Goal: Task Accomplishment & Management: Manage account settings

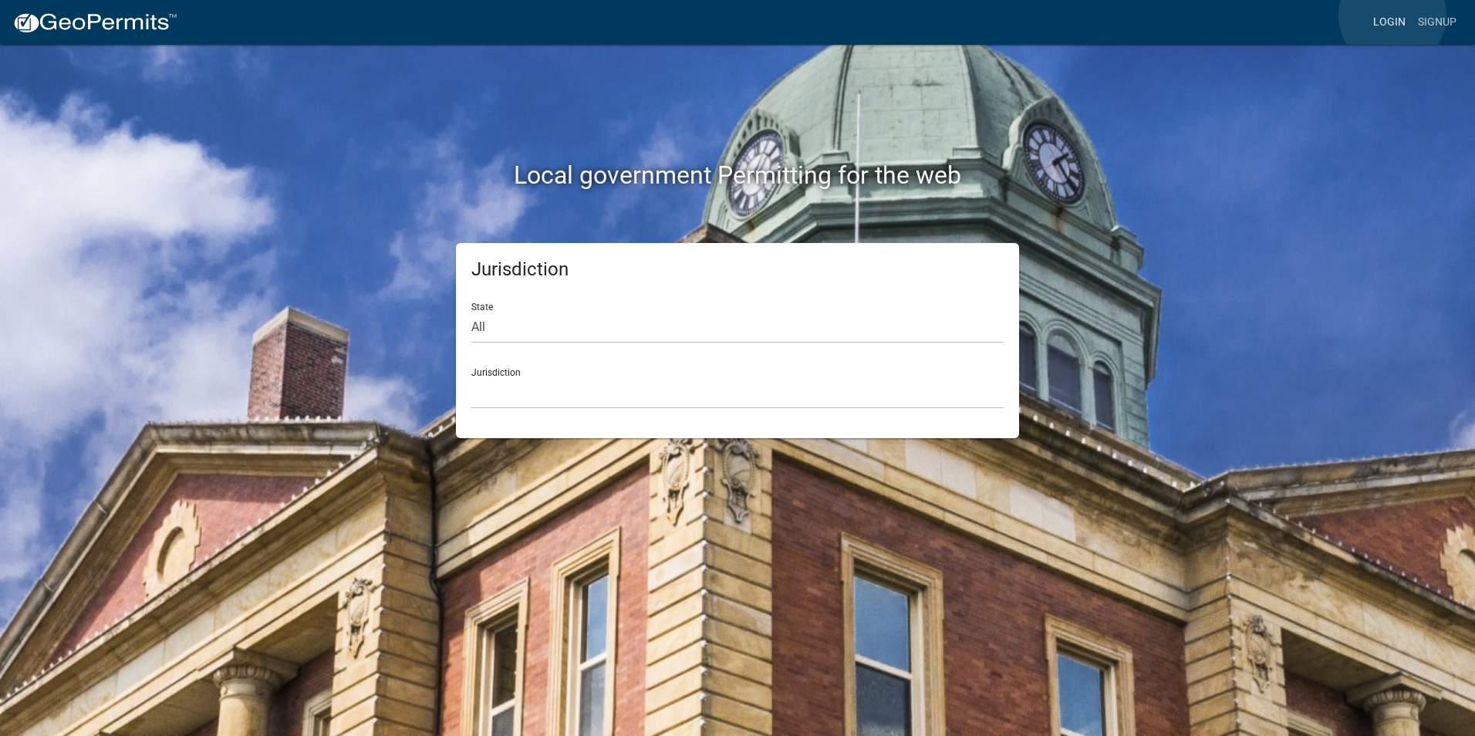
click at [1393, 15] on link "Login" at bounding box center [1389, 22] width 45 height 29
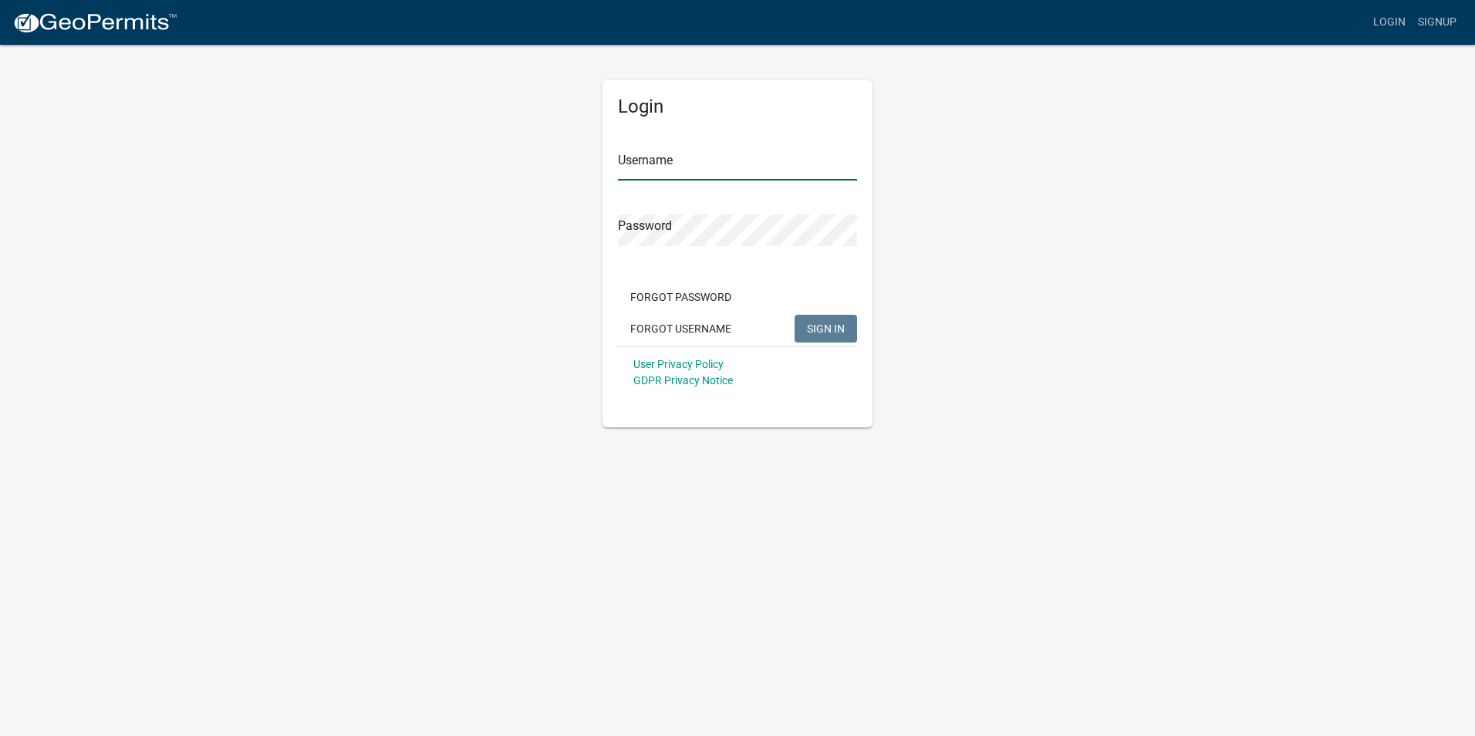
type input "Rockwell2012"
click at [813, 334] on span "SIGN IN" at bounding box center [826, 328] width 38 height 12
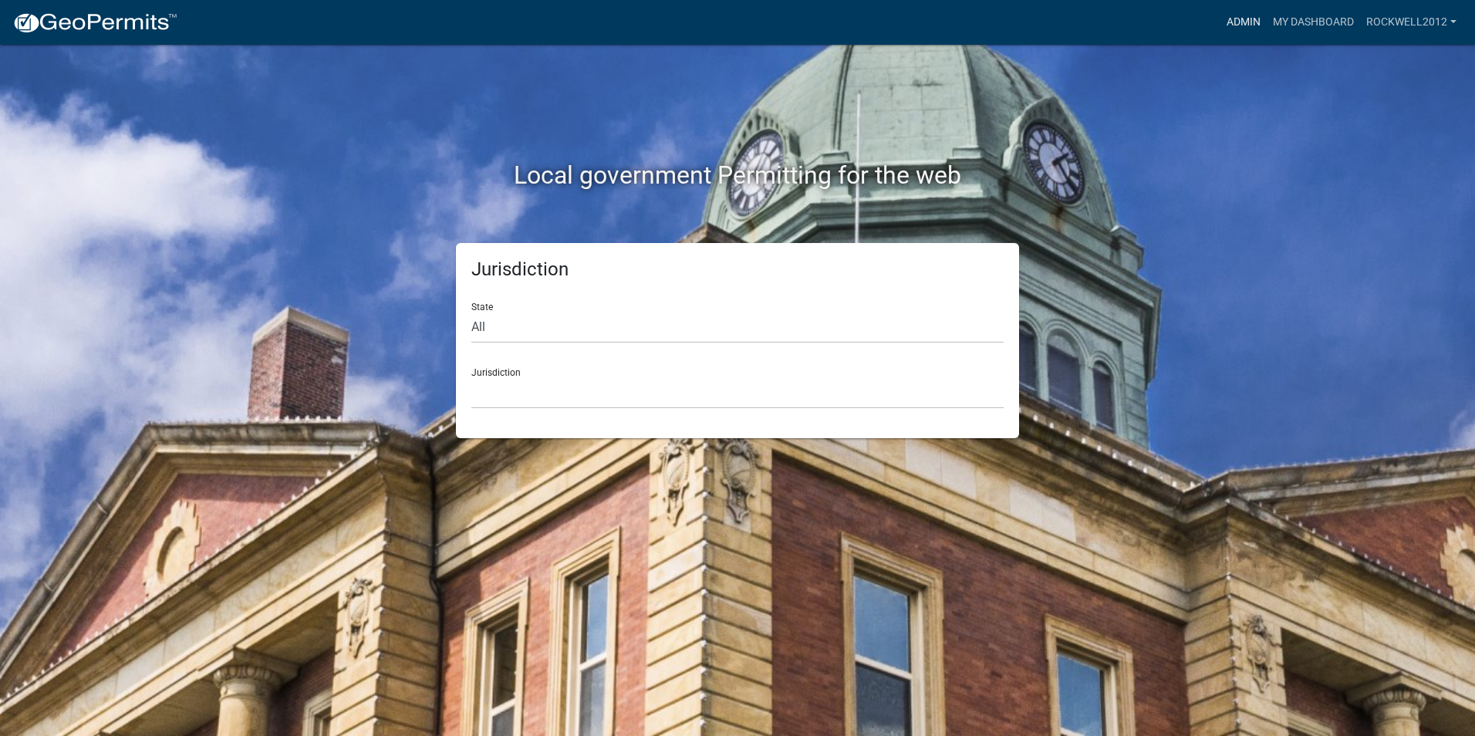
click at [1241, 23] on link "Admin" at bounding box center [1244, 22] width 46 height 29
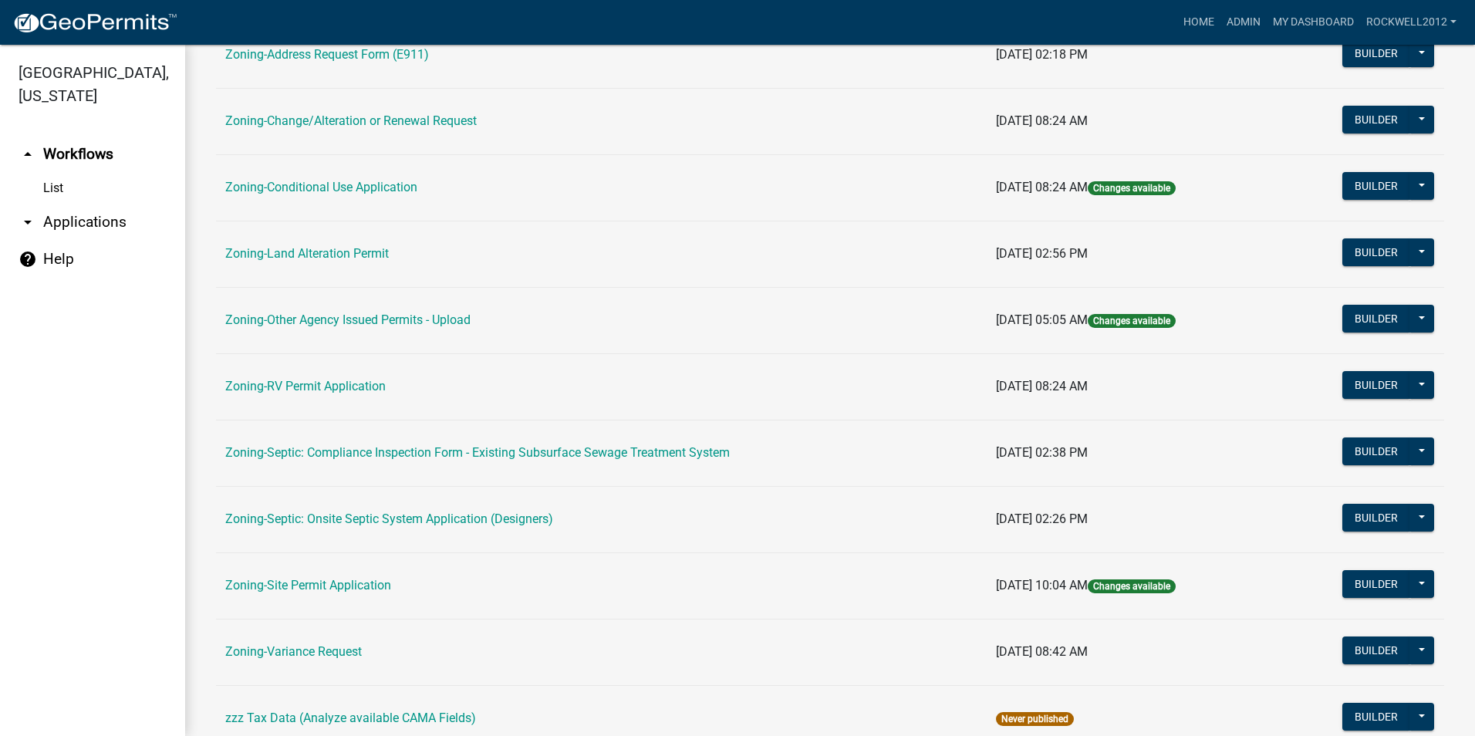
scroll to position [386, 0]
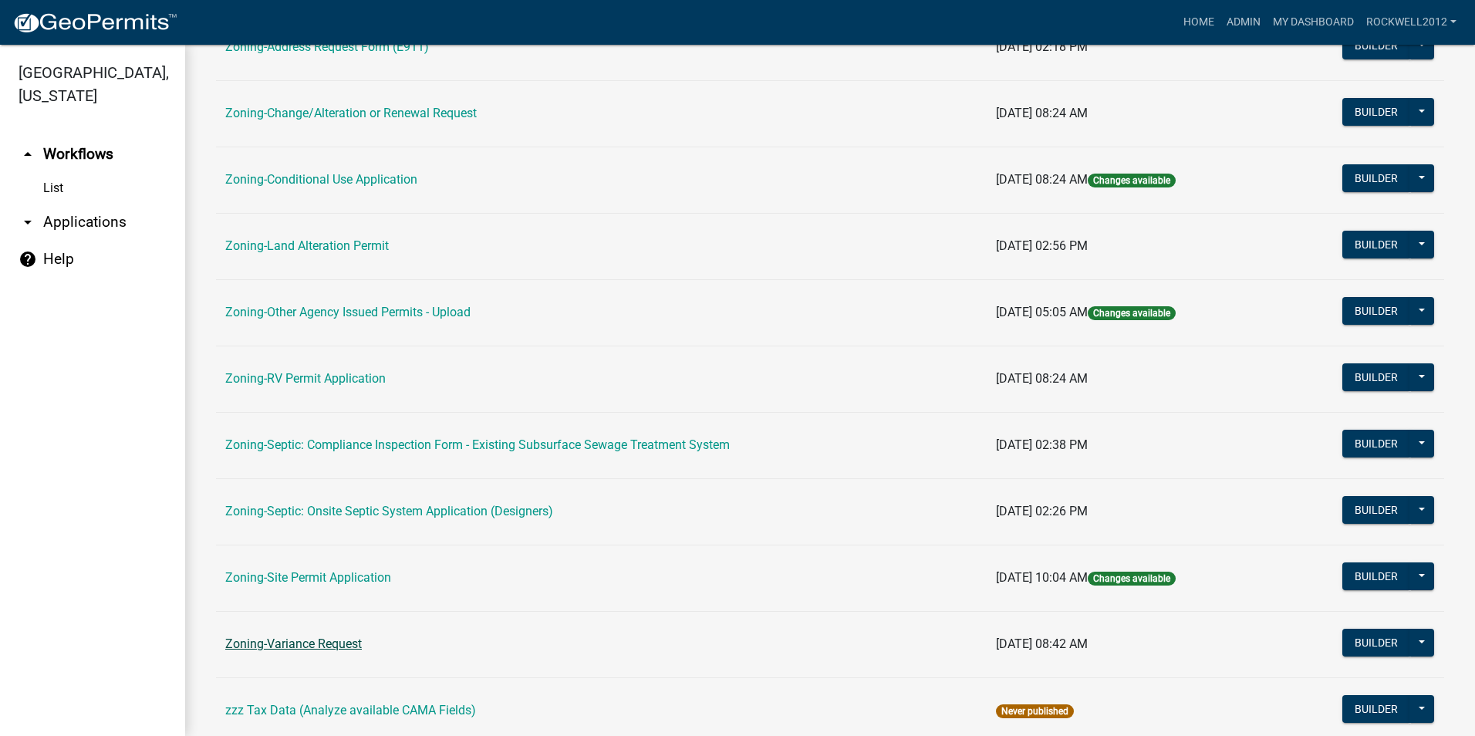
click at [306, 639] on link "Zoning-Variance Request" at bounding box center [293, 644] width 137 height 15
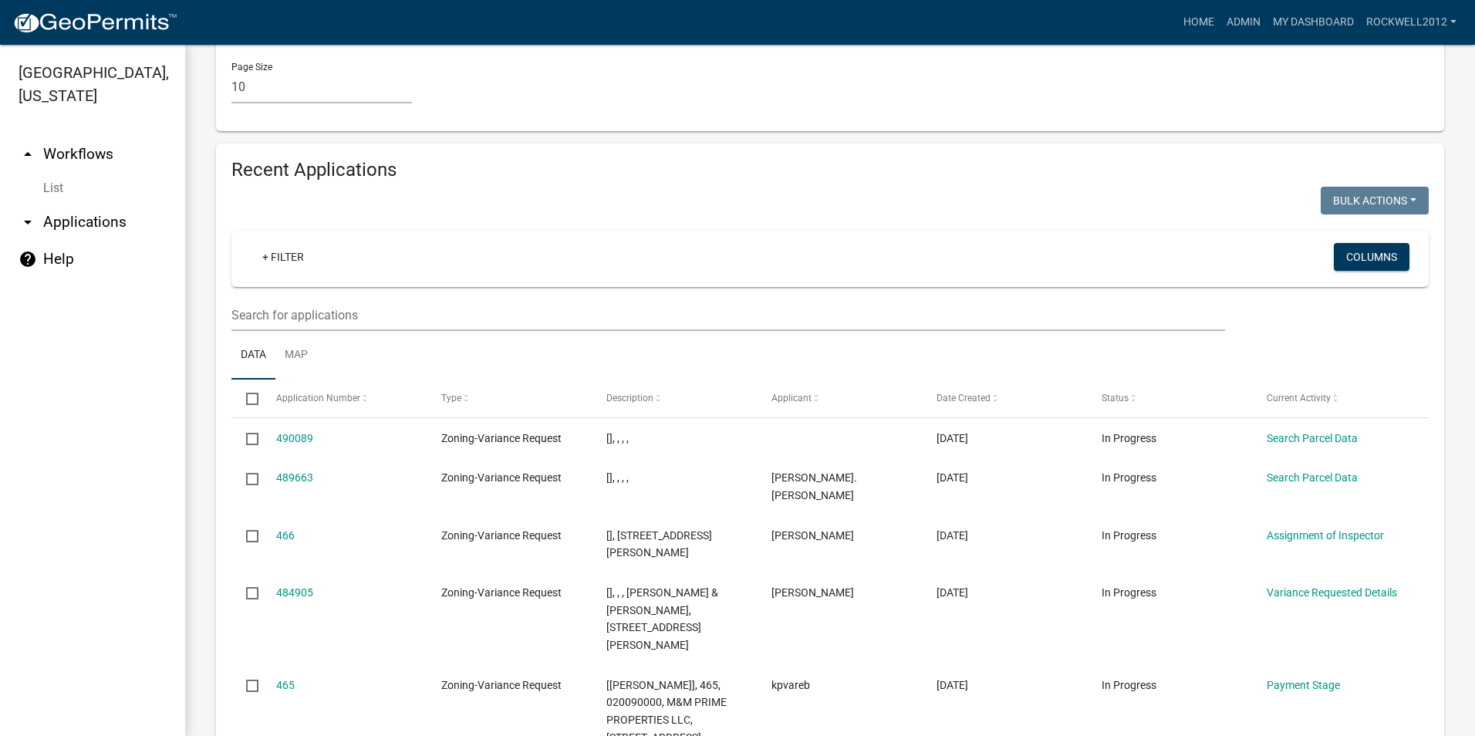
scroll to position [1466, 0]
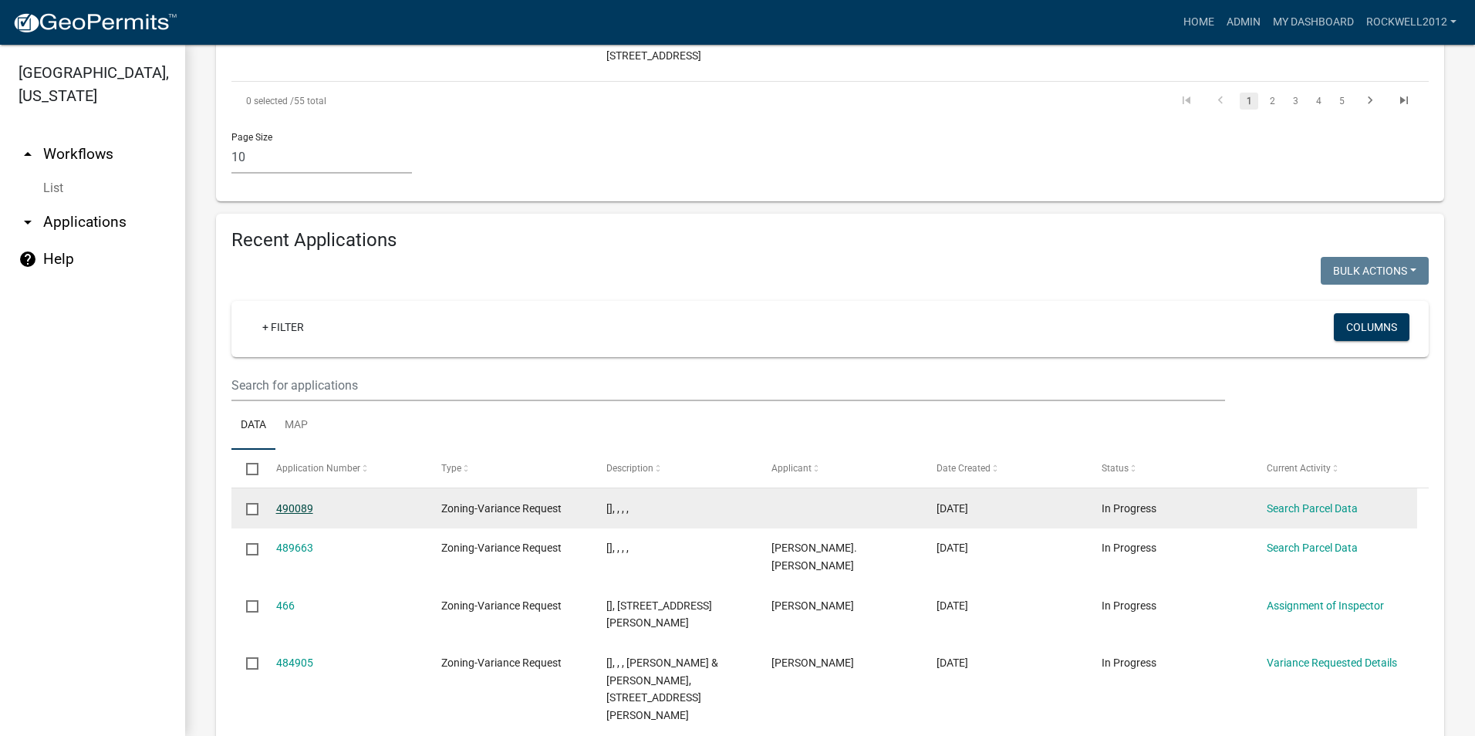
click at [287, 502] on link "490089" at bounding box center [294, 508] width 37 height 12
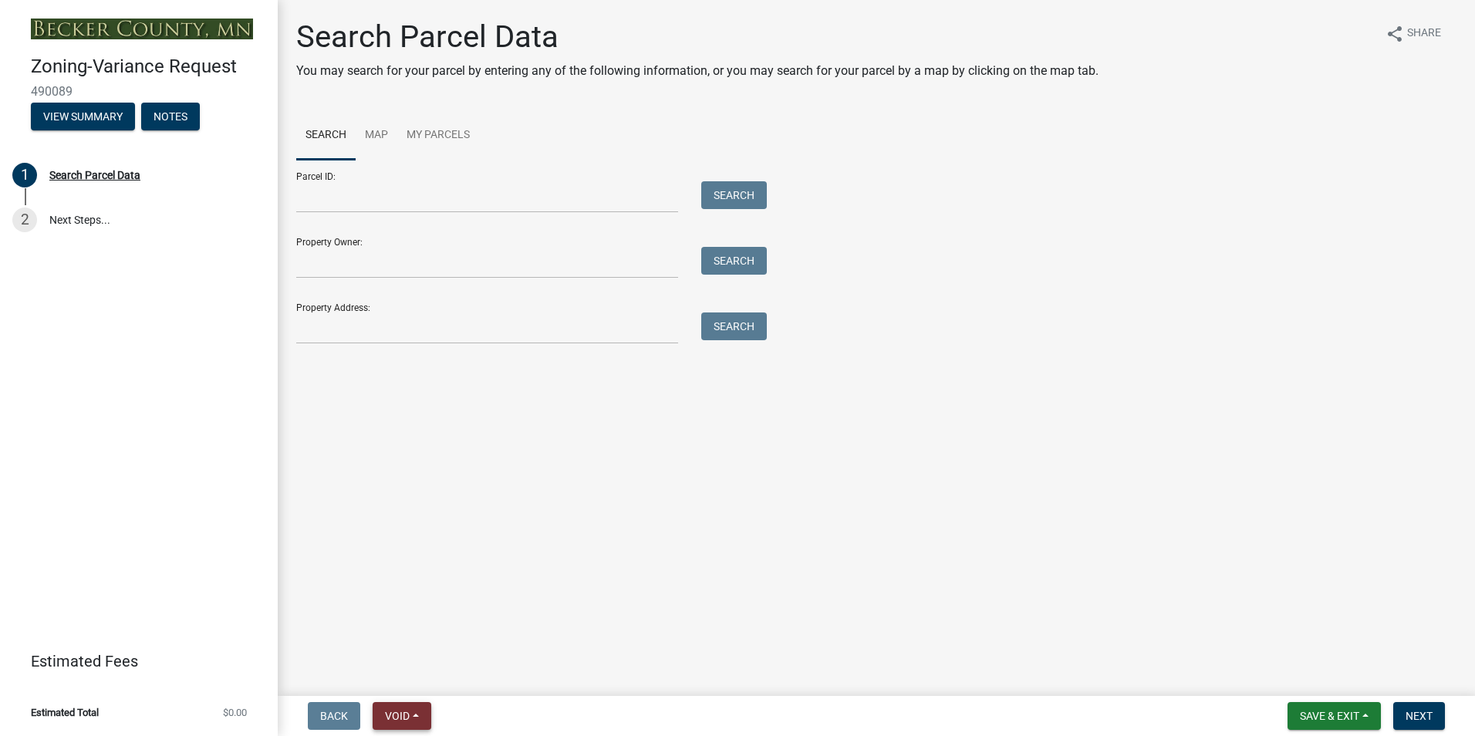
click at [410, 717] on span "Void" at bounding box center [397, 716] width 25 height 12
click at [405, 677] on button "Void" at bounding box center [434, 675] width 123 height 37
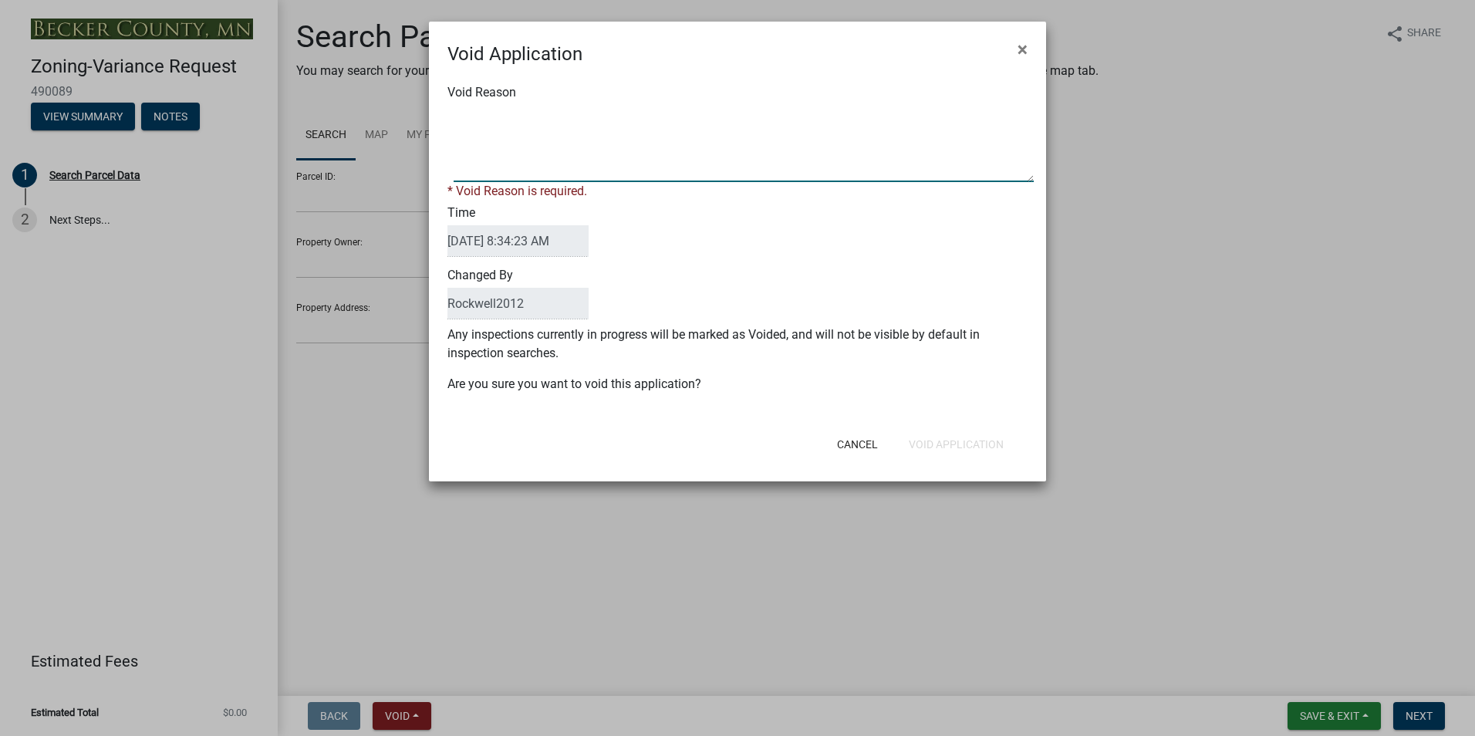
click at [470, 112] on textarea "Void Reason" at bounding box center [744, 143] width 580 height 77
type textarea "Duplicate"
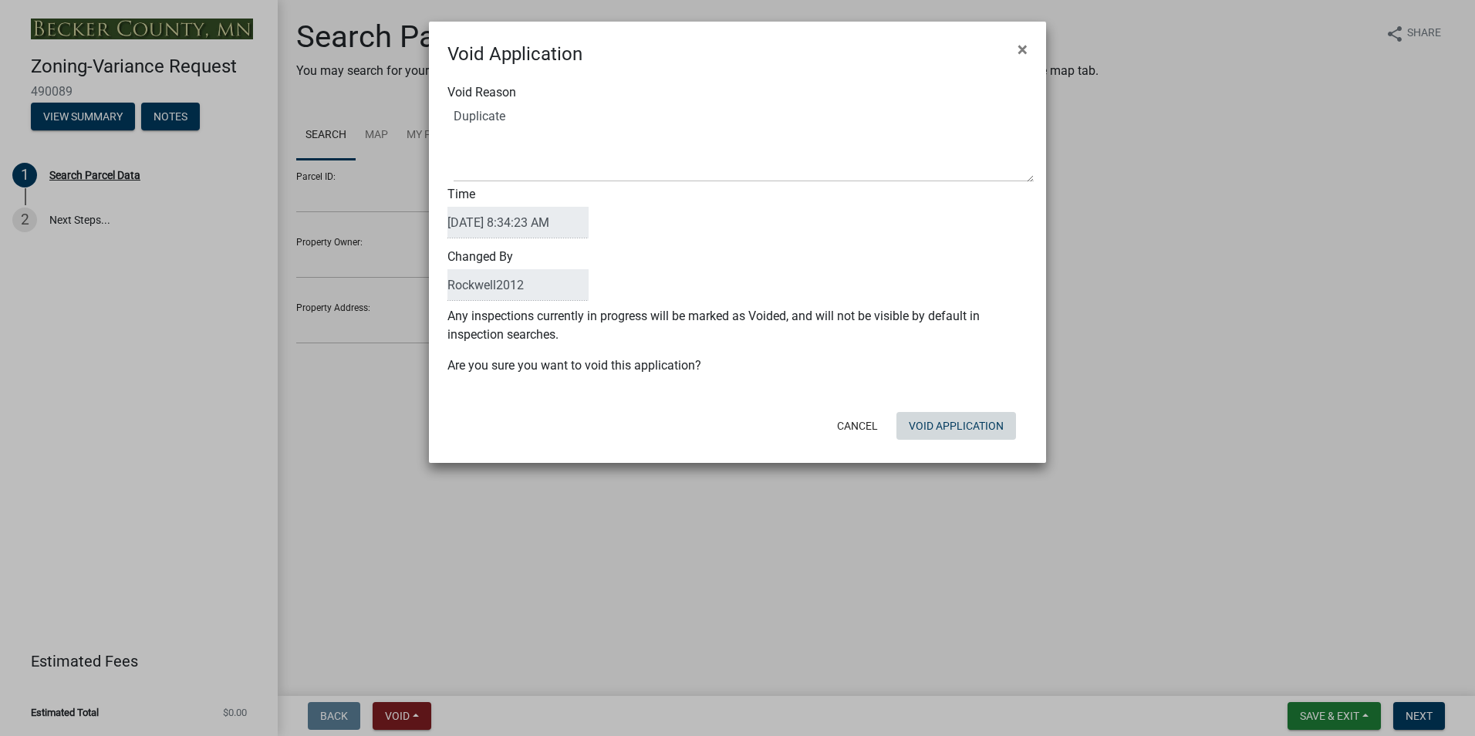
click at [948, 440] on div "Cancel Void Application" at bounding box center [838, 426] width 380 height 40
click at [927, 420] on button "Void Application" at bounding box center [957, 426] width 120 height 28
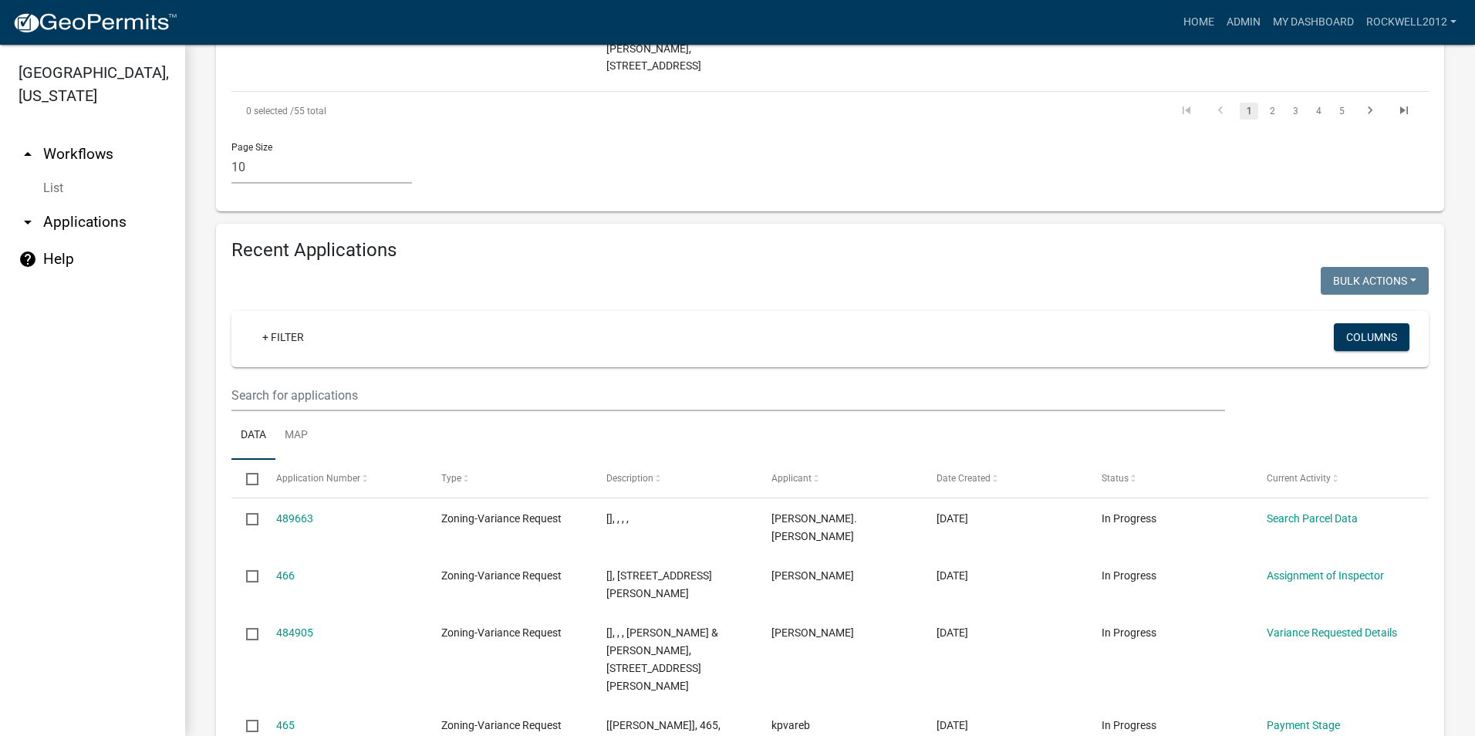
scroll to position [1466, 0]
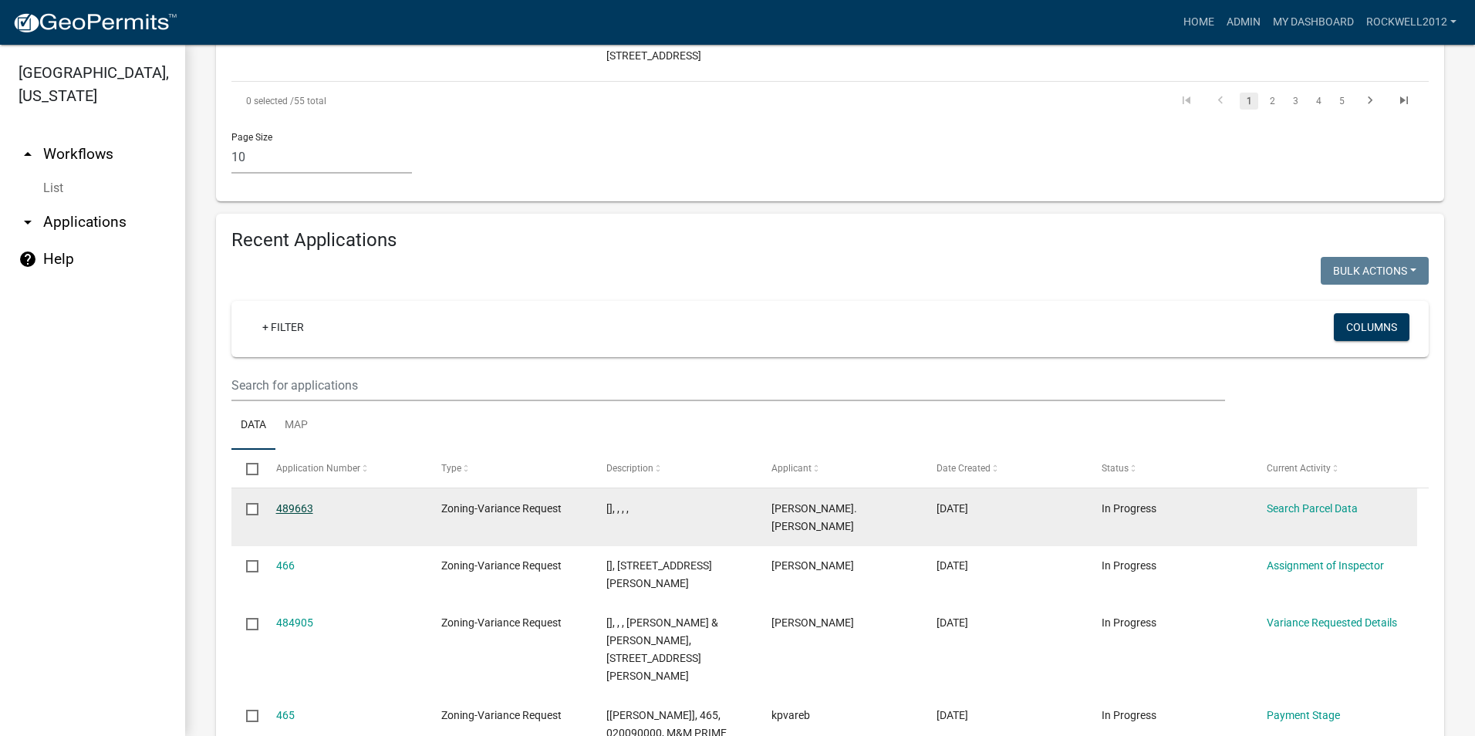
click at [288, 502] on link "489663" at bounding box center [294, 508] width 37 height 12
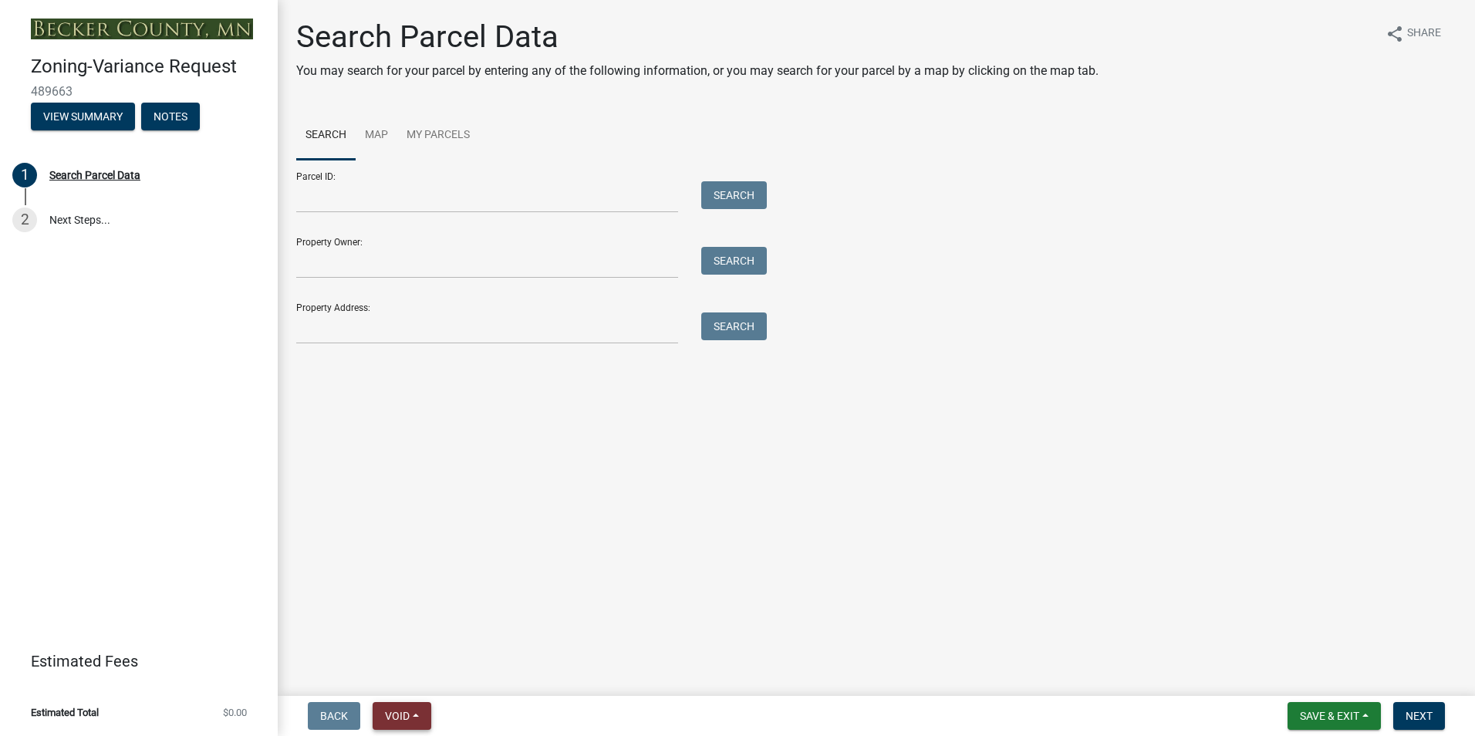
click at [406, 707] on button "Void" at bounding box center [402, 716] width 59 height 28
click at [406, 677] on button "Void" at bounding box center [434, 675] width 123 height 37
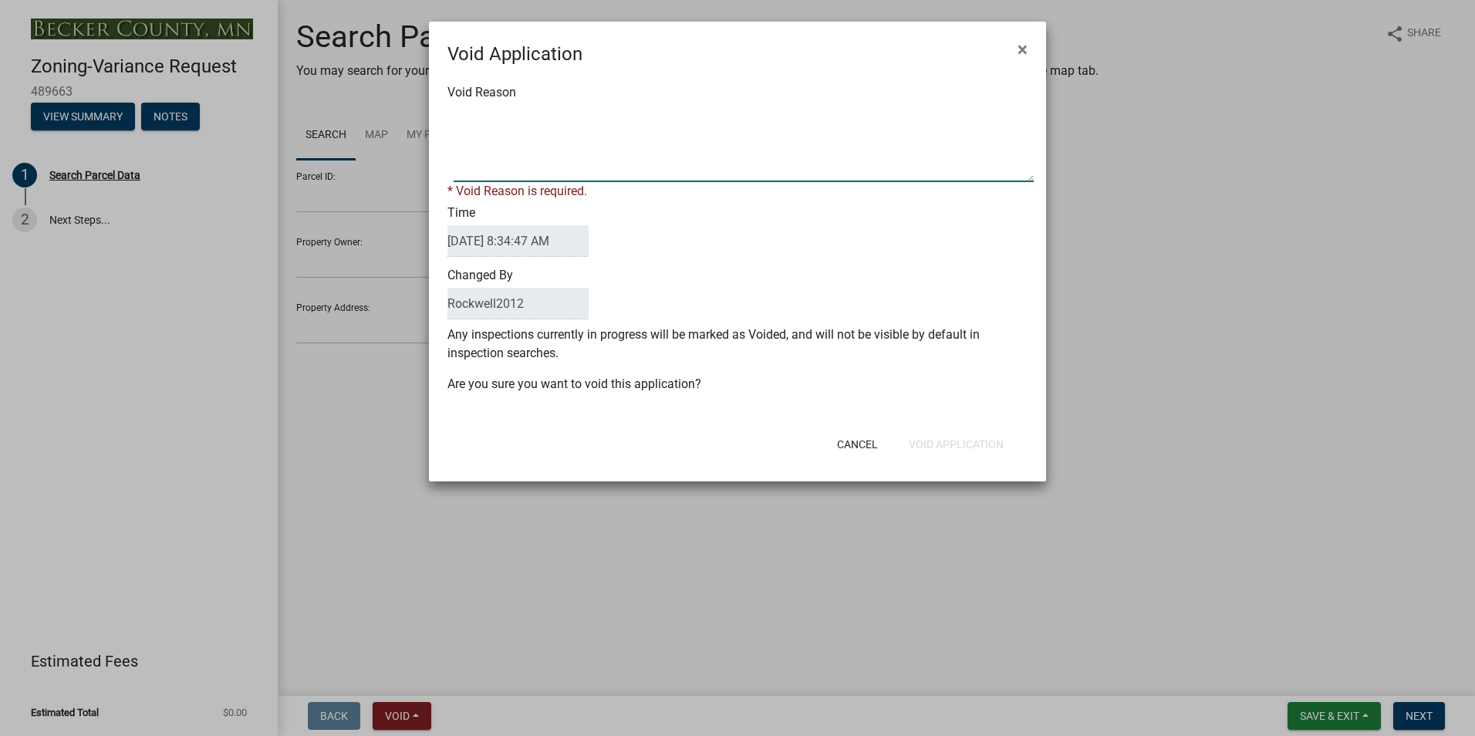
click at [468, 119] on textarea "Void Reason" at bounding box center [744, 143] width 580 height 77
type textarea "Duplicate"
click at [934, 446] on form "Void Application × Void Reason * Void Reason is required. Time [DATE] 8:34:47 A…" at bounding box center [737, 245] width 617 height 446
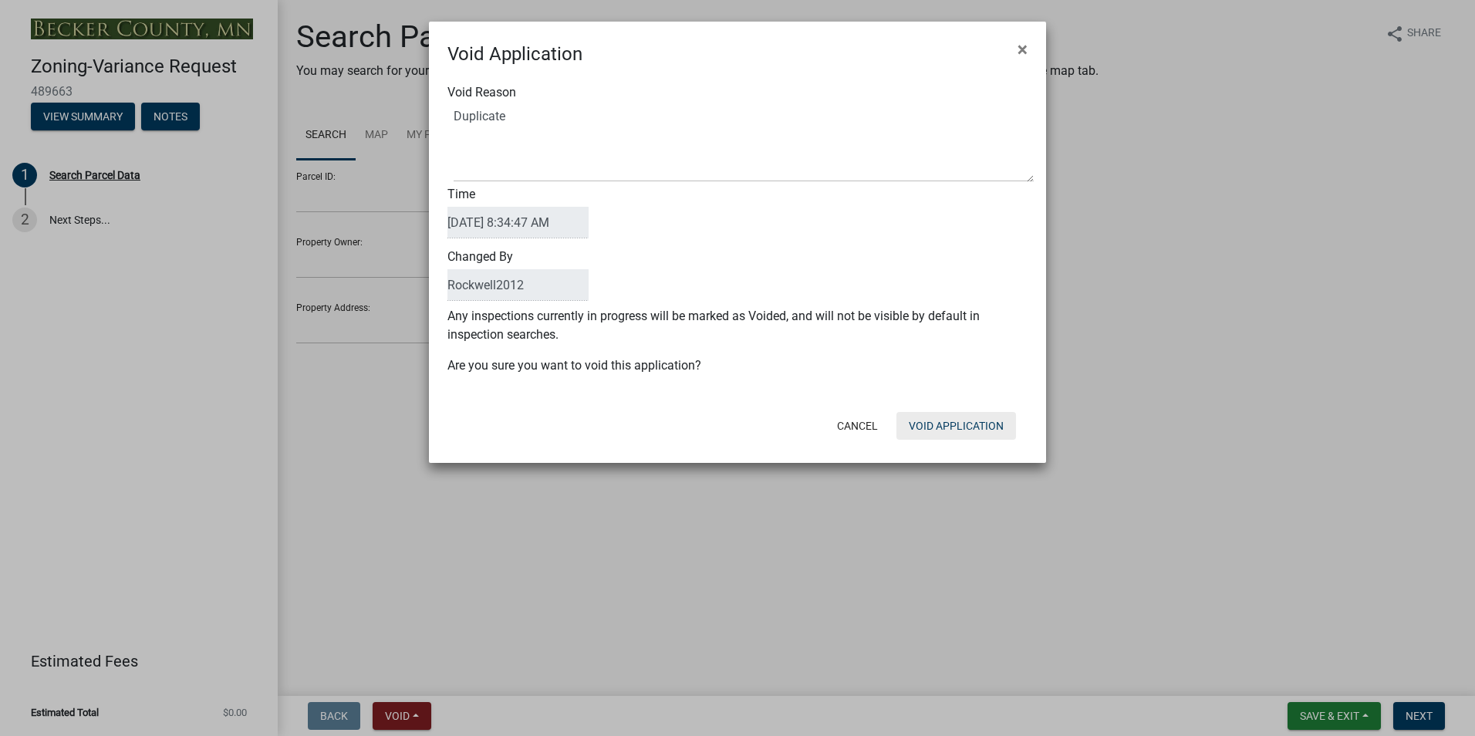
click at [923, 423] on button "Void Application" at bounding box center [957, 426] width 120 height 28
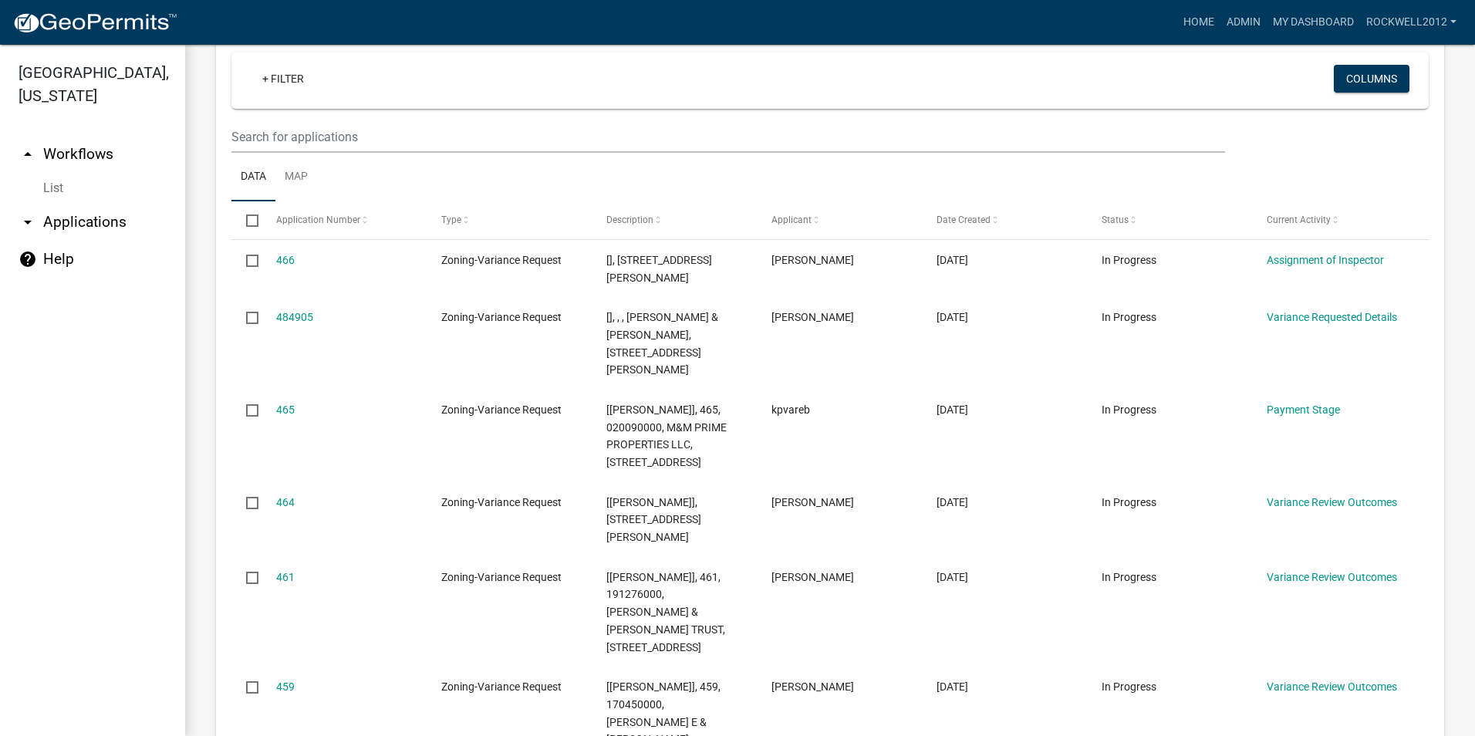
scroll to position [1695, 0]
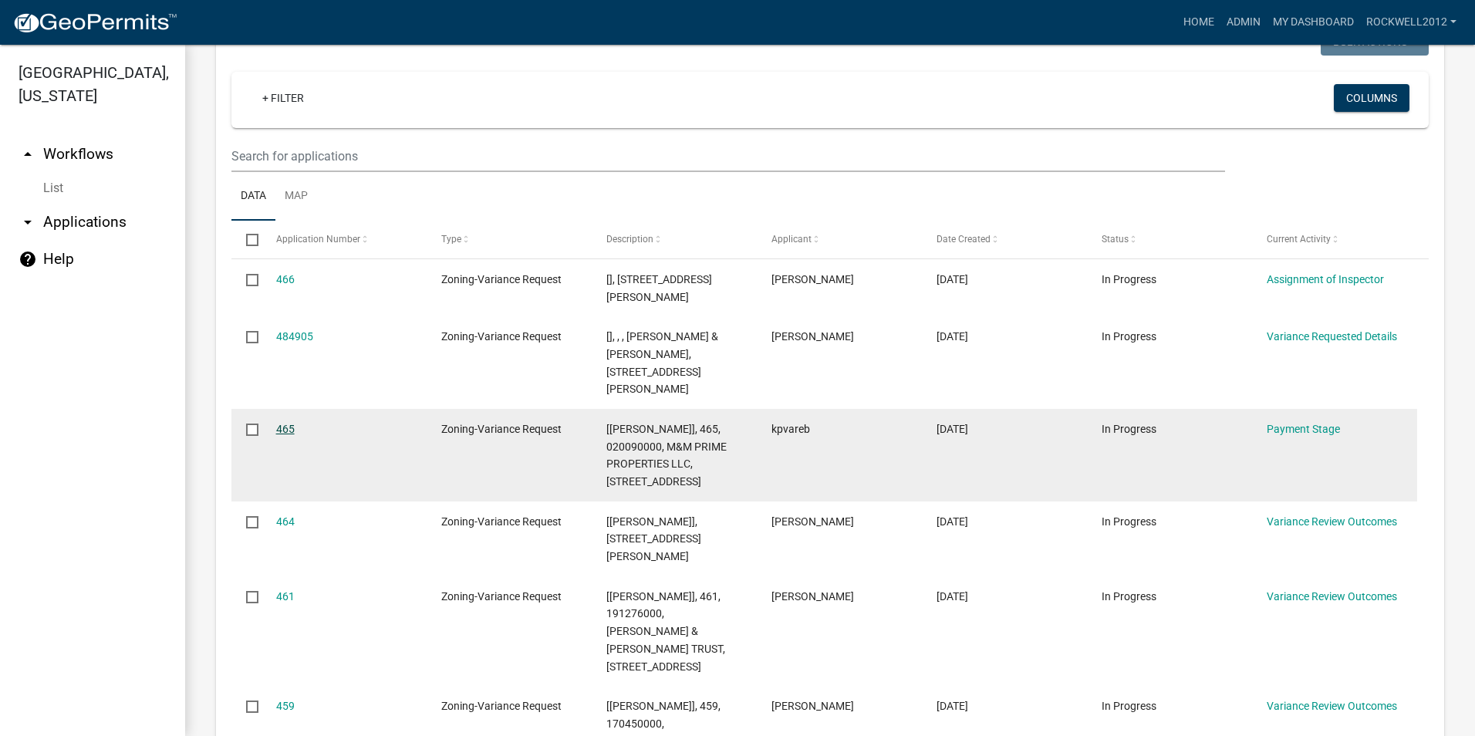
click at [286, 423] on link "465" at bounding box center [285, 429] width 19 height 12
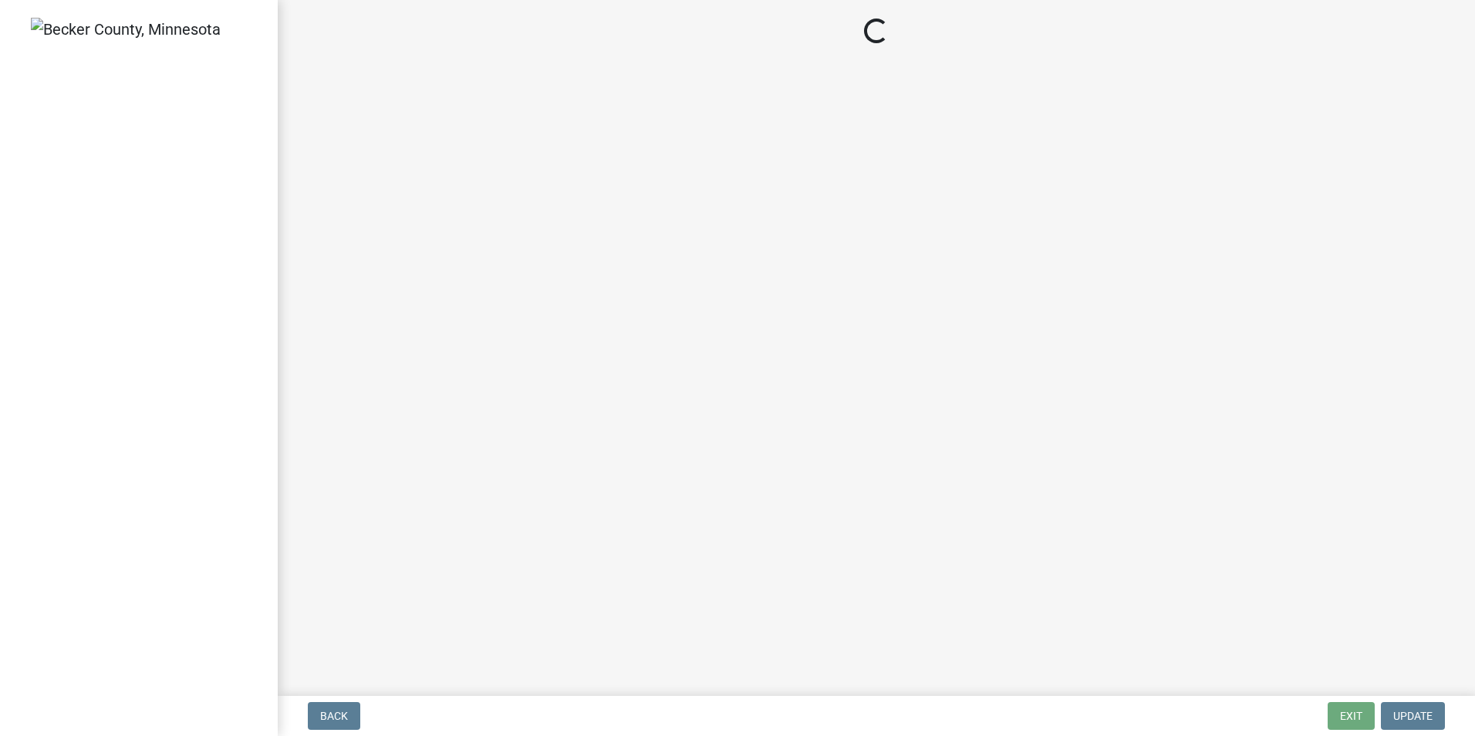
select select "3: 3"
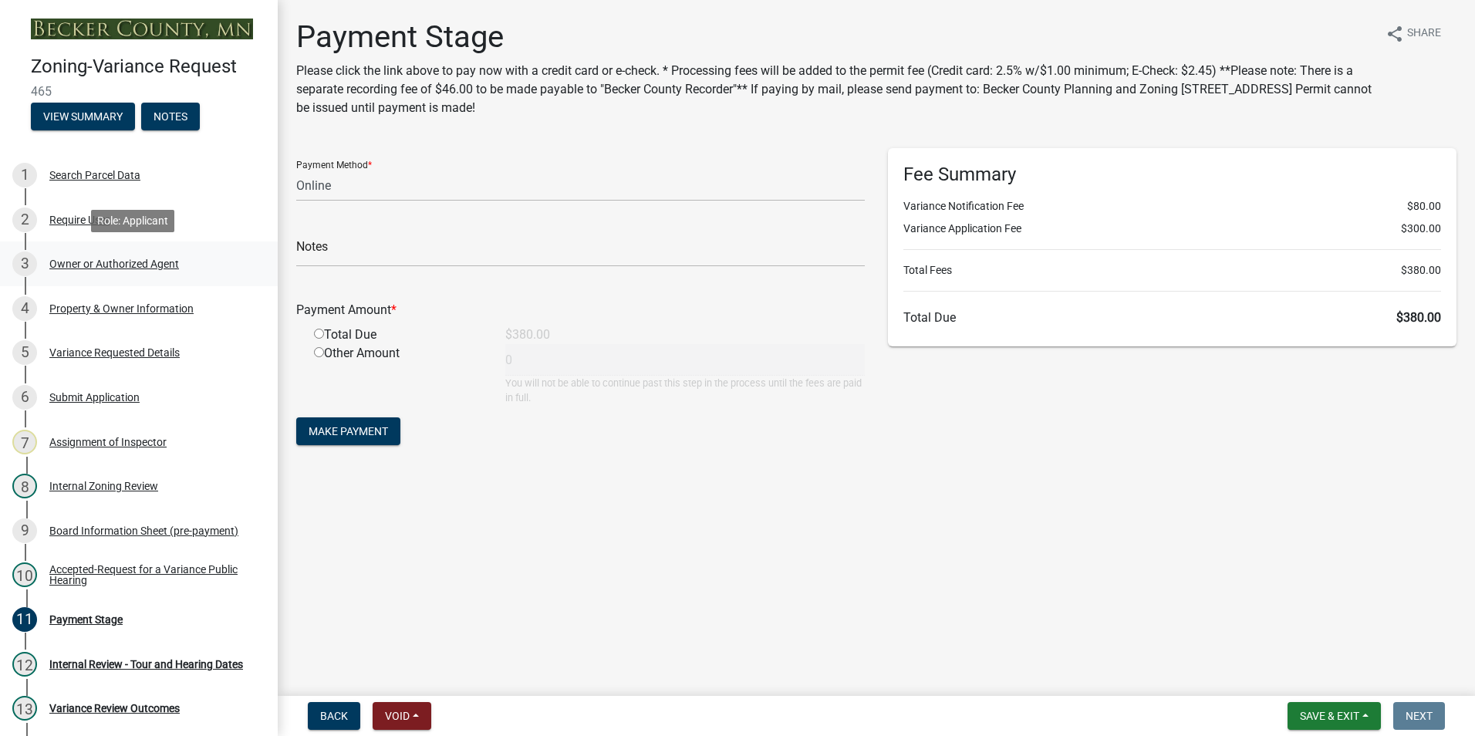
click at [100, 263] on div "Owner or Authorized Agent" at bounding box center [114, 263] width 130 height 11
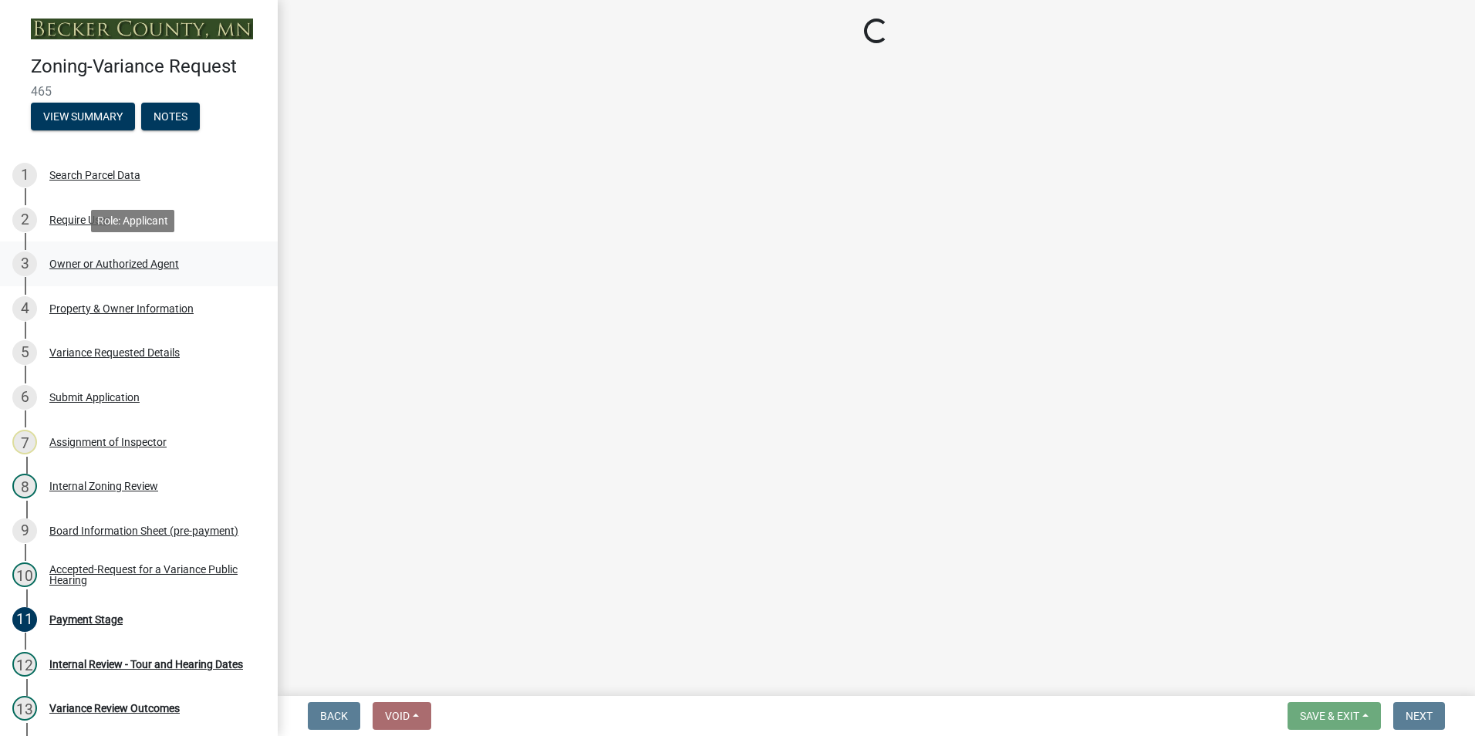
select select "05d0b37b-91e3-4c3b-aa7d-ec969703f475"
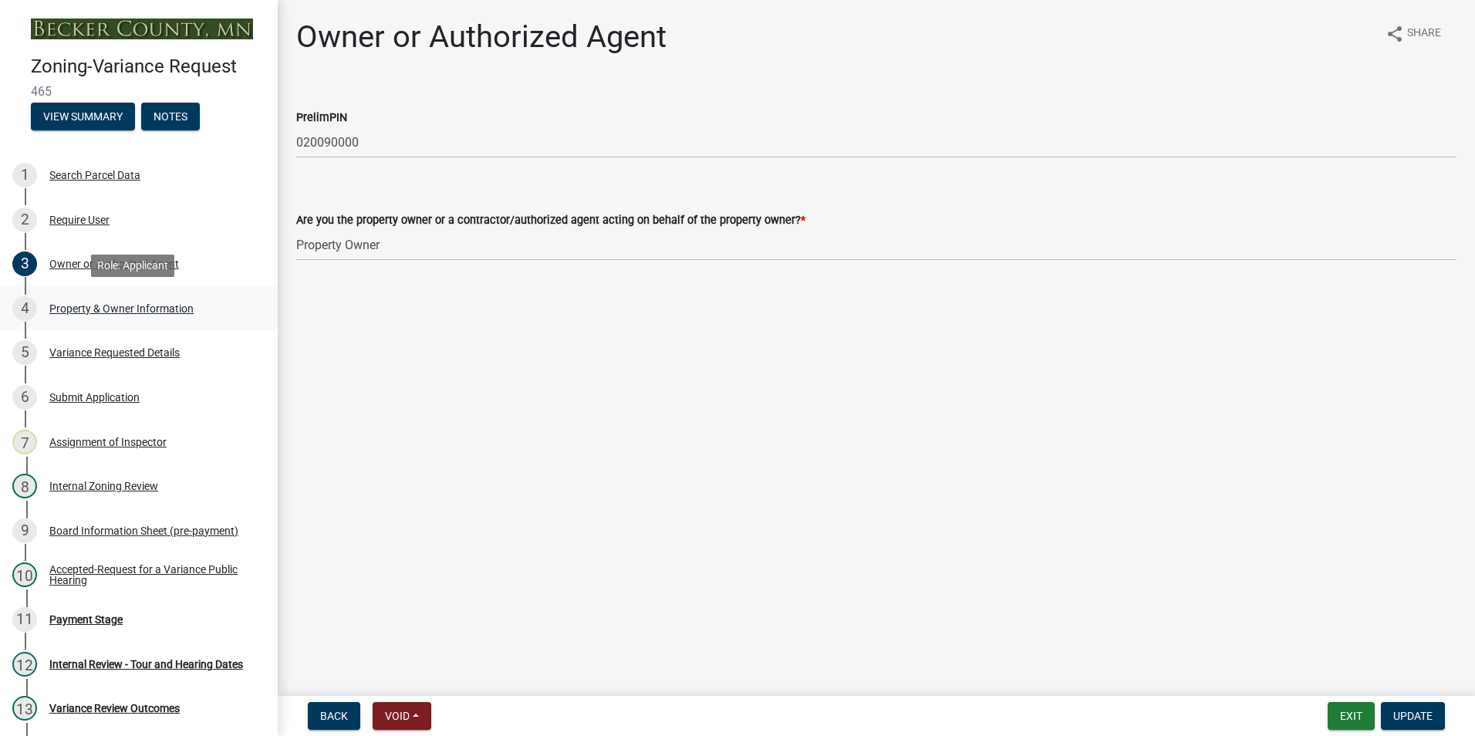
click at [118, 306] on div "Property & Owner Information" at bounding box center [121, 308] width 144 height 11
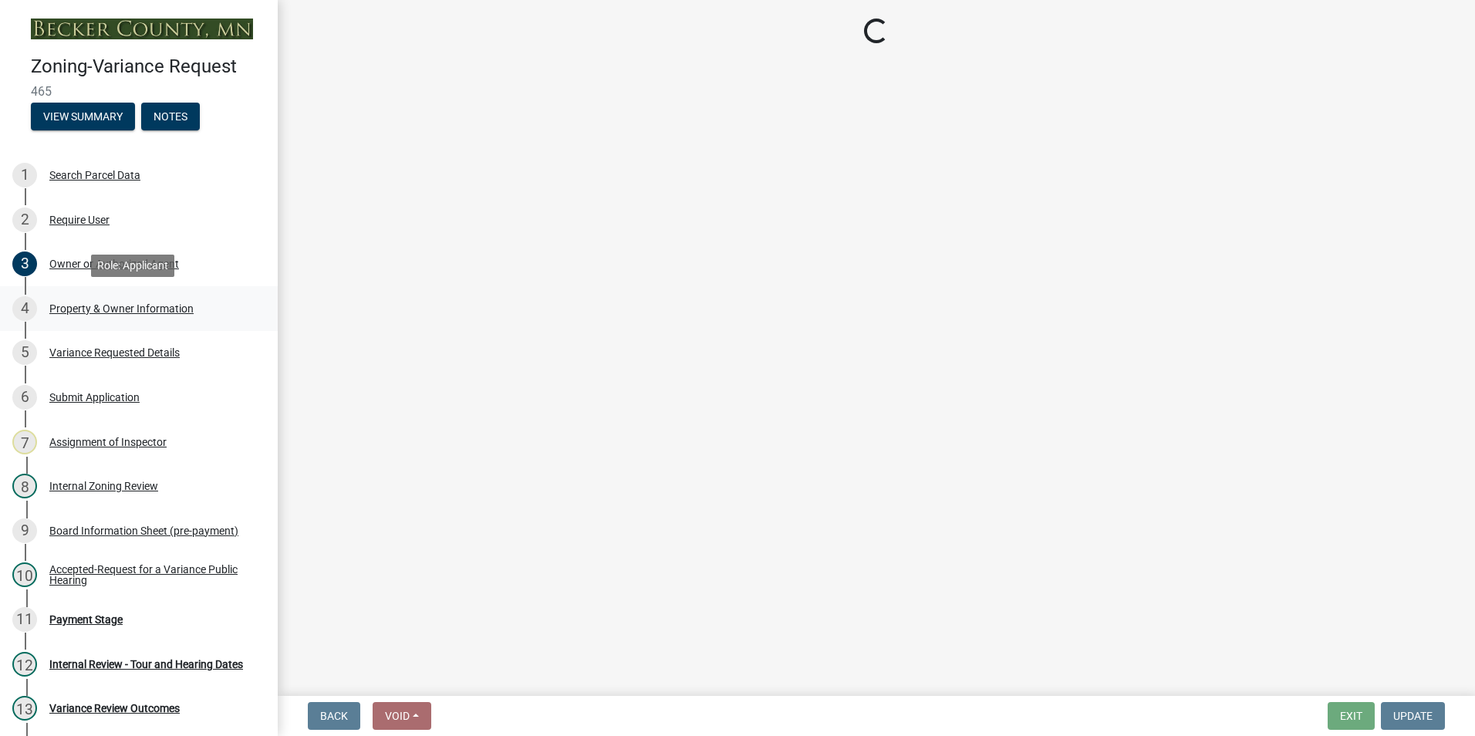
select select "86f6bbc2-da91-496d-b55e-92456f44c4fe"
select select "303247f2-d14b-4cd3-9fdc-6e6670bf7763"
select select "e1509b63-faad-48b6-a727-dce88822a300"
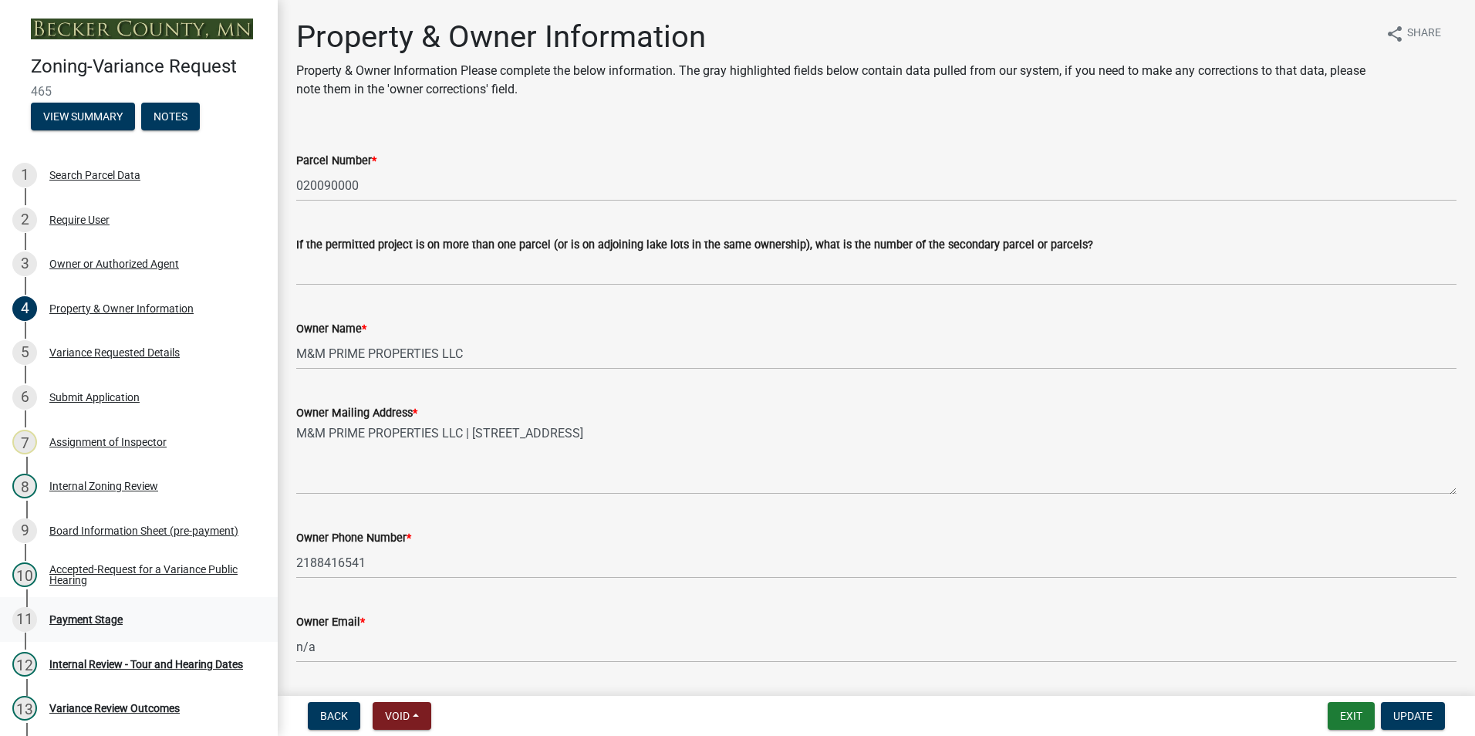
click at [86, 612] on div "11 Payment Stage" at bounding box center [132, 619] width 241 height 25
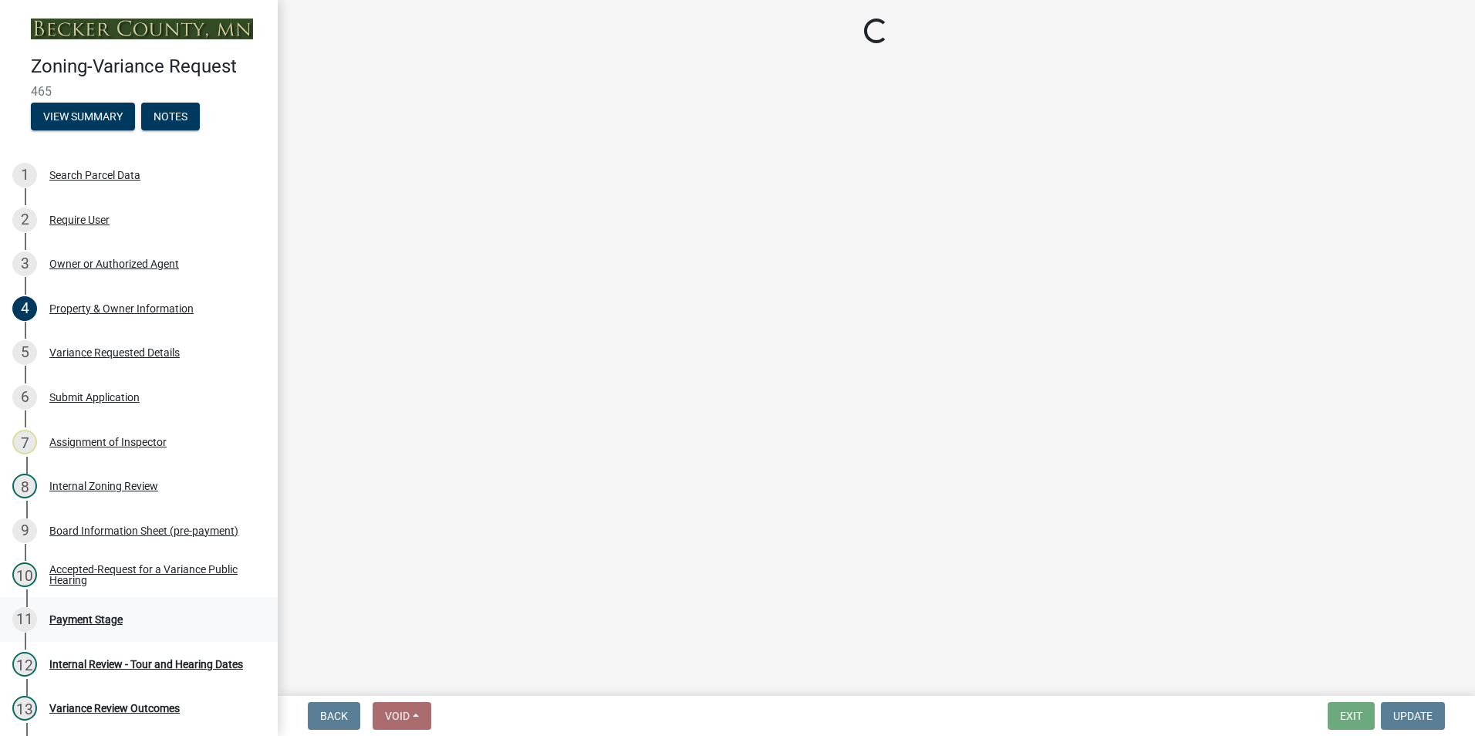
select select "3: 3"
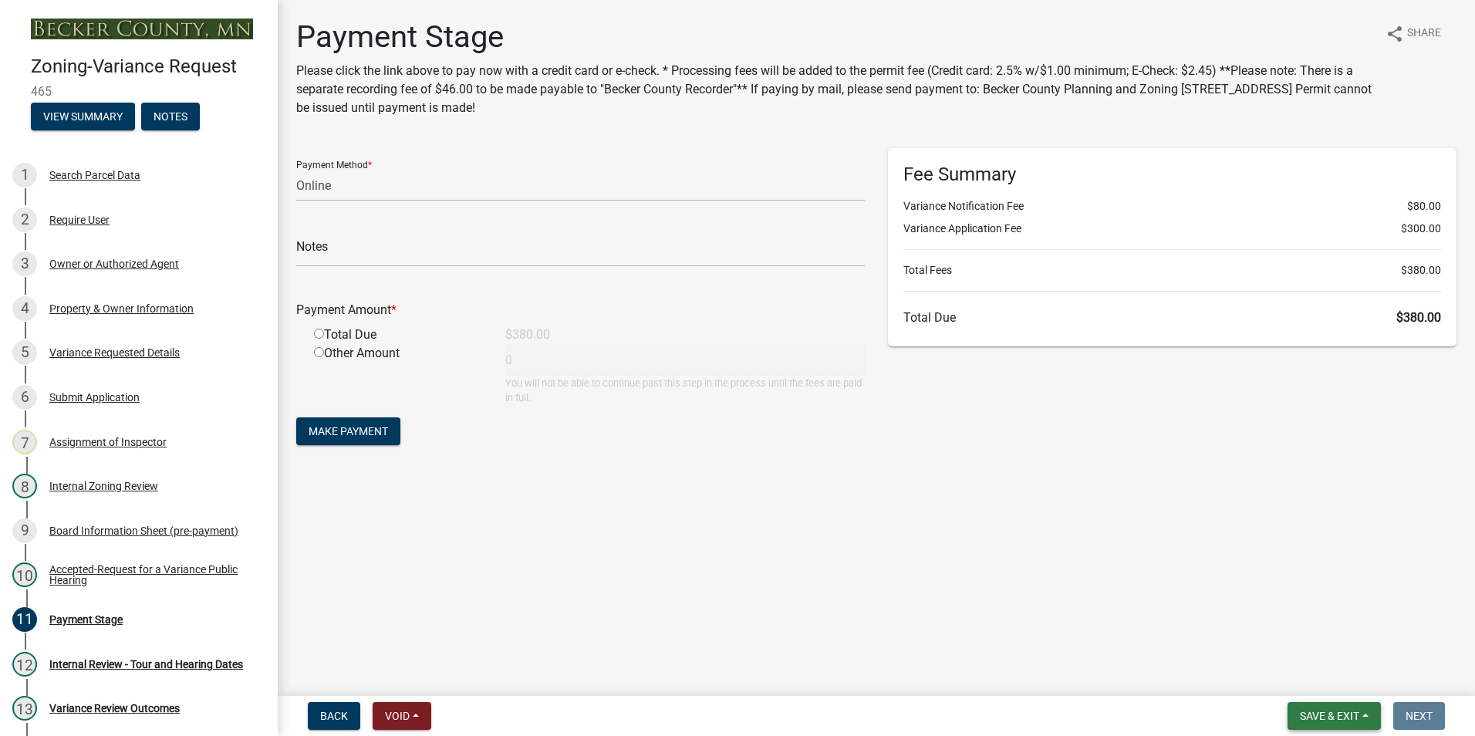
click at [1339, 716] on span "Save & Exit" at bounding box center [1329, 716] width 59 height 12
click at [1302, 674] on button "Save & Exit" at bounding box center [1319, 675] width 123 height 37
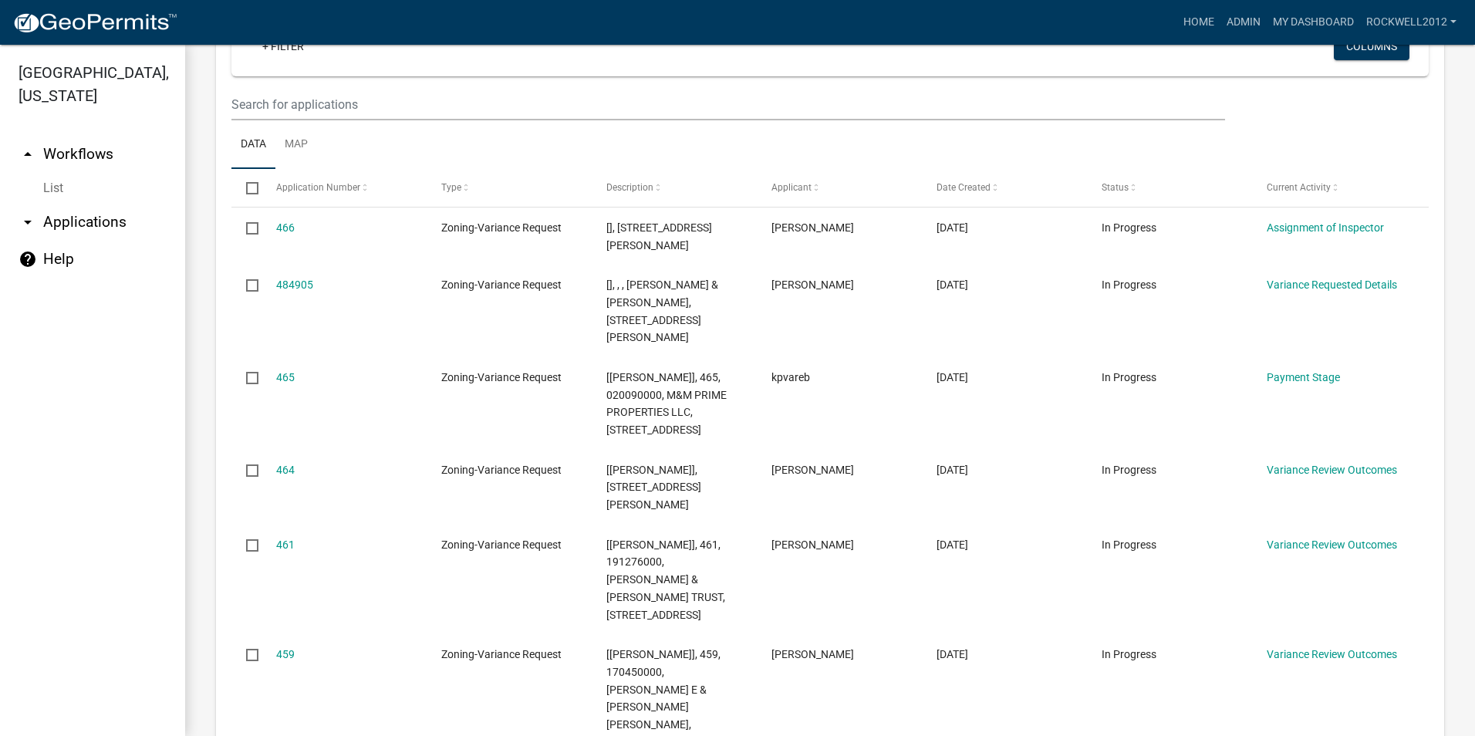
scroll to position [1695, 0]
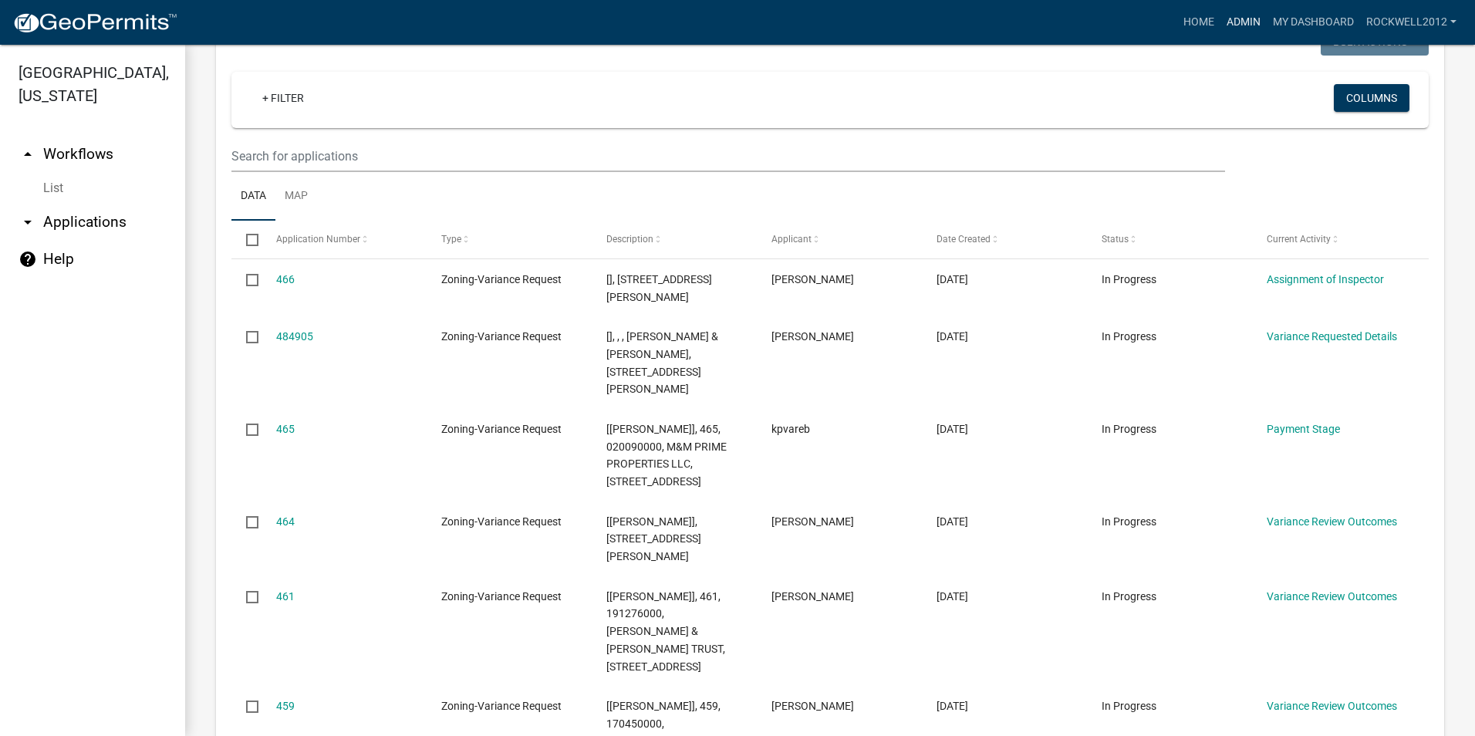
click at [1239, 18] on link "Admin" at bounding box center [1244, 22] width 46 height 29
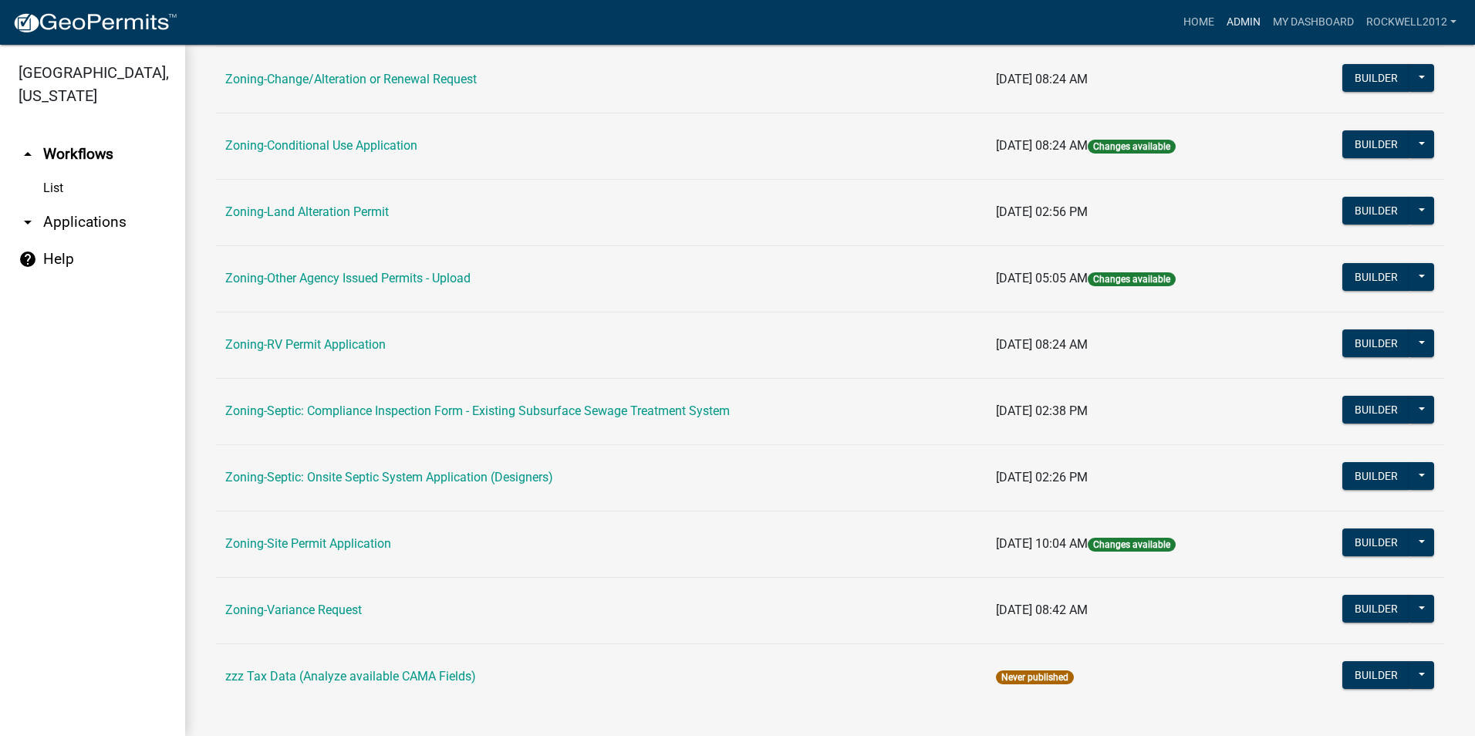
scroll to position [437, 0]
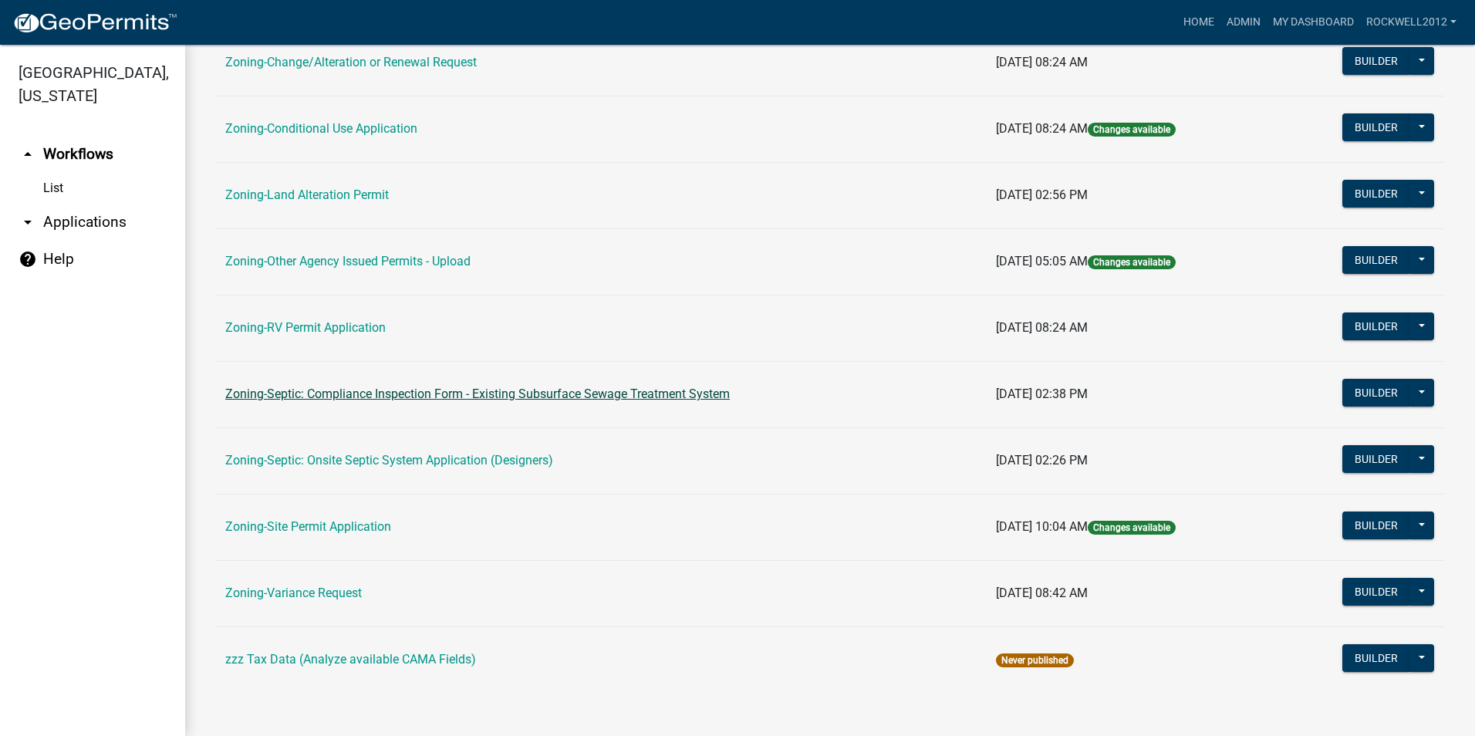
click at [629, 393] on link "Zoning-Septic: Compliance Inspection Form - Existing Subsurface Sewage Treatmen…" at bounding box center [477, 394] width 505 height 15
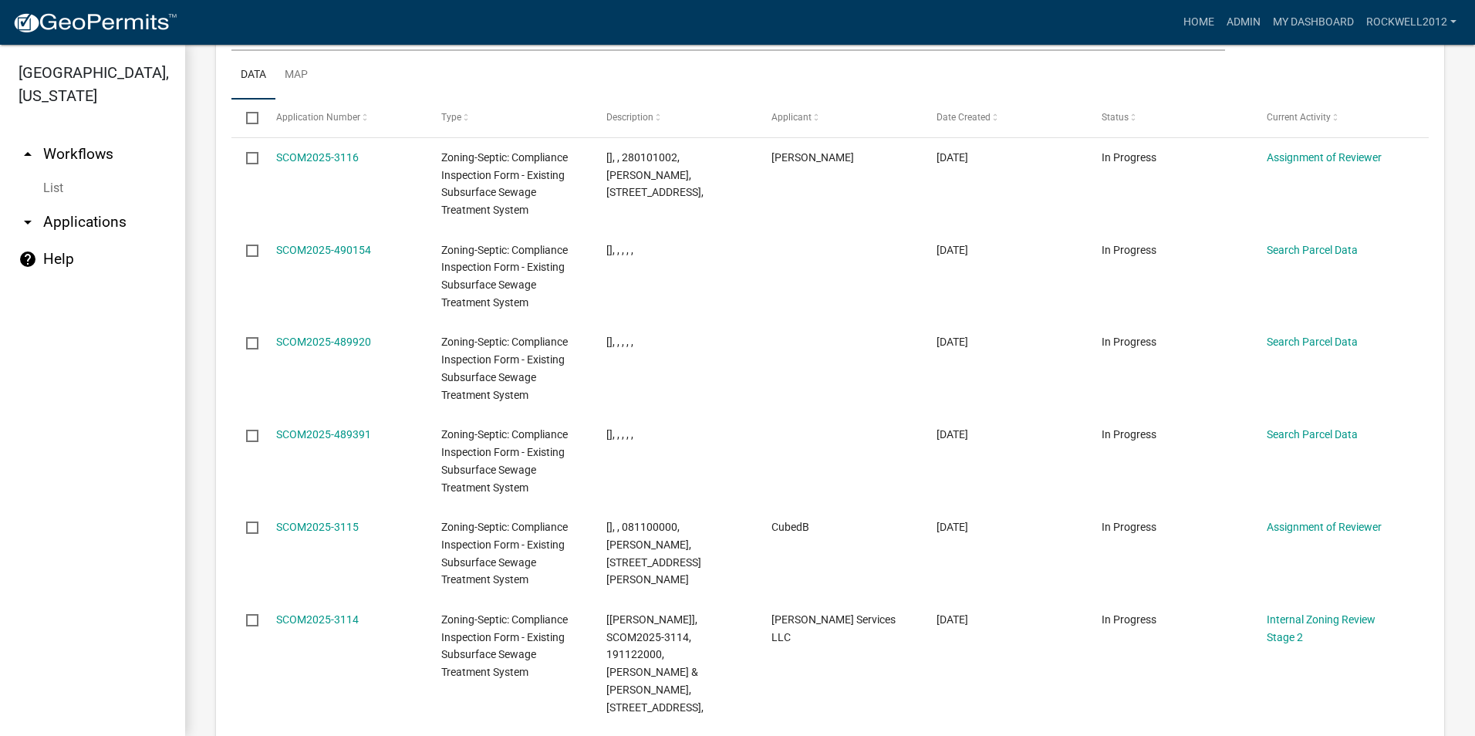
scroll to position [1929, 0]
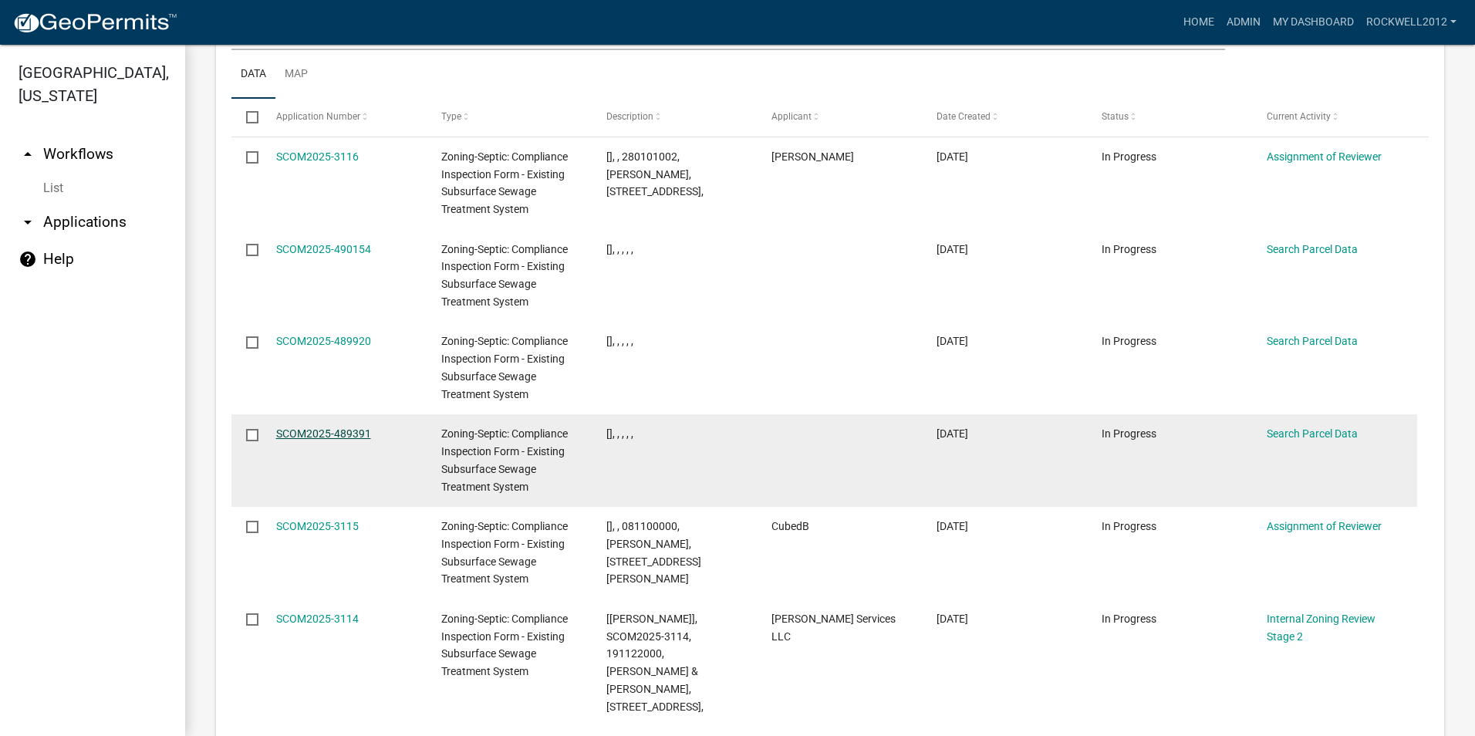
click at [311, 427] on link "SCOM2025-489391" at bounding box center [323, 433] width 95 height 12
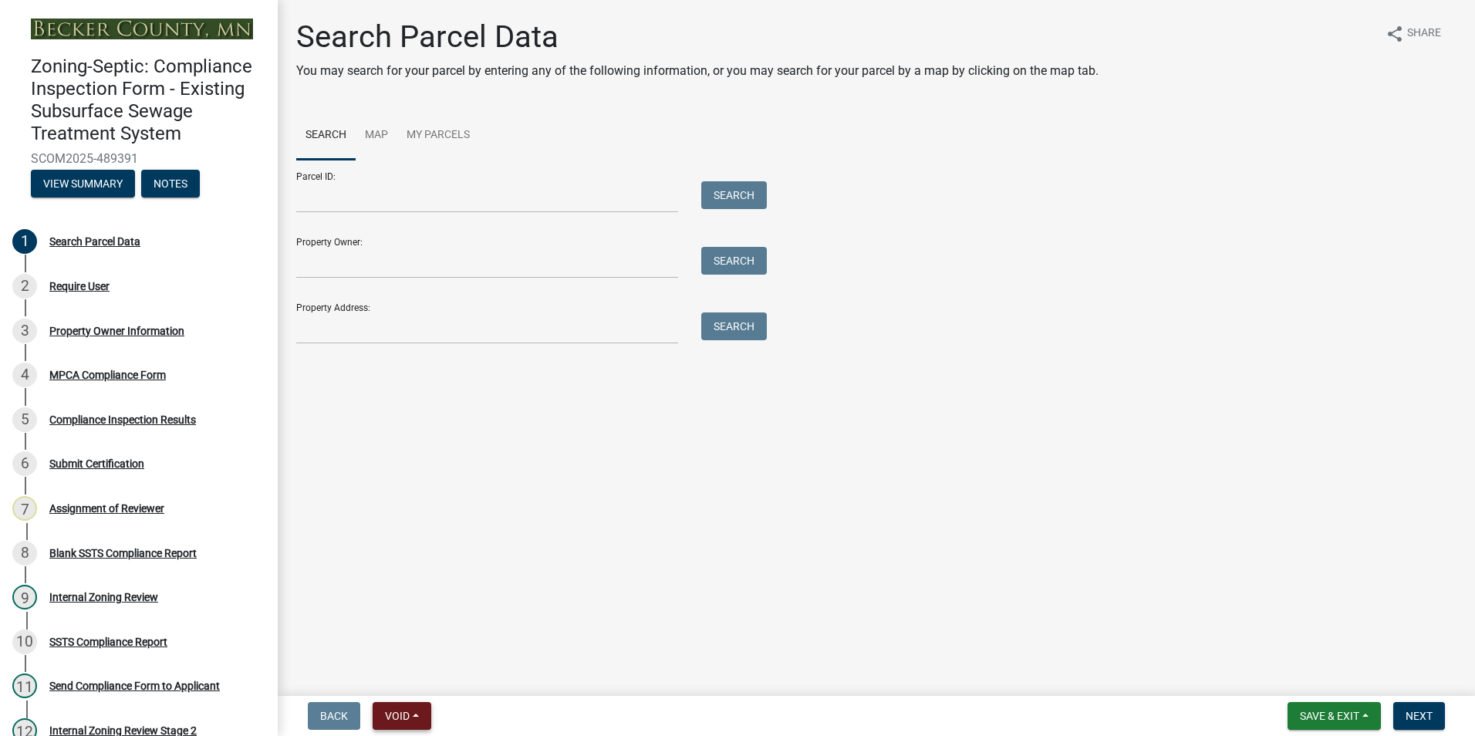
click at [397, 717] on span "Void" at bounding box center [397, 716] width 25 height 12
click at [417, 667] on button "Void" at bounding box center [434, 675] width 123 height 37
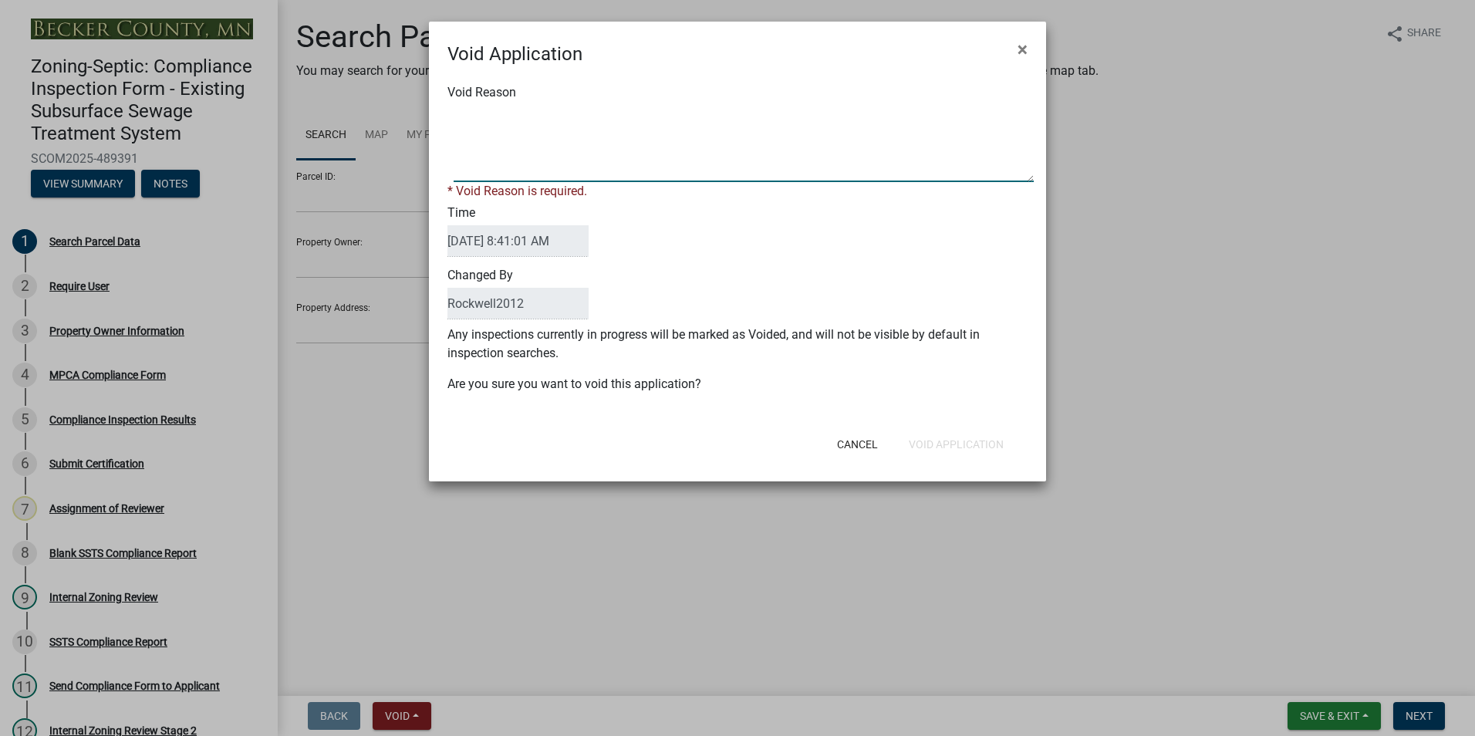
click at [489, 114] on textarea "Void Reason" at bounding box center [744, 143] width 580 height 77
type textarea "Duplicate"
click at [967, 440] on div "Cancel Void Application" at bounding box center [838, 444] width 380 height 40
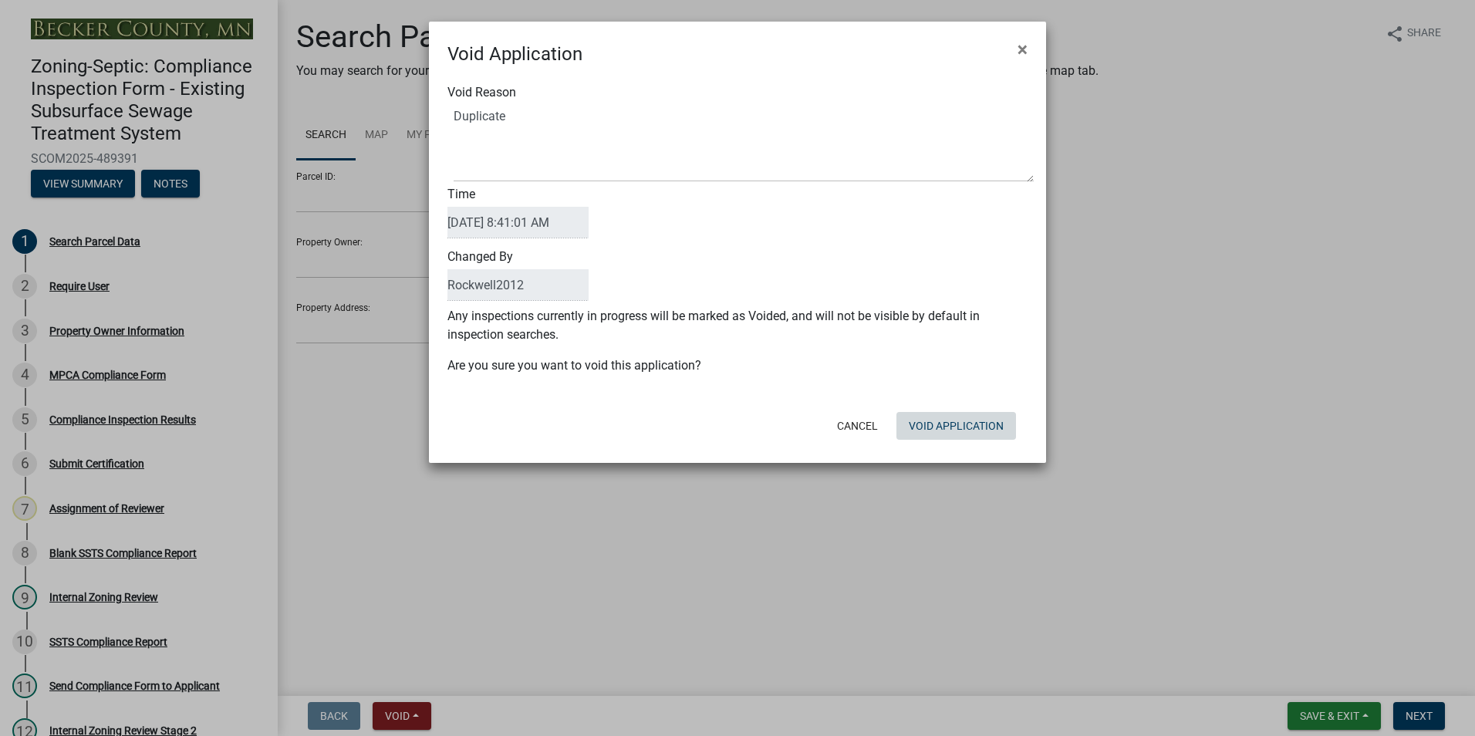
click at [949, 419] on button "Void Application" at bounding box center [957, 426] width 120 height 28
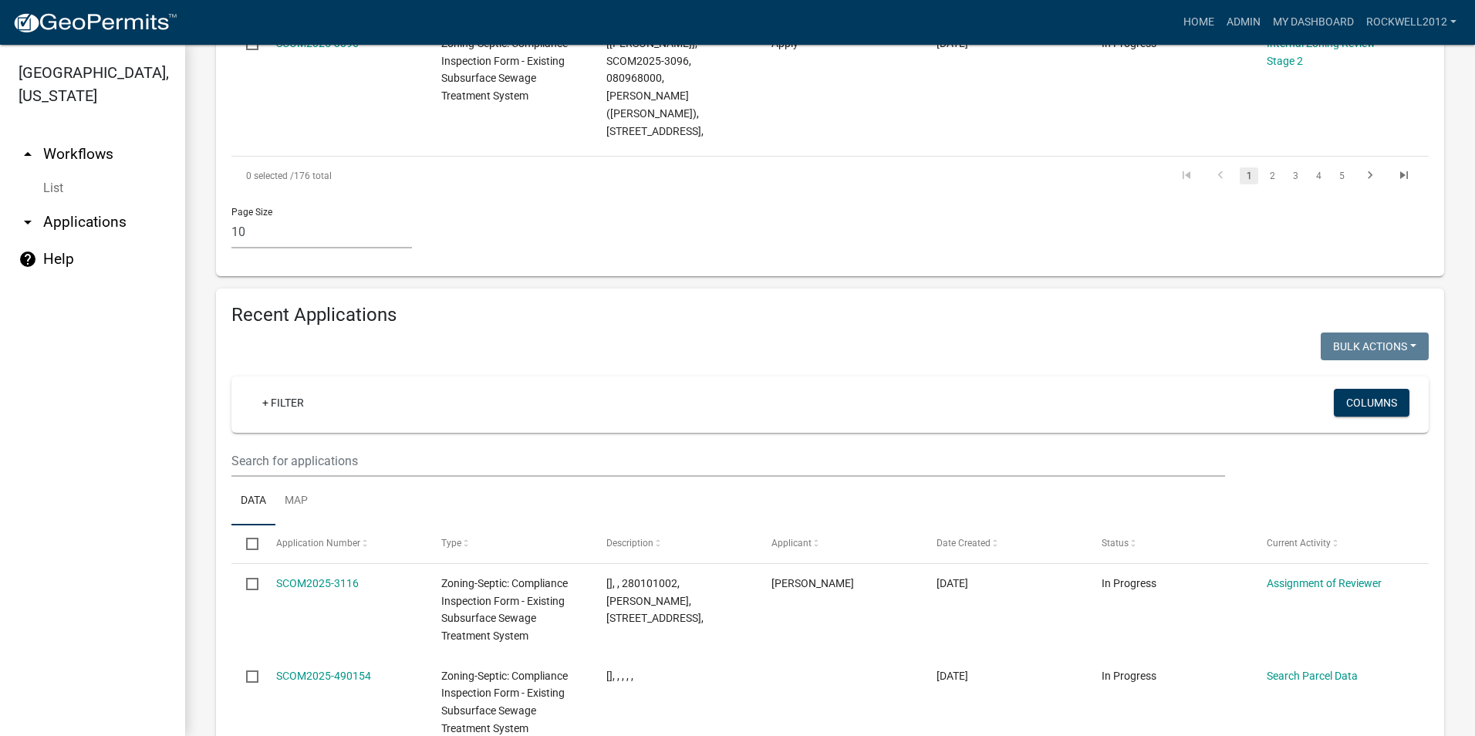
scroll to position [1620, 0]
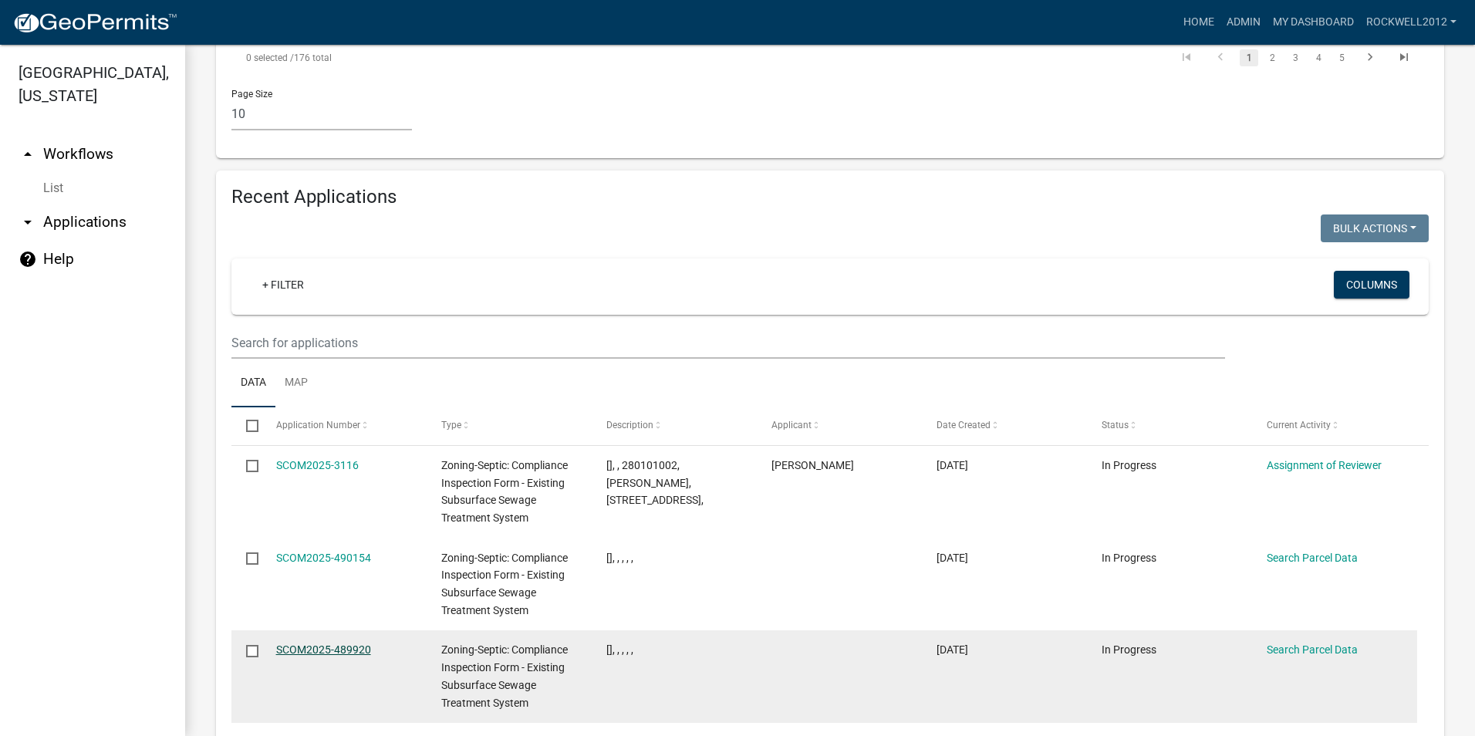
click at [329, 643] on link "SCOM2025-489920" at bounding box center [323, 649] width 95 height 12
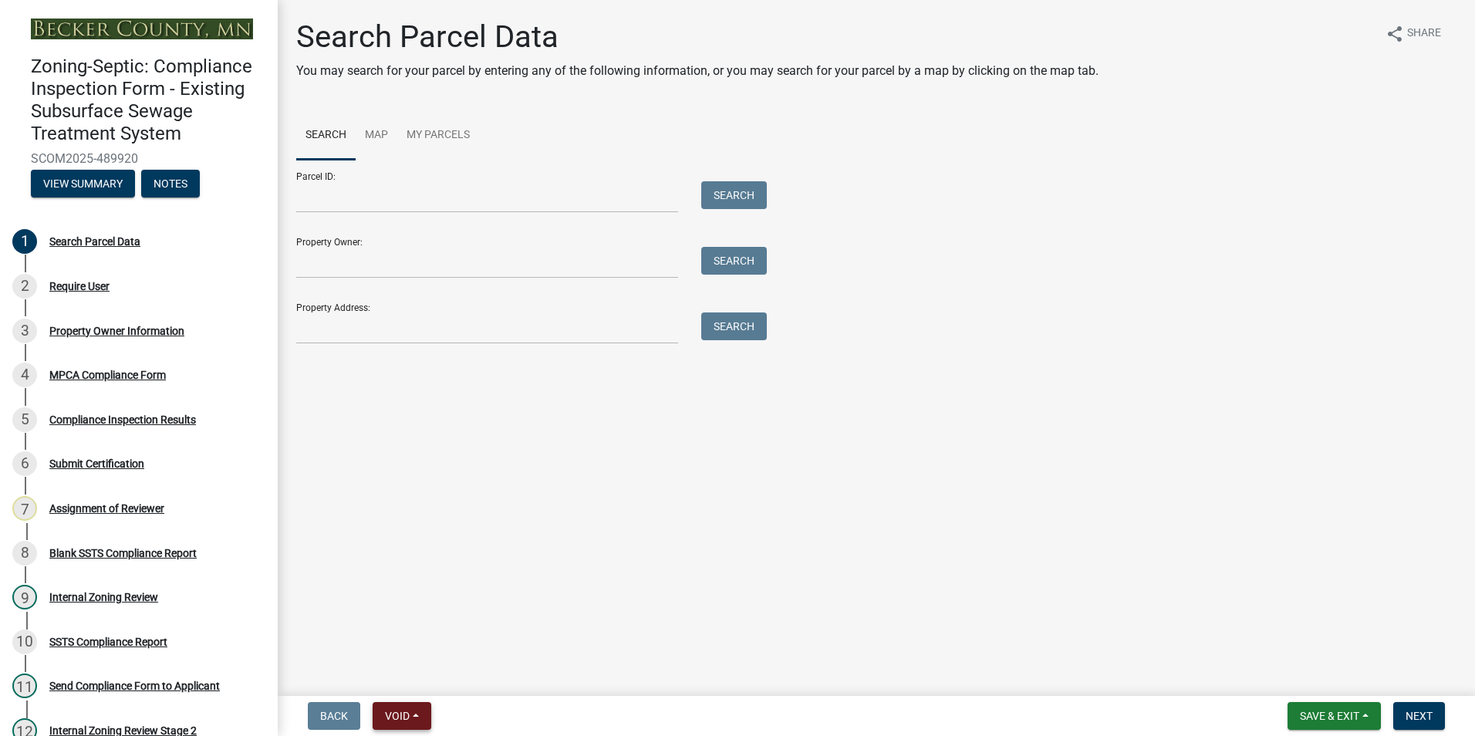
click at [404, 708] on button "Void" at bounding box center [402, 716] width 59 height 28
click at [407, 672] on button "Void" at bounding box center [434, 675] width 123 height 37
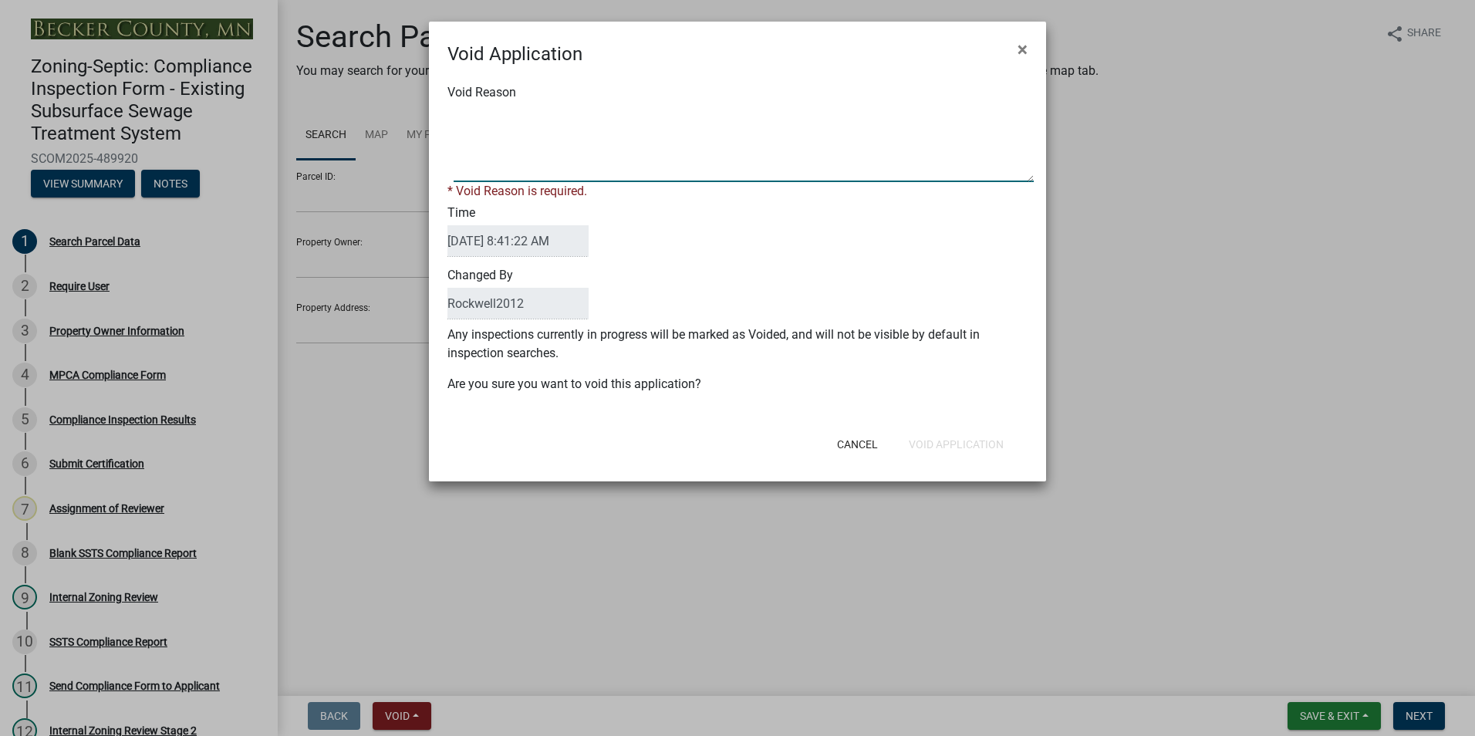
click at [479, 113] on textarea "Void Reason" at bounding box center [744, 143] width 580 height 77
type textarea "Duplicate"
click at [944, 437] on button "Void Application" at bounding box center [957, 445] width 120 height 28
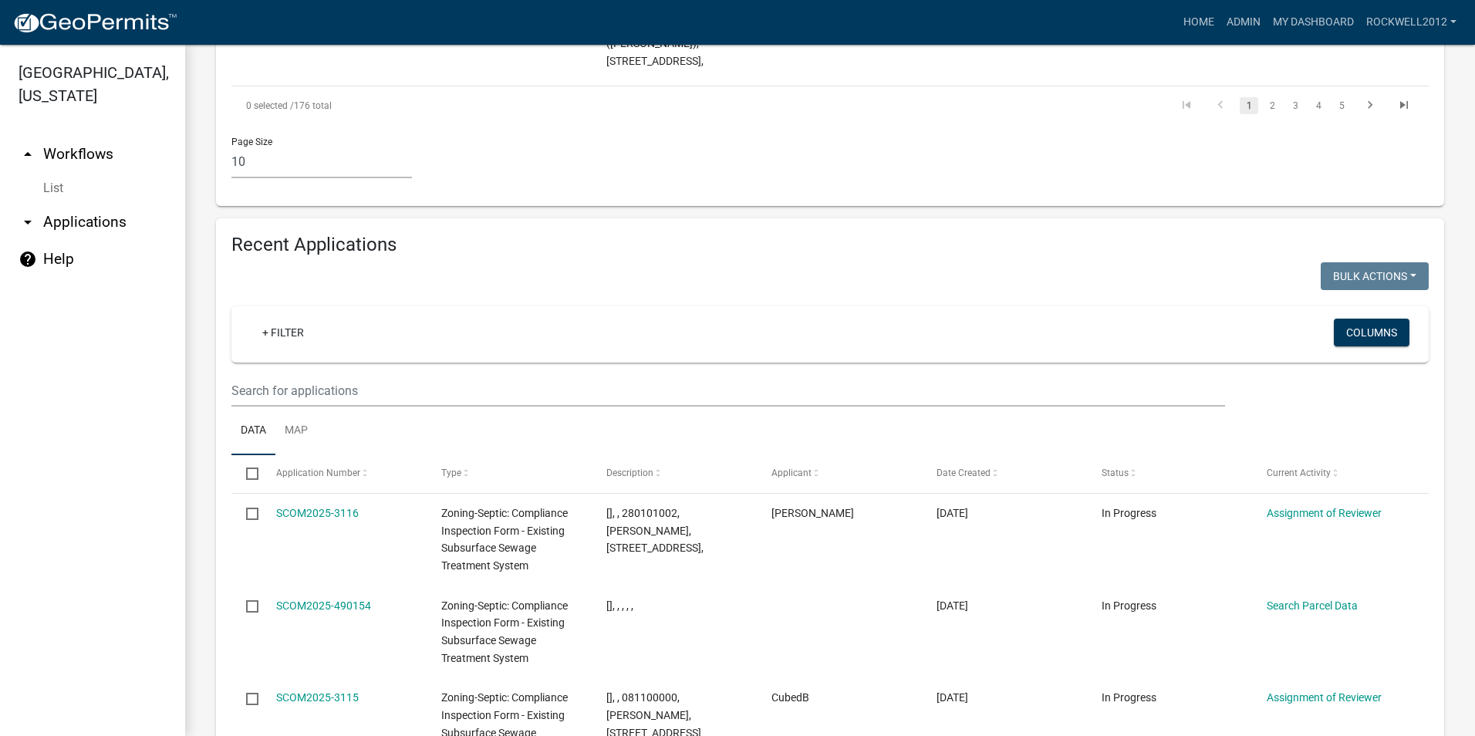
scroll to position [1620, 0]
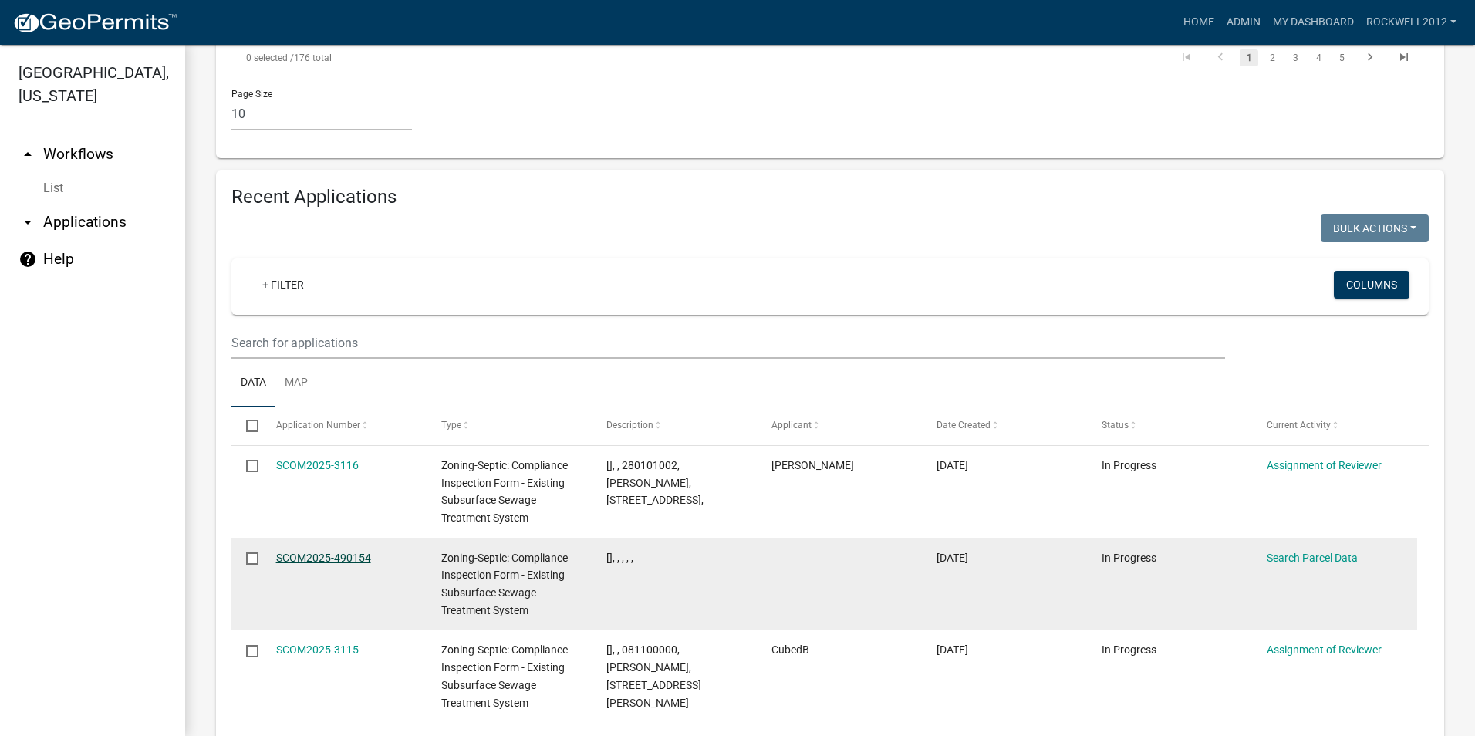
click at [325, 552] on link "SCOM2025-490154" at bounding box center [323, 558] width 95 height 12
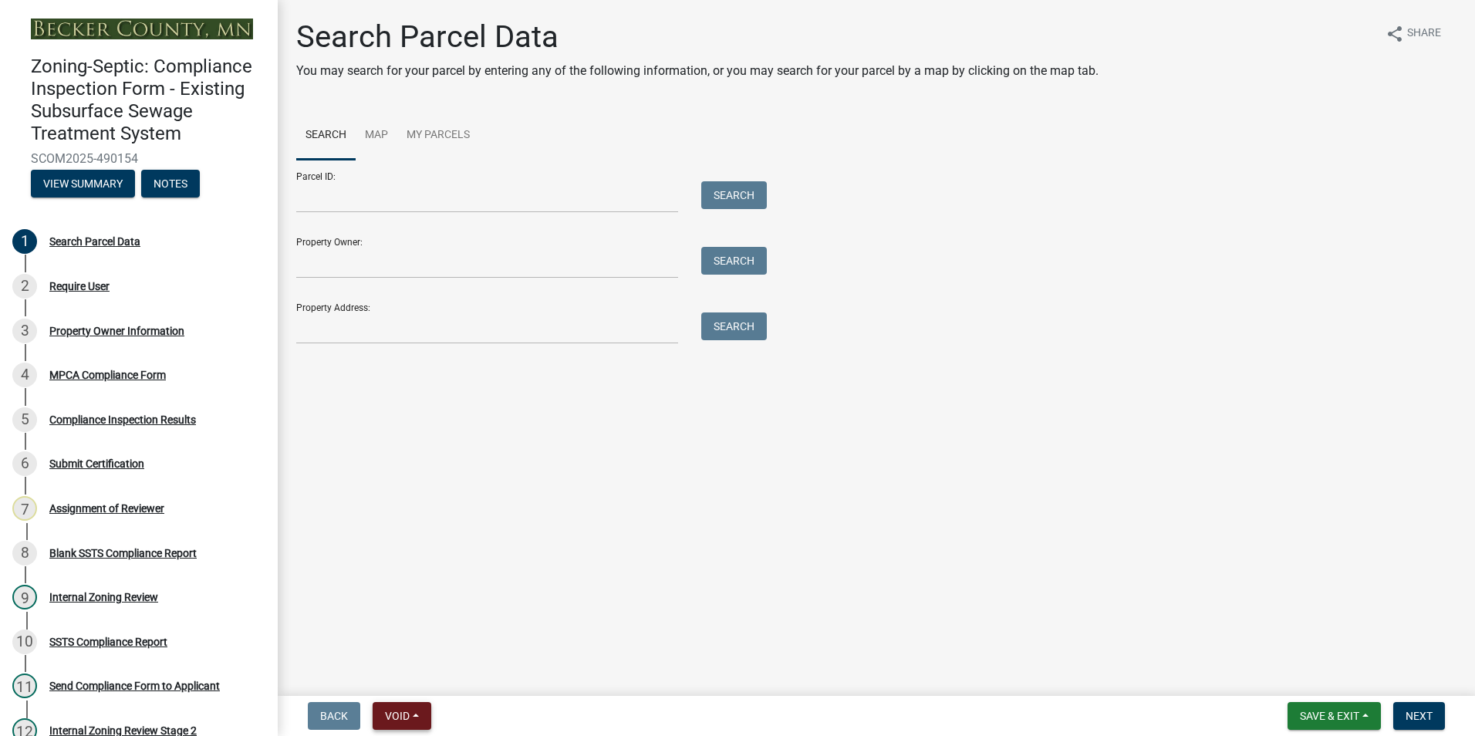
click at [407, 708] on button "Void" at bounding box center [402, 716] width 59 height 28
click at [413, 670] on button "Void" at bounding box center [434, 675] width 123 height 37
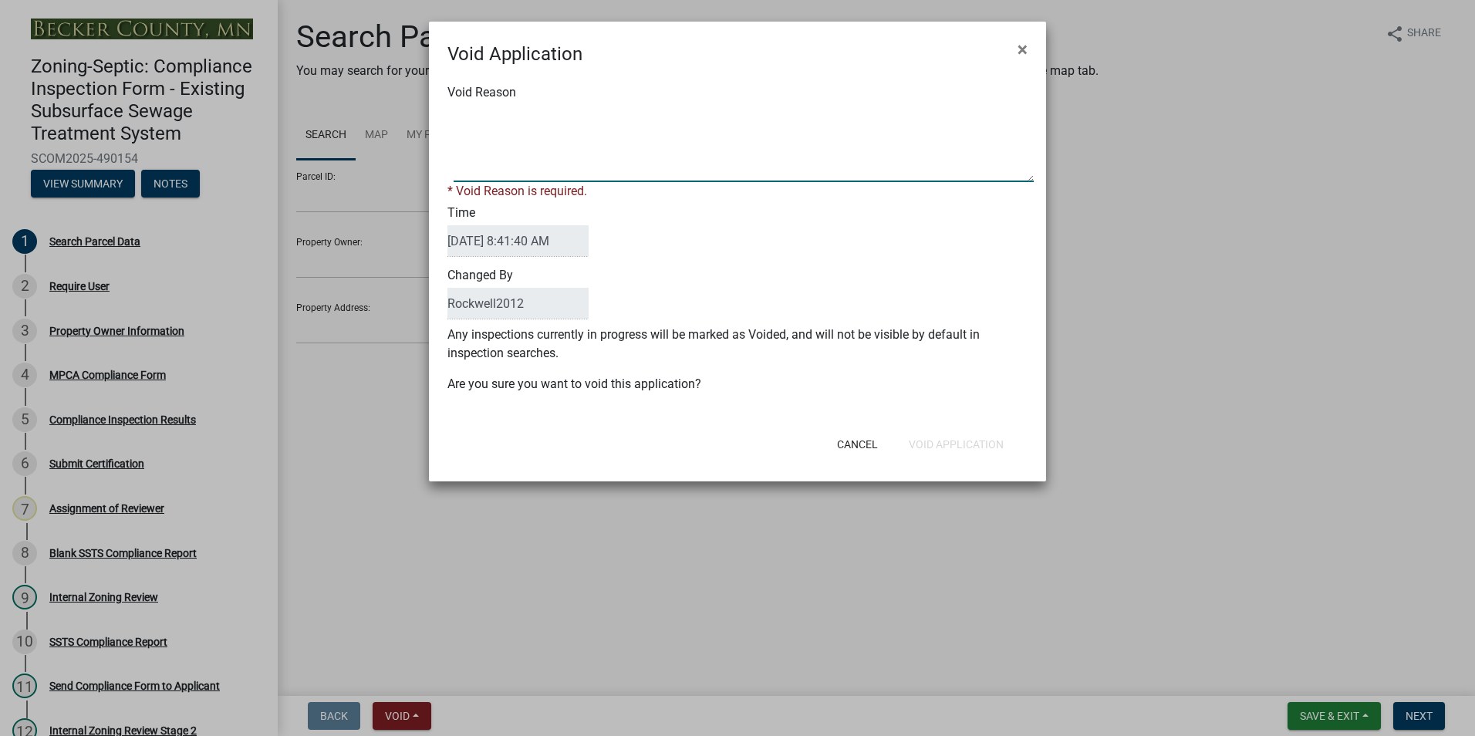
click at [475, 114] on textarea "Void Reason" at bounding box center [744, 143] width 580 height 77
type textarea "Duplicate"
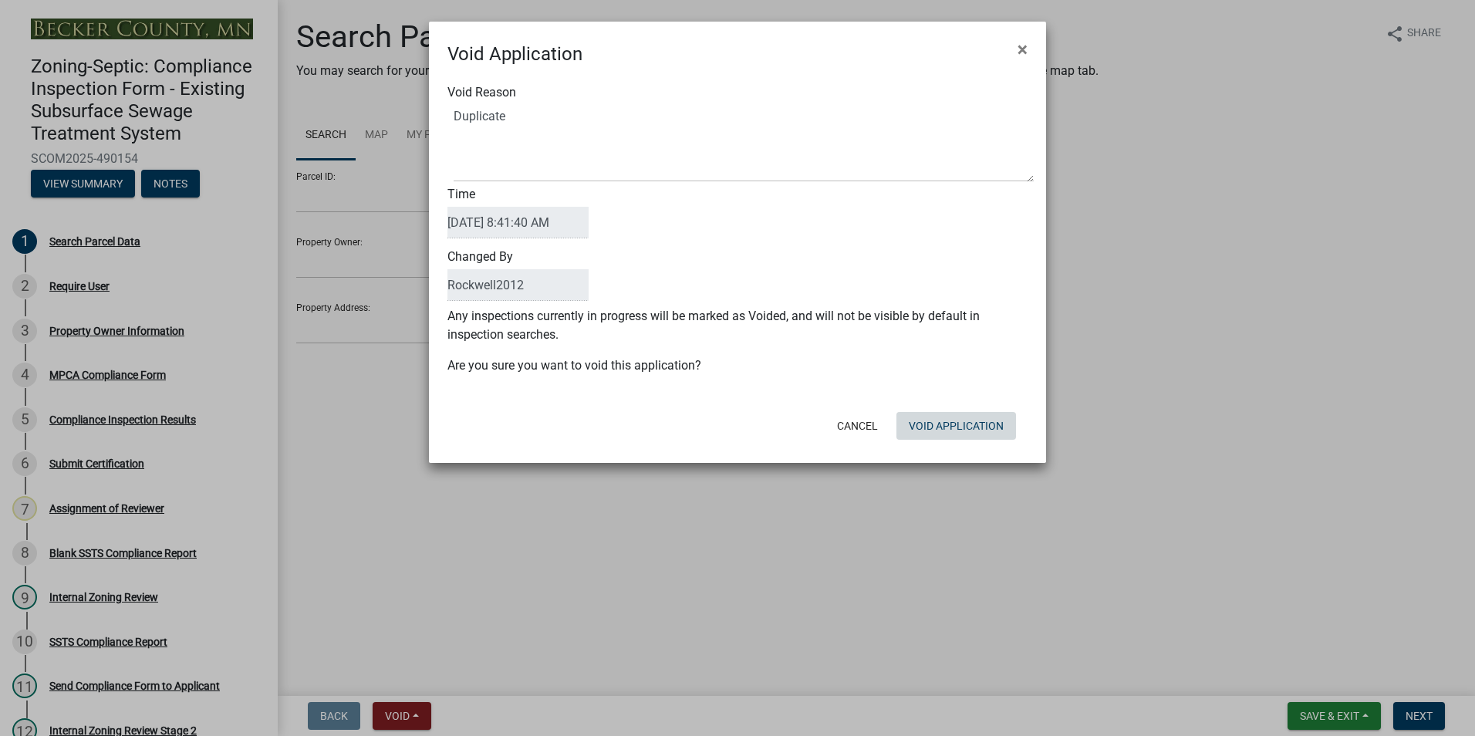
click at [947, 441] on div "Cancel Void Application" at bounding box center [838, 426] width 380 height 40
click at [944, 421] on button "Void Application" at bounding box center [957, 426] width 120 height 28
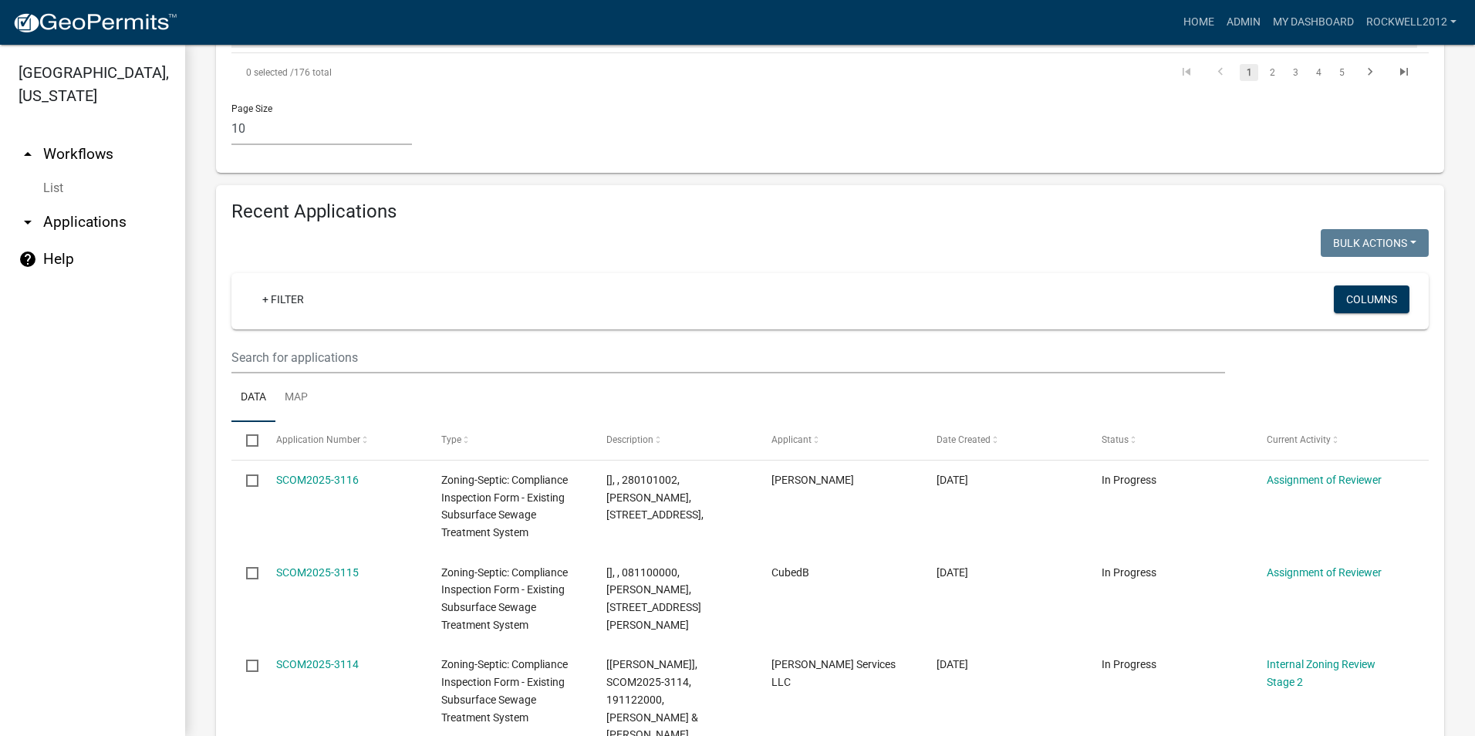
scroll to position [1620, 0]
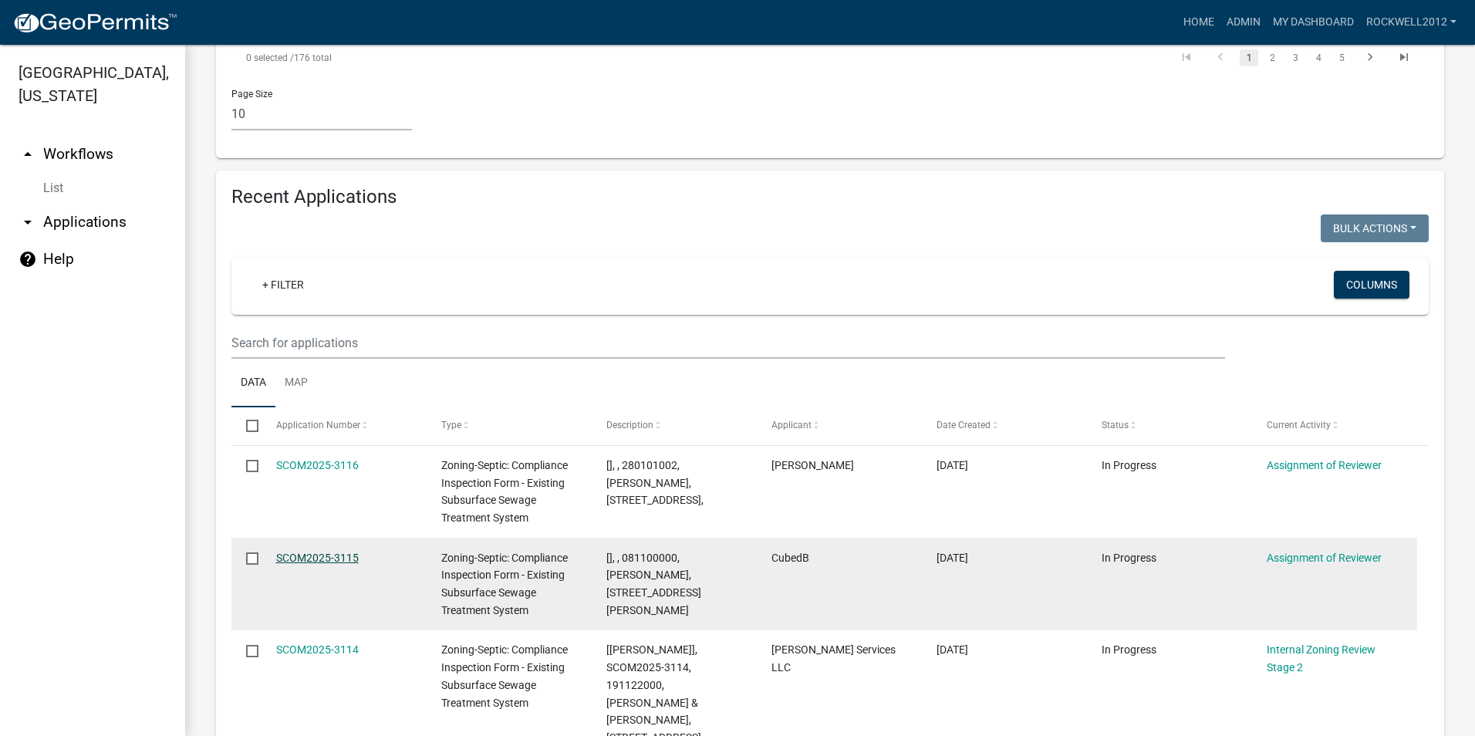
click at [304, 552] on link "SCOM2025-3115" at bounding box center [317, 558] width 83 height 12
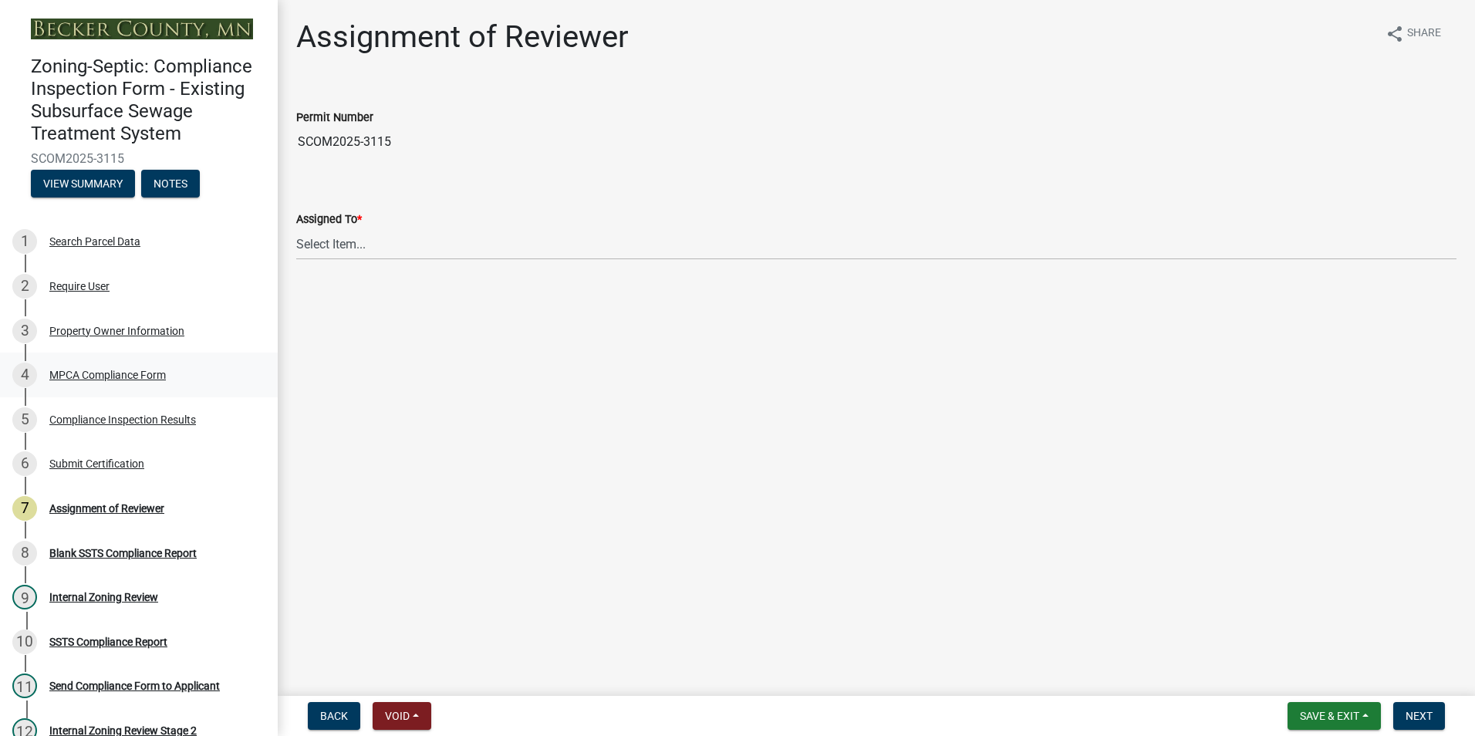
click at [106, 375] on div "MPCA Compliance Form" at bounding box center [107, 375] width 117 height 11
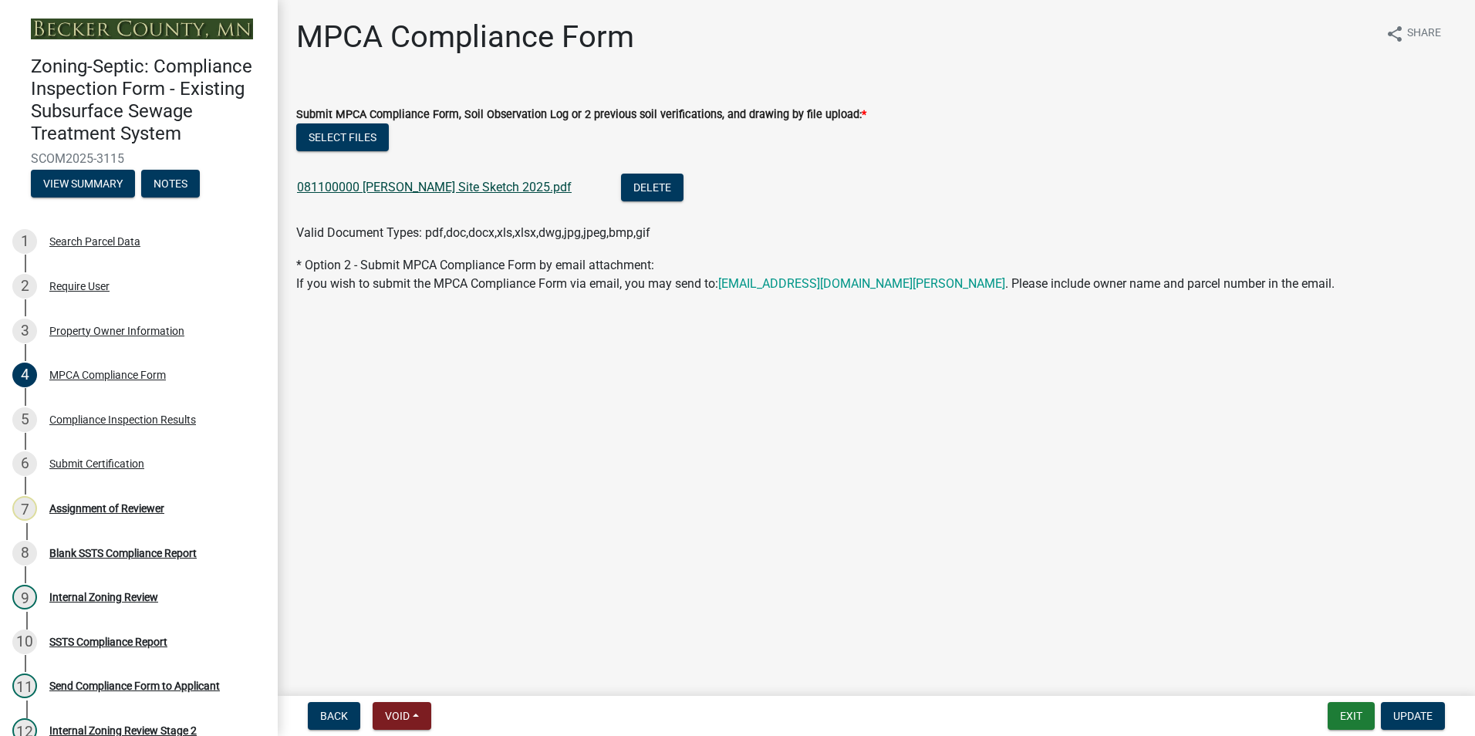
click at [418, 187] on link "081100000 [PERSON_NAME] Site Sketch 2025.pdf" at bounding box center [434, 187] width 275 height 15
click at [115, 417] on div "Compliance Inspection Results" at bounding box center [122, 419] width 147 height 11
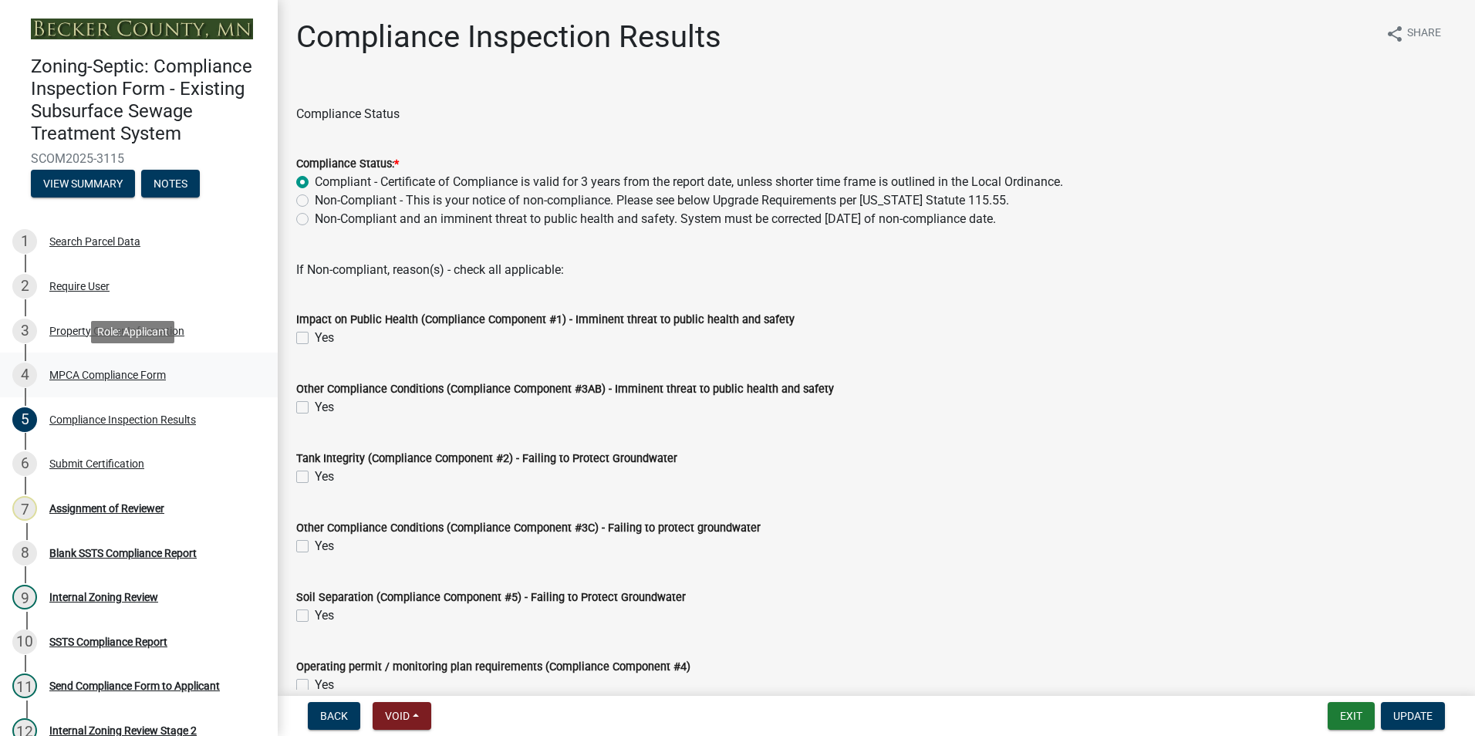
click at [116, 375] on div "MPCA Compliance Form" at bounding box center [107, 375] width 117 height 11
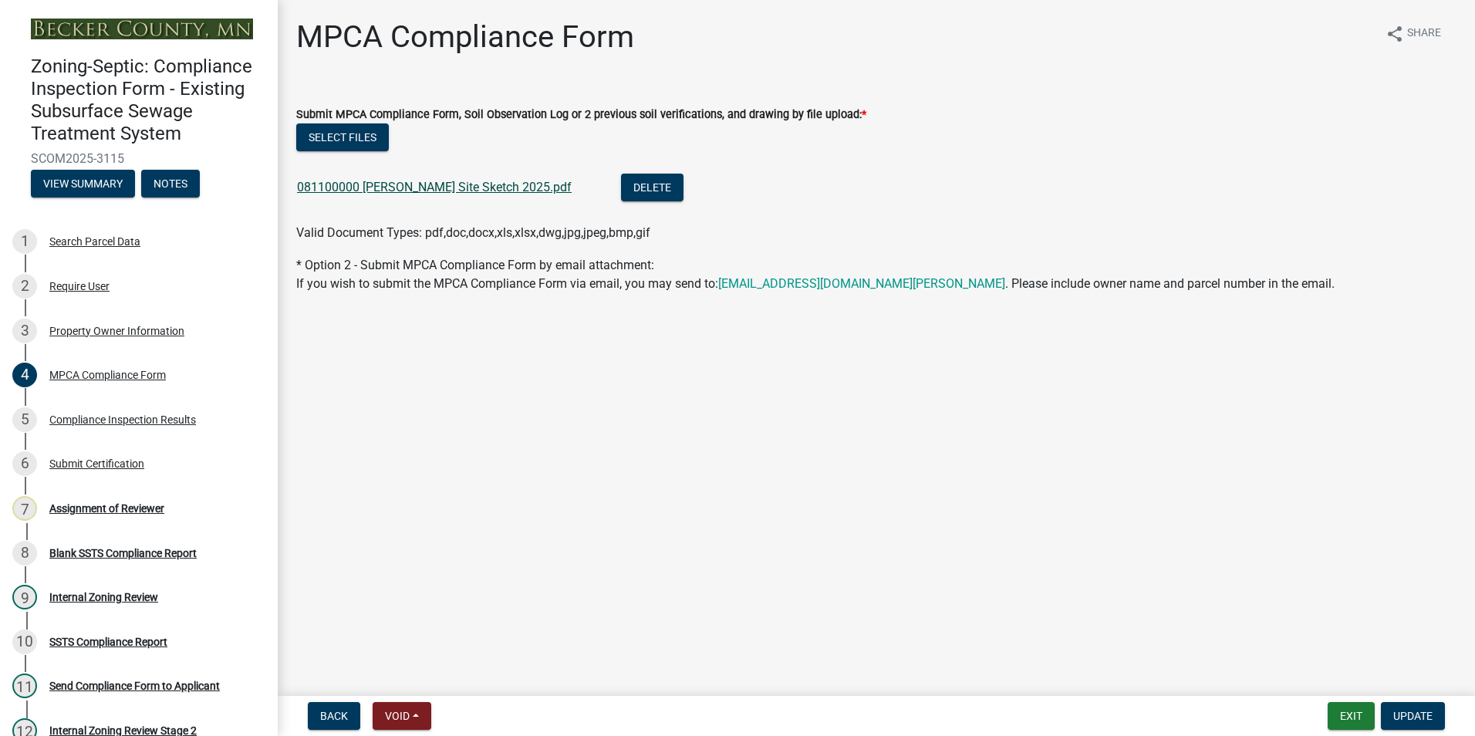
click at [392, 188] on link "081100000 [PERSON_NAME] Site Sketch 2025.pdf" at bounding box center [434, 187] width 275 height 15
click at [1353, 711] on button "Exit" at bounding box center [1351, 716] width 47 height 28
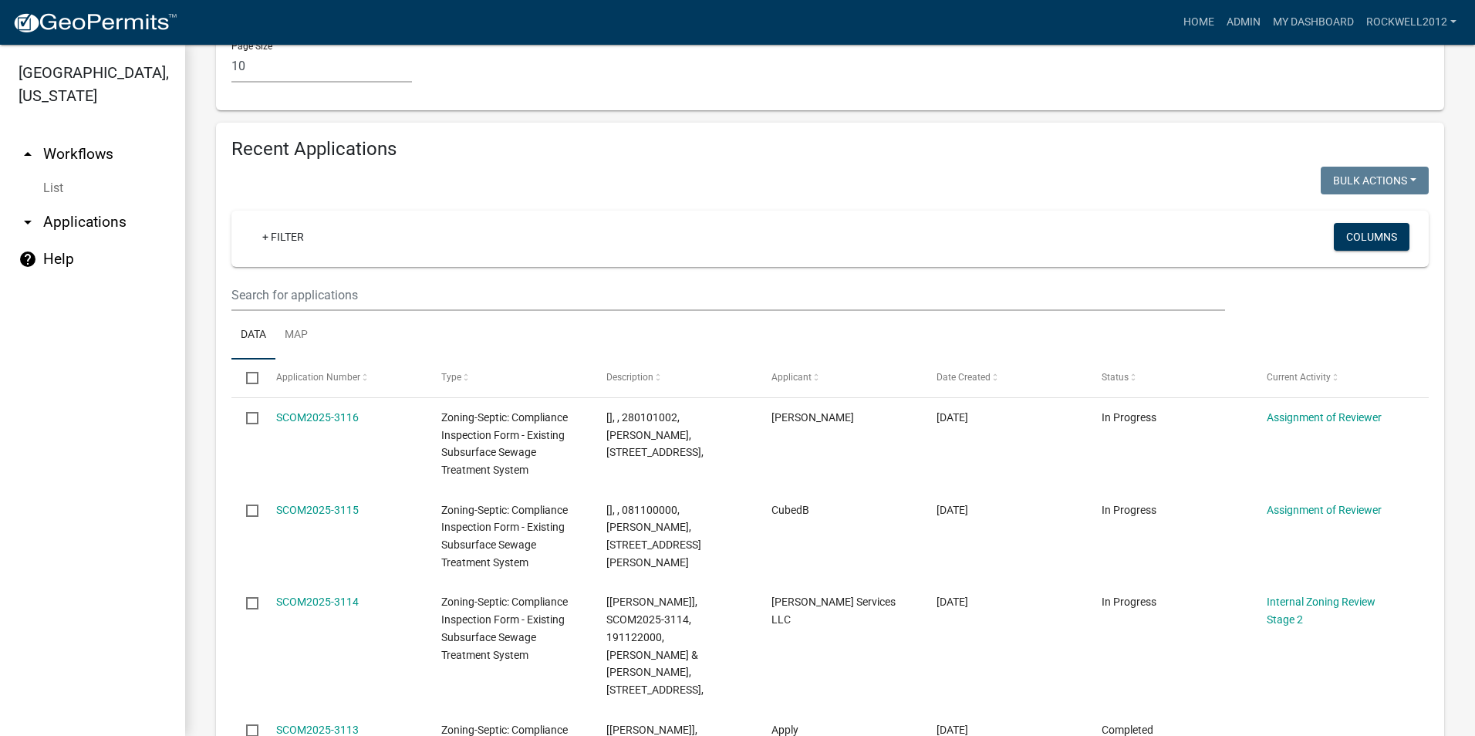
scroll to position [1697, 0]
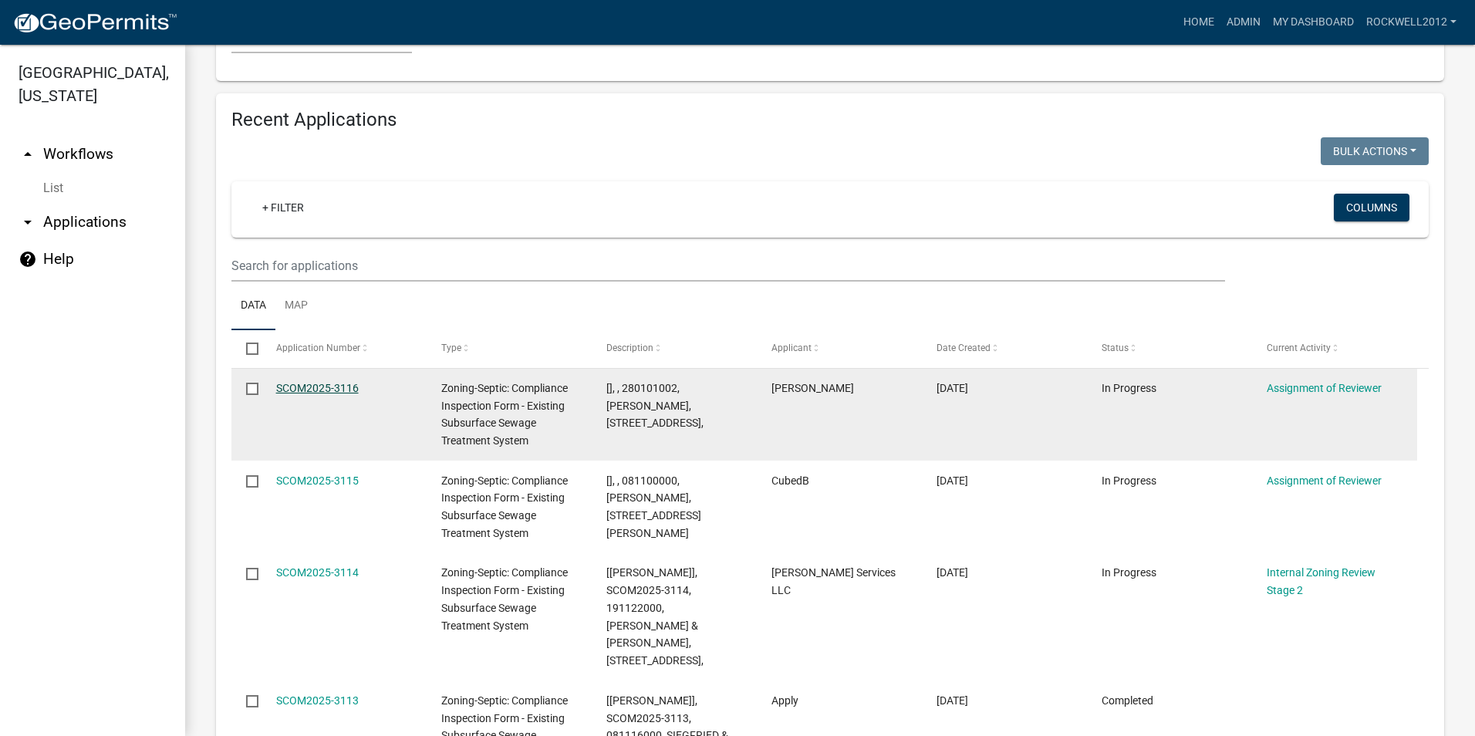
click at [301, 382] on link "SCOM2025-3116" at bounding box center [317, 388] width 83 height 12
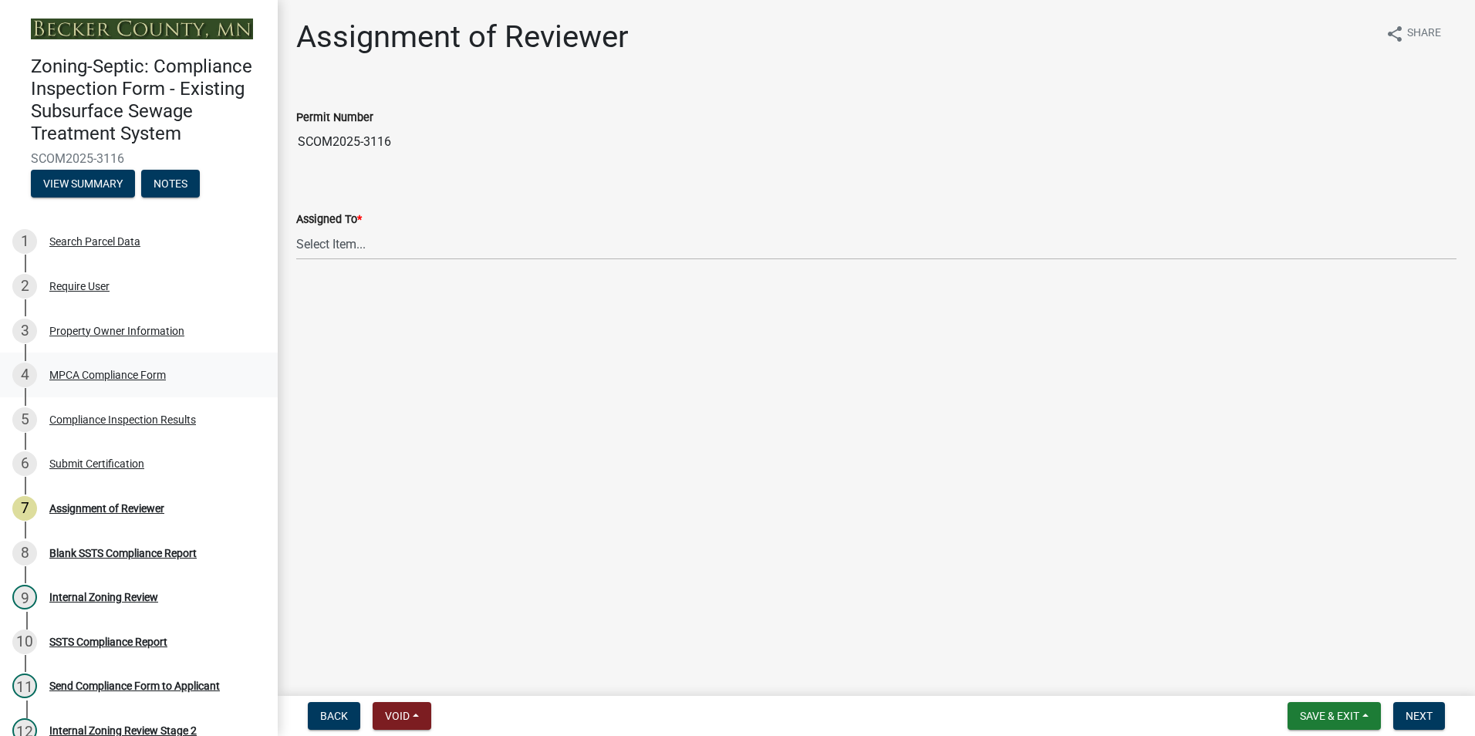
click at [128, 370] on div "MPCA Compliance Form" at bounding box center [107, 375] width 117 height 11
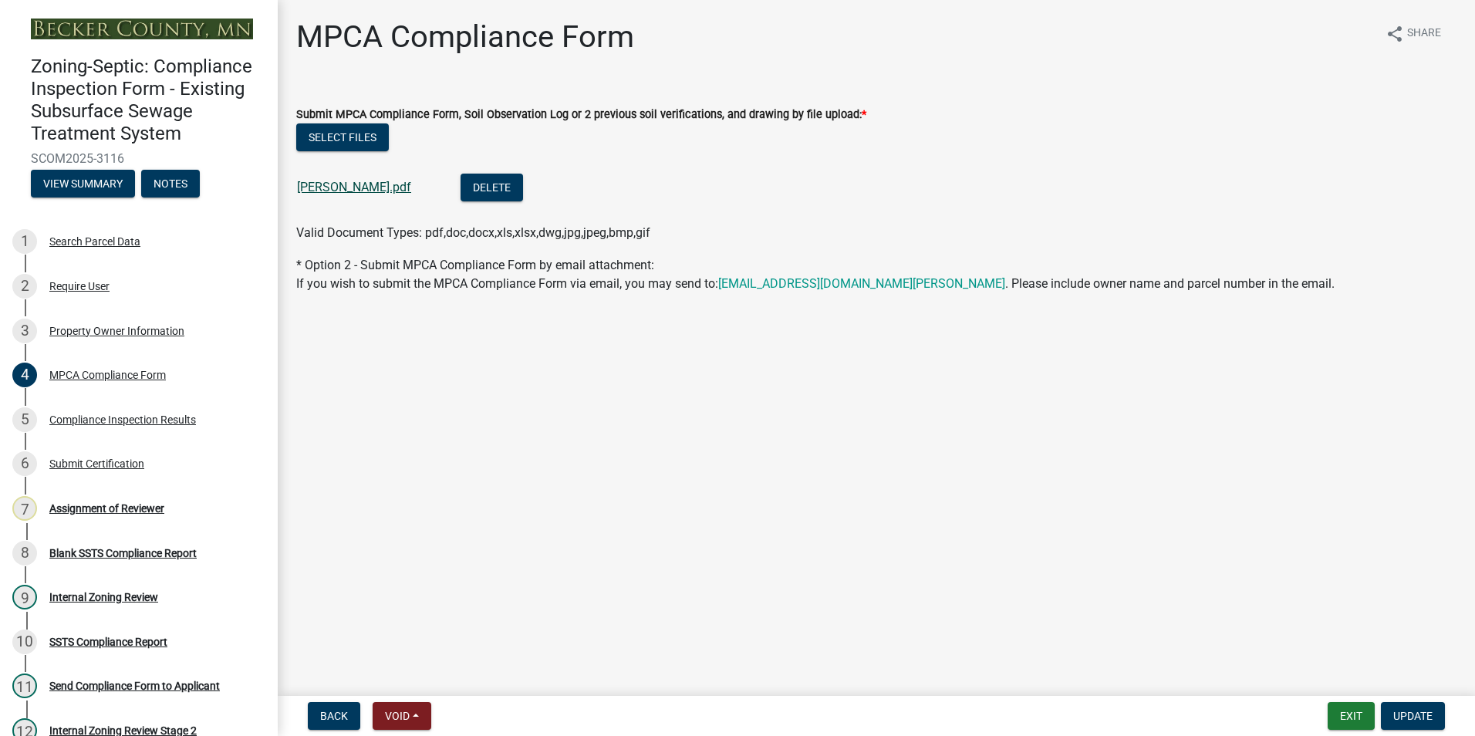
click at [373, 184] on link "[PERSON_NAME].pdf" at bounding box center [354, 187] width 114 height 15
click at [1350, 705] on button "Exit" at bounding box center [1351, 716] width 47 height 28
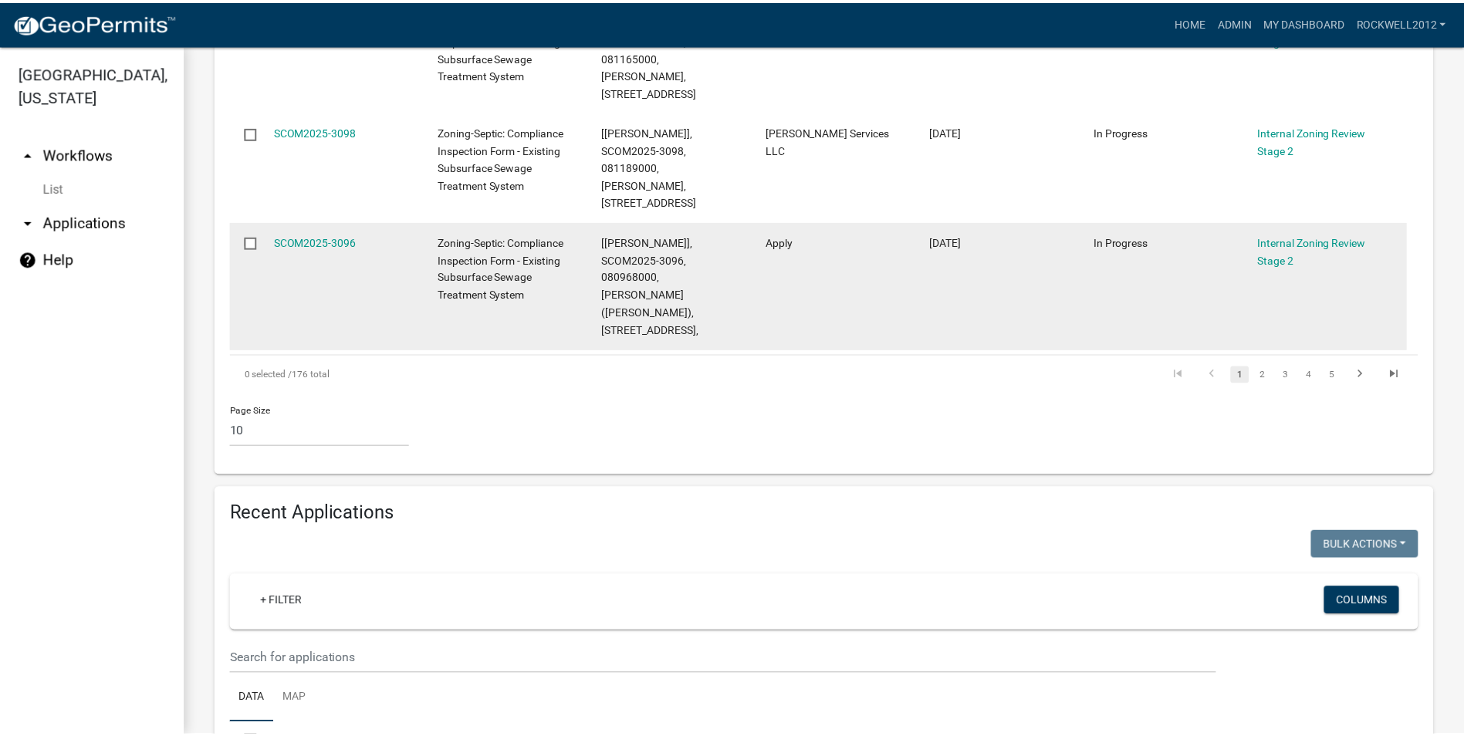
scroll to position [1312, 0]
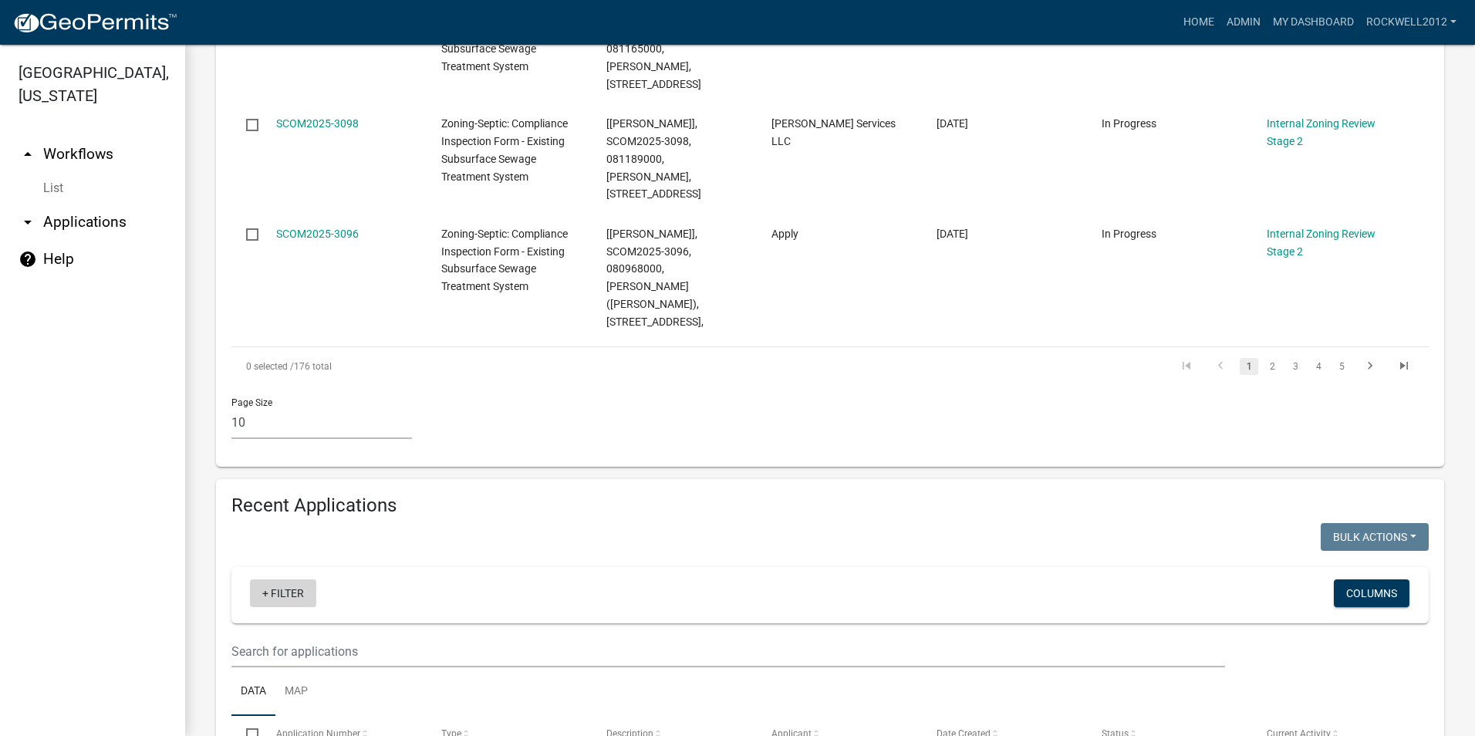
click at [294, 579] on link "+ Filter" at bounding box center [283, 593] width 66 height 28
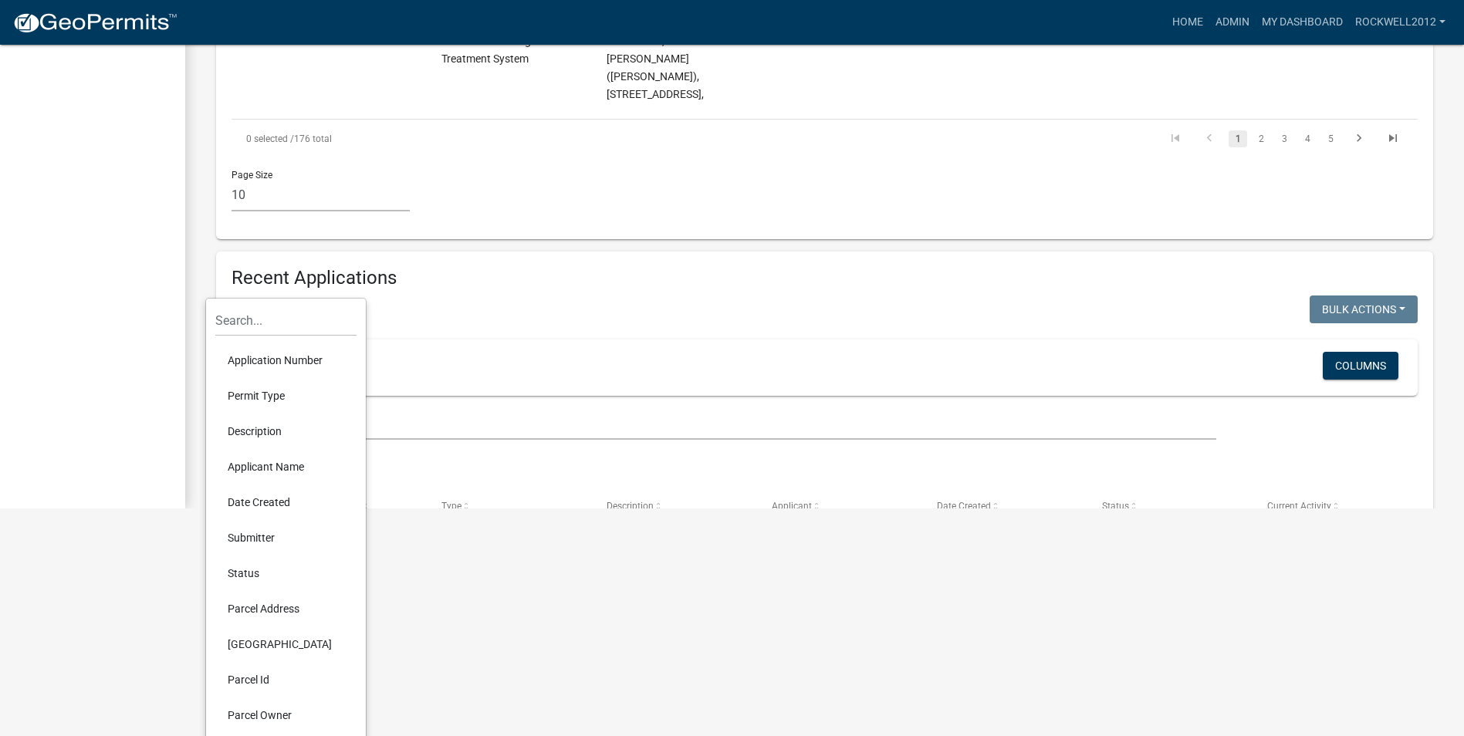
scroll to position [231, 0]
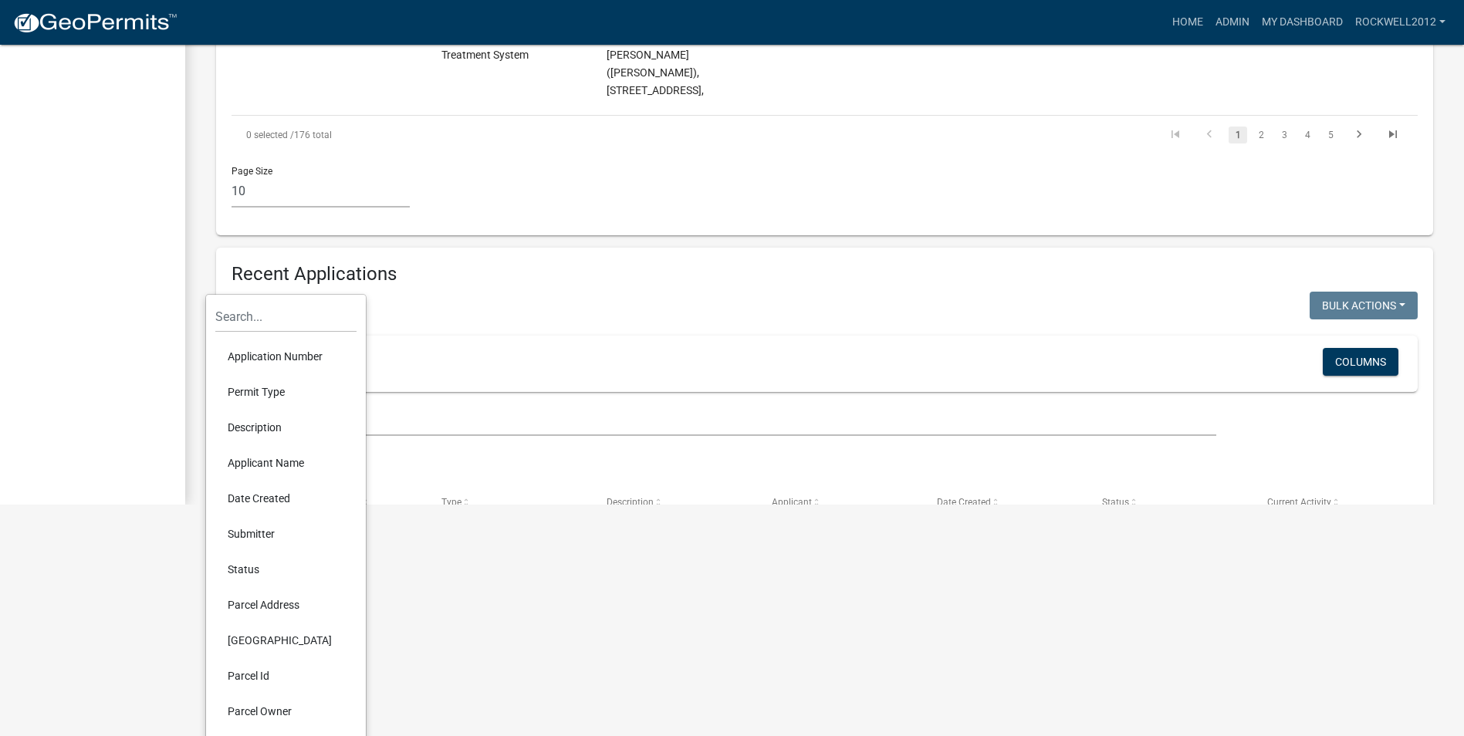
click at [258, 674] on li "Parcel Id" at bounding box center [285, 675] width 141 height 35
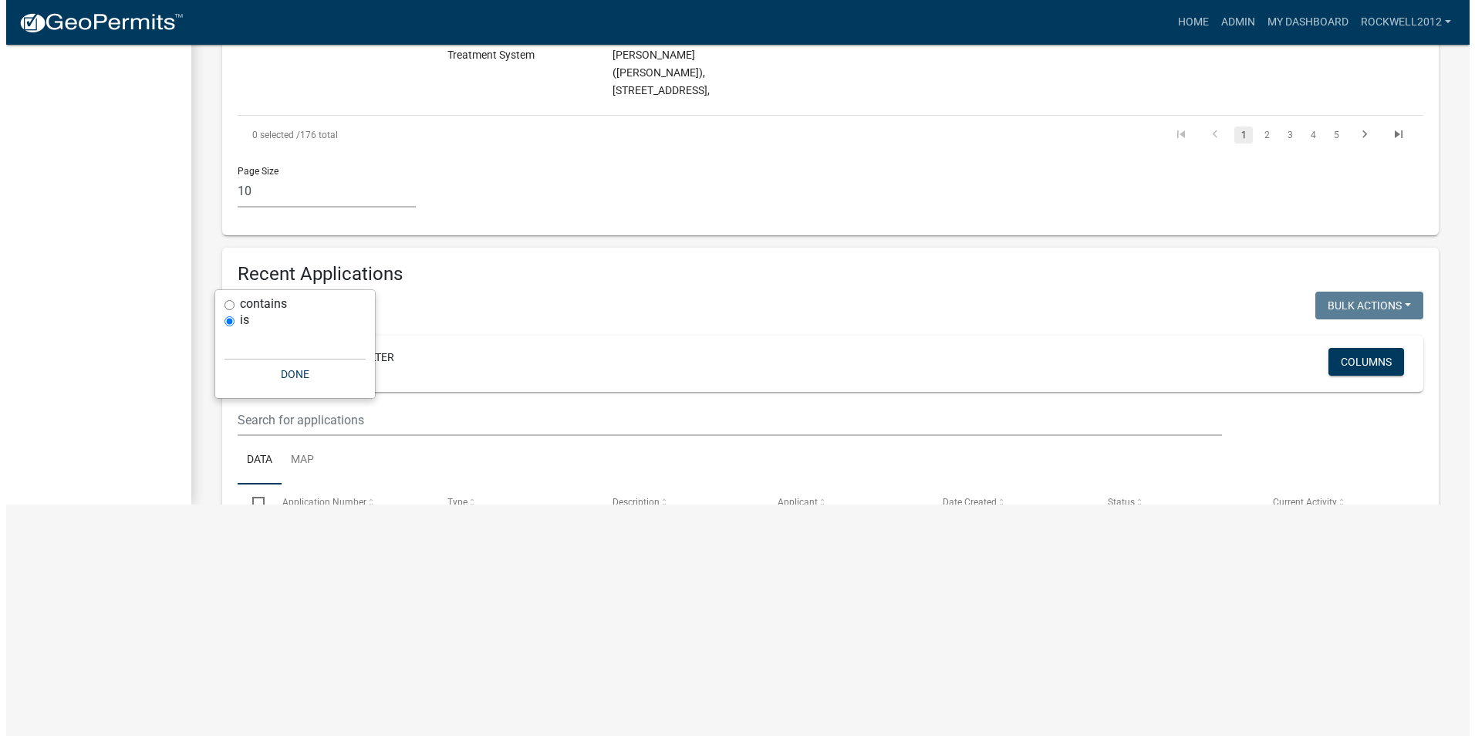
scroll to position [0, 0]
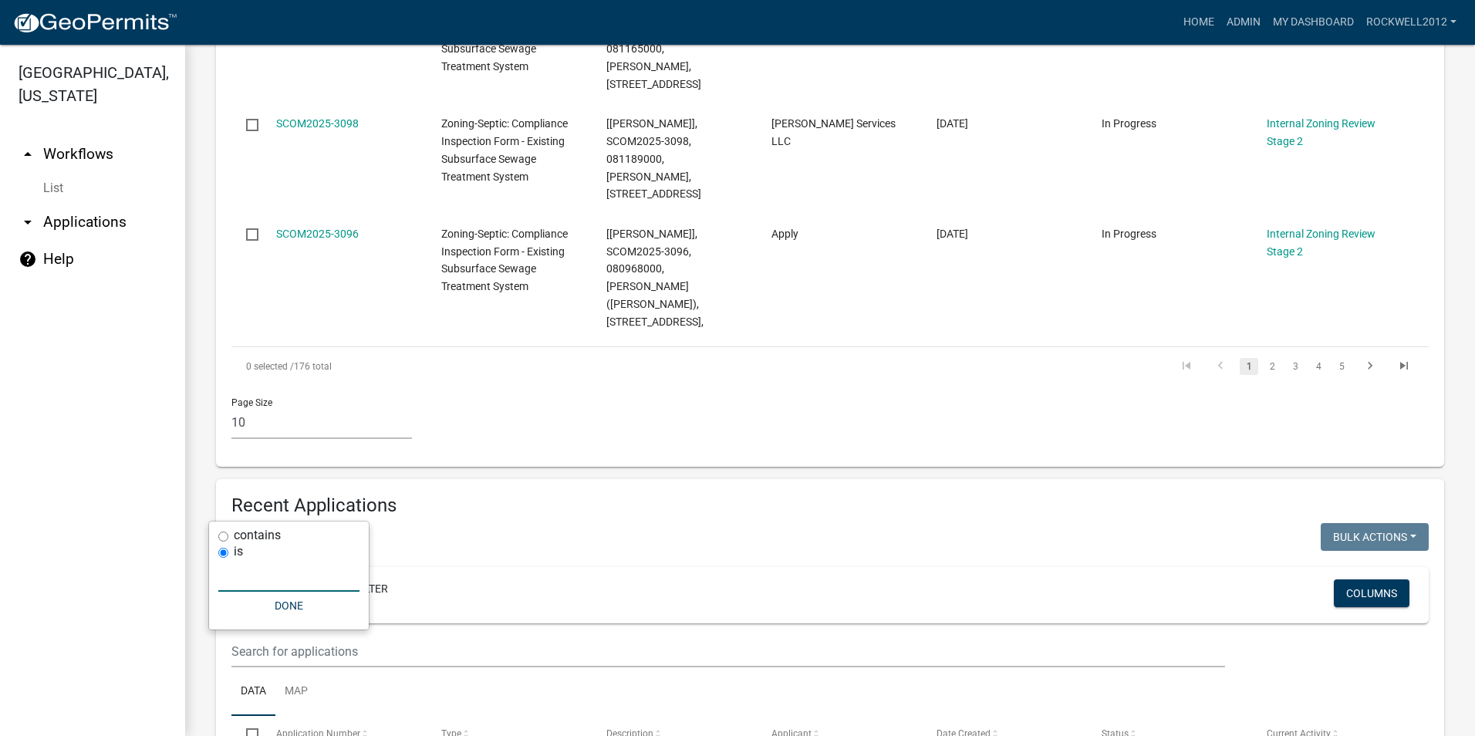
drag, startPoint x: 241, startPoint y: 568, endPoint x: 241, endPoint y: 557, distance: 10.8
click at [241, 568] on input "text" at bounding box center [288, 576] width 141 height 32
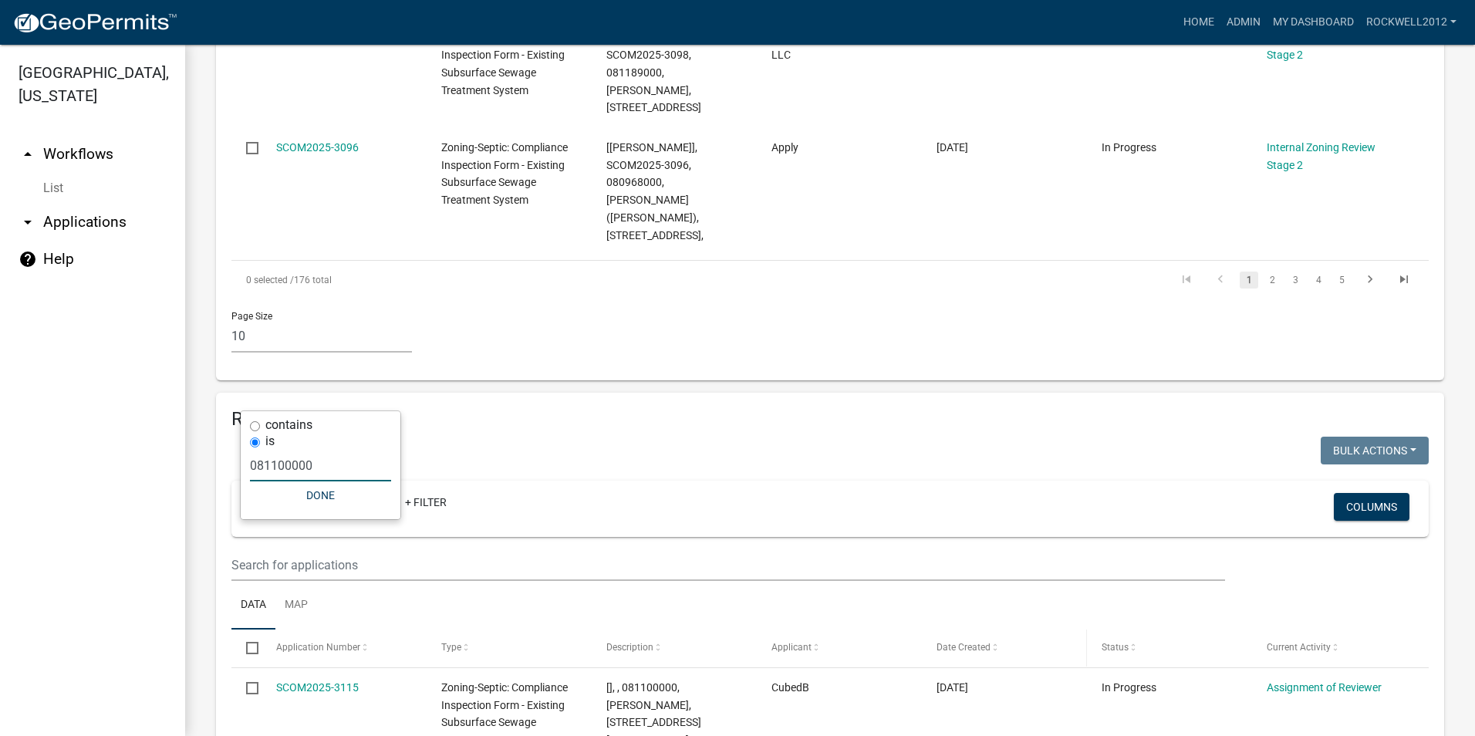
scroll to position [1424, 0]
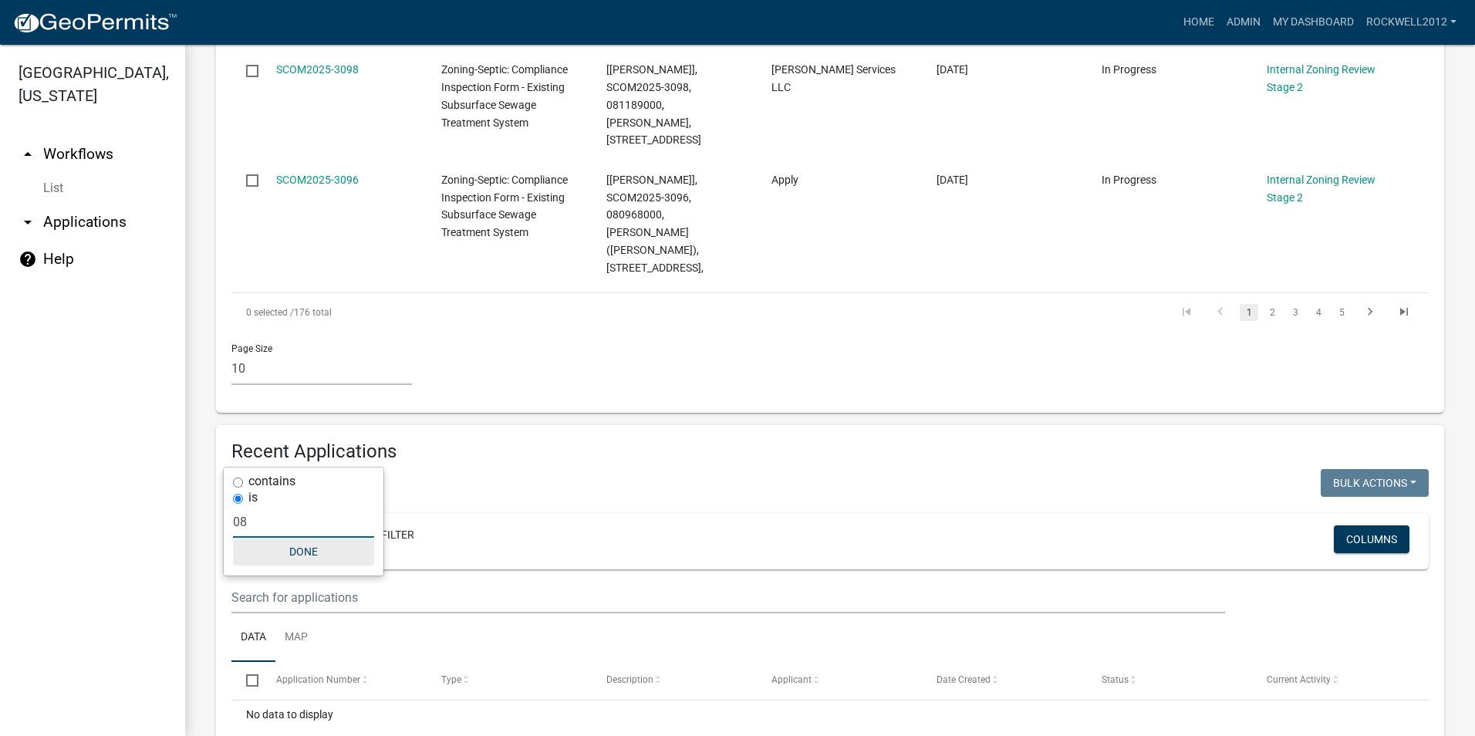
type input "0"
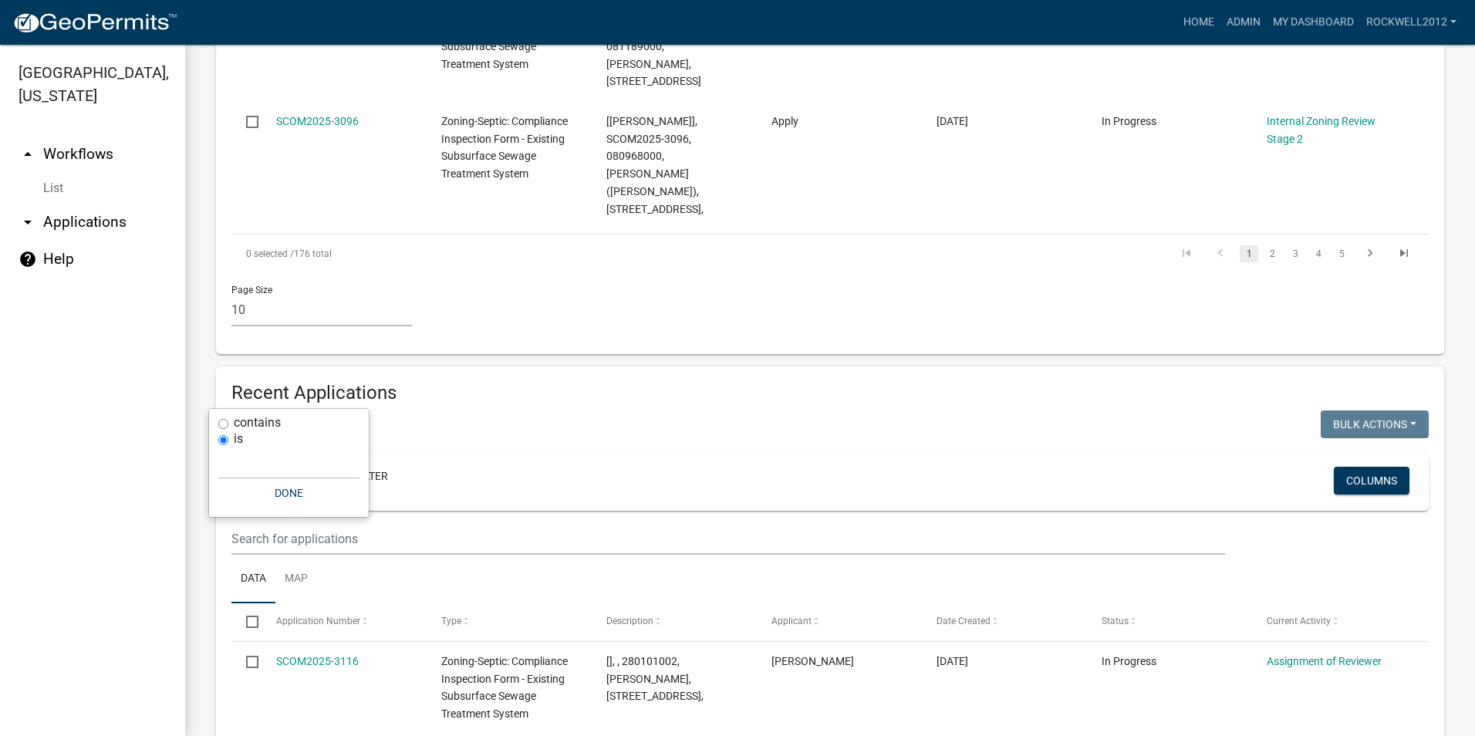
click at [308, 473] on icon at bounding box center [308, 477] width 8 height 8
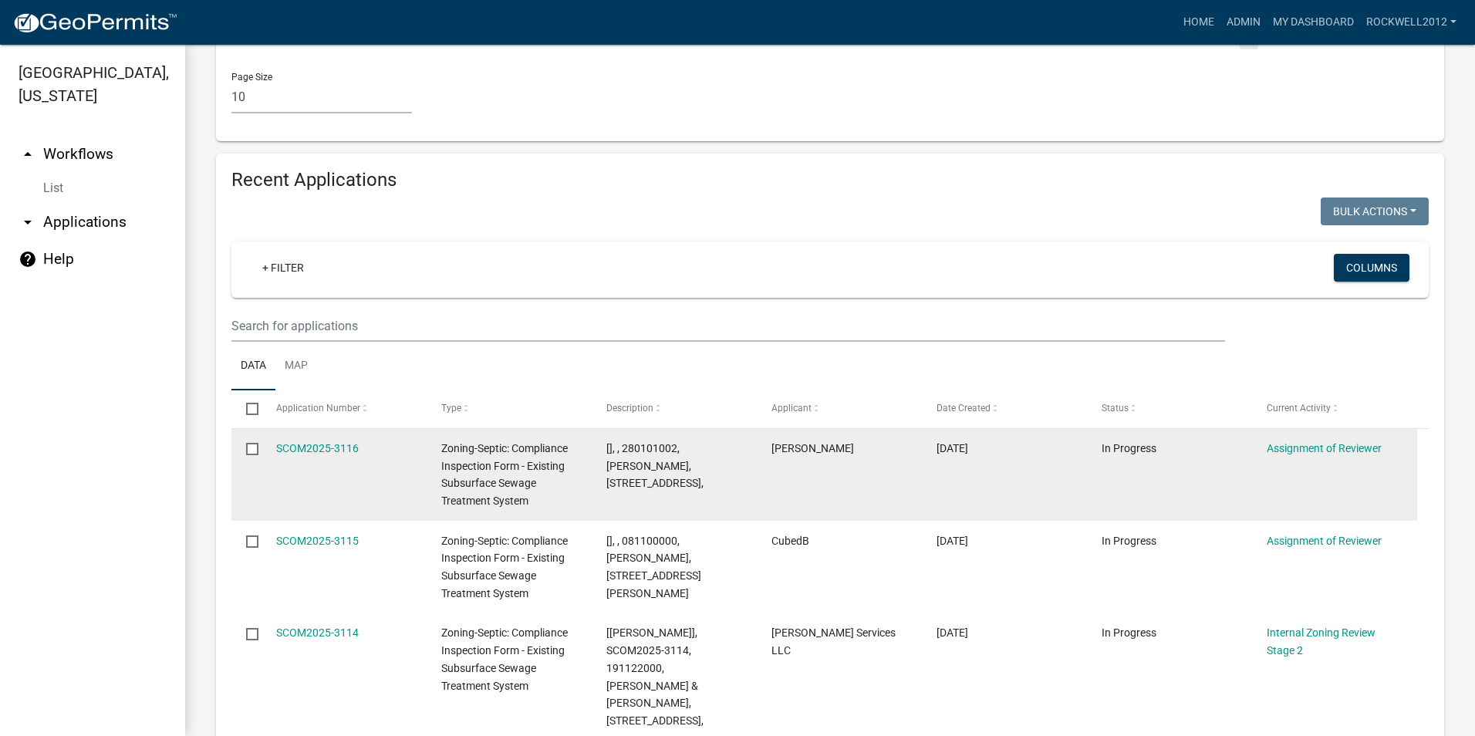
scroll to position [1656, 0]
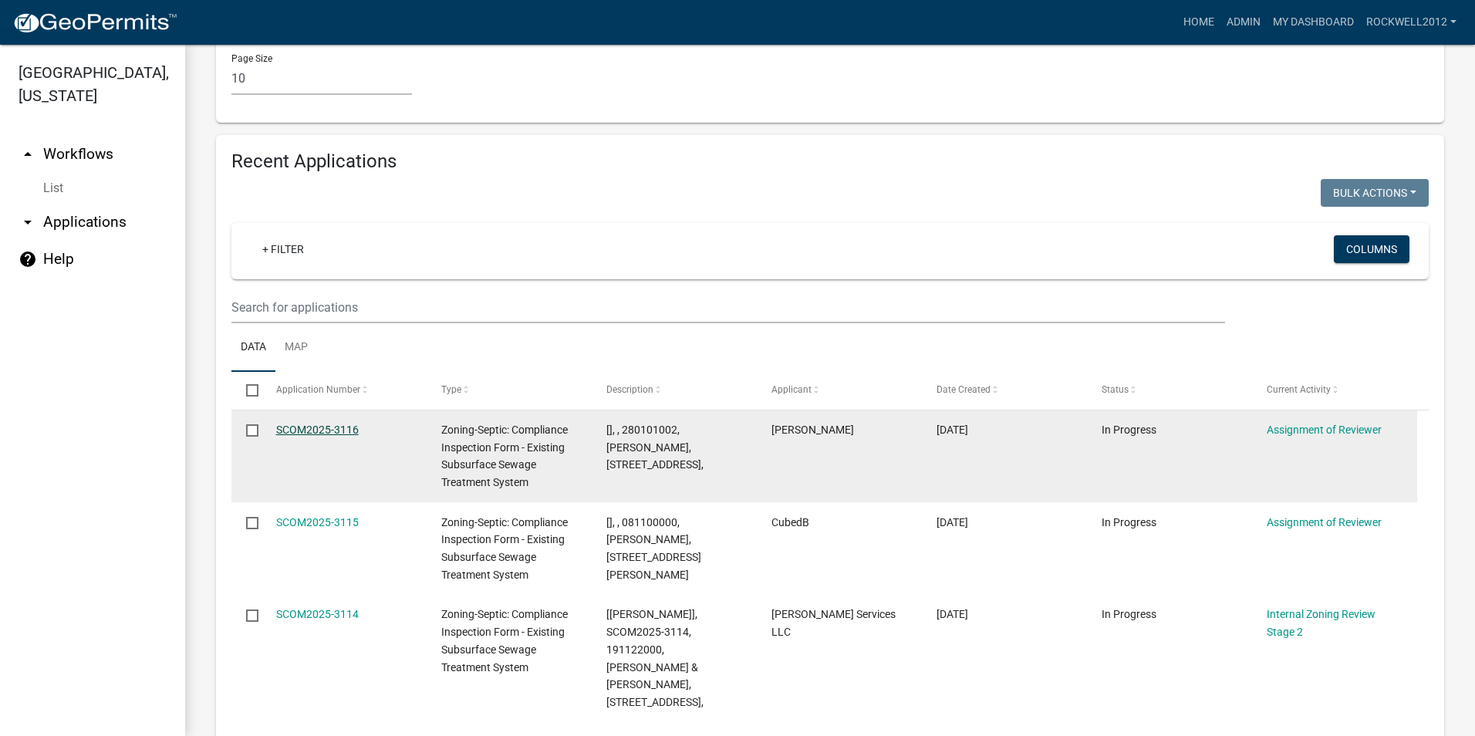
click at [308, 424] on link "SCOM2025-3116" at bounding box center [317, 430] width 83 height 12
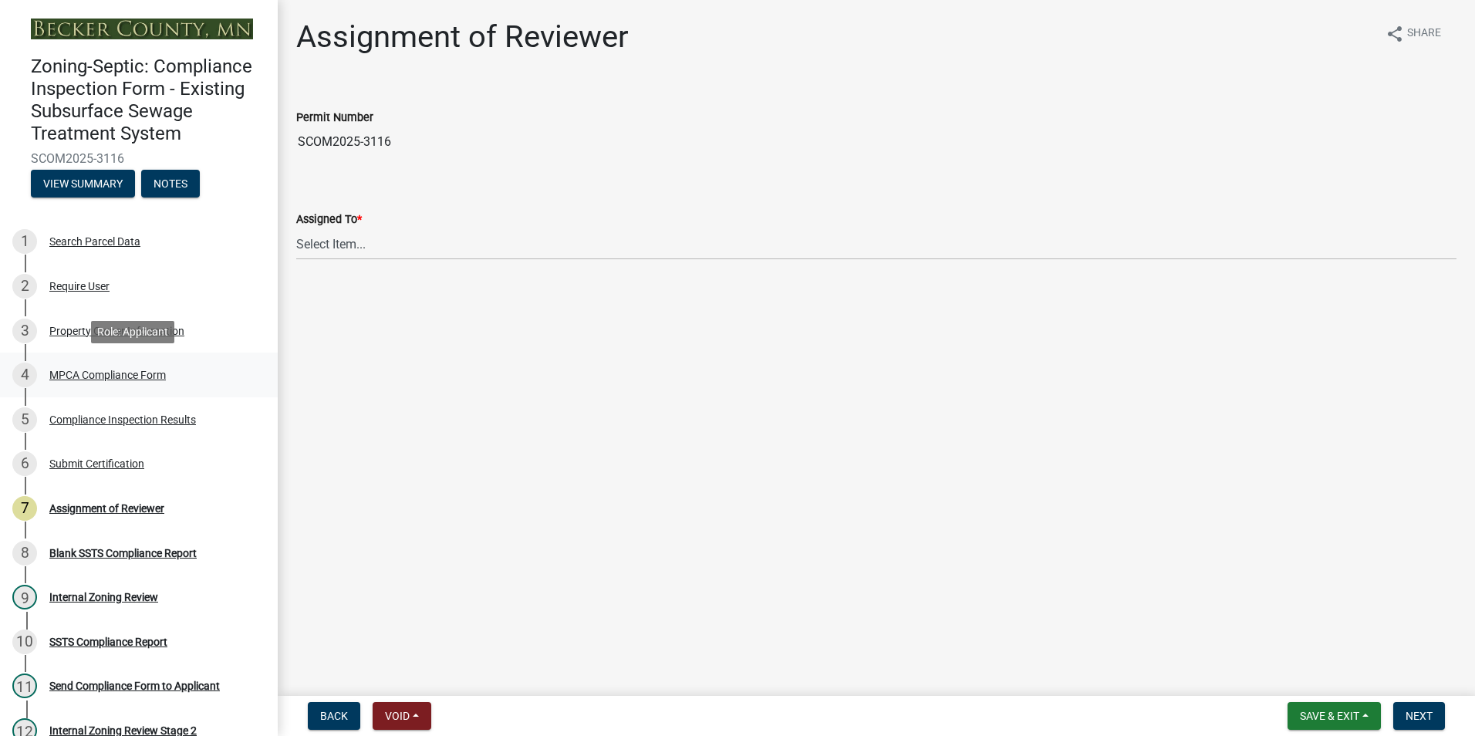
click at [102, 372] on div "MPCA Compliance Form" at bounding box center [107, 375] width 117 height 11
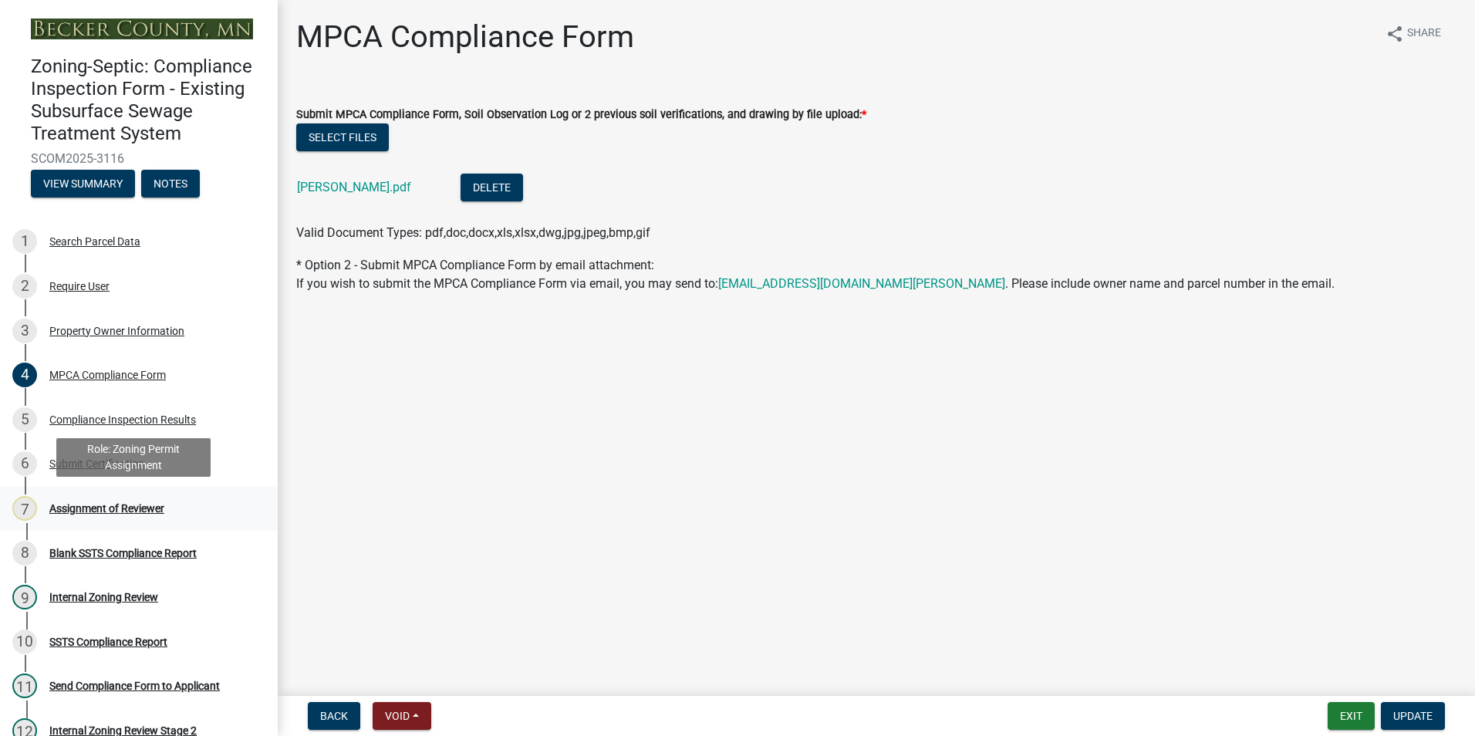
click at [123, 508] on div "Assignment of Reviewer" at bounding box center [106, 508] width 115 height 11
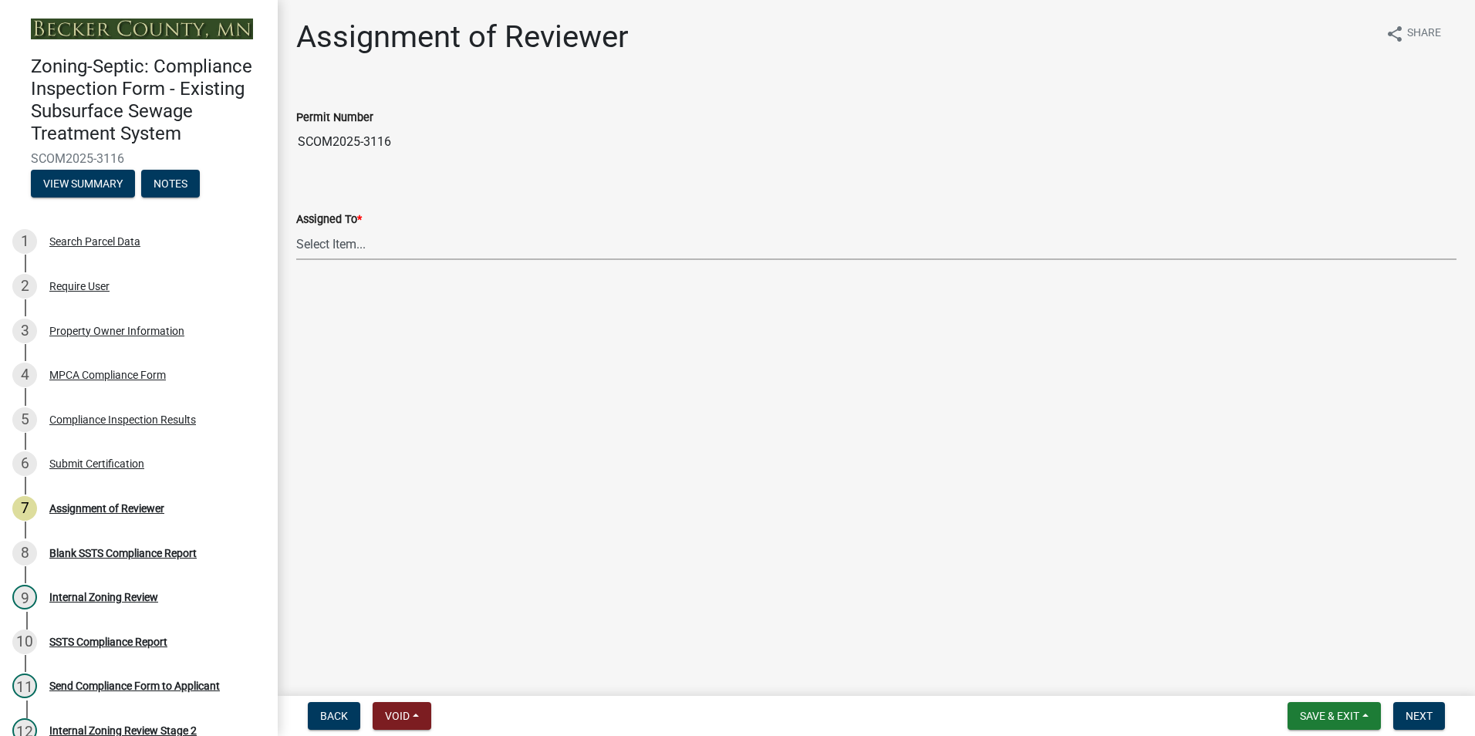
click at [323, 238] on select "Select Item... [PERSON_NAME] [PERSON_NAME] [PERSON_NAME] [PERSON_NAME] [PERSON_…" at bounding box center [876, 244] width 1160 height 32
click at [296, 228] on select "Select Item... [PERSON_NAME] [PERSON_NAME] [PERSON_NAME] [PERSON_NAME] [PERSON_…" at bounding box center [876, 244] width 1160 height 32
select select "0016247d-12af-40d0-8103-934796a3d230"
click at [1417, 715] on span "Next" at bounding box center [1419, 716] width 27 height 12
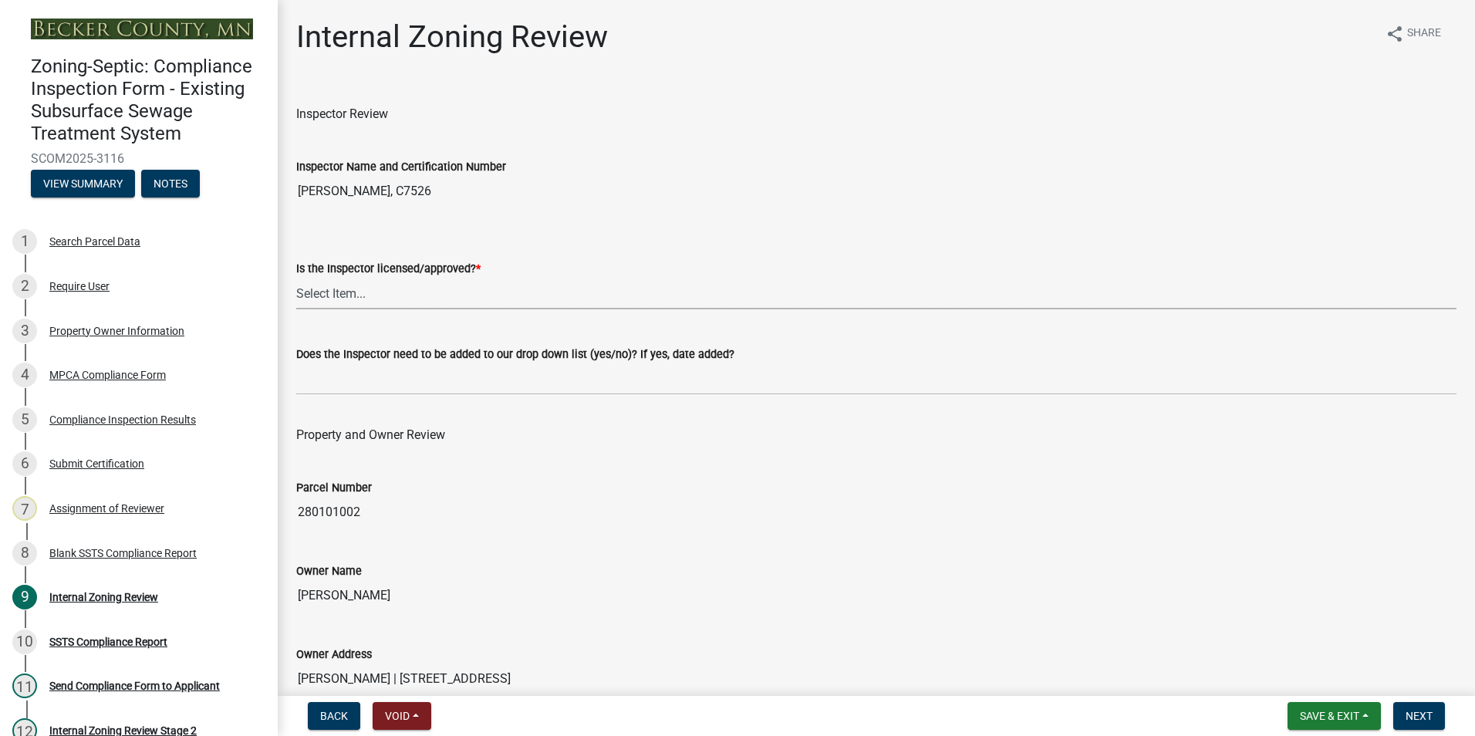
click at [323, 285] on select "Select Item... Yes No" at bounding box center [876, 294] width 1160 height 32
click at [296, 278] on select "Select Item... Yes No" at bounding box center [876, 294] width 1160 height 32
select select "7beb9ca5-c3cb-47d4-a805-1554d3173259"
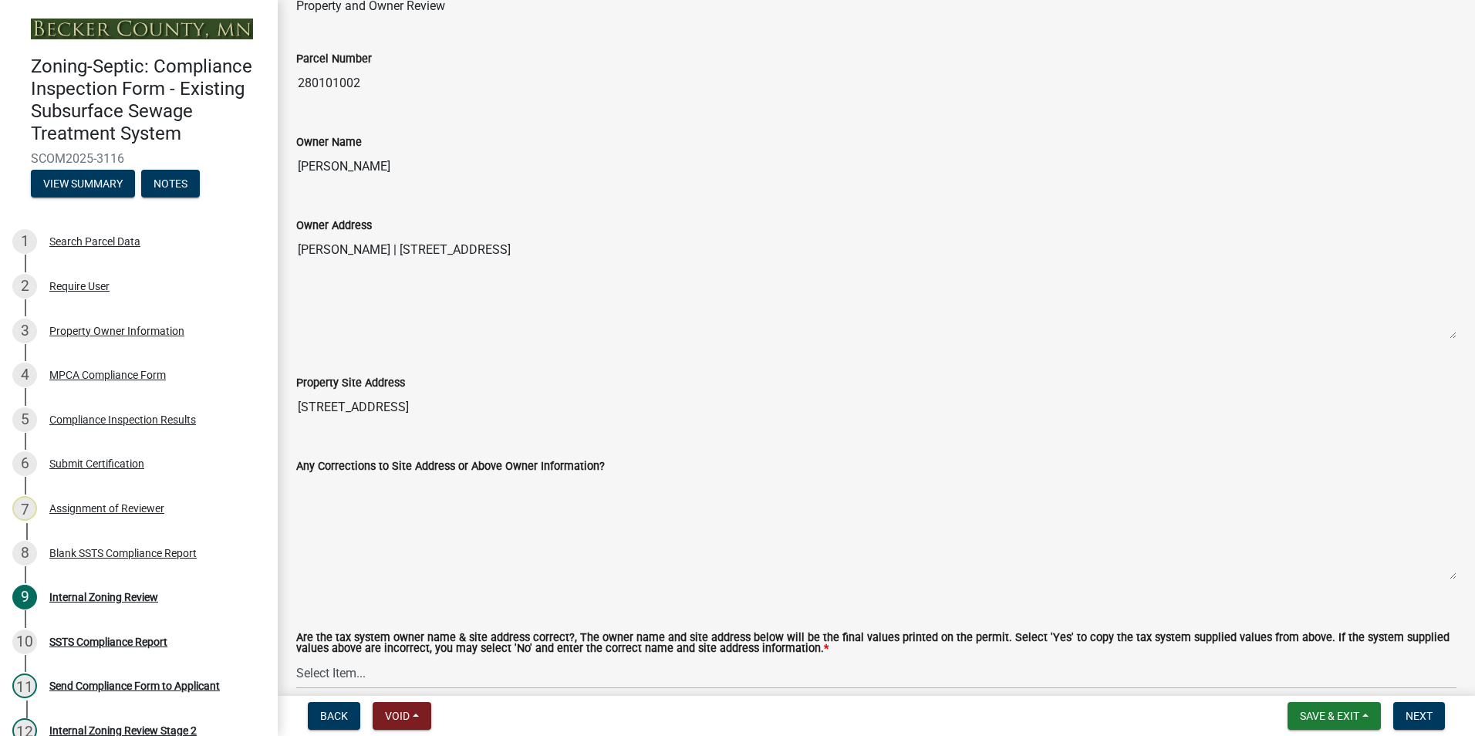
scroll to position [463, 0]
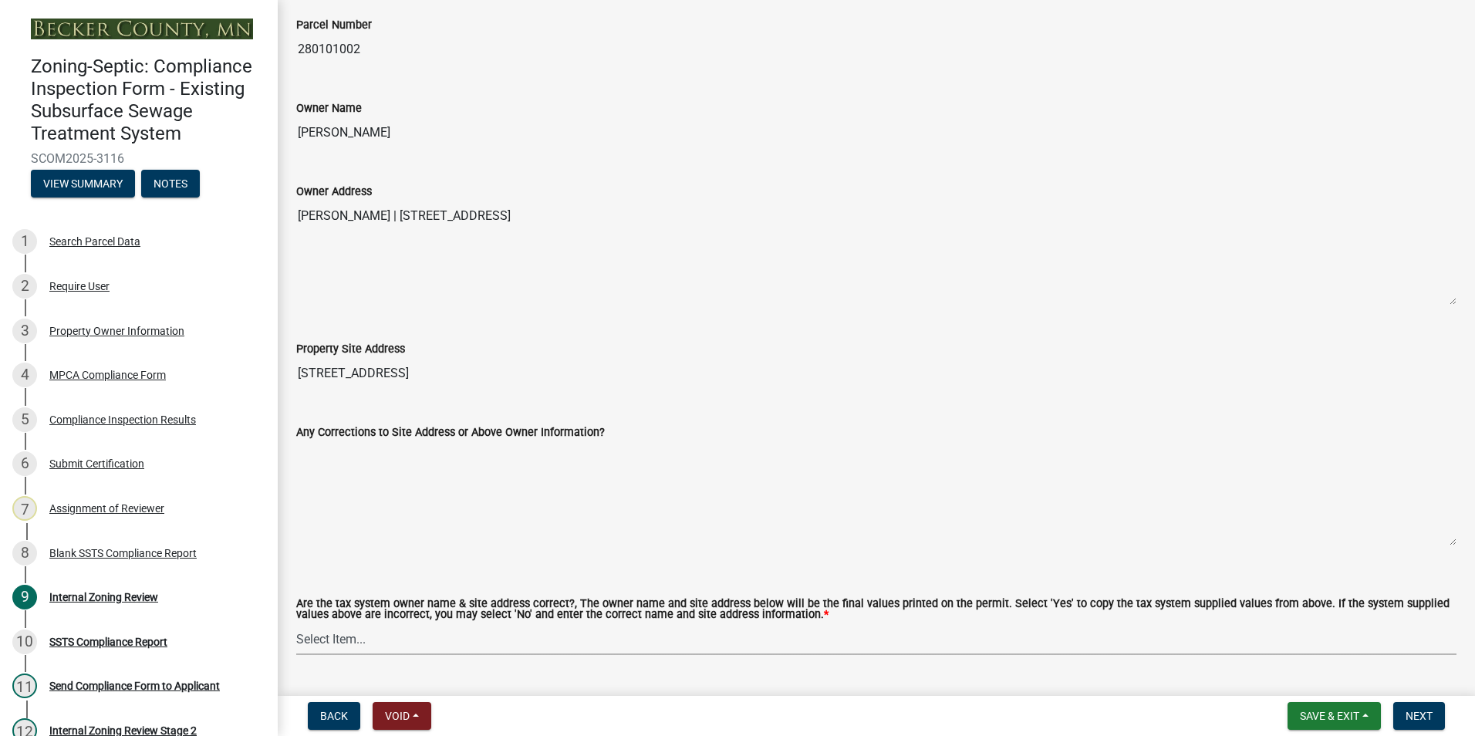
click at [319, 631] on select "Select Item... Yes No" at bounding box center [876, 639] width 1160 height 32
click at [296, 624] on select "Select Item... Yes No" at bounding box center [876, 639] width 1160 height 32
select select "f9f37200-9fc8-4e5e-9e7f-111cc9077d94"
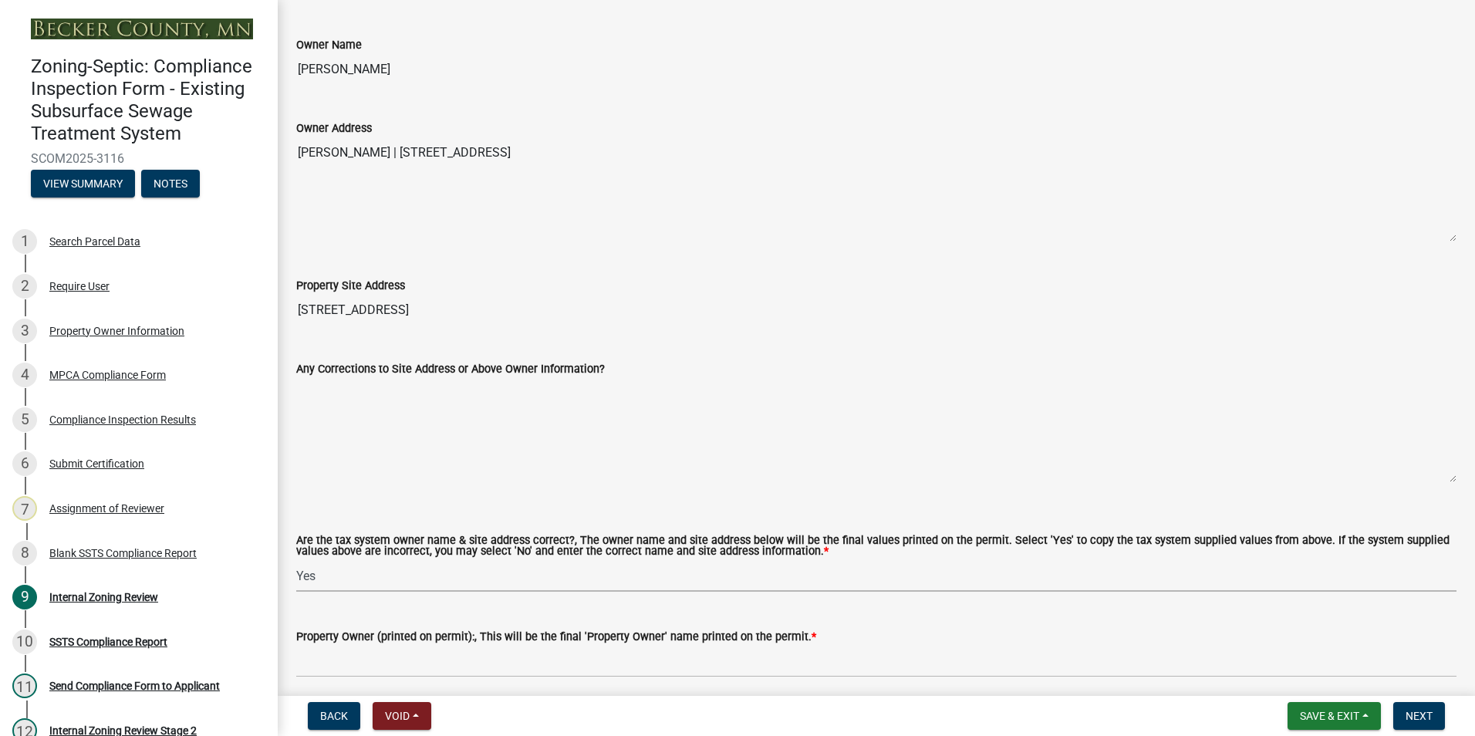
scroll to position [386, 0]
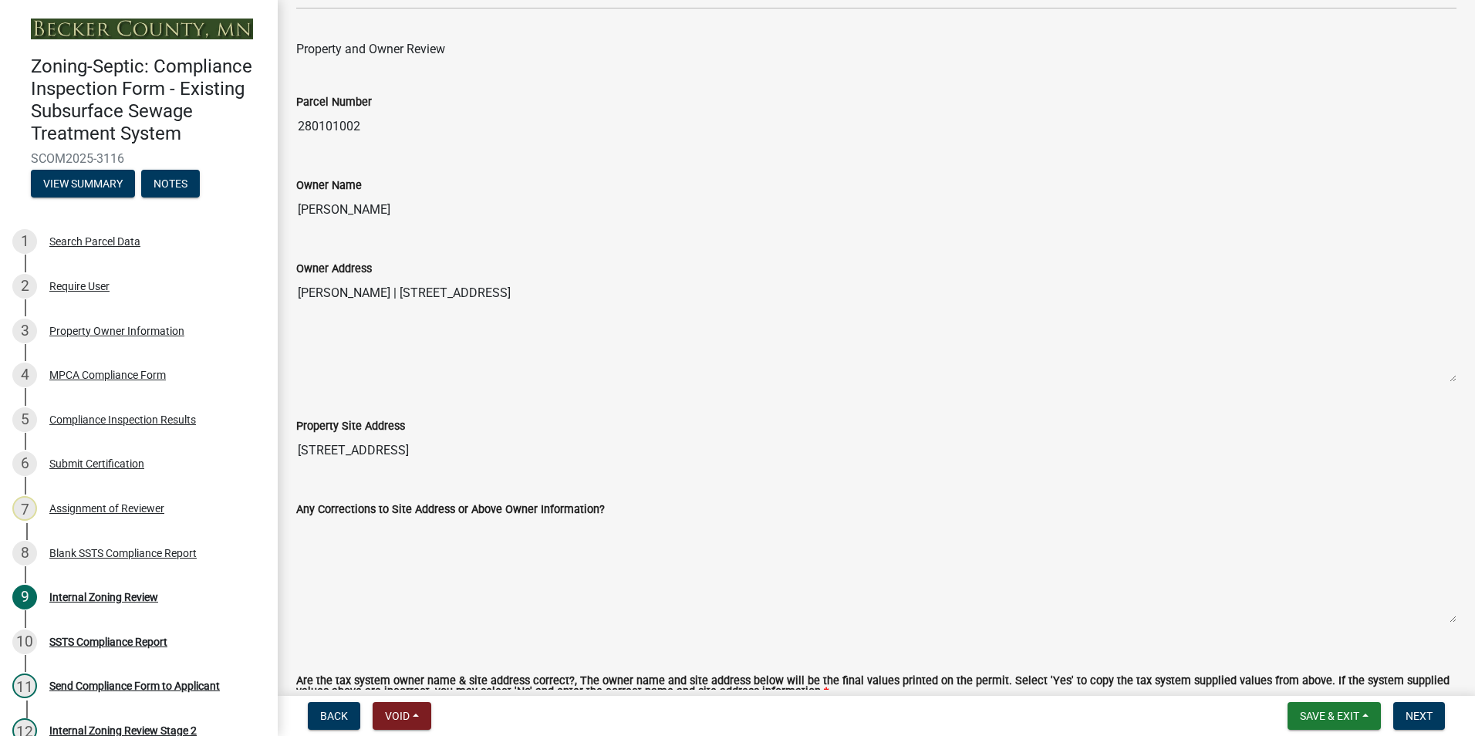
drag, startPoint x: 429, startPoint y: 207, endPoint x: 297, endPoint y: 208, distance: 131.9
click at [297, 208] on input "[PERSON_NAME]" at bounding box center [876, 209] width 1160 height 31
drag, startPoint x: 297, startPoint y: 208, endPoint x: 338, endPoint y: 209, distance: 40.9
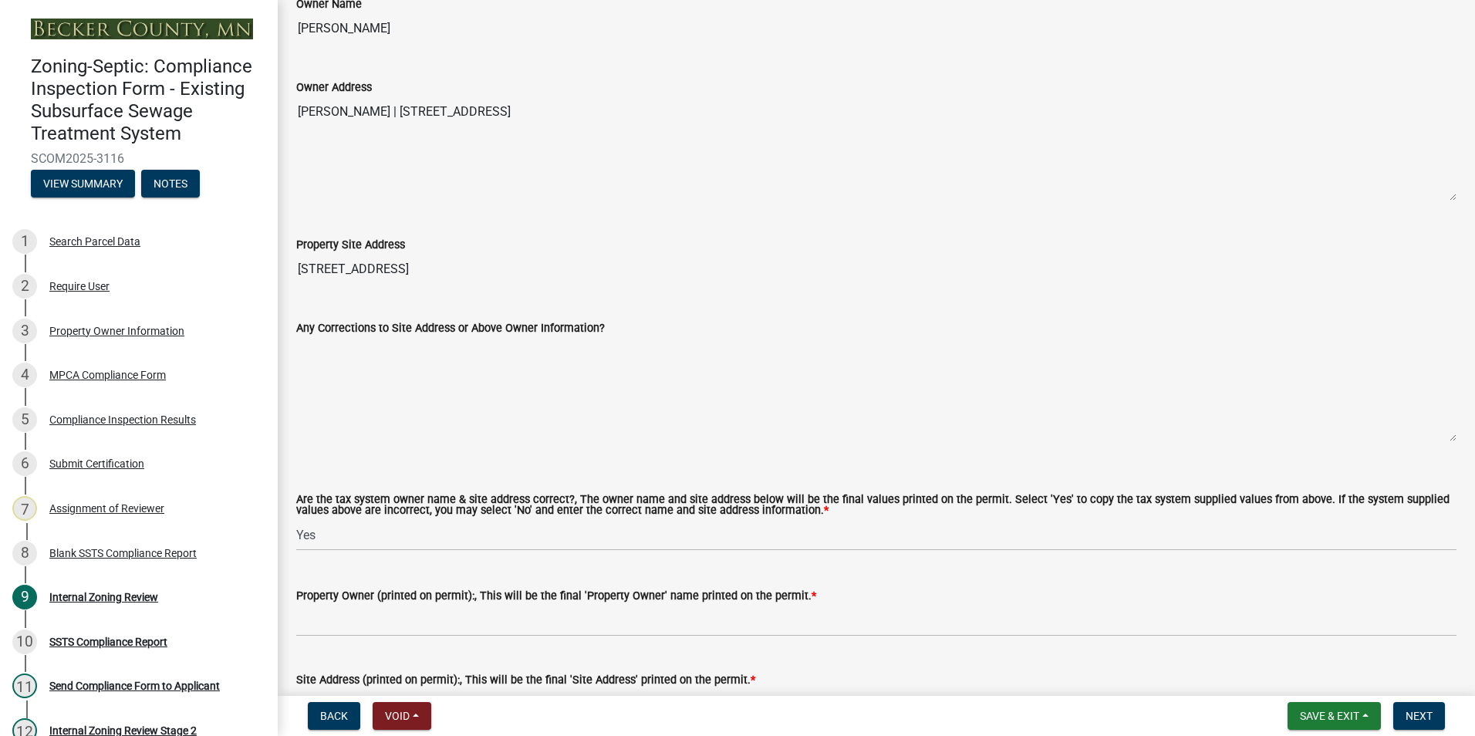
scroll to position [694, 0]
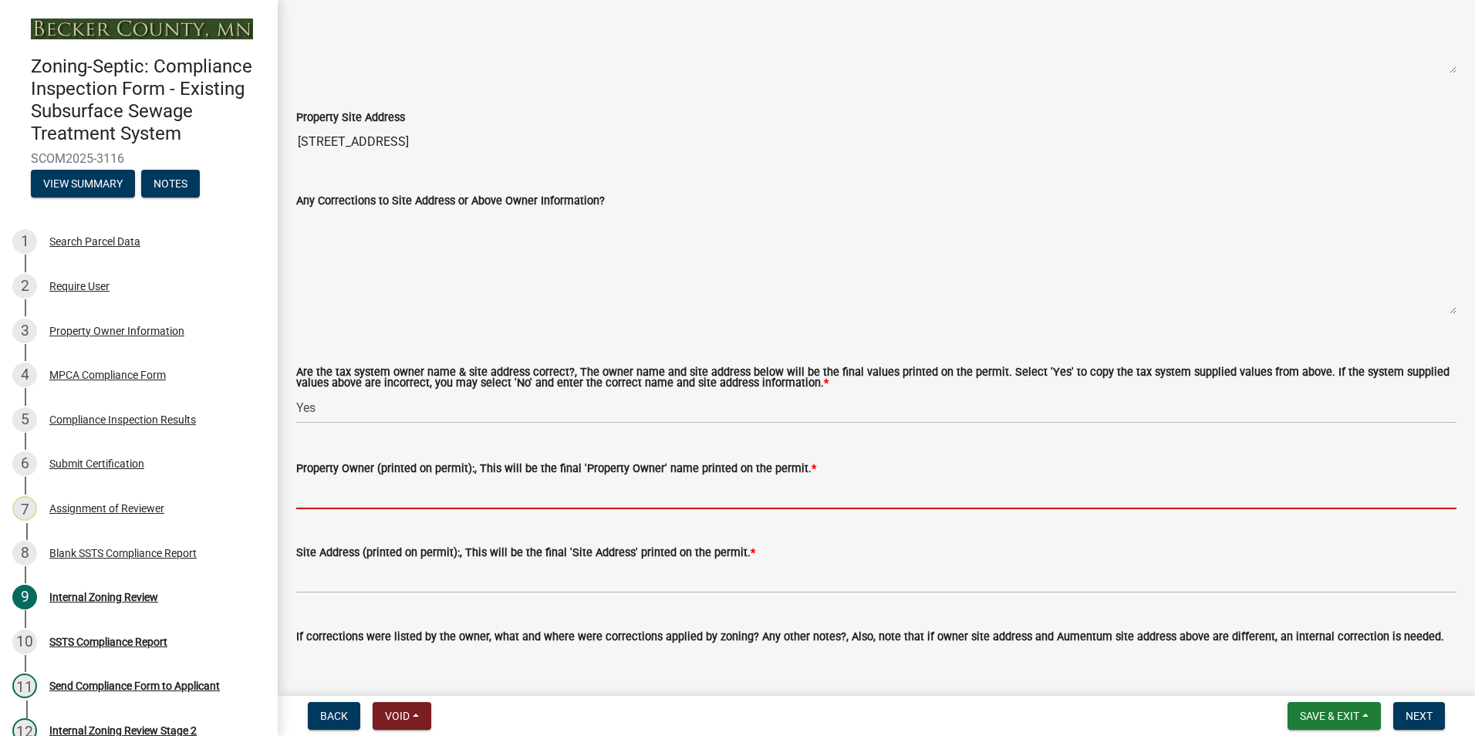
paste input "[PERSON_NAME]"
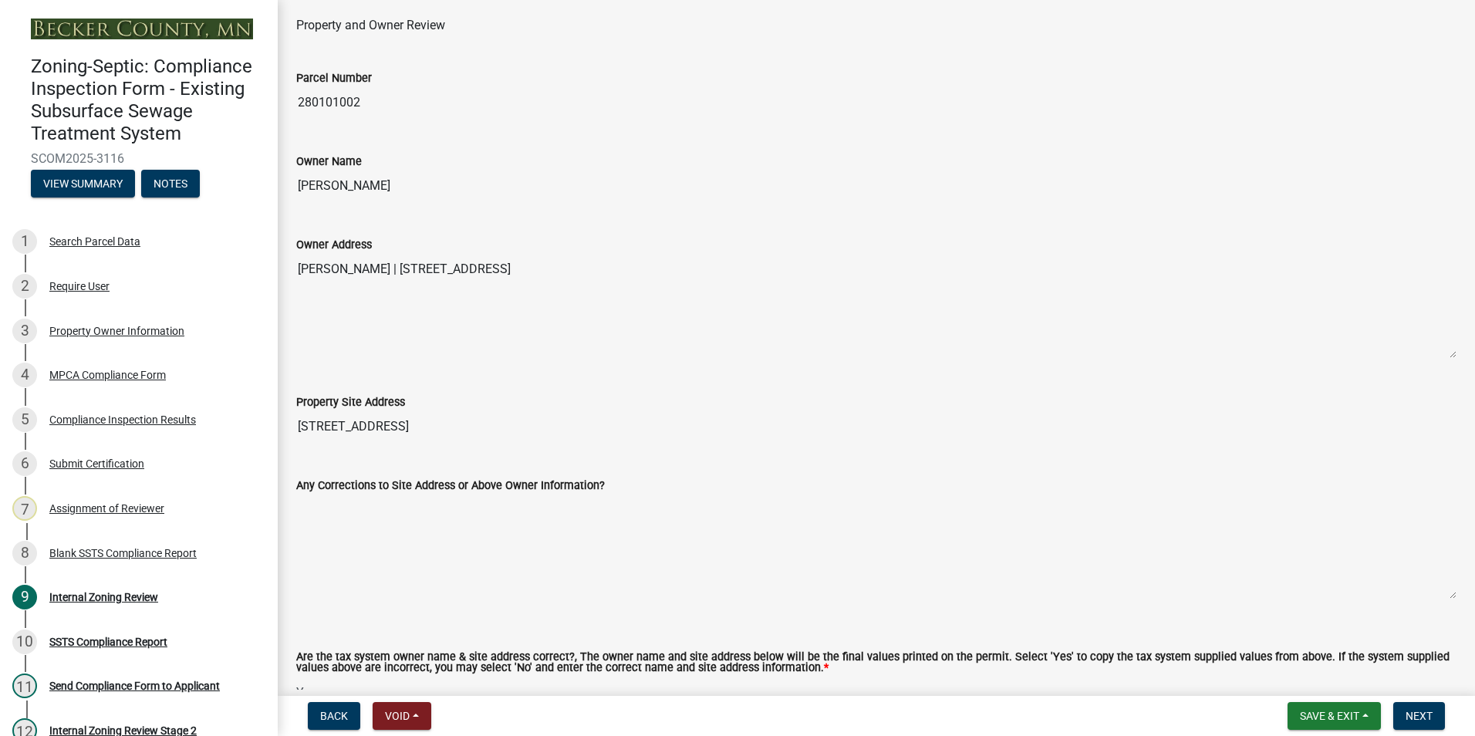
scroll to position [386, 0]
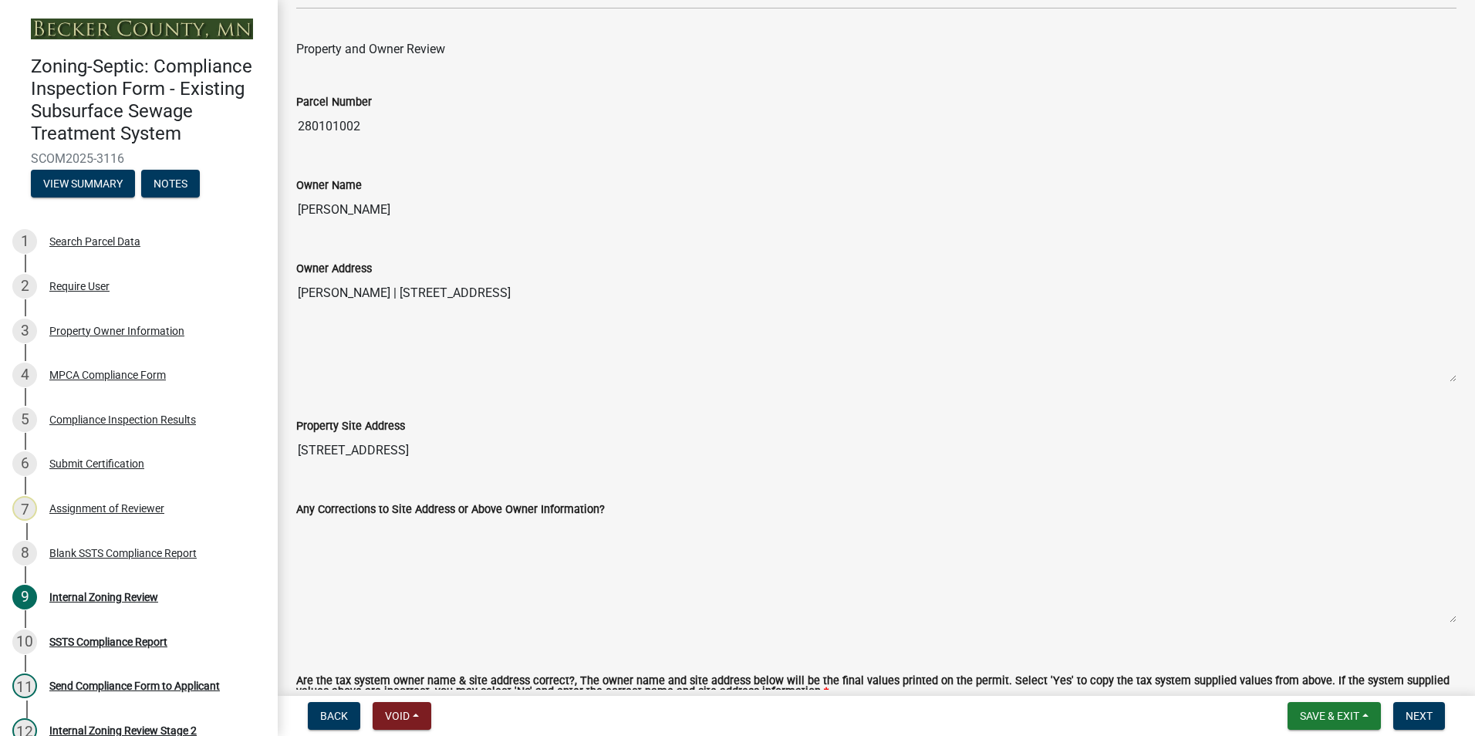
type input "[PERSON_NAME]"
drag, startPoint x: 443, startPoint y: 449, endPoint x: 300, endPoint y: 444, distance: 142.8
click at [300, 448] on input "[STREET_ADDRESS]" at bounding box center [876, 450] width 1160 height 31
drag, startPoint x: 300, startPoint y: 444, endPoint x: 343, endPoint y: 445, distance: 42.4
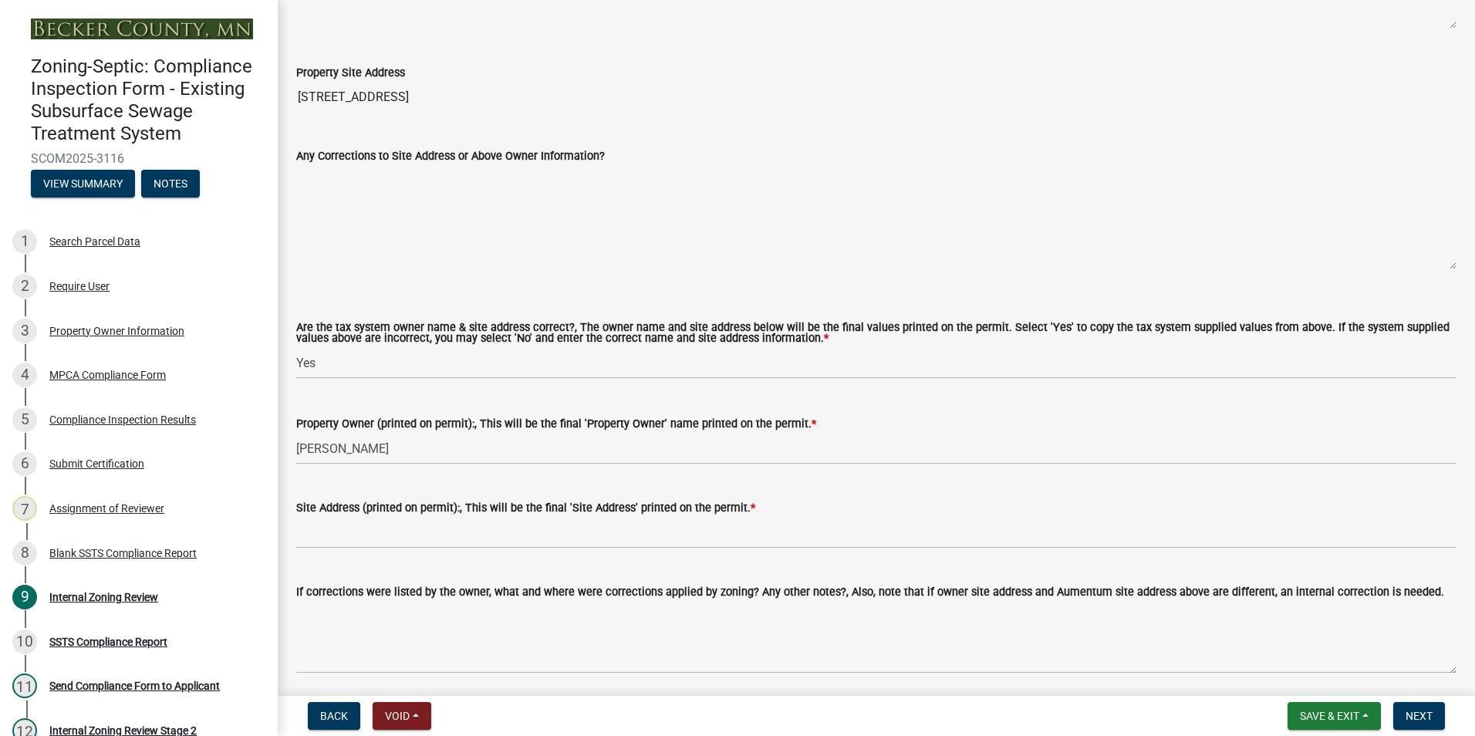
scroll to position [849, 0]
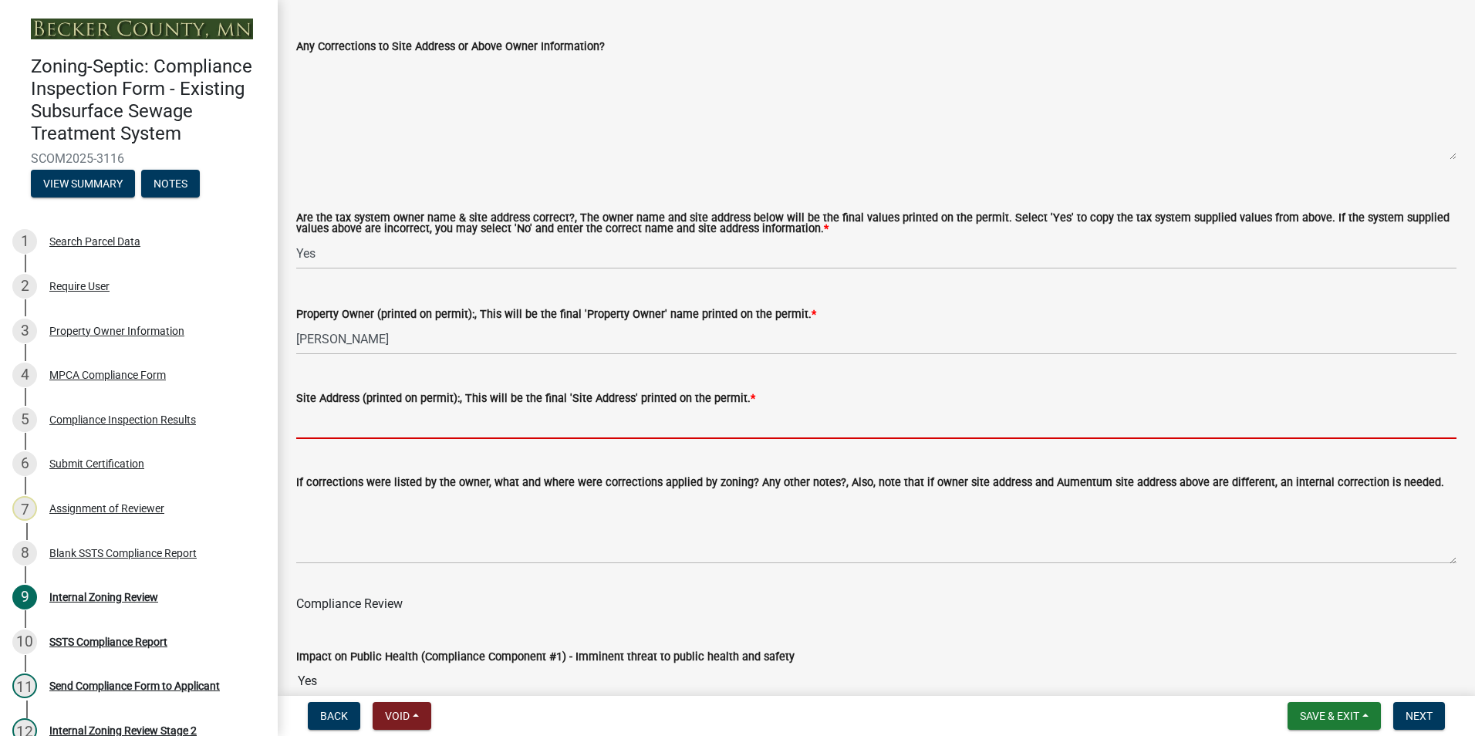
paste input "[STREET_ADDRESS]"
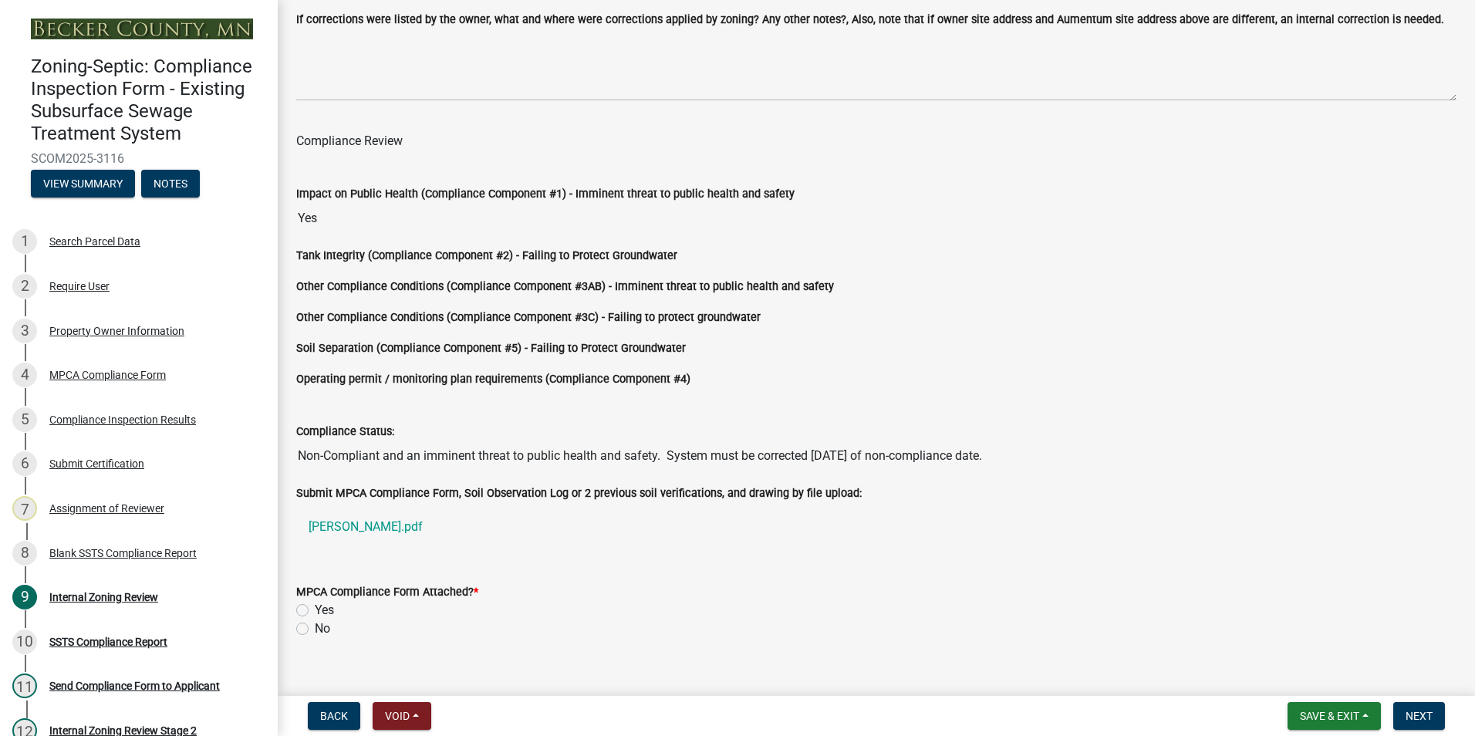
scroll to position [1335, 0]
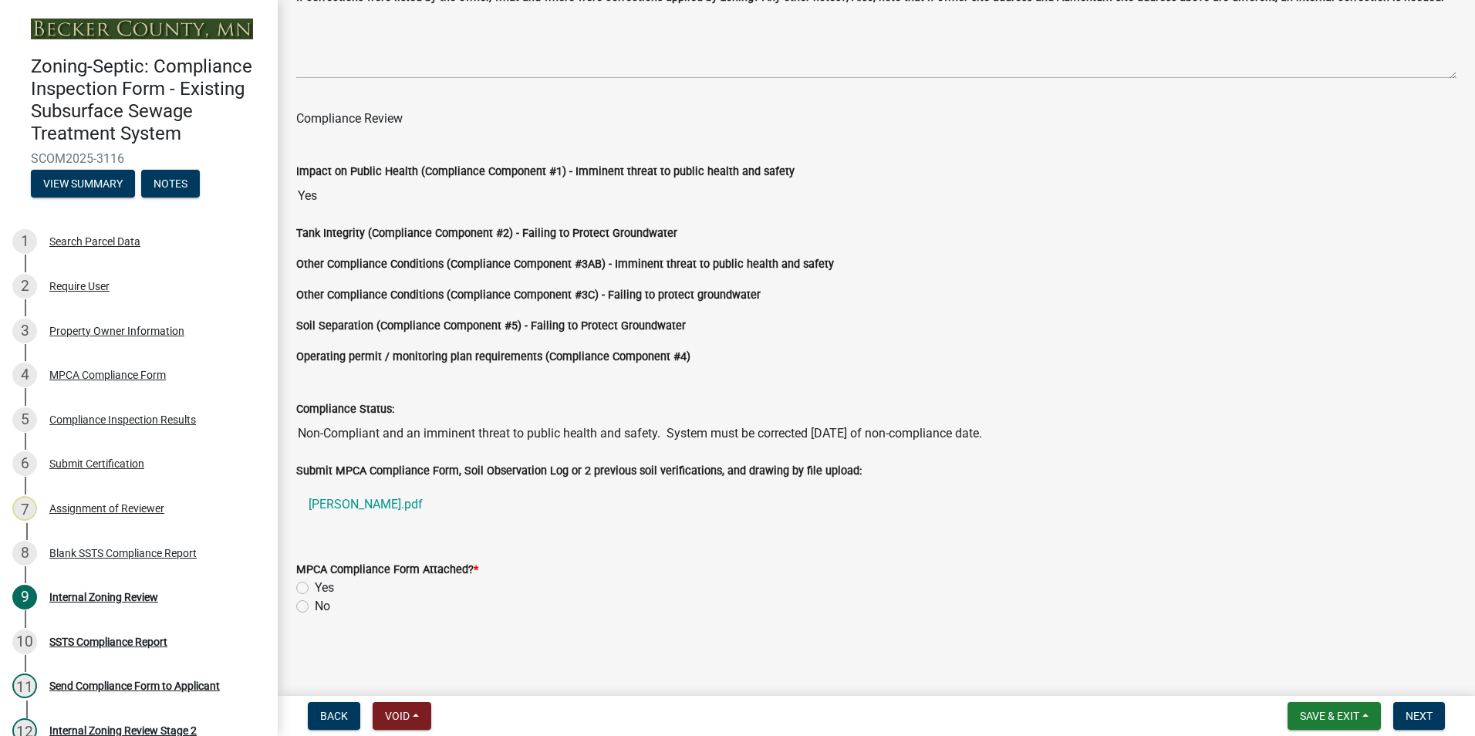
type input "[STREET_ADDRESS]"
click at [315, 588] on label "Yes" at bounding box center [324, 588] width 19 height 19
click at [315, 588] on input "Yes" at bounding box center [320, 584] width 10 height 10
radio input "true"
click at [1422, 717] on span "Next" at bounding box center [1419, 716] width 27 height 12
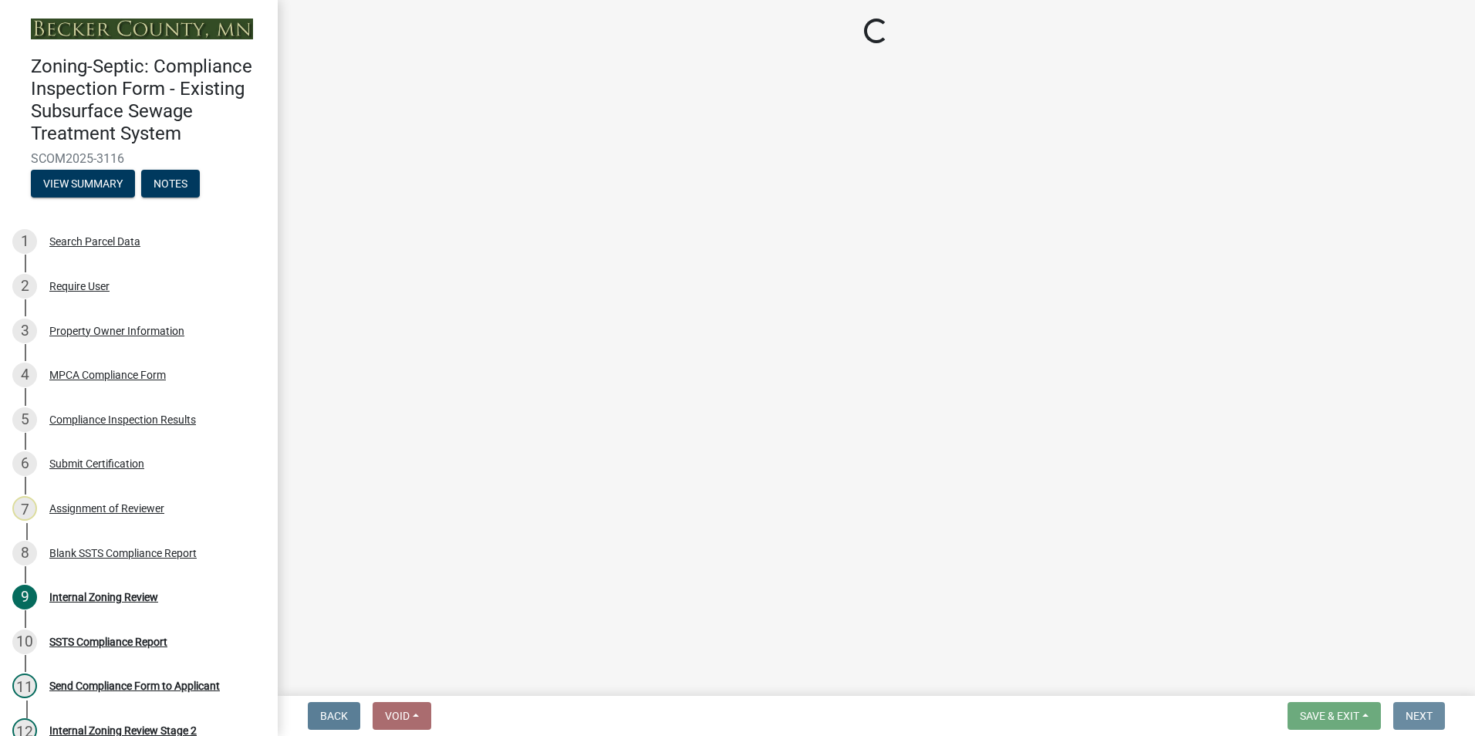
scroll to position [0, 0]
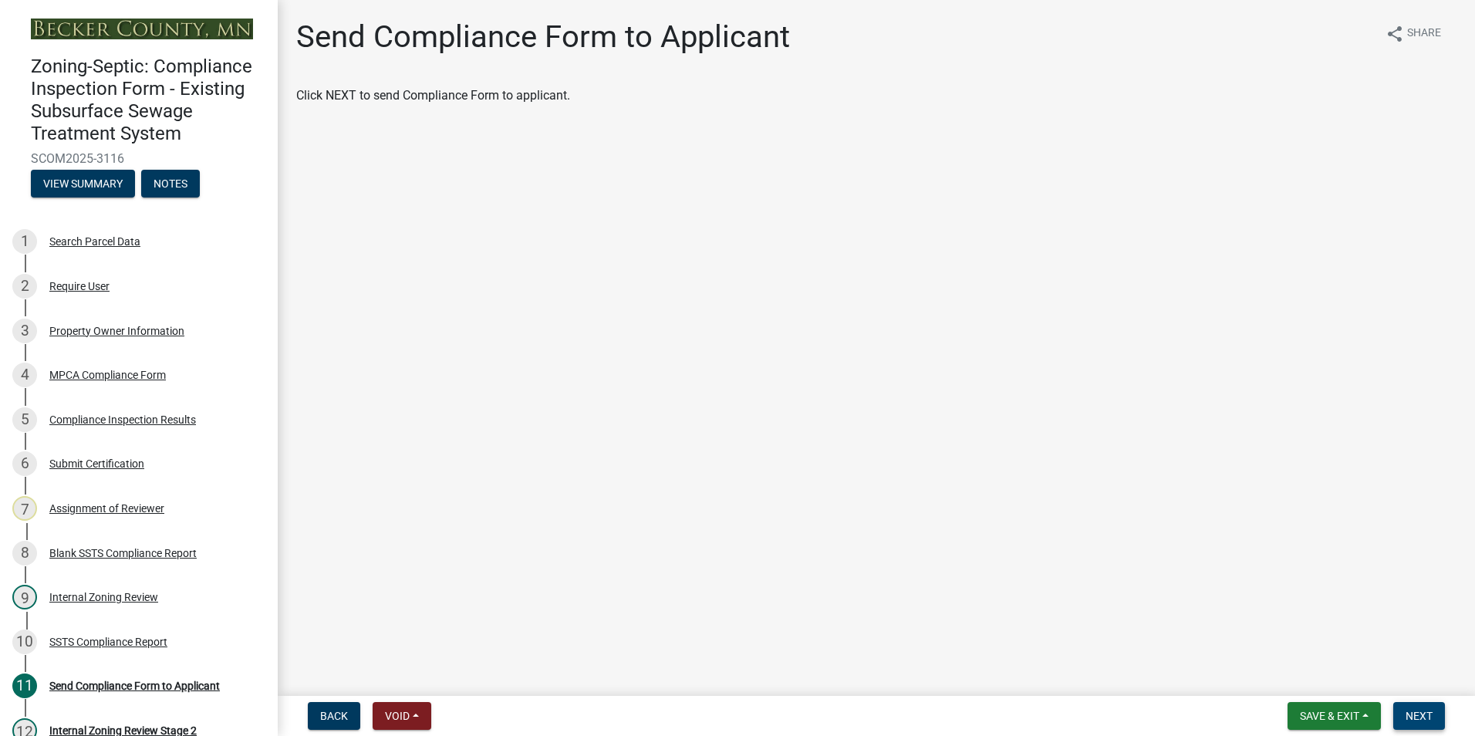
click at [1420, 711] on span "Next" at bounding box center [1419, 716] width 27 height 12
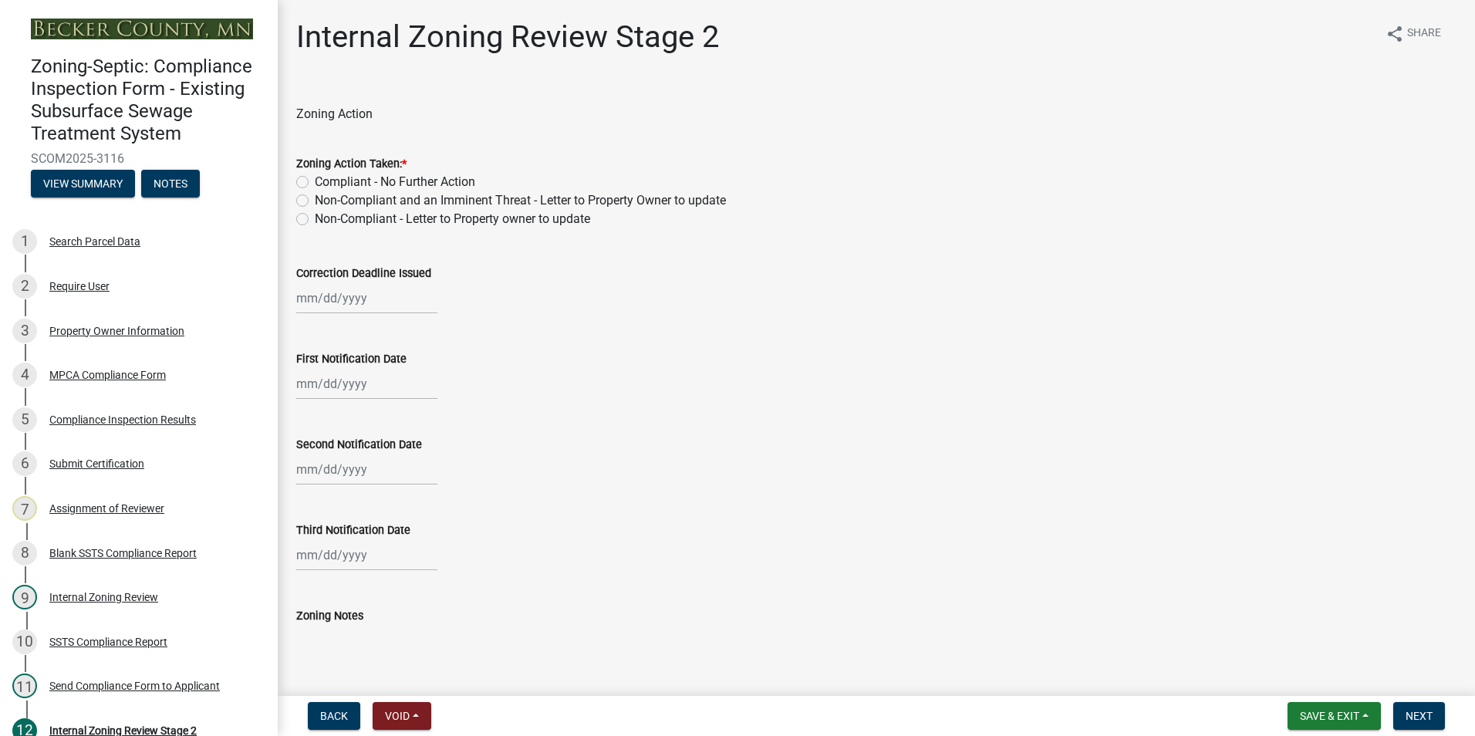
click at [315, 199] on label "Non-Compliant and an Imminent Threat - Letter to Property Owner to update" at bounding box center [520, 200] width 411 height 19
click at [315, 199] on input "Non-Compliant and an Imminent Threat - Letter to Property Owner to update" at bounding box center [320, 196] width 10 height 10
radio input "true"
click at [341, 291] on div at bounding box center [366, 298] width 141 height 32
select select "10"
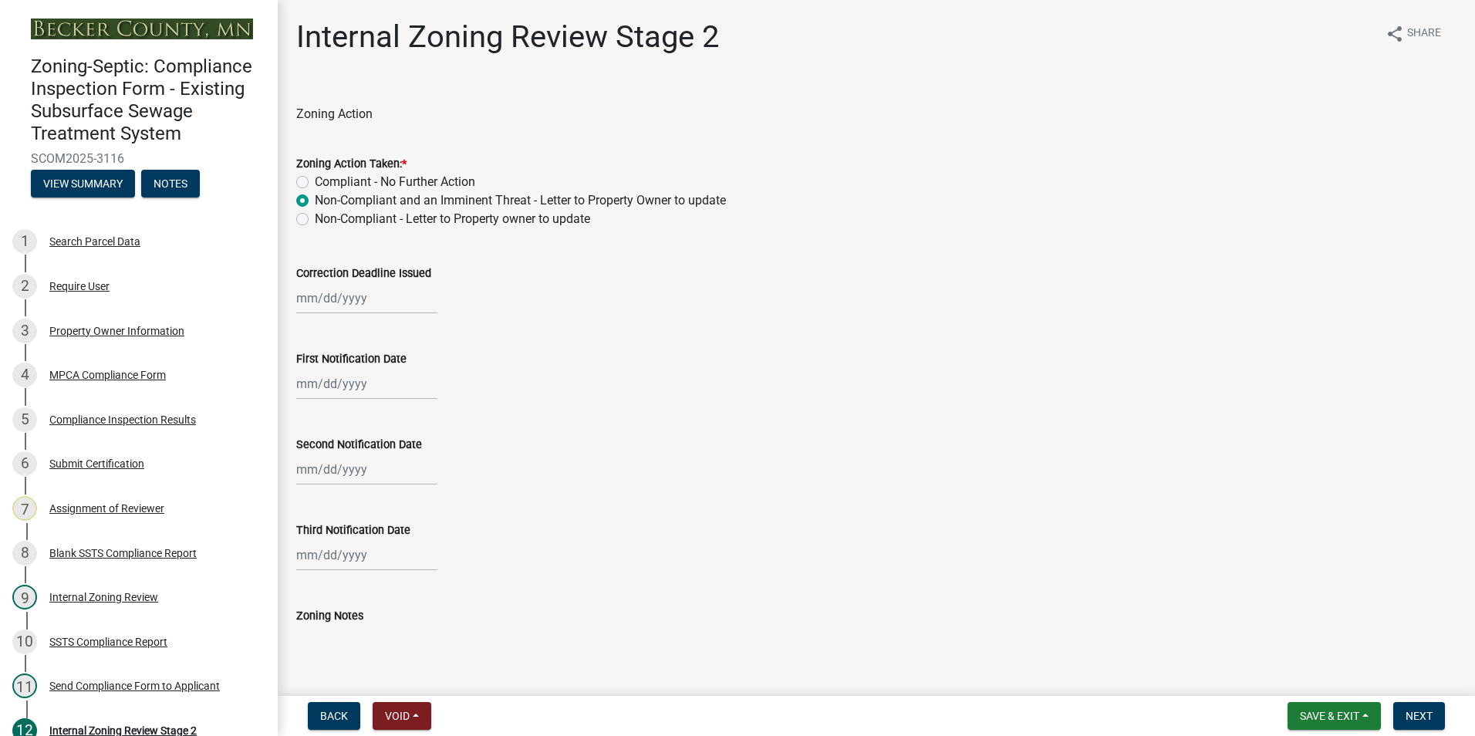
select select "2025"
click at [458, 331] on span "Next month" at bounding box center [460, 331] width 12 height 12
select select "11"
click at [458, 405] on div "9" at bounding box center [460, 405] width 25 height 25
type input "[DATE]"
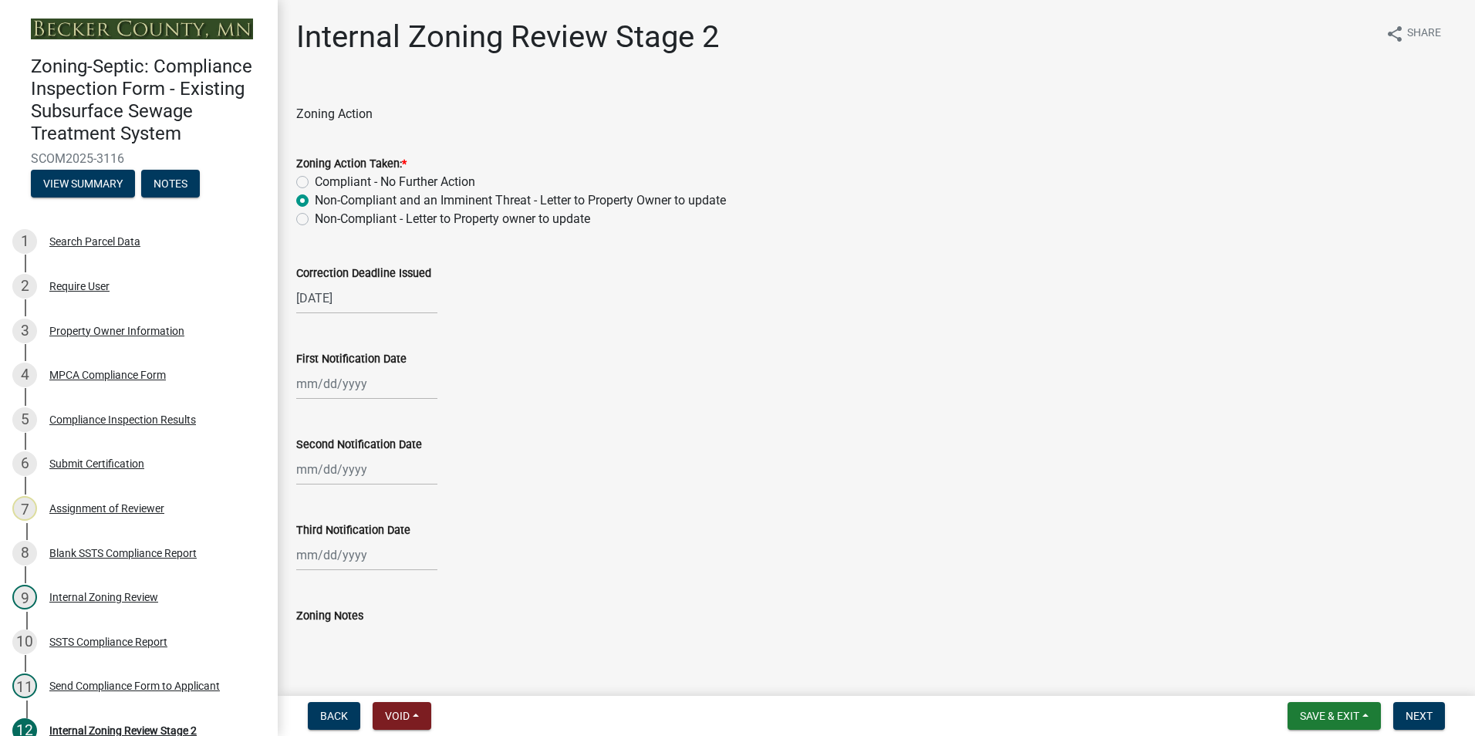
select select "10"
select select "2025"
click at [337, 382] on div "[PERSON_NAME] Feb Mar Apr [PERSON_NAME][DATE] Oct Nov [DATE] 1526 1527 1528 152…" at bounding box center [366, 384] width 141 height 32
click at [380, 485] on div "9" at bounding box center [385, 490] width 25 height 25
type input "[DATE]"
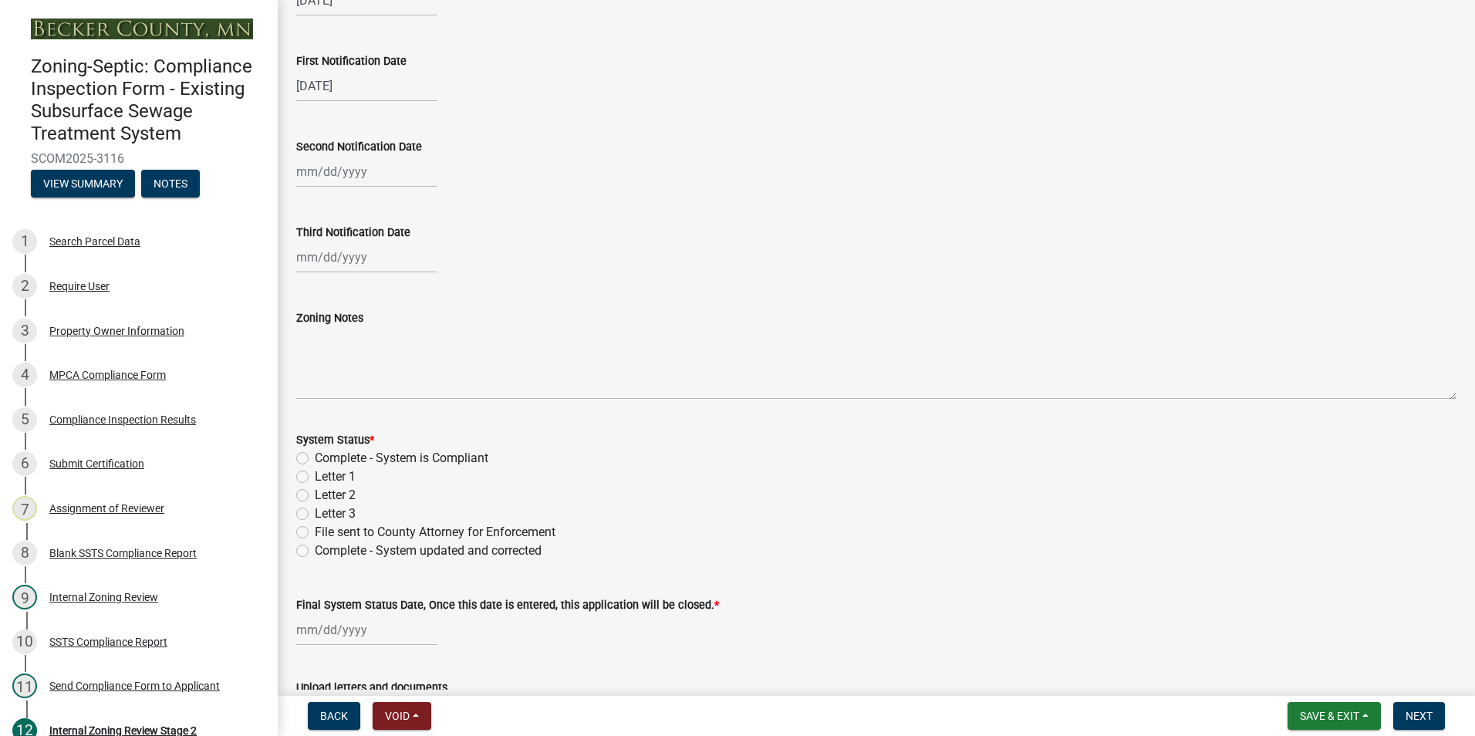
scroll to position [309, 0]
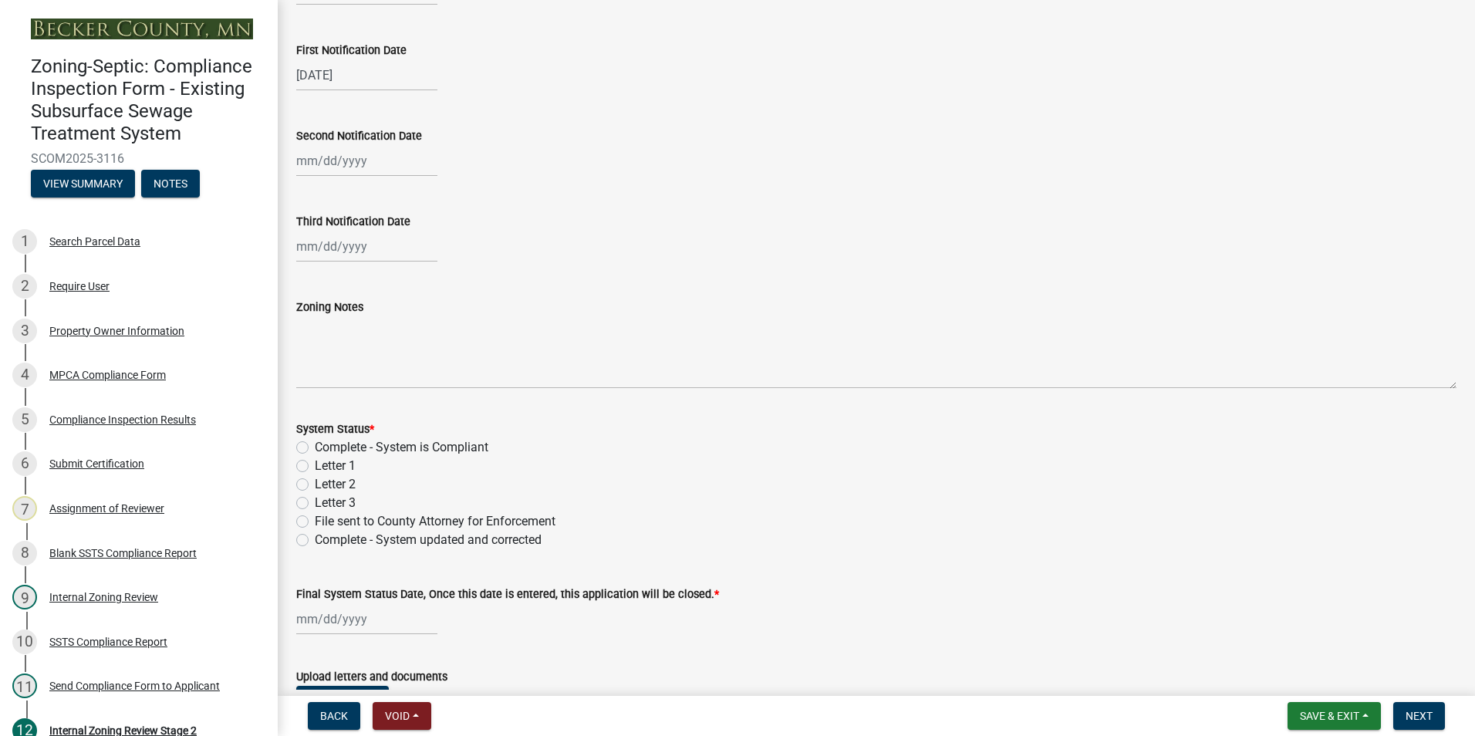
click at [315, 466] on label "Letter 1" at bounding box center [335, 466] width 41 height 19
click at [315, 466] on input "Letter 1" at bounding box center [320, 462] width 10 height 10
radio input "true"
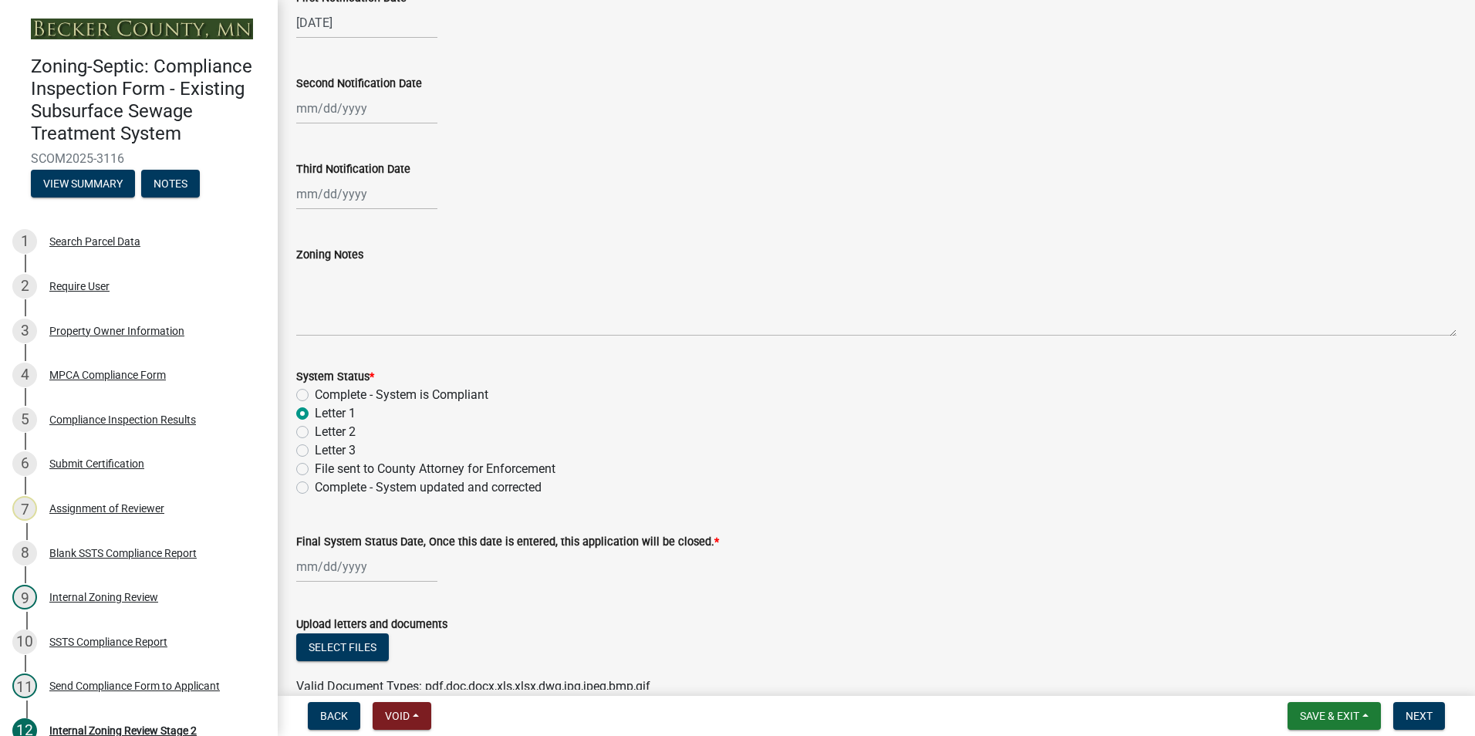
scroll to position [441, 0]
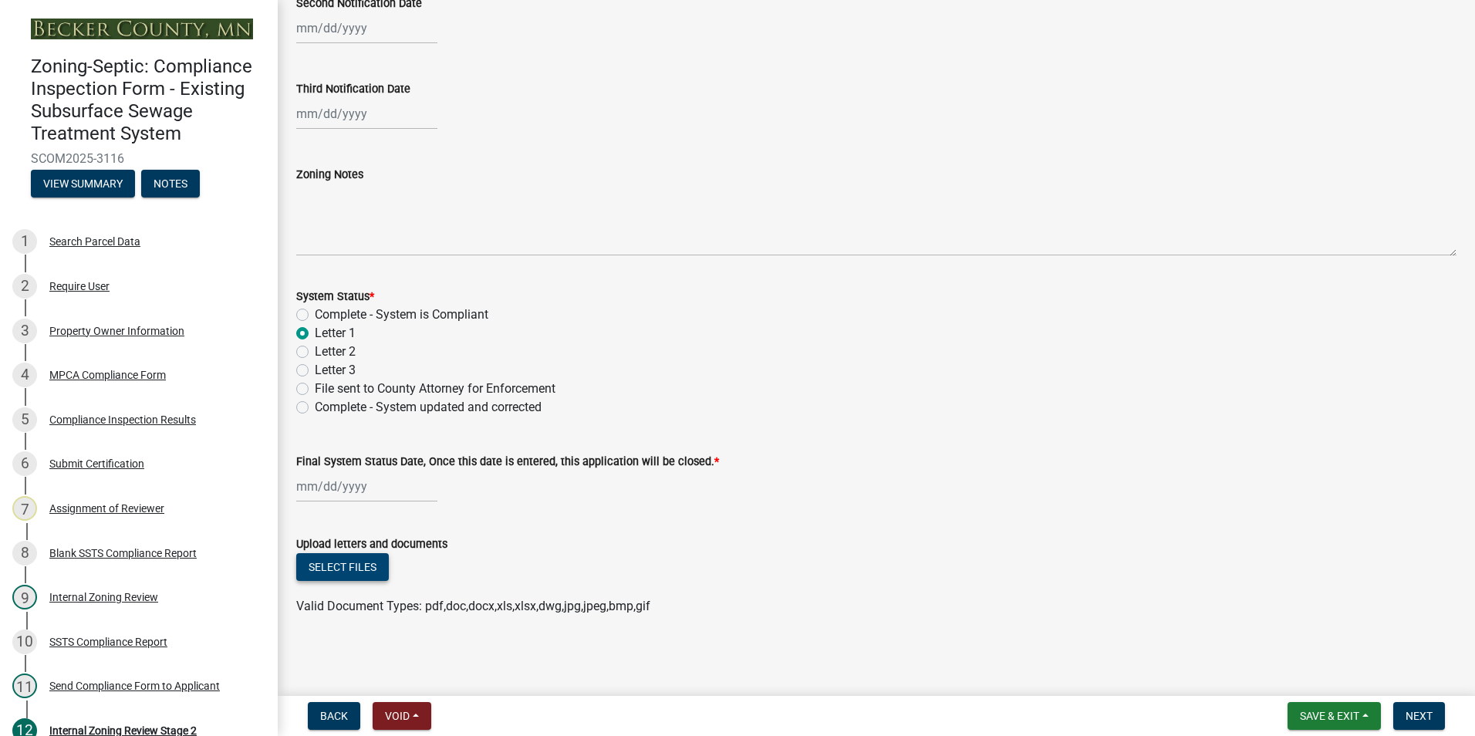
click at [350, 574] on button "Select files" at bounding box center [342, 567] width 93 height 28
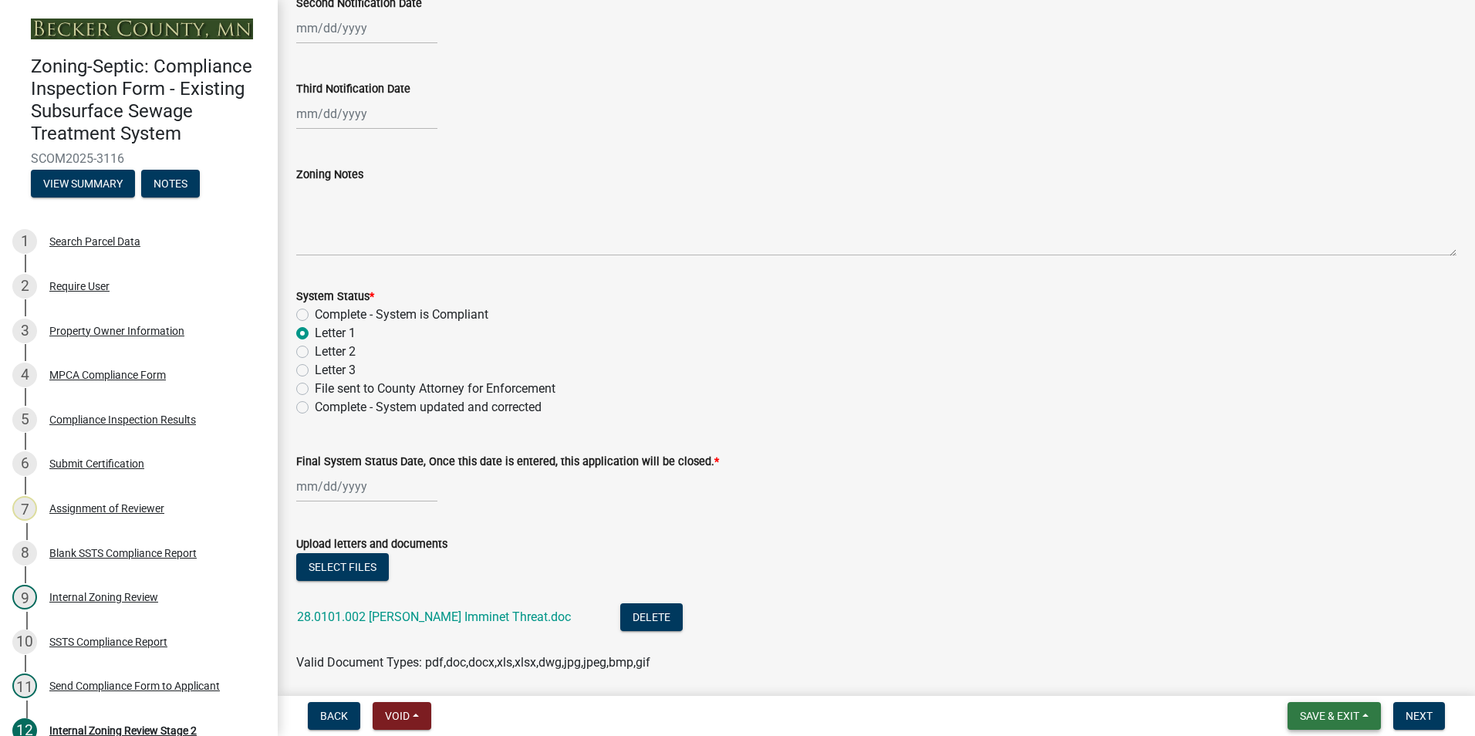
click at [1343, 714] on span "Save & Exit" at bounding box center [1329, 716] width 59 height 12
click at [1325, 677] on button "Save & Exit" at bounding box center [1319, 675] width 123 height 37
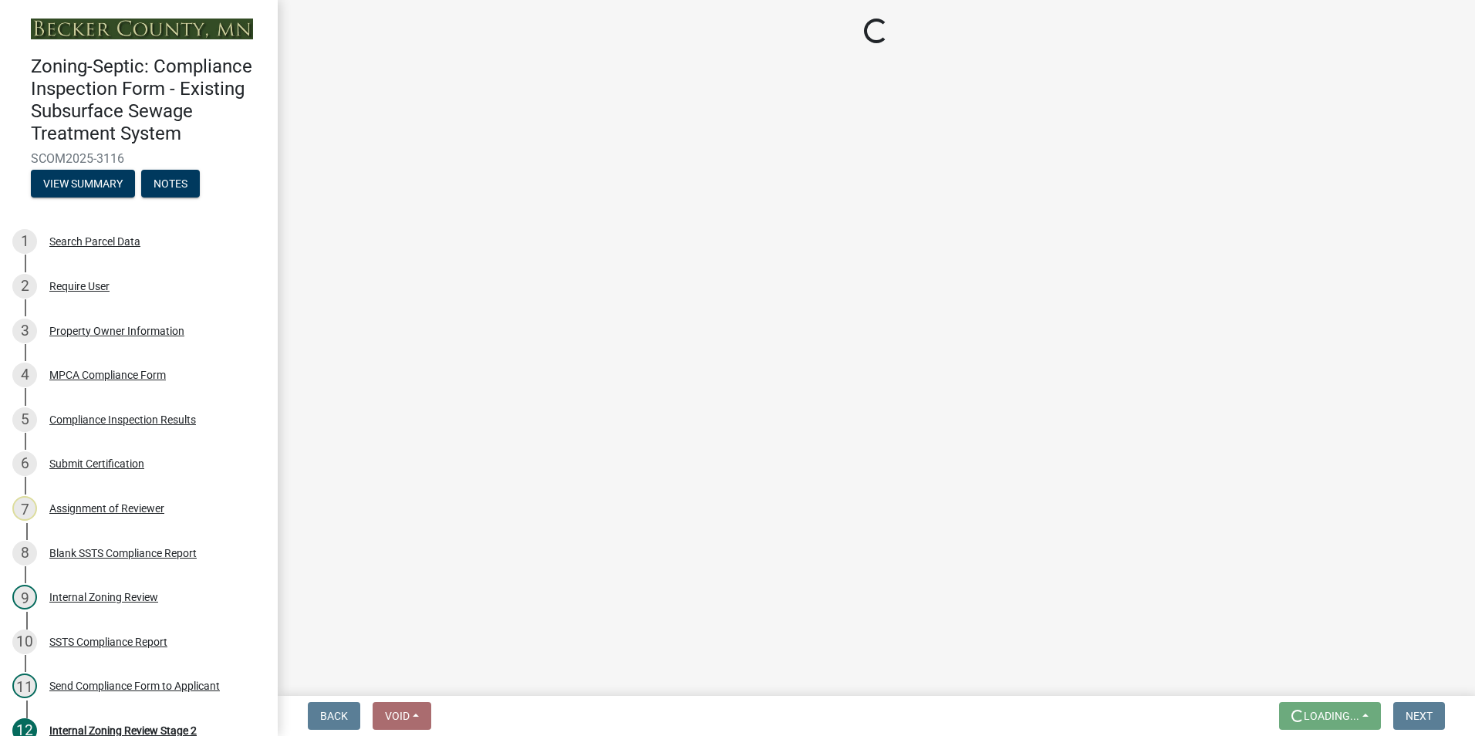
scroll to position [0, 0]
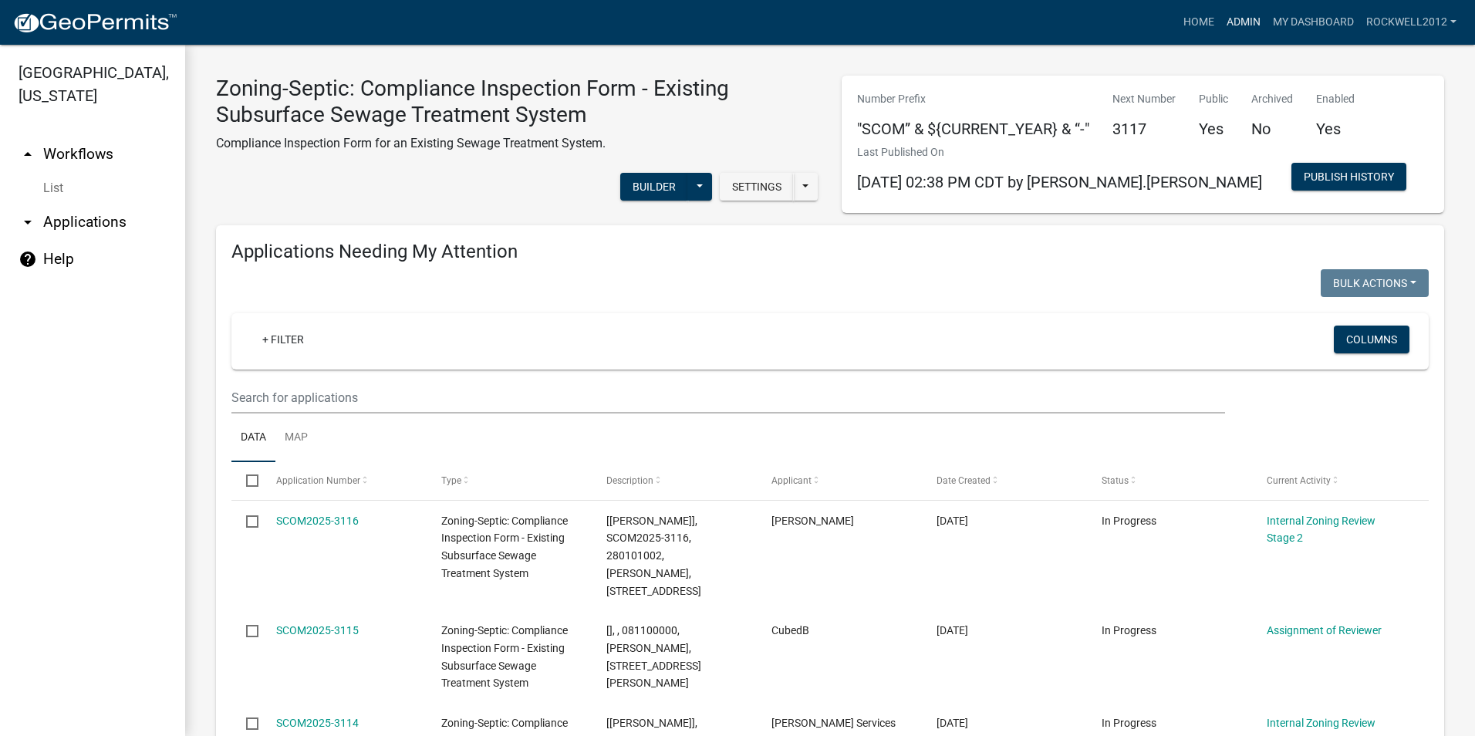
click at [1230, 19] on link "Admin" at bounding box center [1244, 22] width 46 height 29
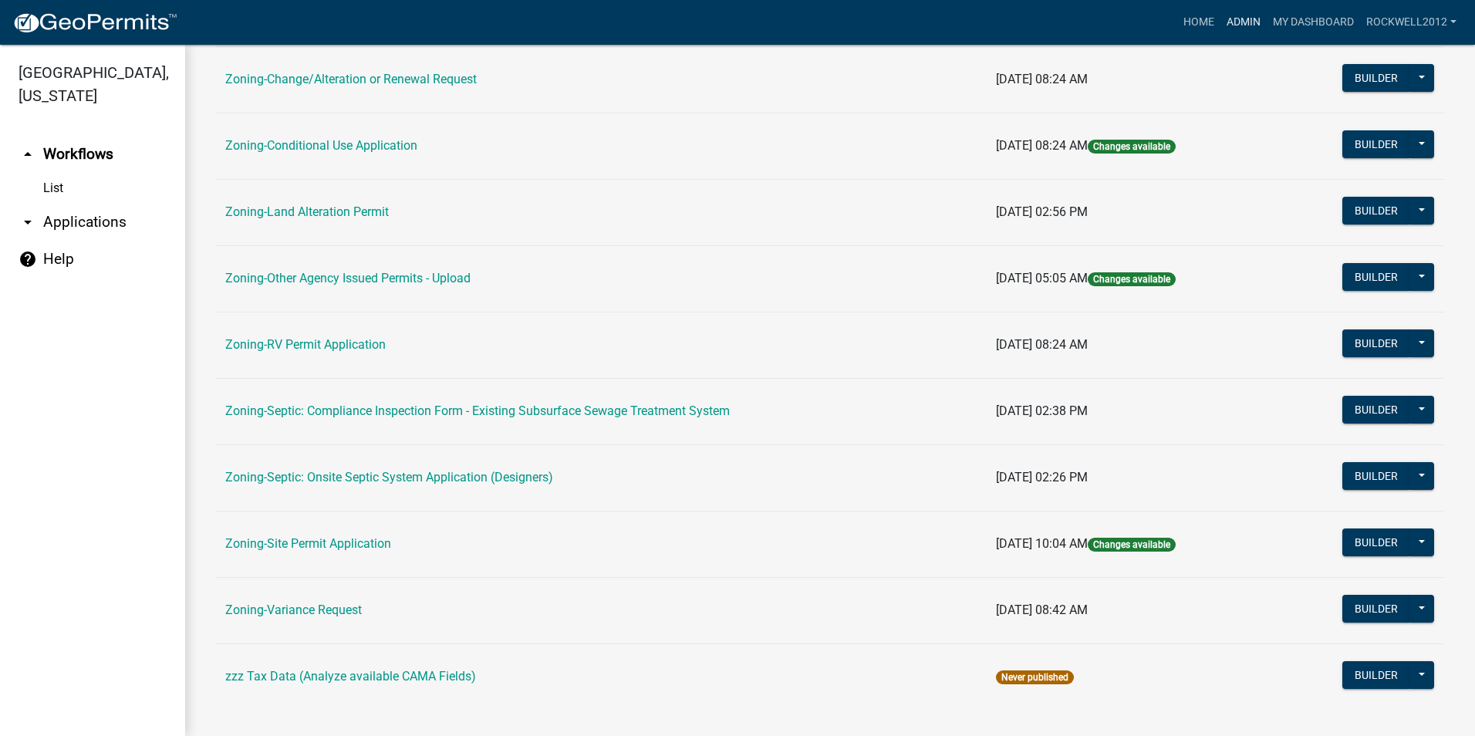
scroll to position [437, 0]
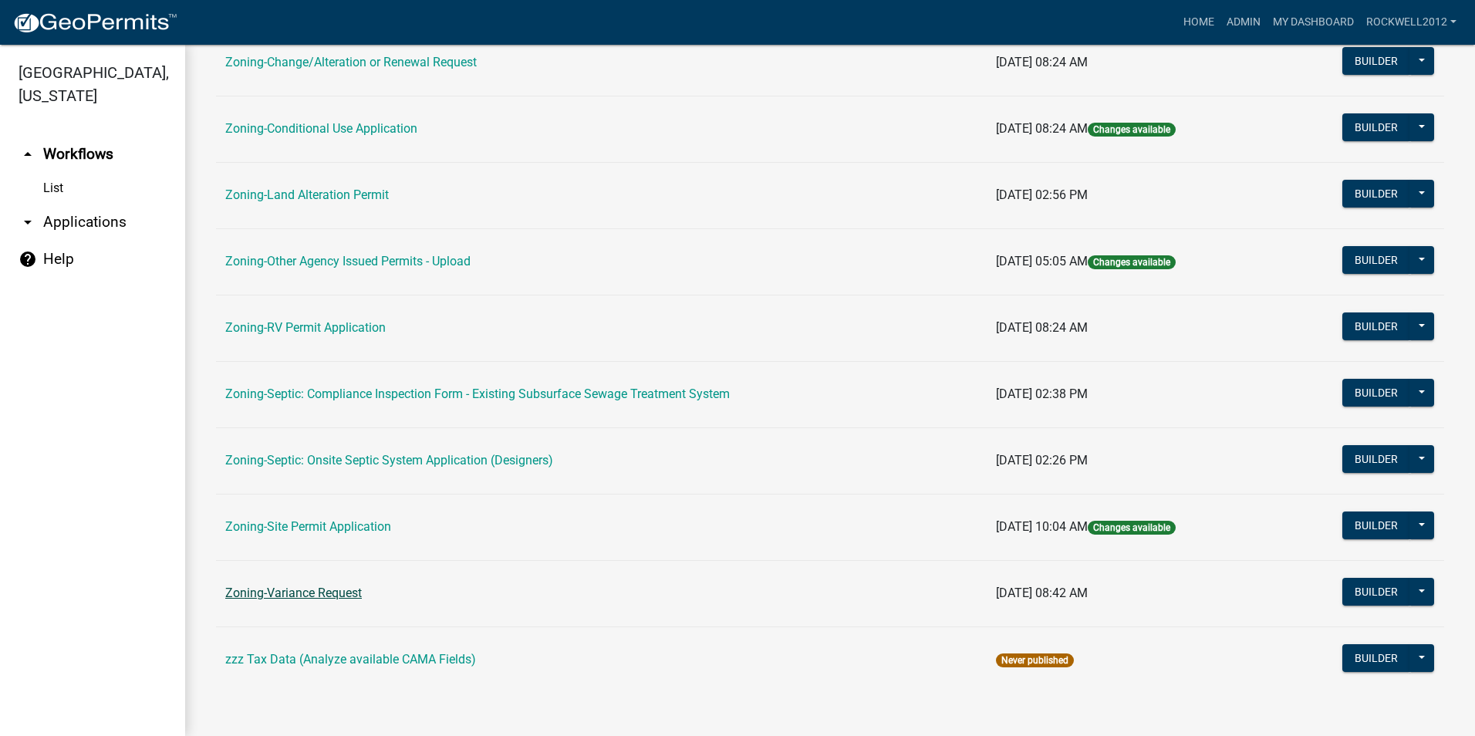
click at [316, 596] on link "Zoning-Variance Request" at bounding box center [293, 593] width 137 height 15
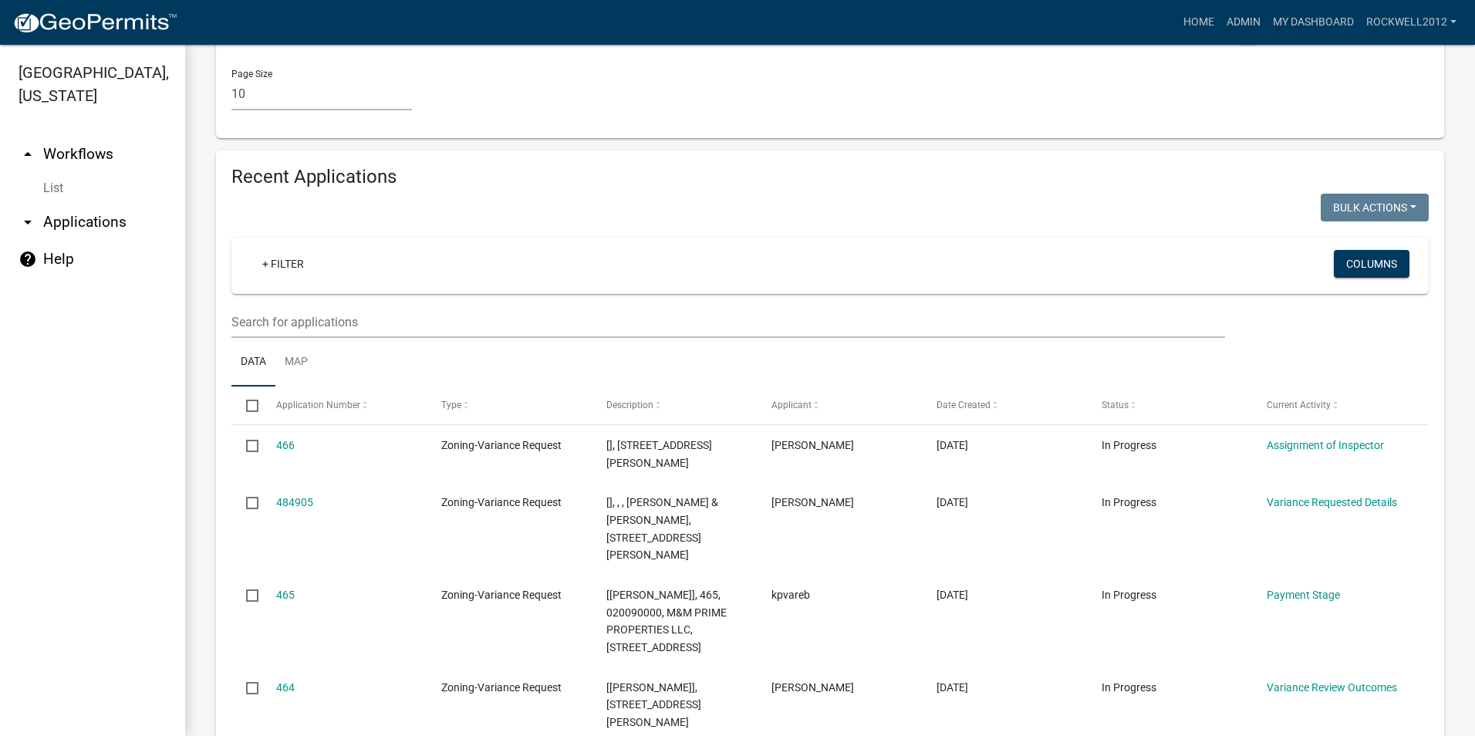
scroll to position [1543, 0]
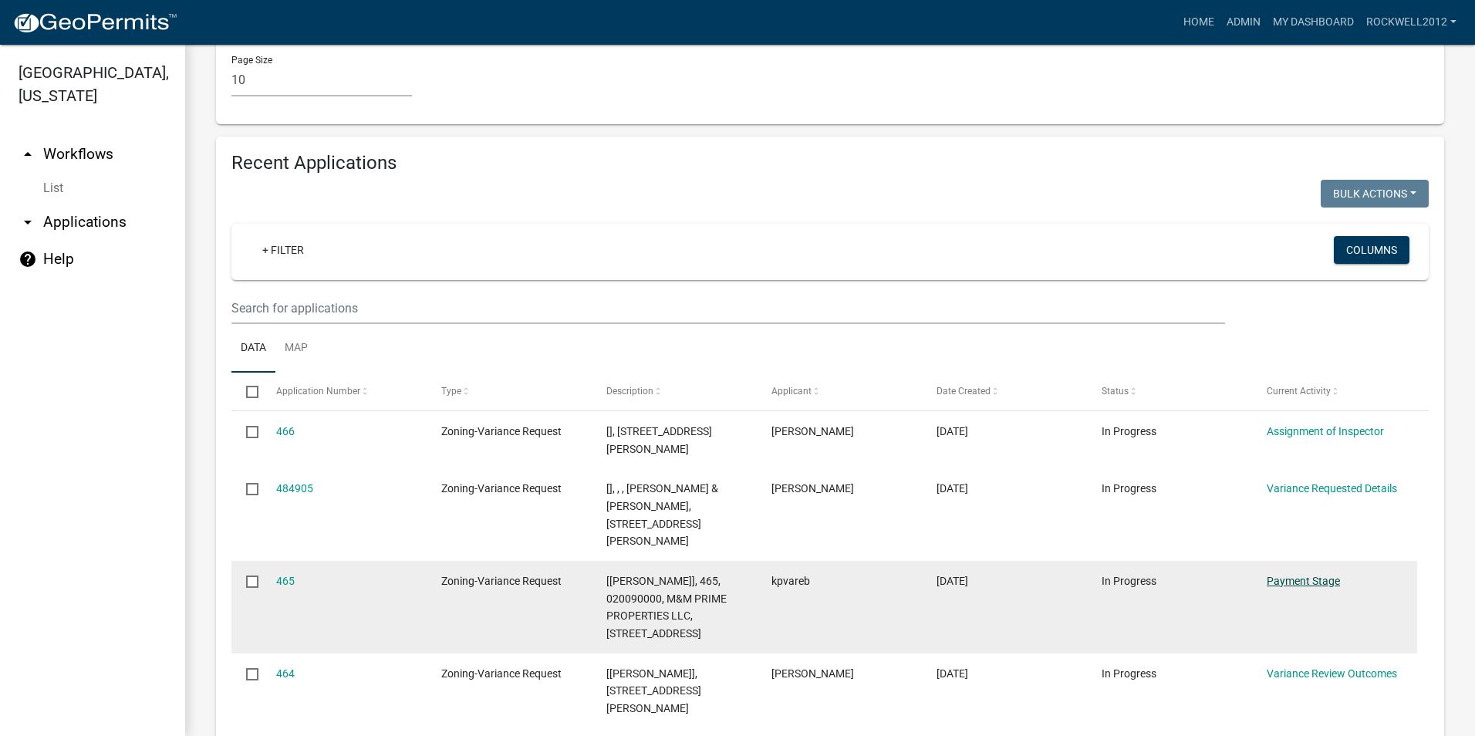
click at [1299, 575] on link "Payment Stage" at bounding box center [1303, 581] width 73 height 12
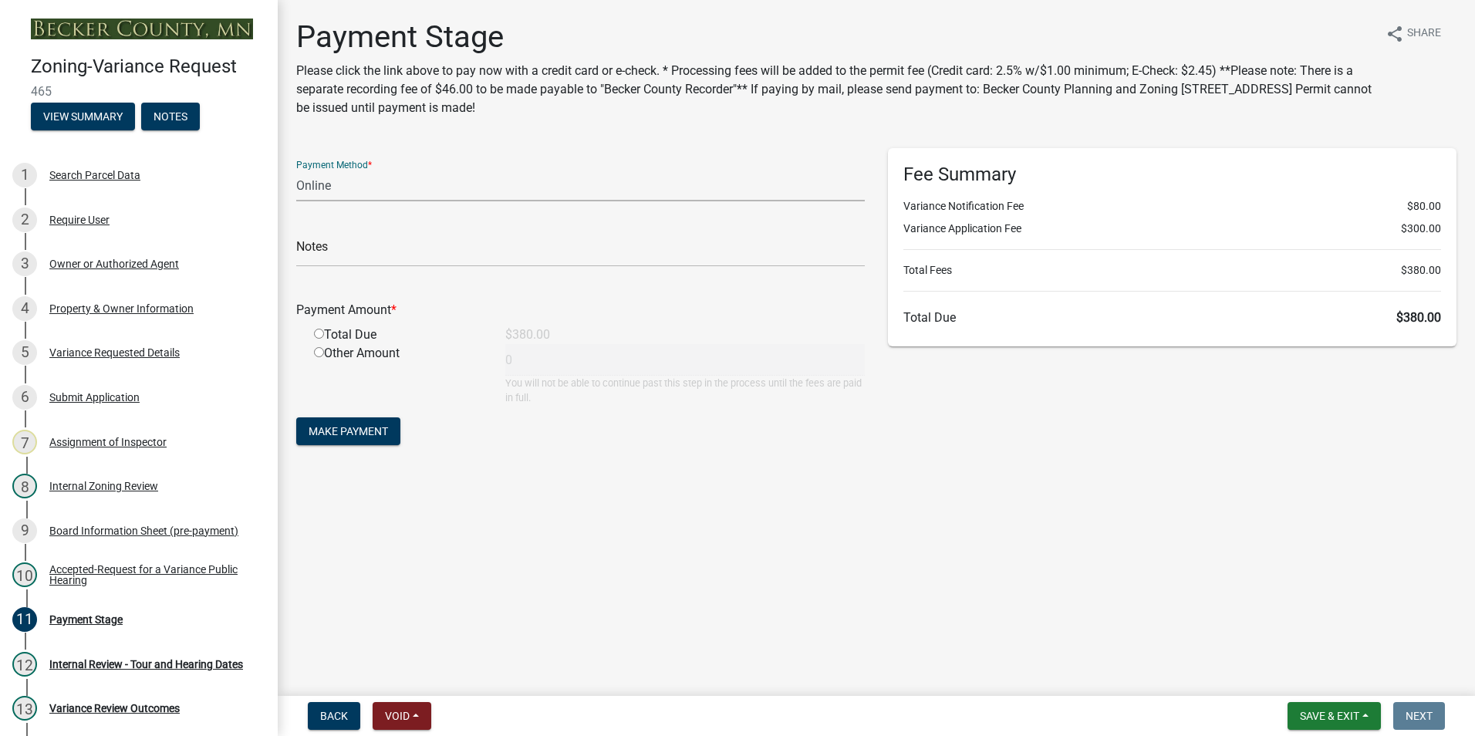
click at [319, 186] on select "Credit Card POS Check Cash Online" at bounding box center [580, 186] width 569 height 32
select select "1: 0"
click at [296, 170] on select "Credit Card POS Check Cash Online" at bounding box center [580, 186] width 569 height 32
click at [351, 250] on input "text" at bounding box center [580, 251] width 569 height 32
type input "3876"
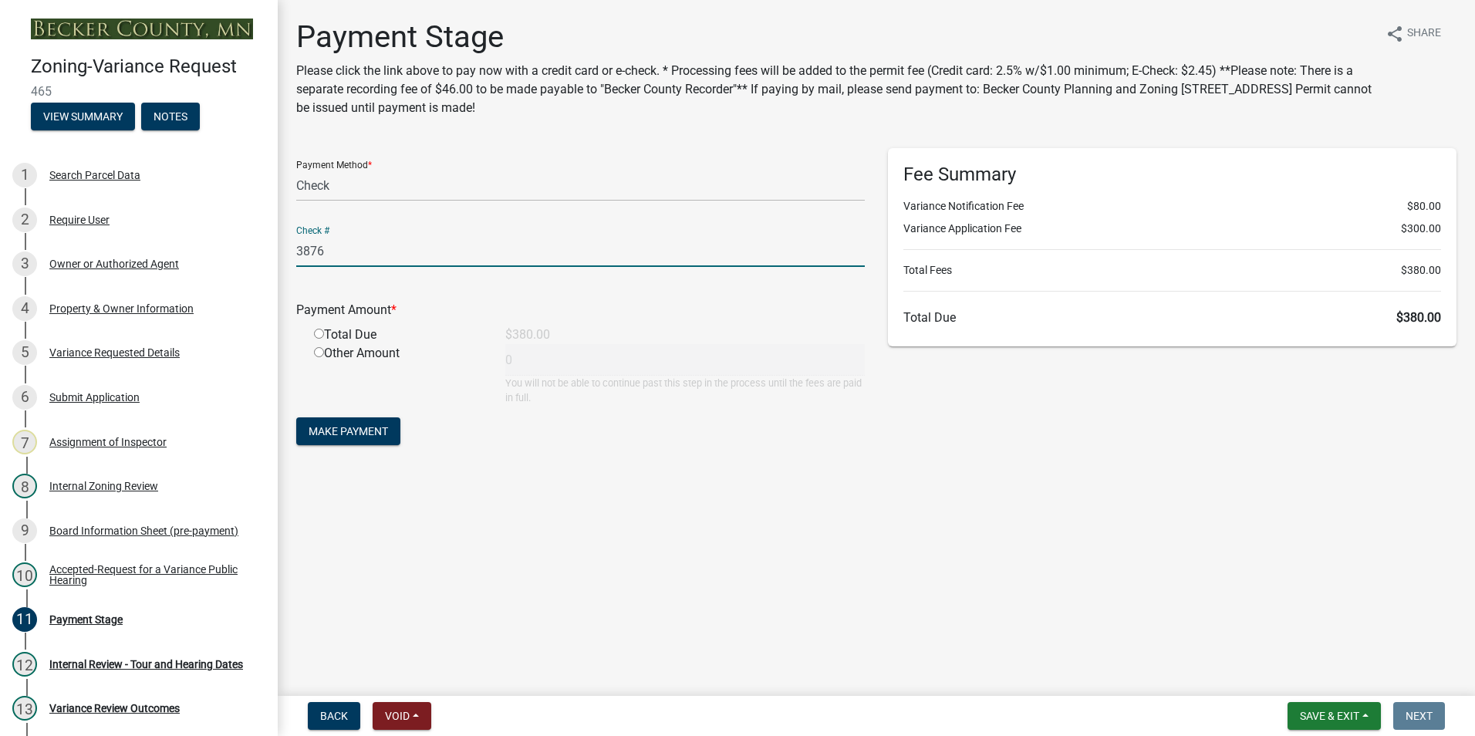
click at [321, 332] on input "radio" at bounding box center [319, 334] width 10 height 10
radio input "true"
type input "380"
click at [346, 432] on span "Make Payment" at bounding box center [348, 431] width 79 height 12
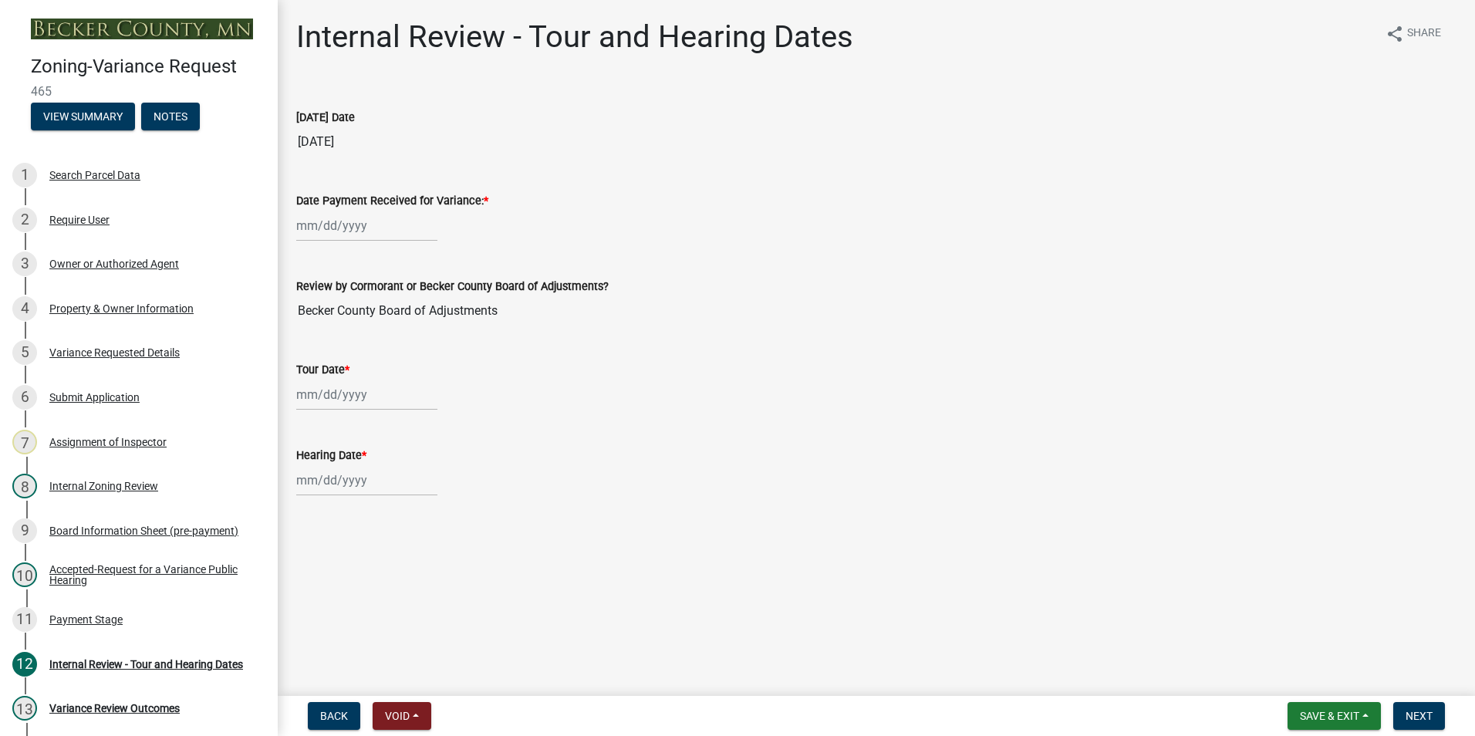
click at [312, 220] on div at bounding box center [366, 226] width 141 height 32
select select "10"
select select "2025"
click at [386, 333] on div "9" at bounding box center [385, 332] width 25 height 25
type input "[DATE]"
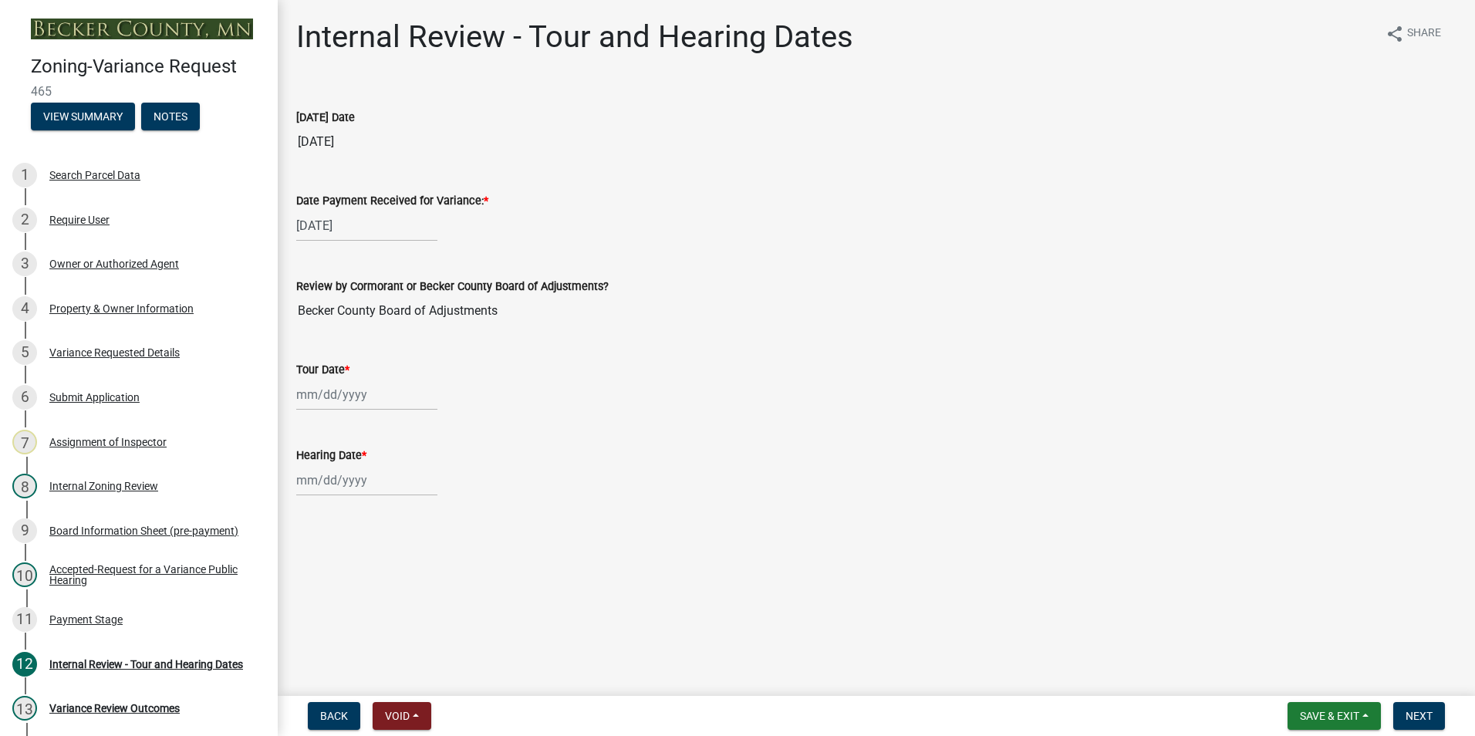
click at [311, 395] on div at bounding box center [366, 395] width 141 height 32
select select "10"
select select "2025"
click at [387, 469] on div "2" at bounding box center [385, 476] width 25 height 25
type input "[DATE]"
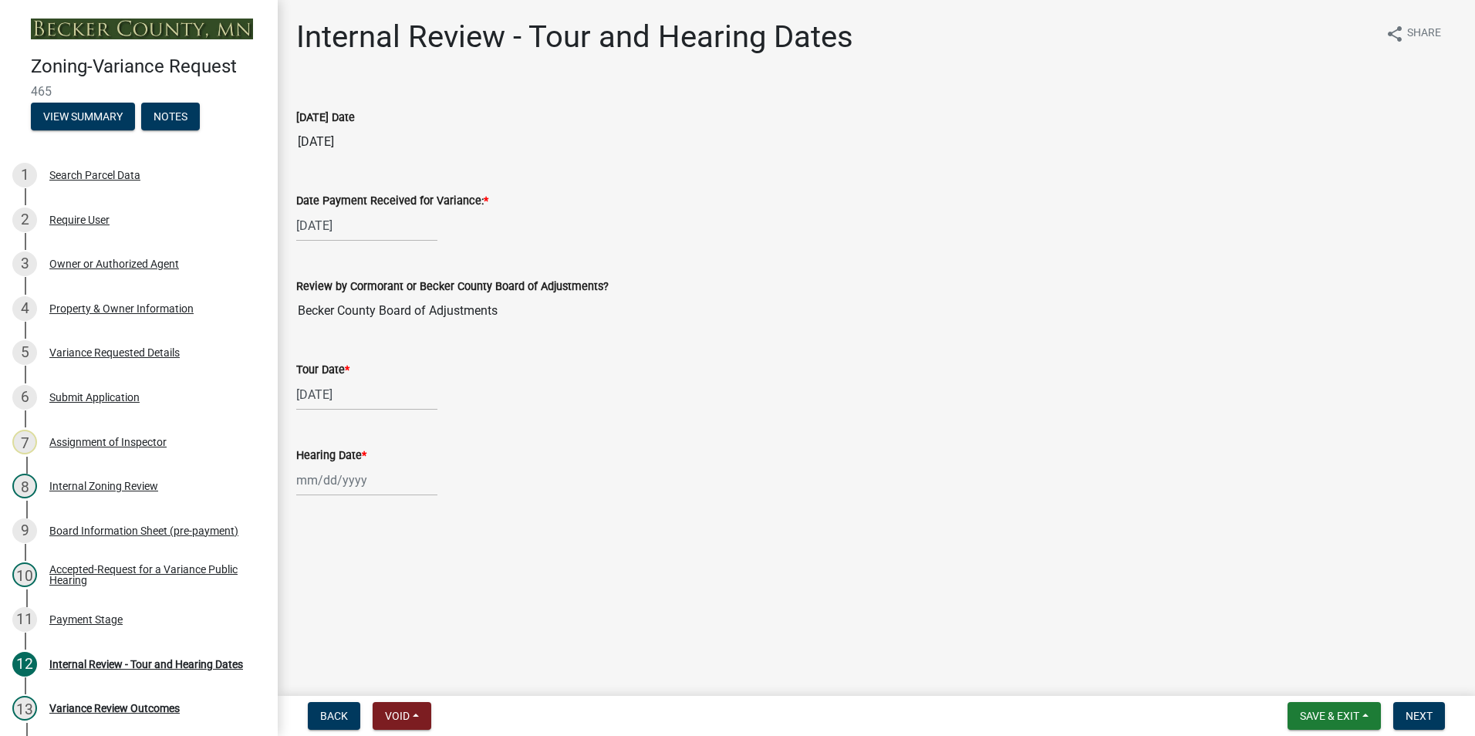
select select "10"
select select "2025"
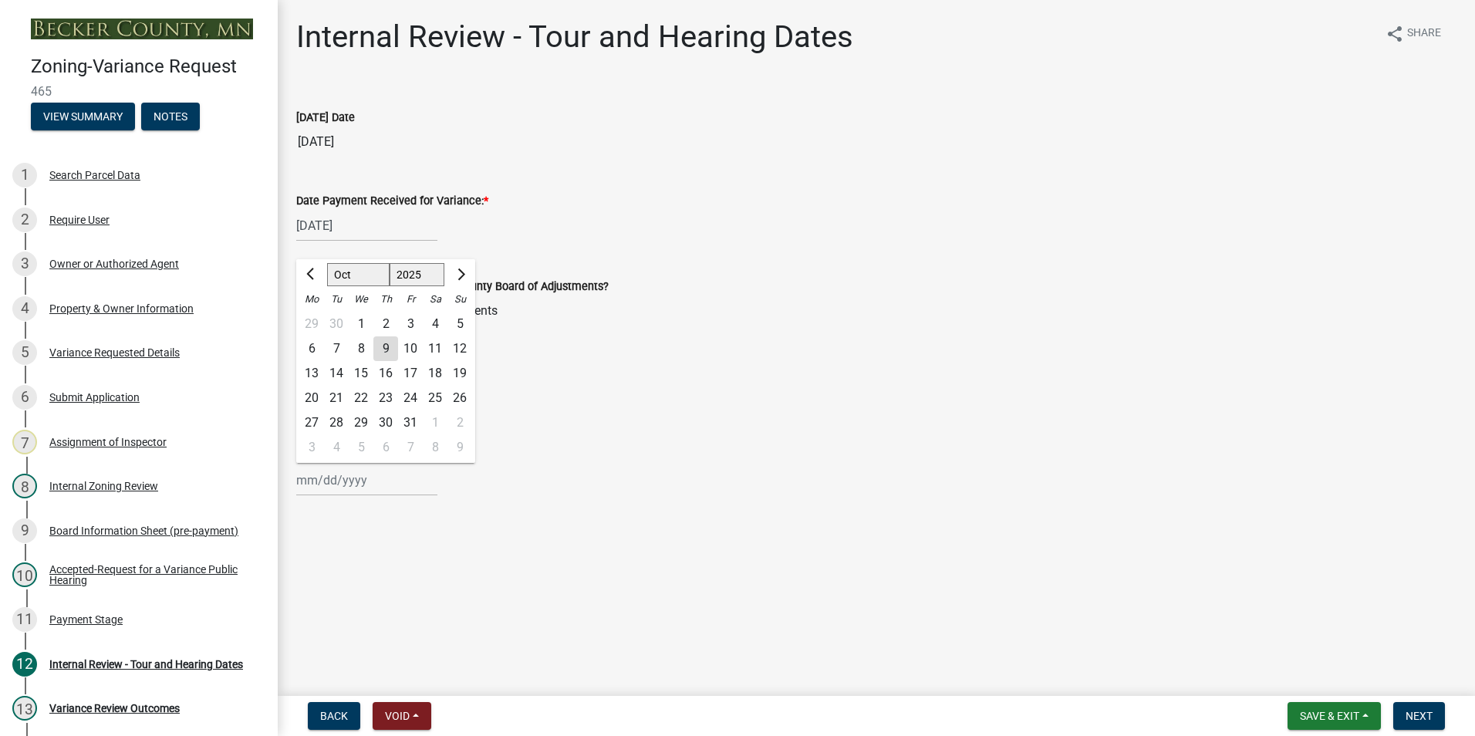
click at [309, 476] on div "[PERSON_NAME] Feb Mar Apr [PERSON_NAME][DATE] Oct Nov [DATE] 1526 1527 1528 152…" at bounding box center [366, 480] width 141 height 32
click at [386, 350] on div "9" at bounding box center [385, 348] width 25 height 25
type input "[DATE]"
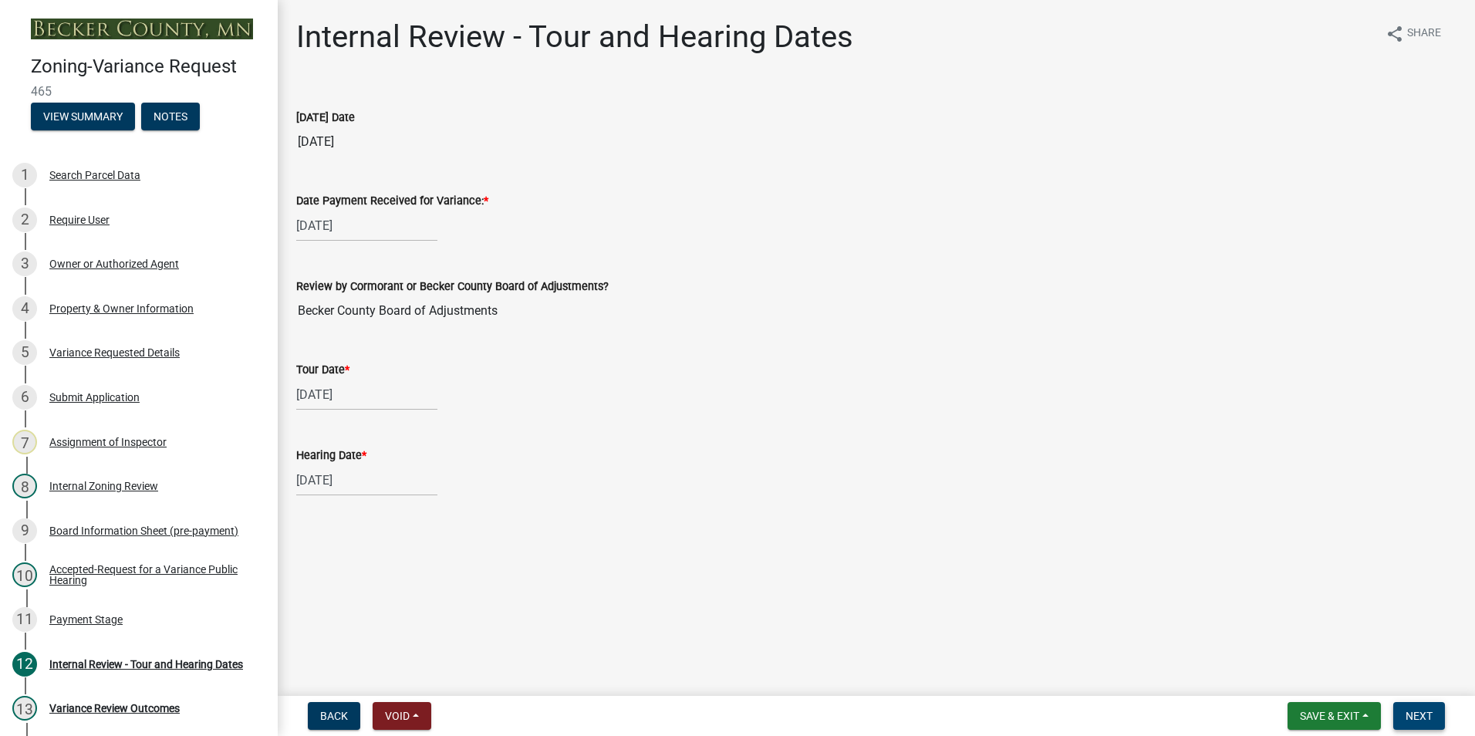
click at [1427, 716] on span "Next" at bounding box center [1419, 716] width 27 height 12
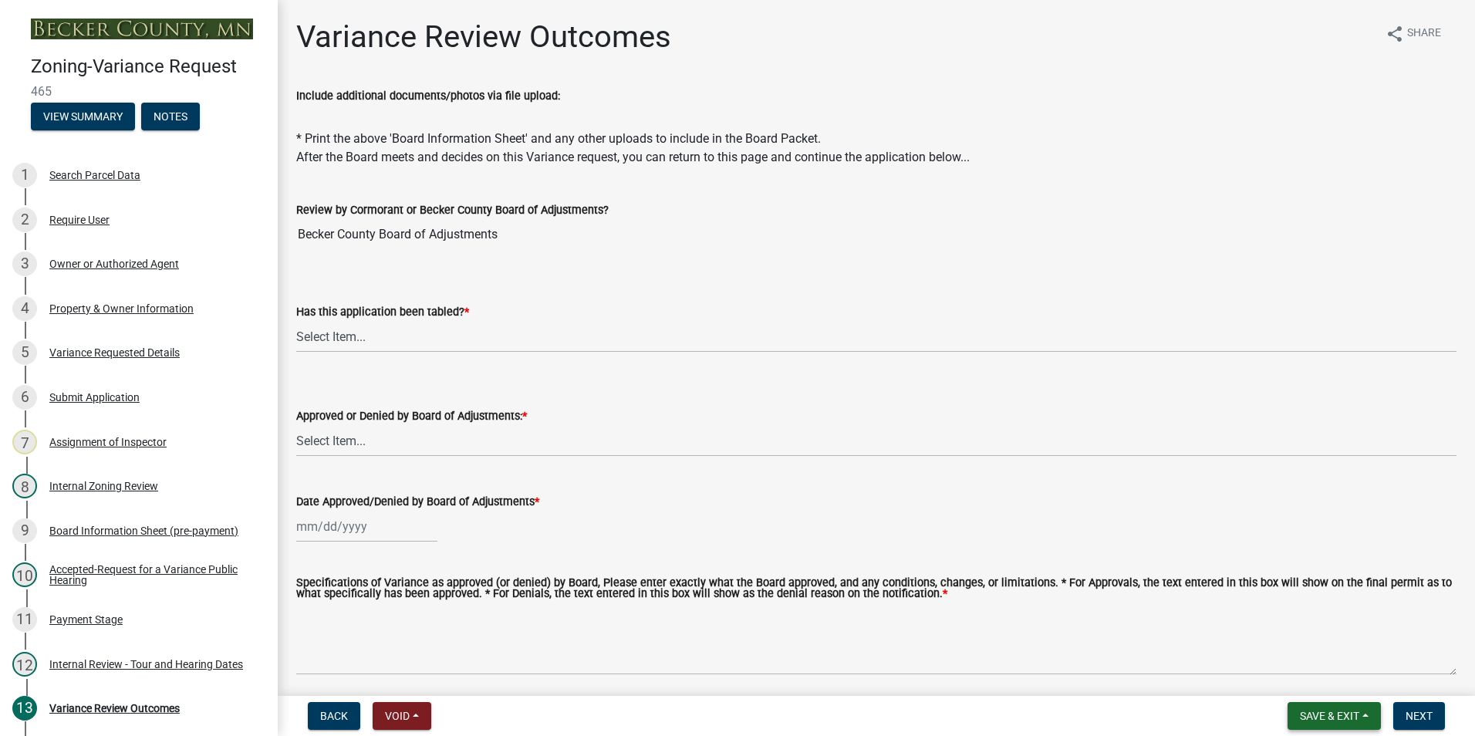
click at [1329, 719] on span "Save & Exit" at bounding box center [1329, 716] width 59 height 12
click at [1319, 676] on button "Save & Exit" at bounding box center [1319, 675] width 123 height 37
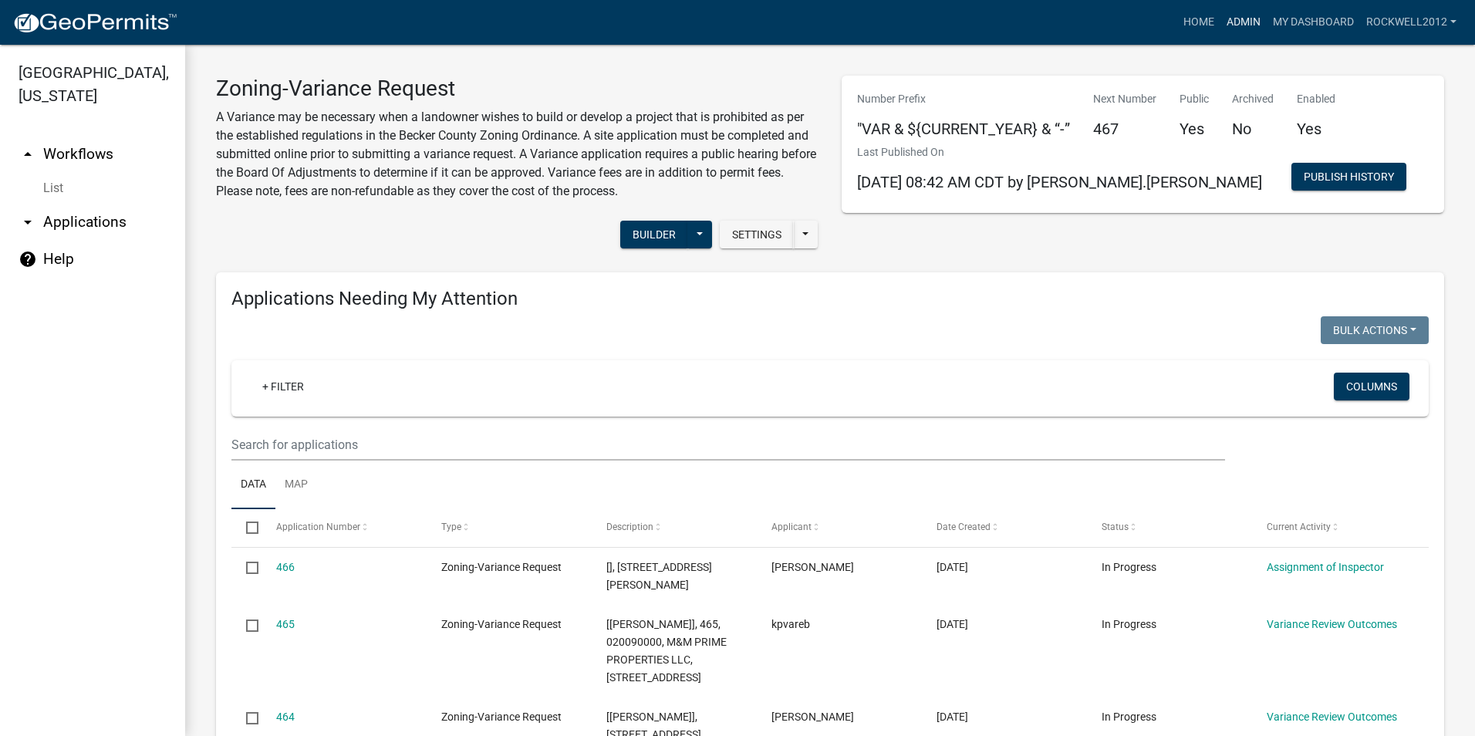
click at [1248, 20] on link "Admin" at bounding box center [1244, 22] width 46 height 29
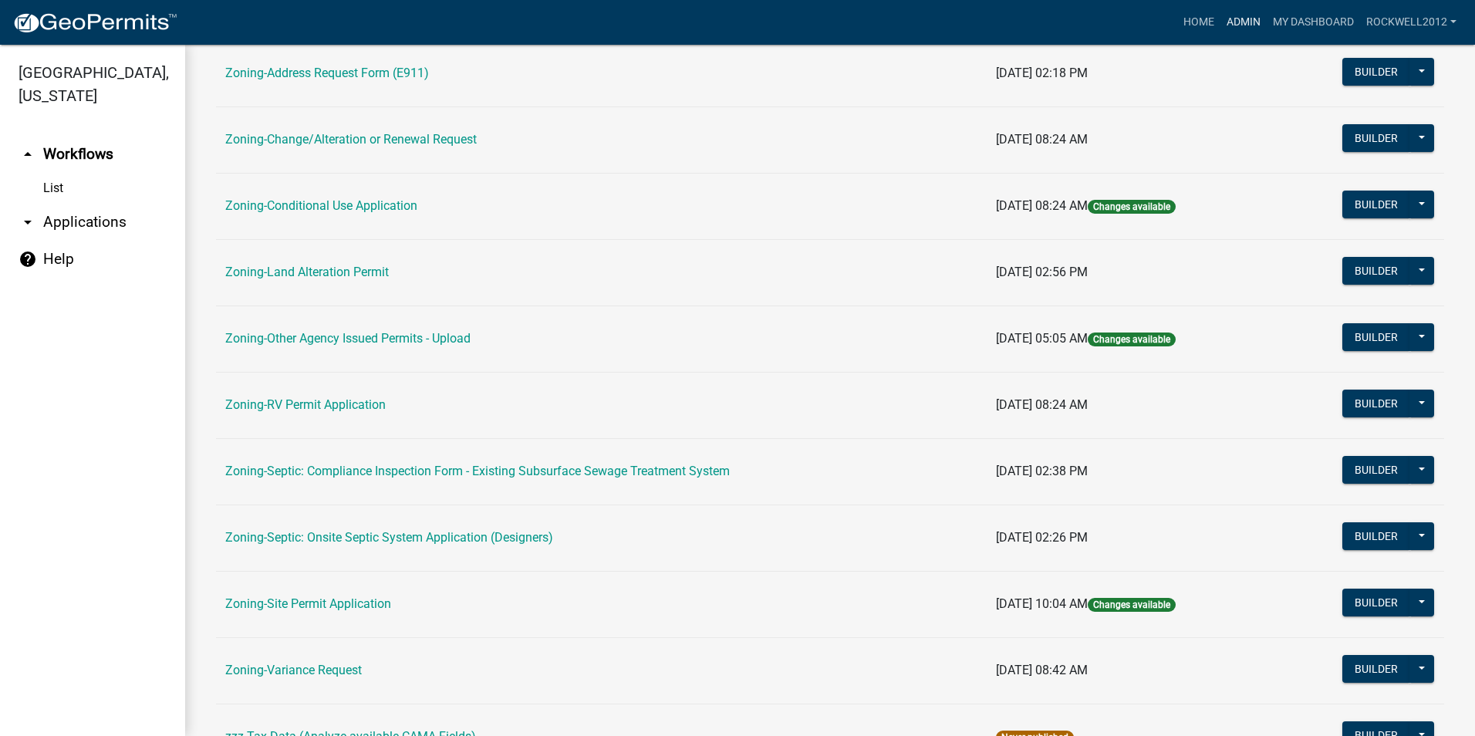
scroll to position [437, 0]
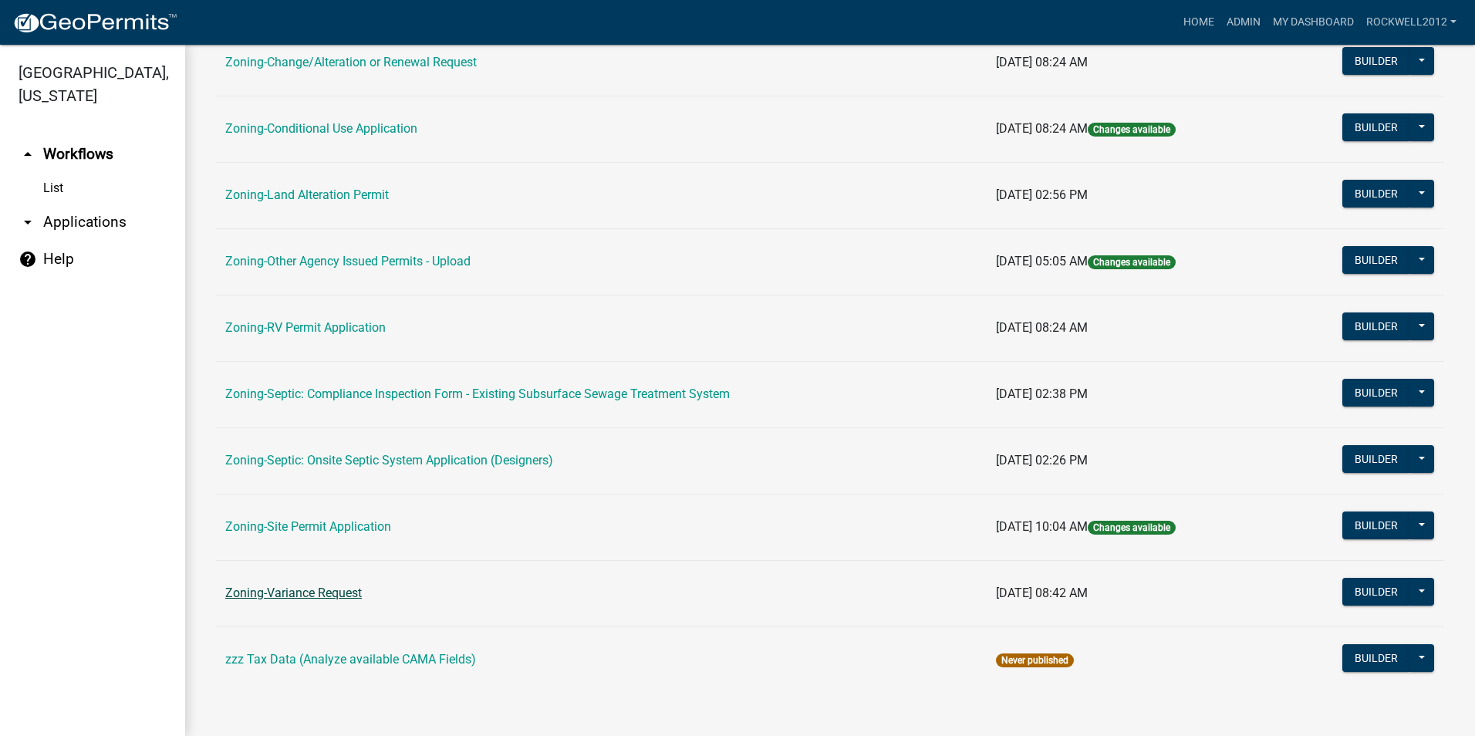
click at [328, 592] on link "Zoning-Variance Request" at bounding box center [293, 593] width 137 height 15
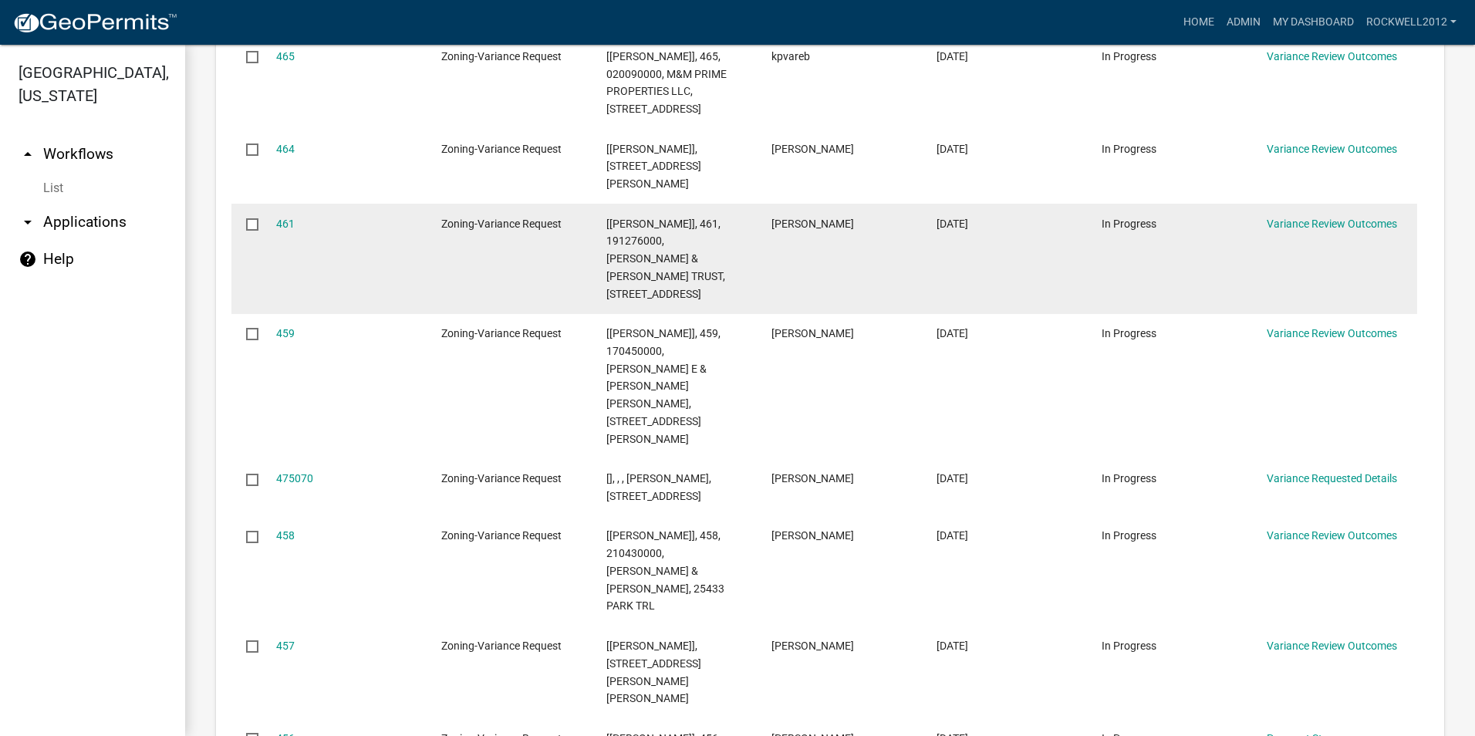
scroll to position [2158, 0]
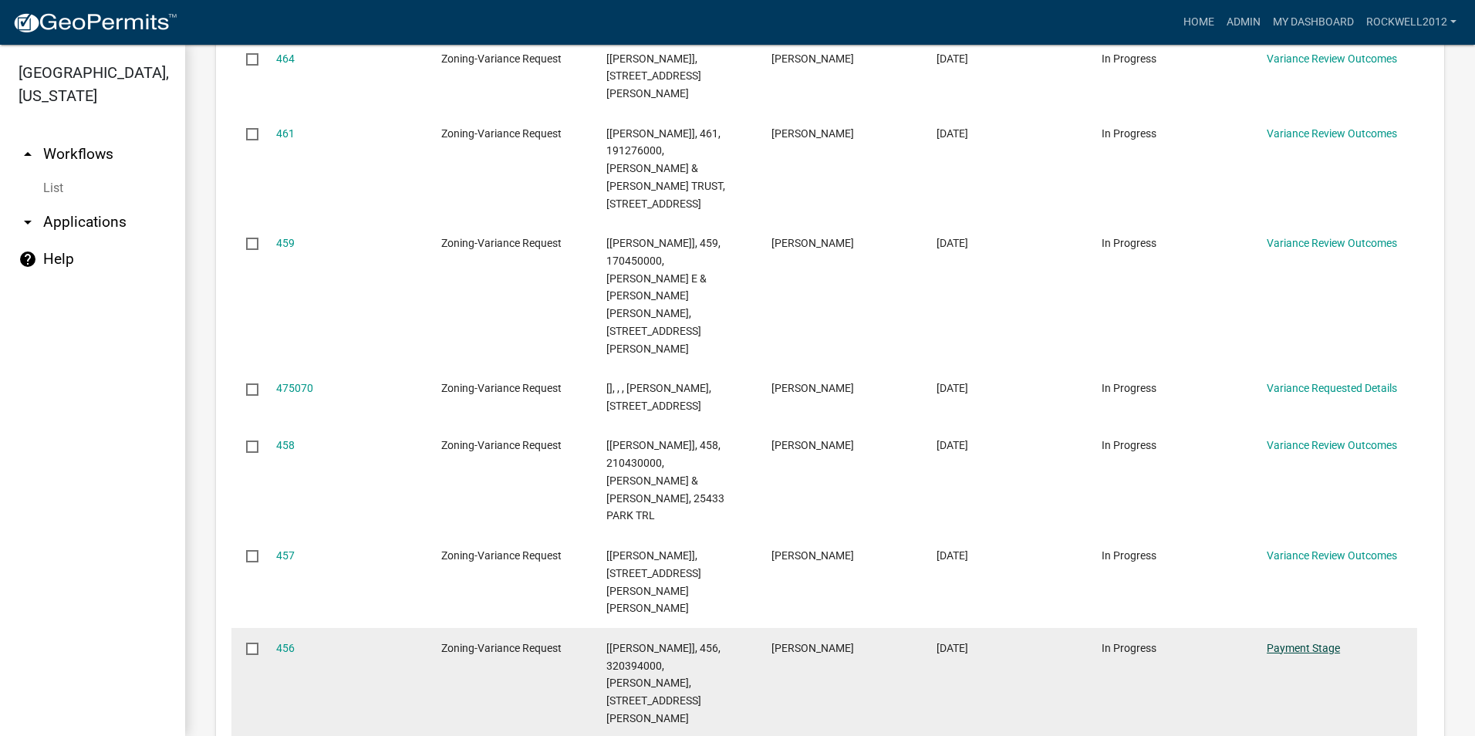
click at [1306, 642] on link "Payment Stage" at bounding box center [1303, 648] width 73 height 12
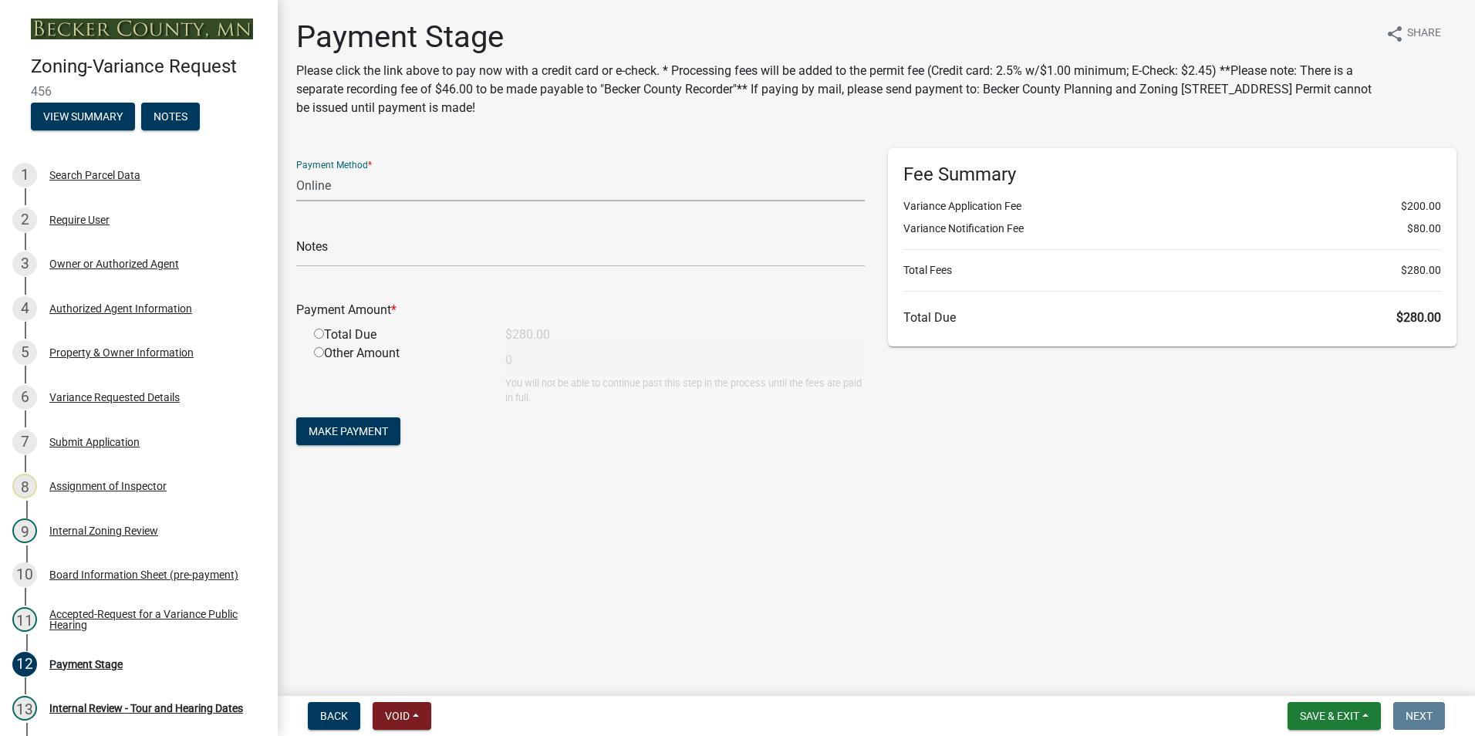
click at [316, 191] on select "Credit Card POS Check Cash Online" at bounding box center [580, 186] width 569 height 32
select select "1: 0"
click at [296, 170] on select "Credit Card POS Check Cash Online" at bounding box center [580, 186] width 569 height 32
click at [373, 258] on input "text" at bounding box center [580, 251] width 569 height 32
type input "3877"
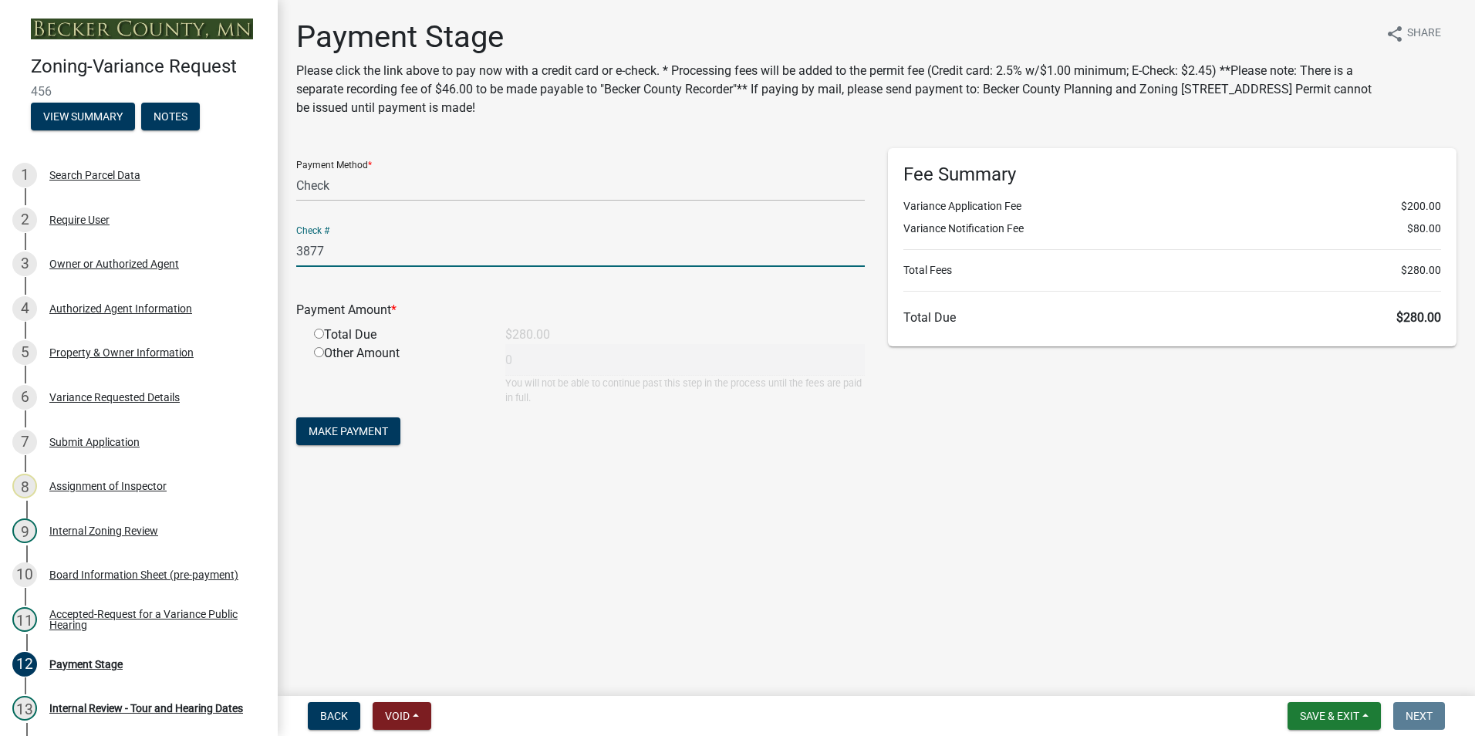
click at [317, 332] on input "radio" at bounding box center [319, 334] width 10 height 10
radio input "true"
type input "280"
click at [348, 431] on span "Make Payment" at bounding box center [348, 431] width 79 height 12
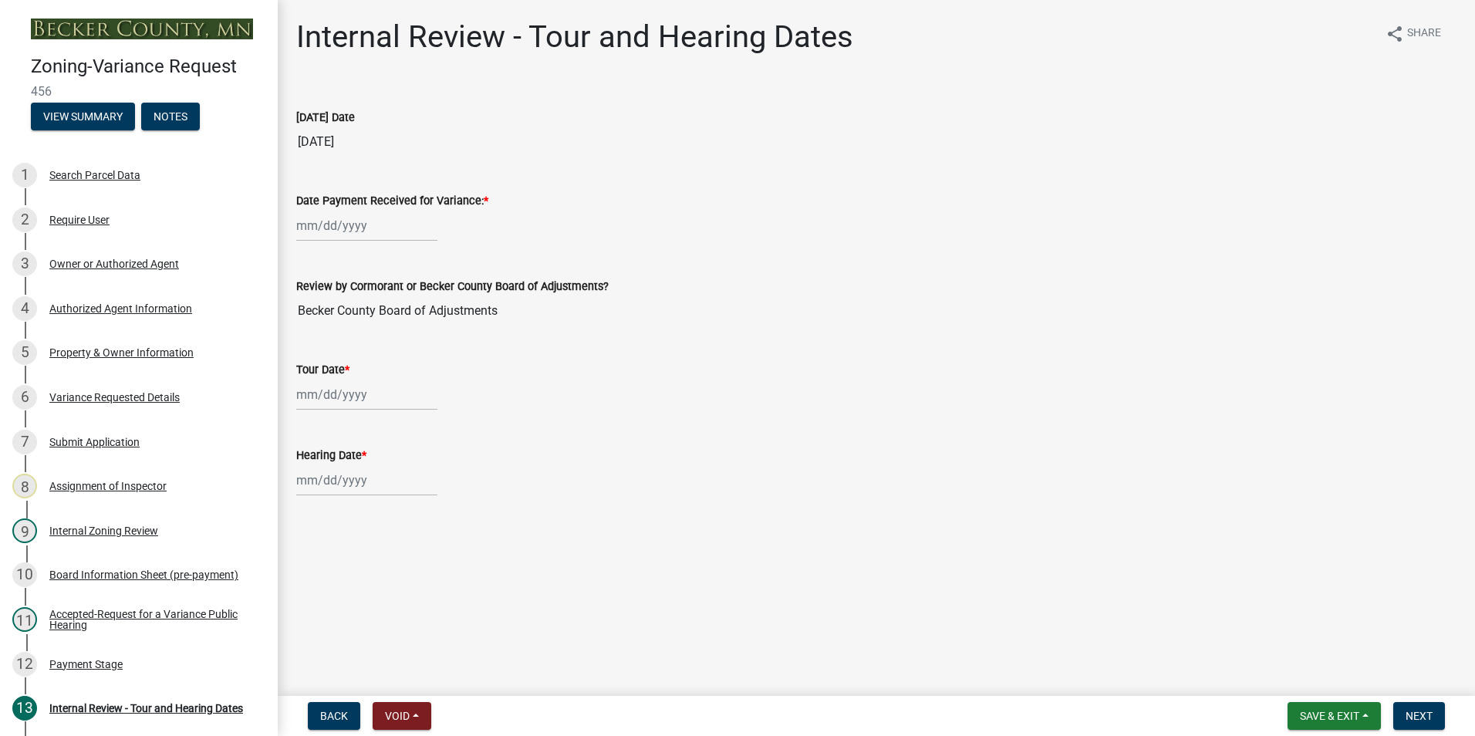
select select "10"
select select "2025"
click at [304, 230] on div "[PERSON_NAME] Feb Mar Apr [PERSON_NAME][DATE] Oct Nov [DATE] 1526 1527 1528 152…" at bounding box center [366, 226] width 141 height 32
click at [380, 331] on div "9" at bounding box center [385, 332] width 25 height 25
type input "[DATE]"
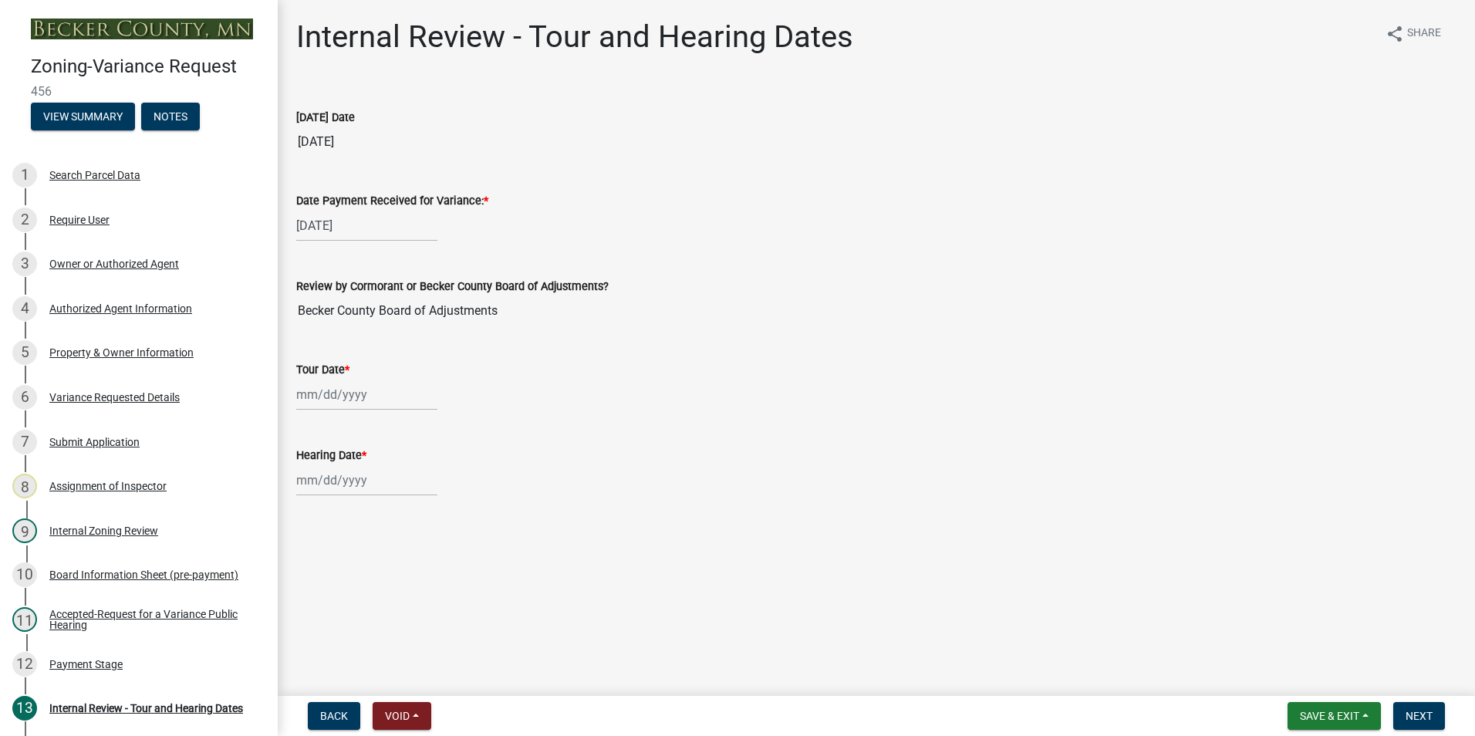
click at [306, 392] on div at bounding box center [366, 395] width 141 height 32
select select "10"
select select "2025"
click at [461, 427] on span "Next month" at bounding box center [460, 427] width 12 height 12
select select "11"
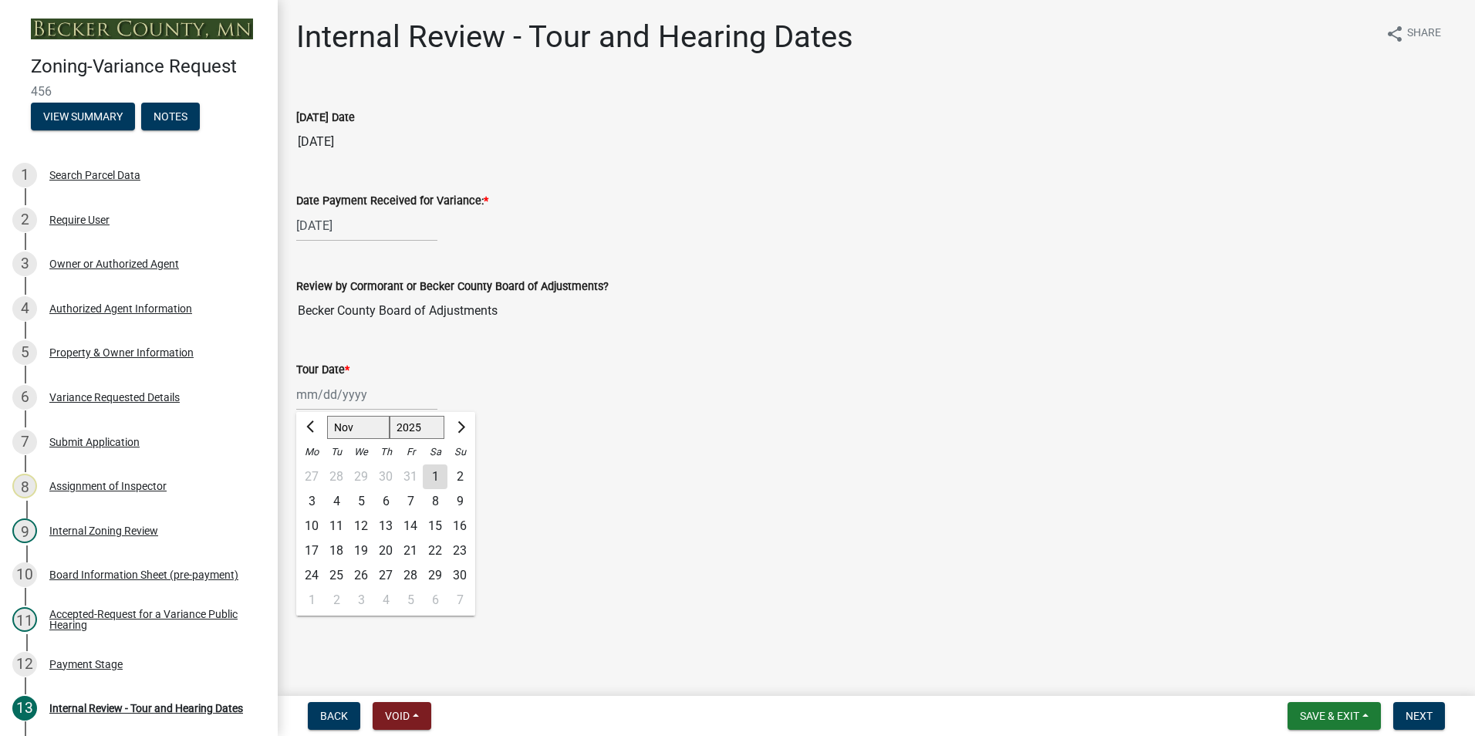
click at [390, 503] on div "6" at bounding box center [385, 501] width 25 height 25
type input "[DATE]"
select select "10"
select select "2025"
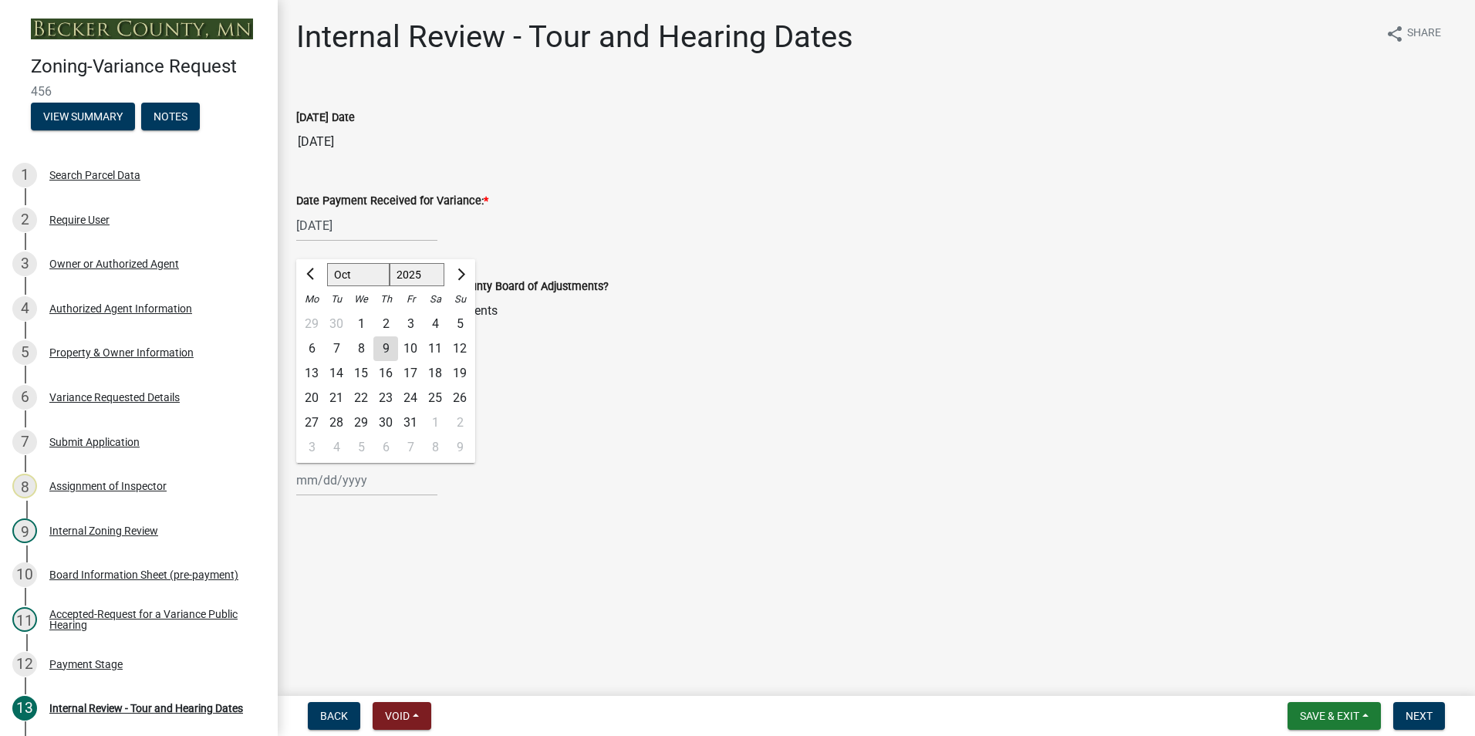
click at [310, 474] on div "[PERSON_NAME] Feb Mar Apr [PERSON_NAME][DATE] Oct Nov [DATE] 1526 1527 1528 152…" at bounding box center [366, 480] width 141 height 32
click at [461, 271] on span "Next month" at bounding box center [460, 275] width 12 height 12
select select "11"
click at [387, 373] on div "13" at bounding box center [385, 373] width 25 height 25
type input "[DATE]"
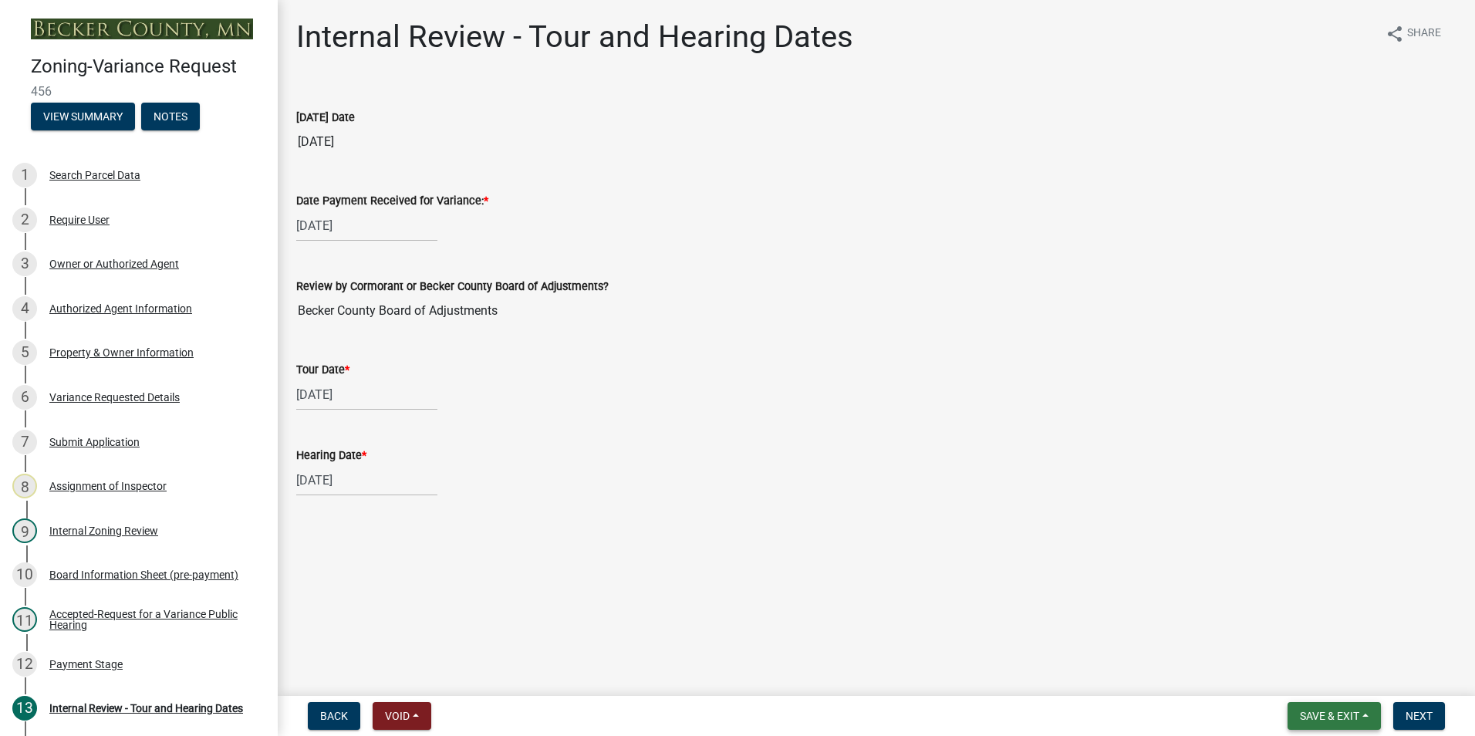
click at [1333, 721] on span "Save & Exit" at bounding box center [1329, 716] width 59 height 12
click at [1316, 679] on button "Save & Exit" at bounding box center [1319, 675] width 123 height 37
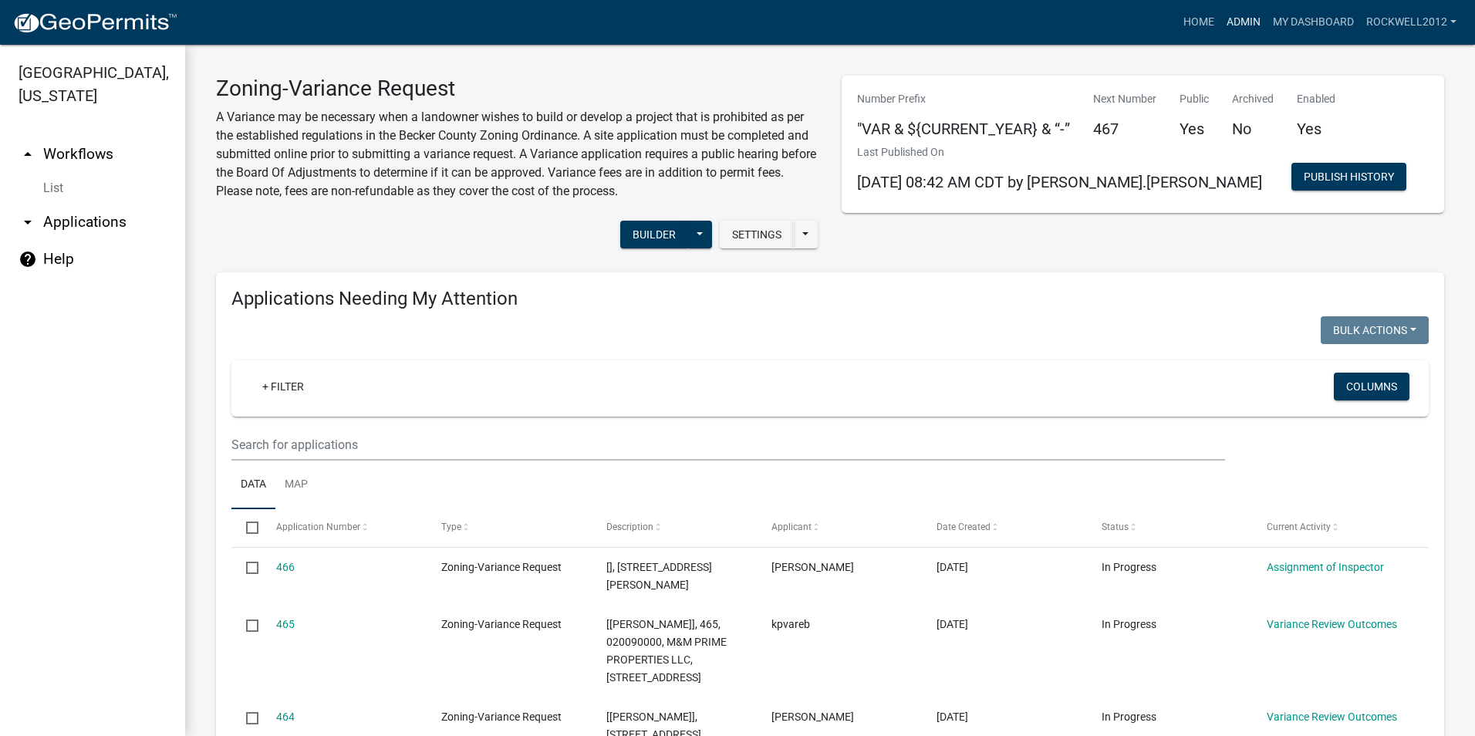
click at [1243, 25] on link "Admin" at bounding box center [1244, 22] width 46 height 29
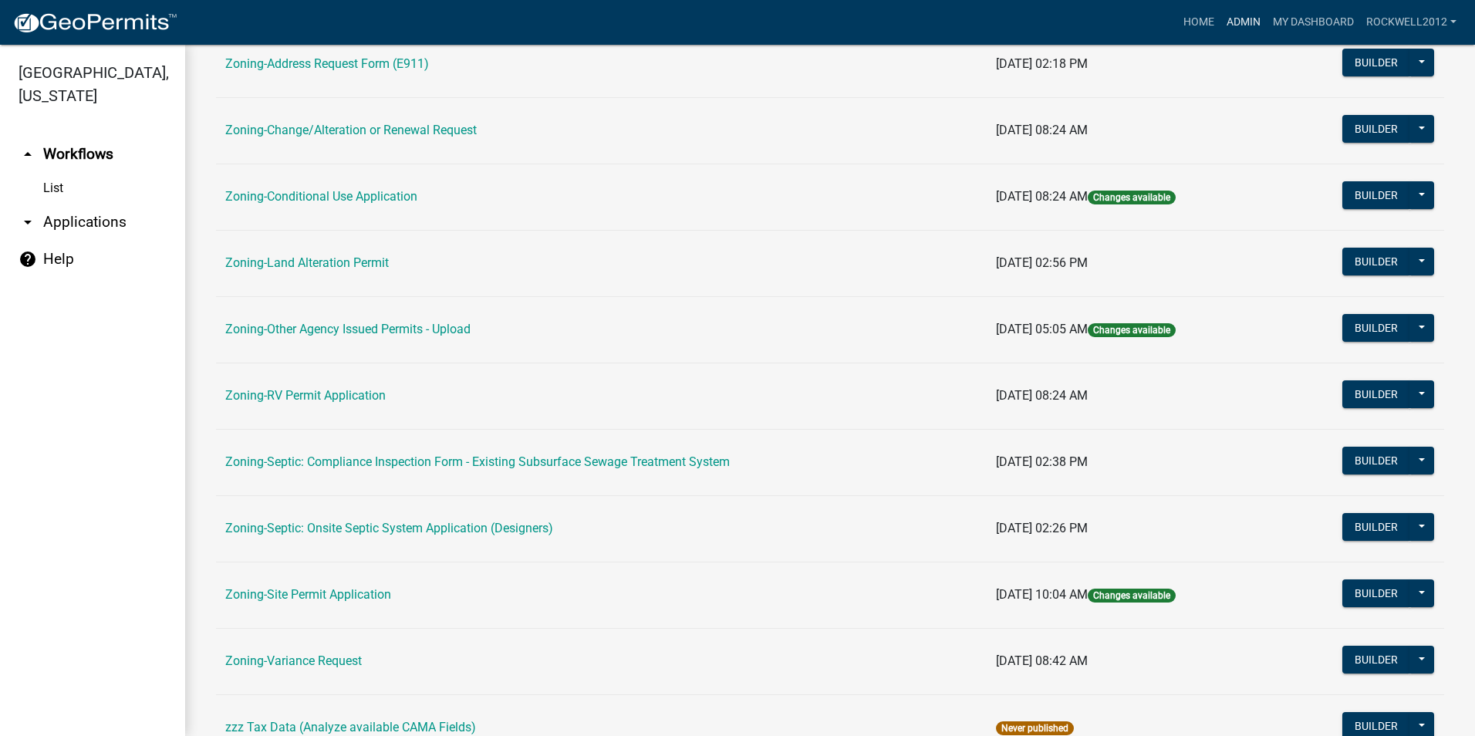
scroll to position [386, 0]
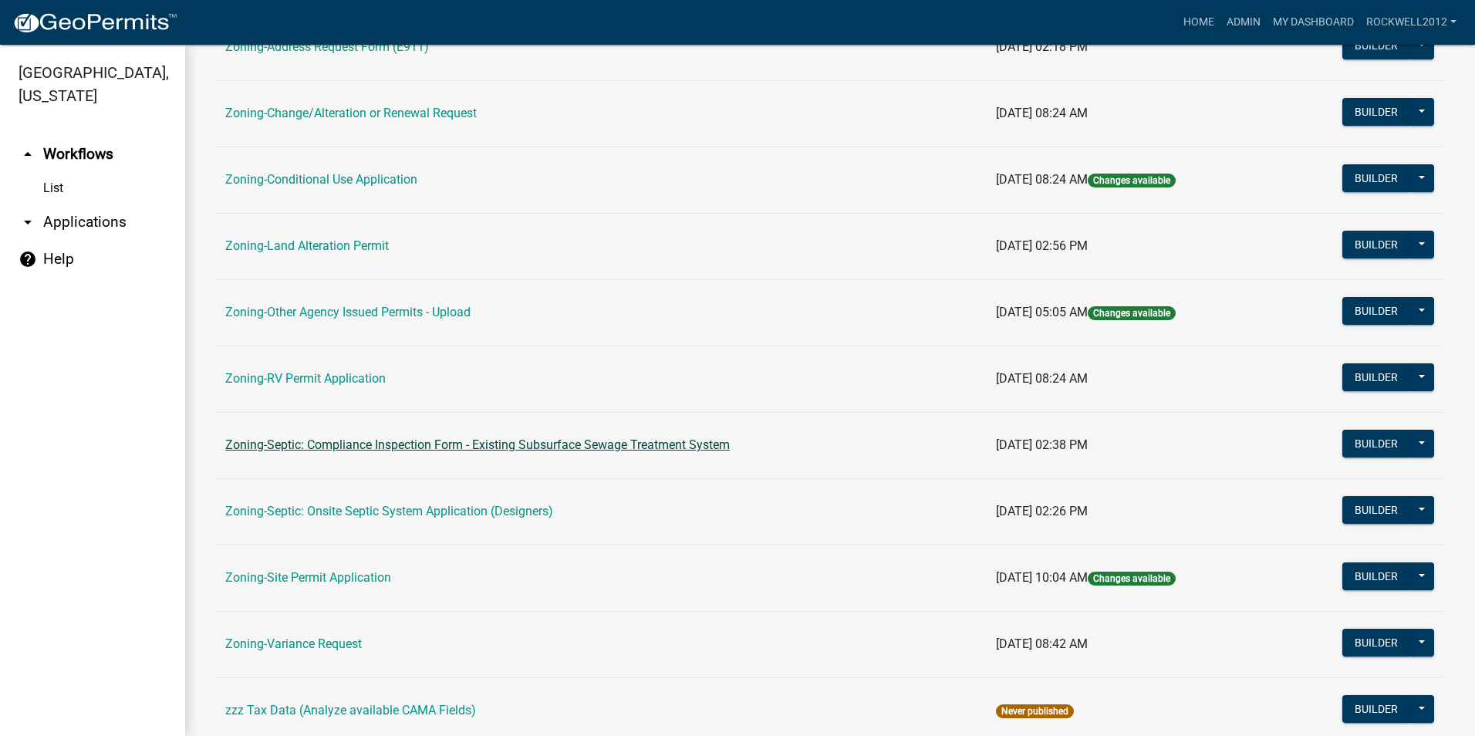
click at [605, 447] on link "Zoning-Septic: Compliance Inspection Form - Existing Subsurface Sewage Treatmen…" at bounding box center [477, 444] width 505 height 15
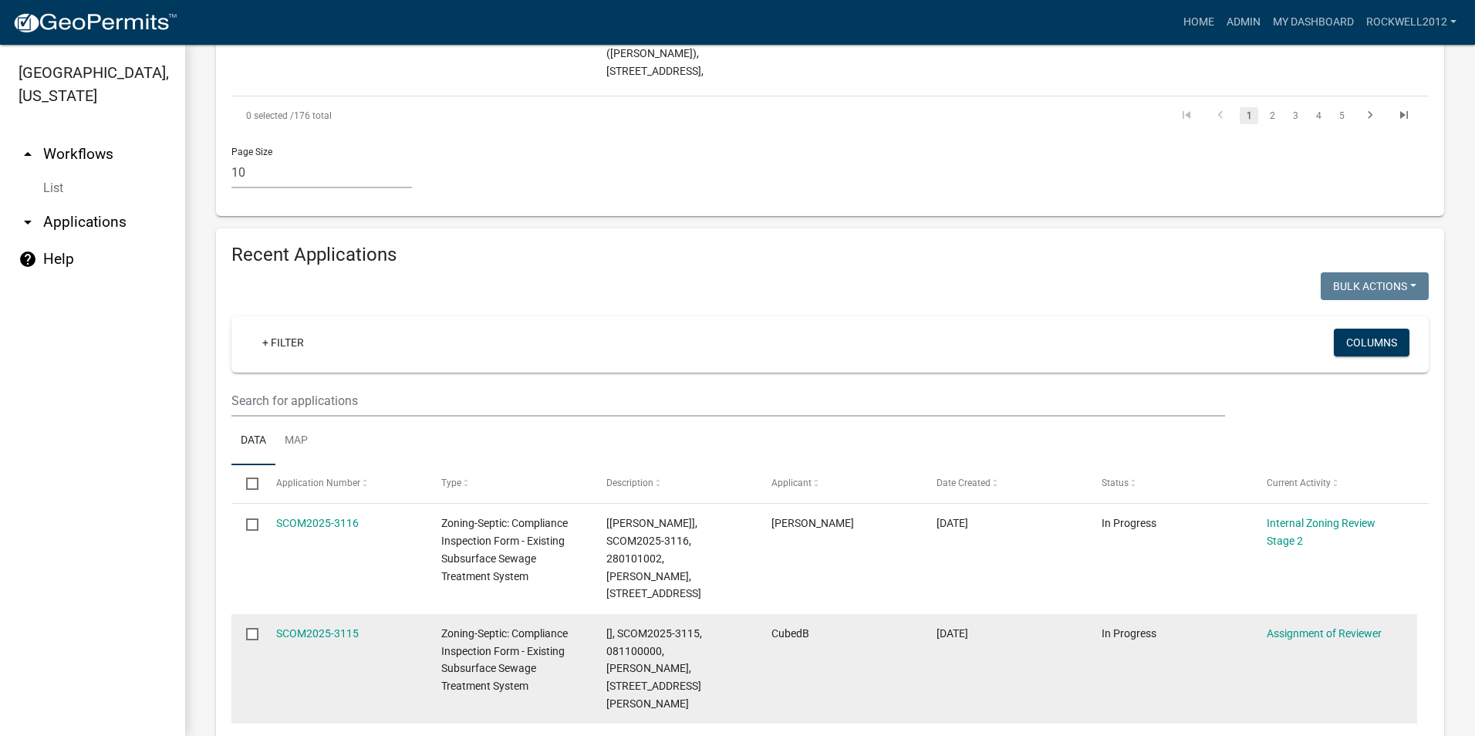
scroll to position [1697, 0]
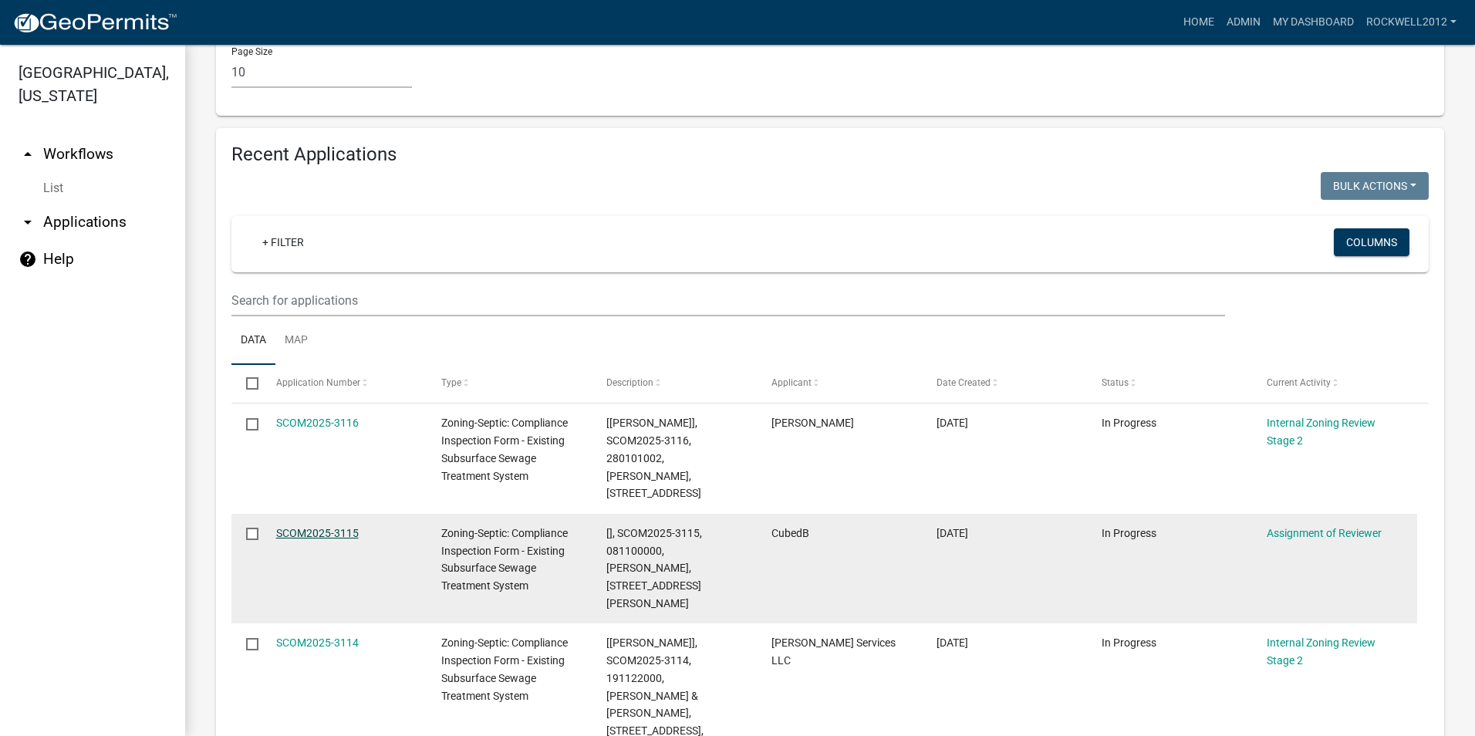
click at [301, 527] on link "SCOM2025-3115" at bounding box center [317, 533] width 83 height 12
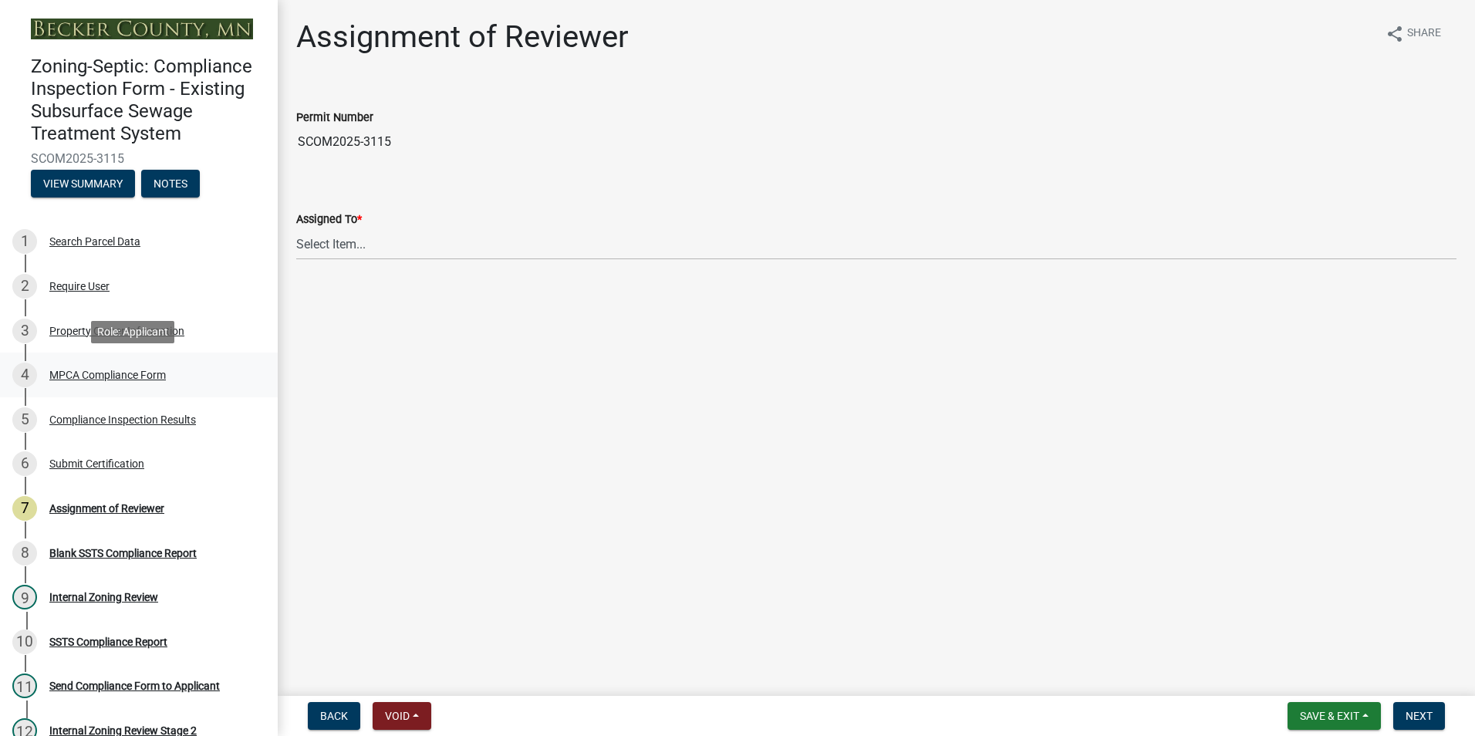
click at [116, 374] on div "MPCA Compliance Form" at bounding box center [107, 375] width 117 height 11
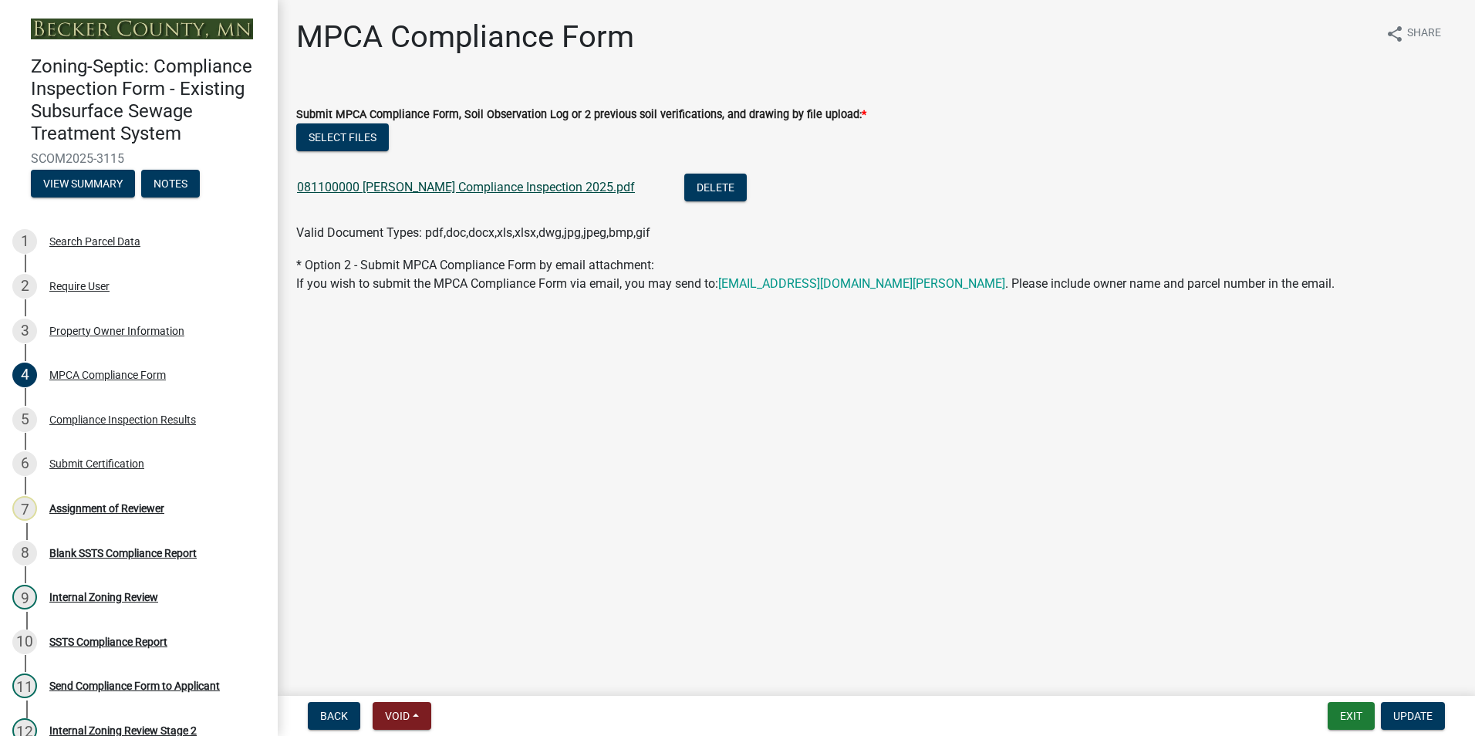
click at [407, 188] on link "081100000 [PERSON_NAME] Compliance Inspection 2025.pdf" at bounding box center [466, 187] width 338 height 15
click at [114, 507] on div "Assignment of Reviewer" at bounding box center [106, 508] width 115 height 11
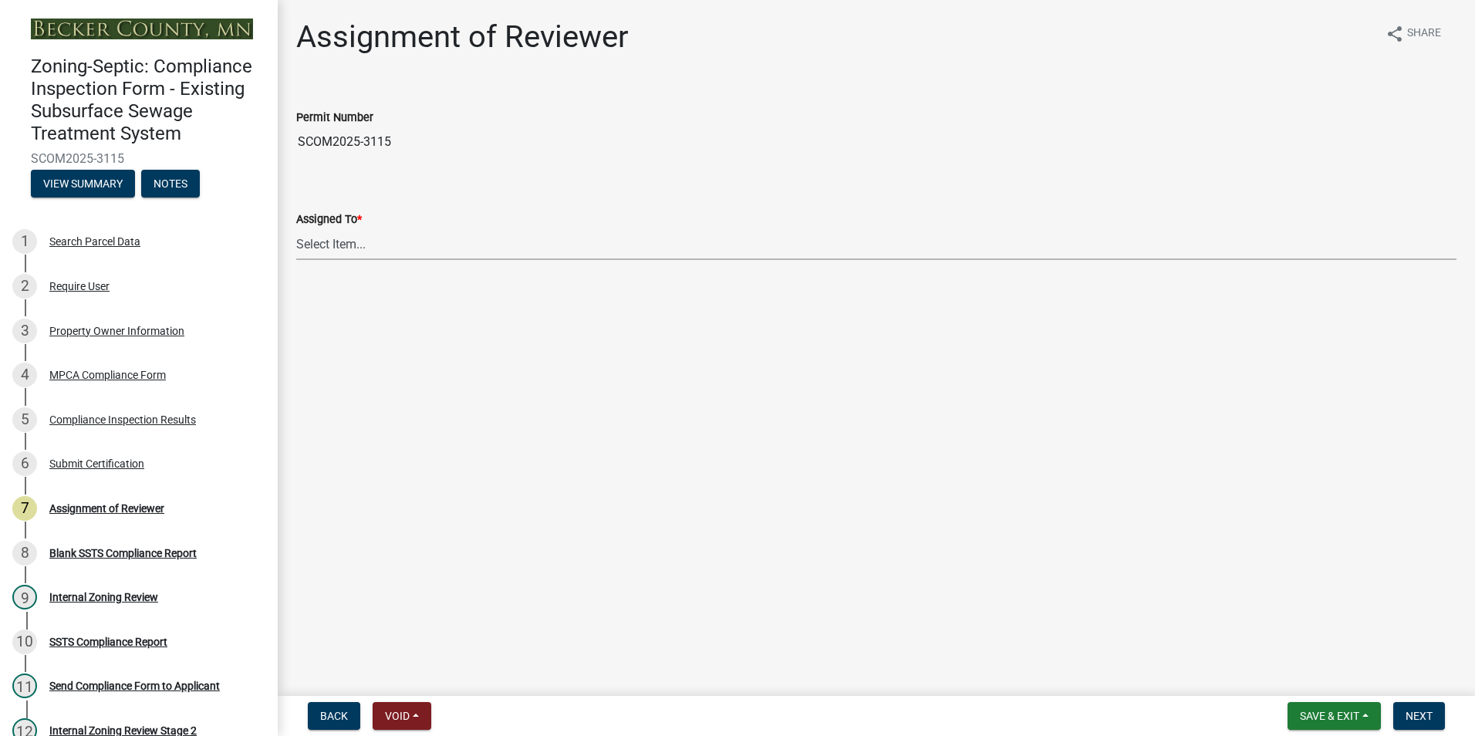
click at [329, 244] on select "Select Item... [PERSON_NAME] [PERSON_NAME] [PERSON_NAME] [PERSON_NAME] [PERSON_…" at bounding box center [876, 244] width 1160 height 32
click at [296, 228] on select "Select Item... [PERSON_NAME] [PERSON_NAME] [PERSON_NAME] [PERSON_NAME] [PERSON_…" at bounding box center [876, 244] width 1160 height 32
select select "0016247d-12af-40d0-8103-934796a3d230"
click at [1421, 713] on span "Next" at bounding box center [1419, 716] width 27 height 12
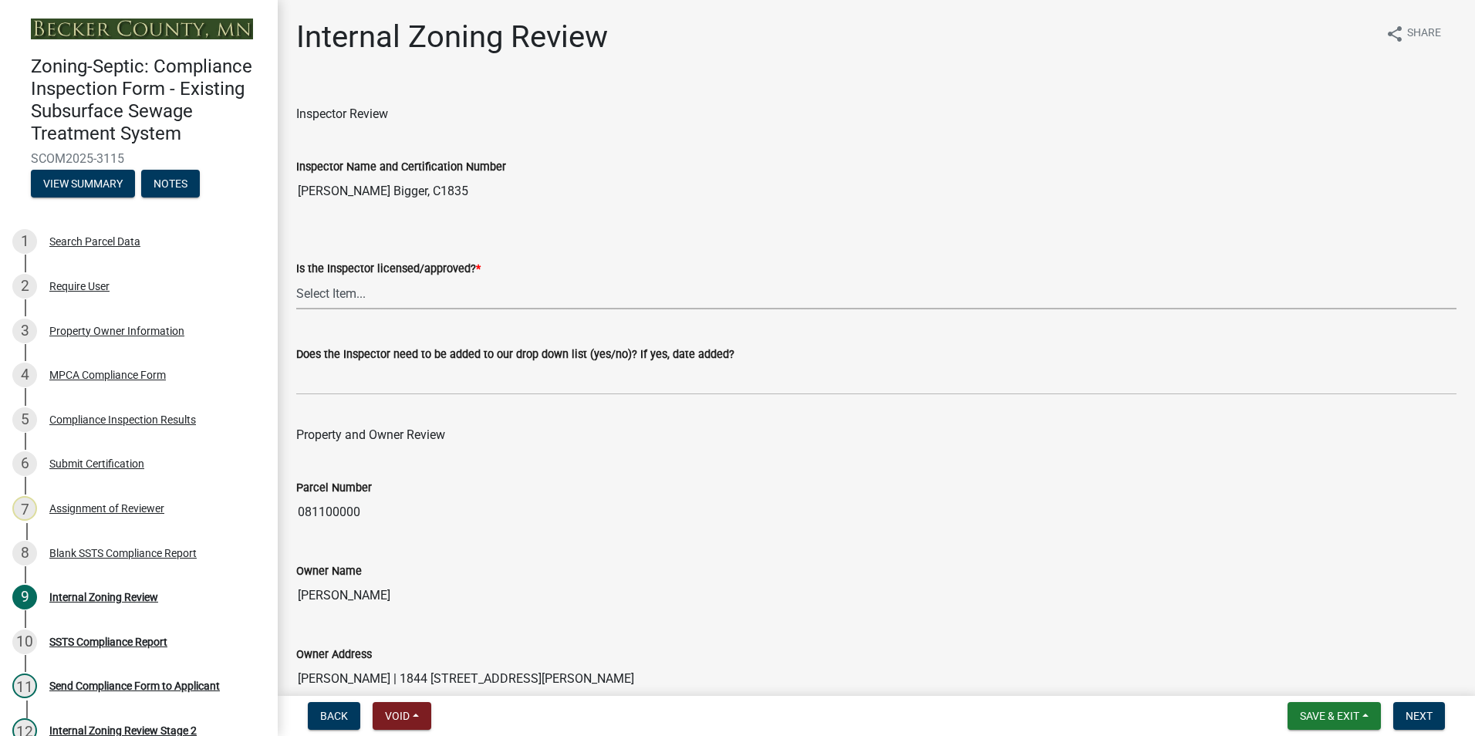
click at [336, 298] on select "Select Item... Yes No" at bounding box center [876, 294] width 1160 height 32
click at [296, 278] on select "Select Item... Yes No" at bounding box center [876, 294] width 1160 height 32
select select "7beb9ca5-c3cb-47d4-a805-1554d3173259"
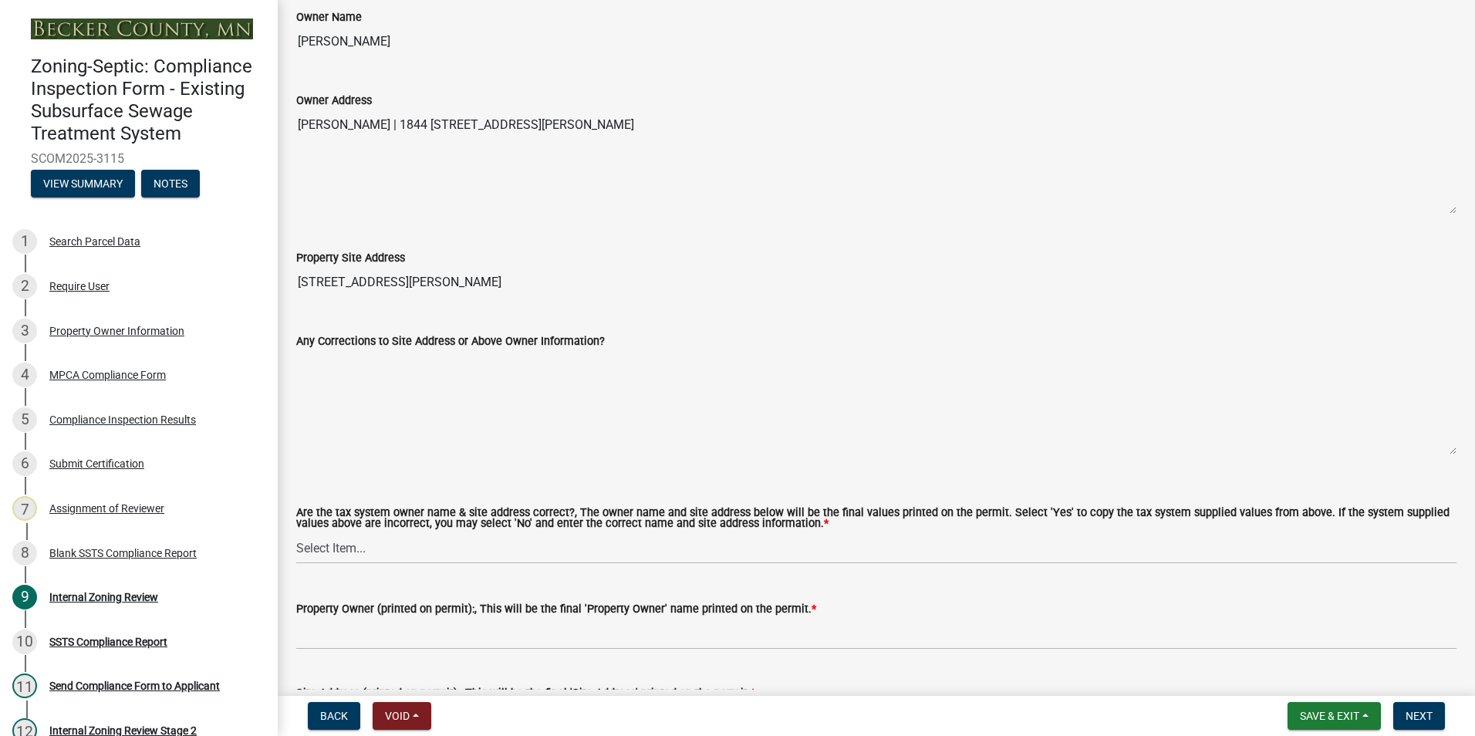
scroll to position [617, 0]
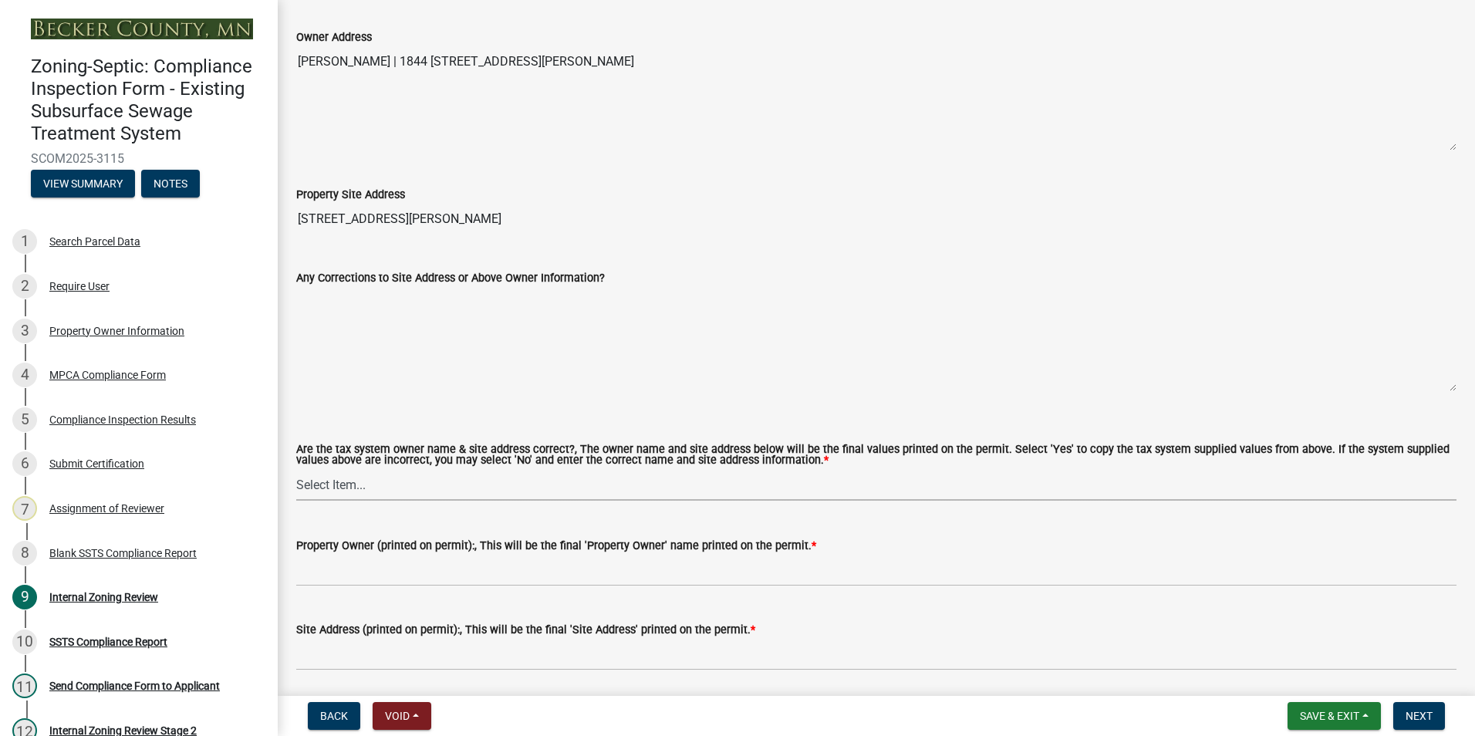
click at [317, 489] on select "Select Item... Yes No" at bounding box center [876, 485] width 1160 height 32
click at [296, 470] on select "Select Item... Yes No" at bounding box center [876, 485] width 1160 height 32
select select "f9f37200-9fc8-4e5e-9e7f-111cc9077d94"
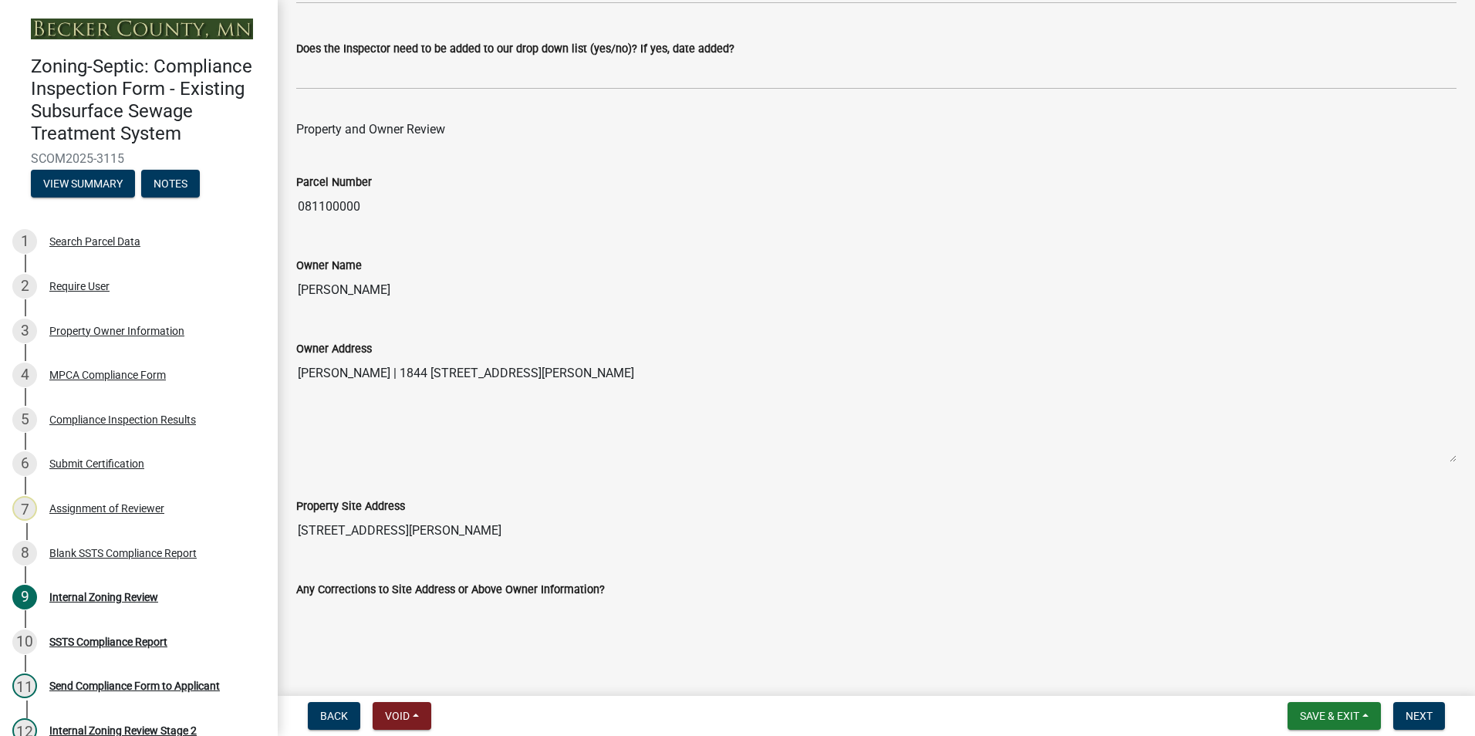
scroll to position [231, 0]
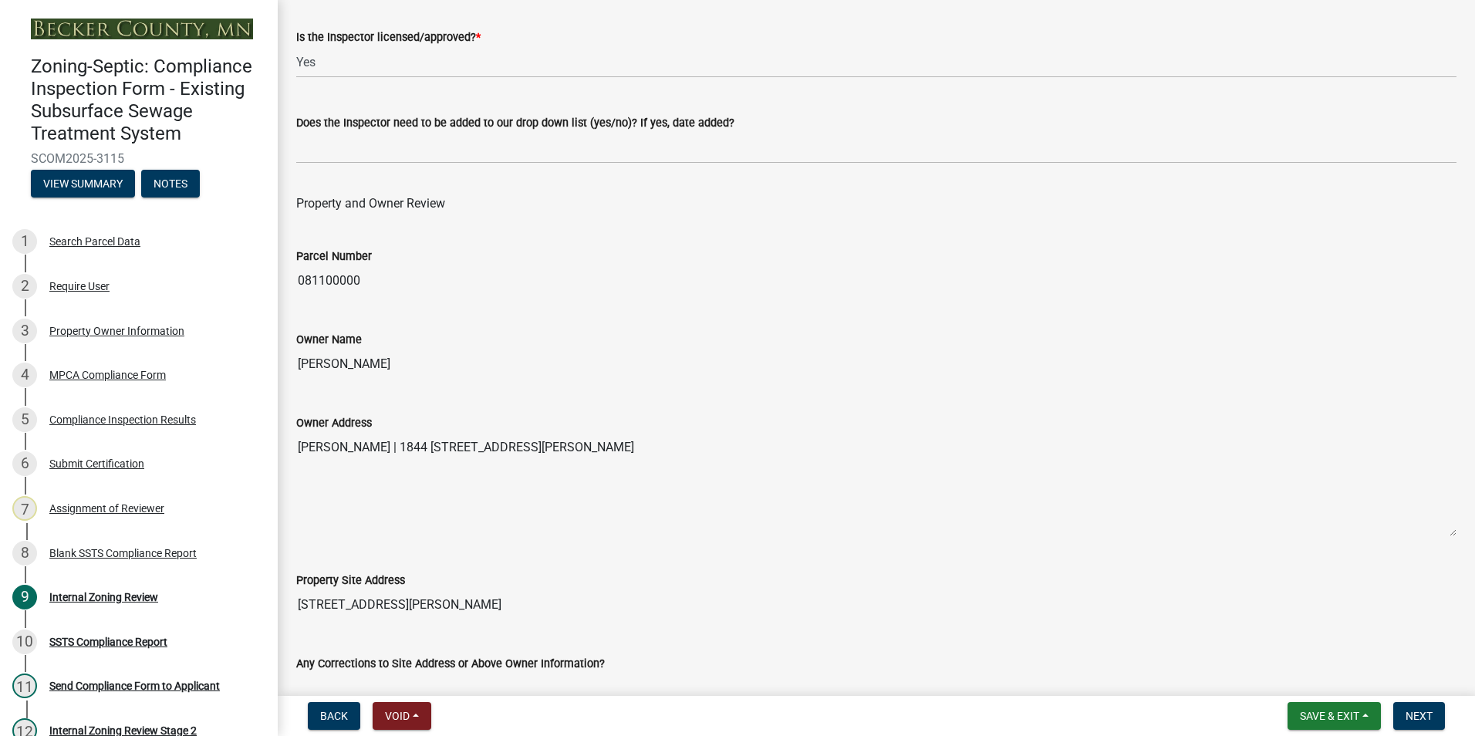
drag, startPoint x: 448, startPoint y: 362, endPoint x: 295, endPoint y: 346, distance: 154.3
click at [295, 346] on div "Owner Name [PERSON_NAME]" at bounding box center [877, 344] width 1184 height 71
drag, startPoint x: 295, startPoint y: 346, endPoint x: 346, endPoint y: 363, distance: 54.2
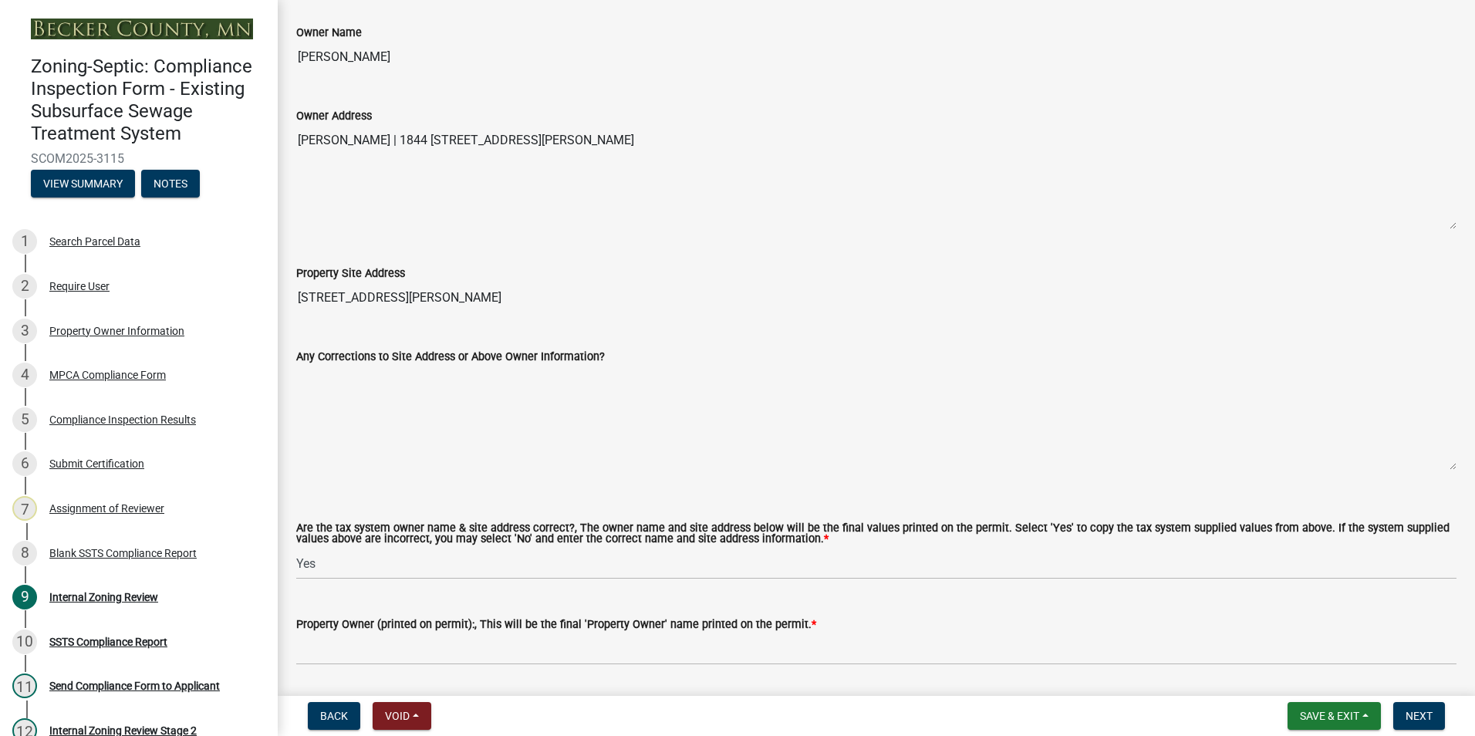
scroll to position [540, 0]
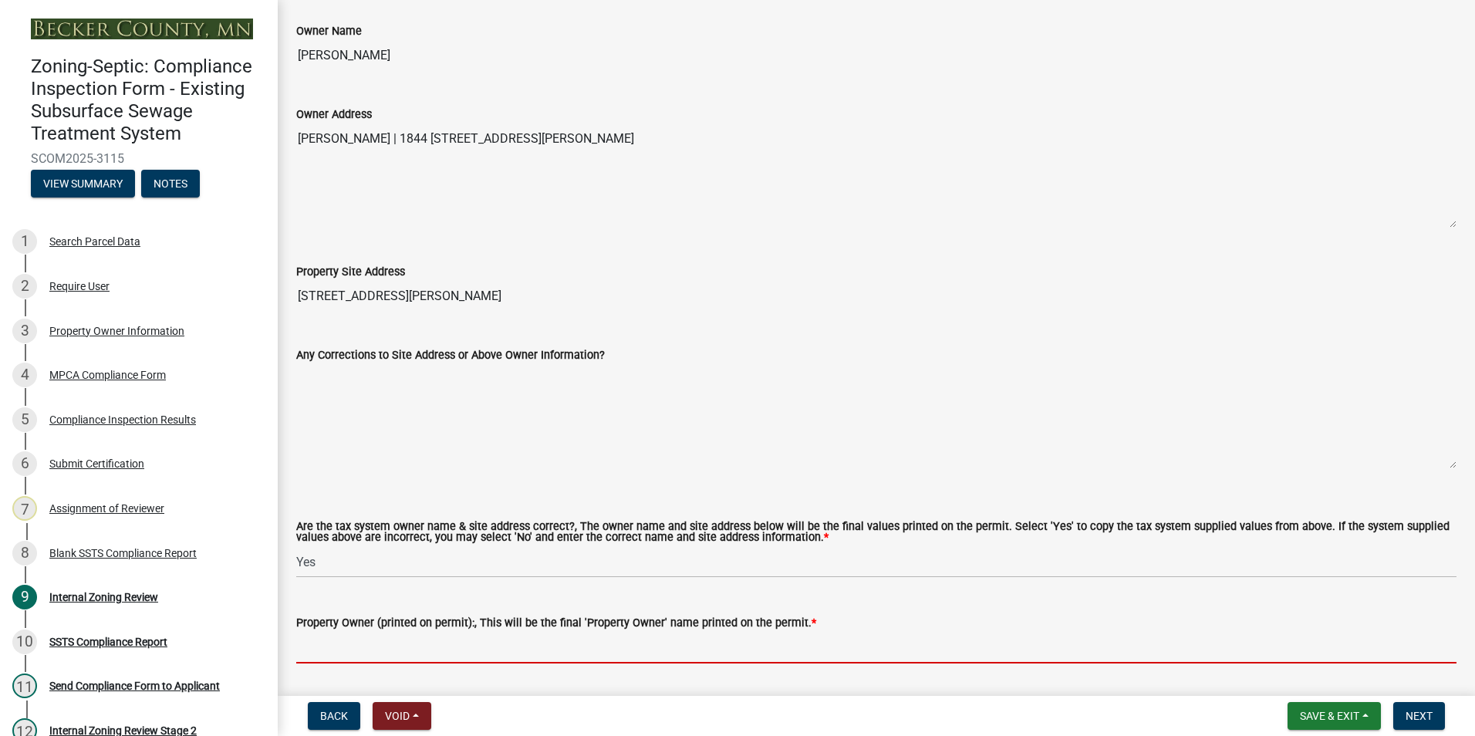
paste input "[PERSON_NAME]"
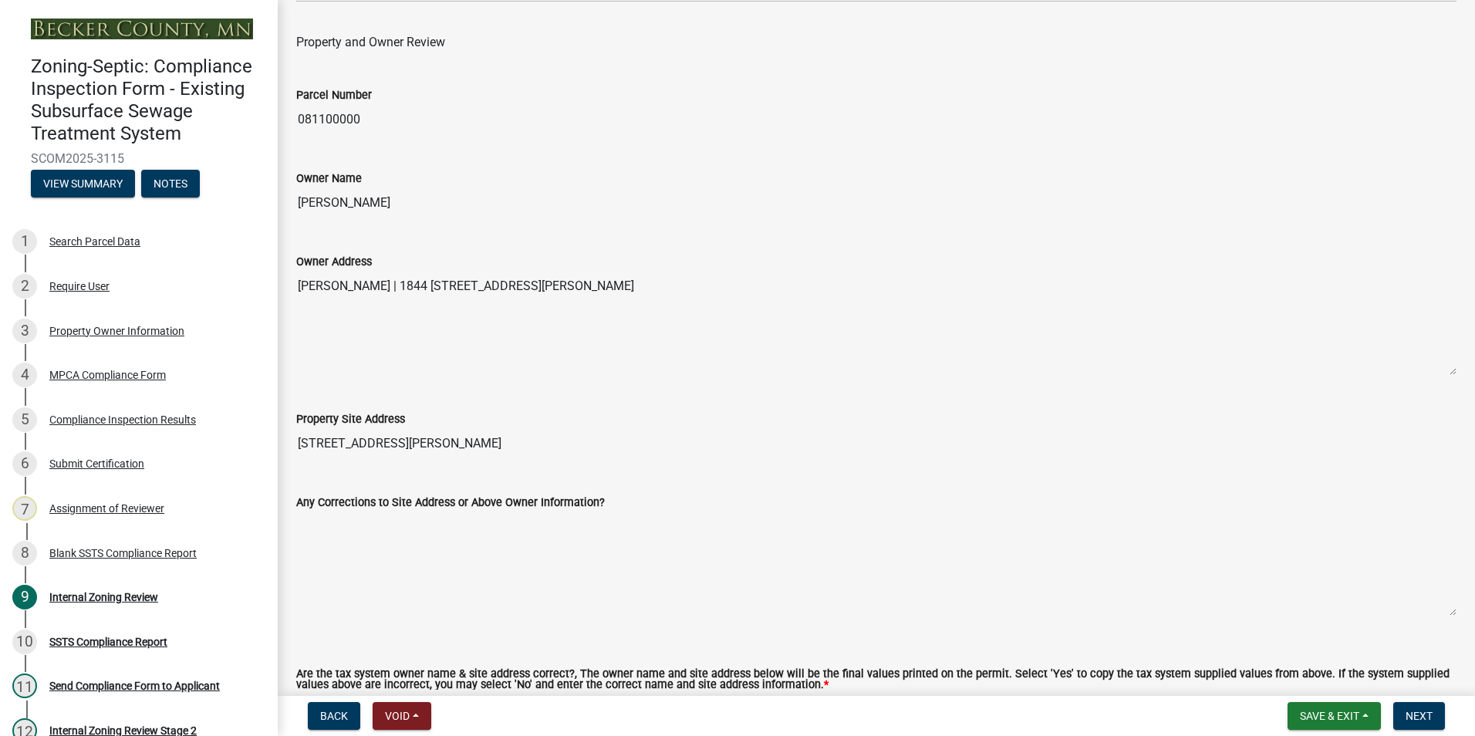
scroll to position [386, 0]
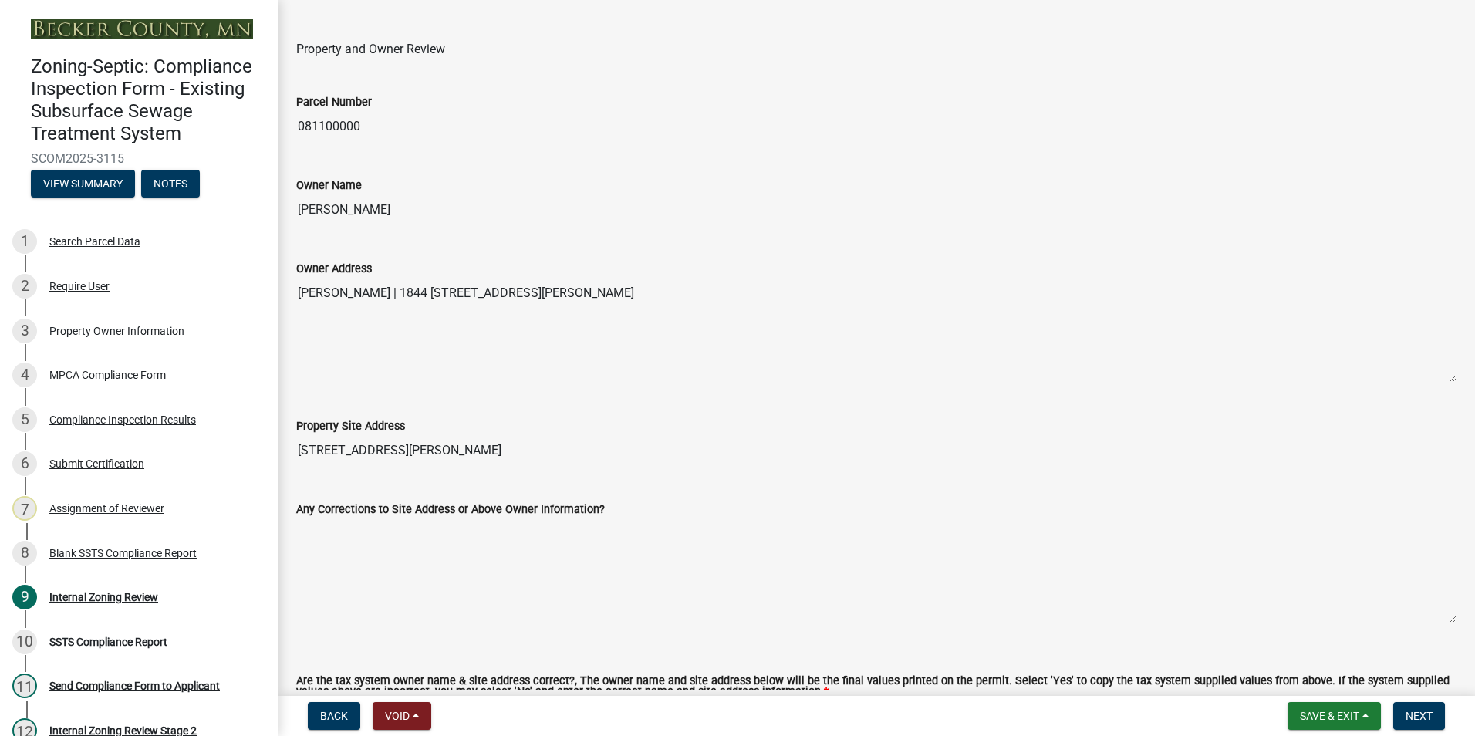
type input "[PERSON_NAME]"
drag, startPoint x: 468, startPoint y: 447, endPoint x: 308, endPoint y: 451, distance: 159.8
click at [308, 451] on input "[STREET_ADDRESS][PERSON_NAME]" at bounding box center [876, 450] width 1160 height 31
drag, startPoint x: 308, startPoint y: 451, endPoint x: 454, endPoint y: 460, distance: 146.1
click at [454, 461] on input "[STREET_ADDRESS][PERSON_NAME]" at bounding box center [876, 450] width 1160 height 31
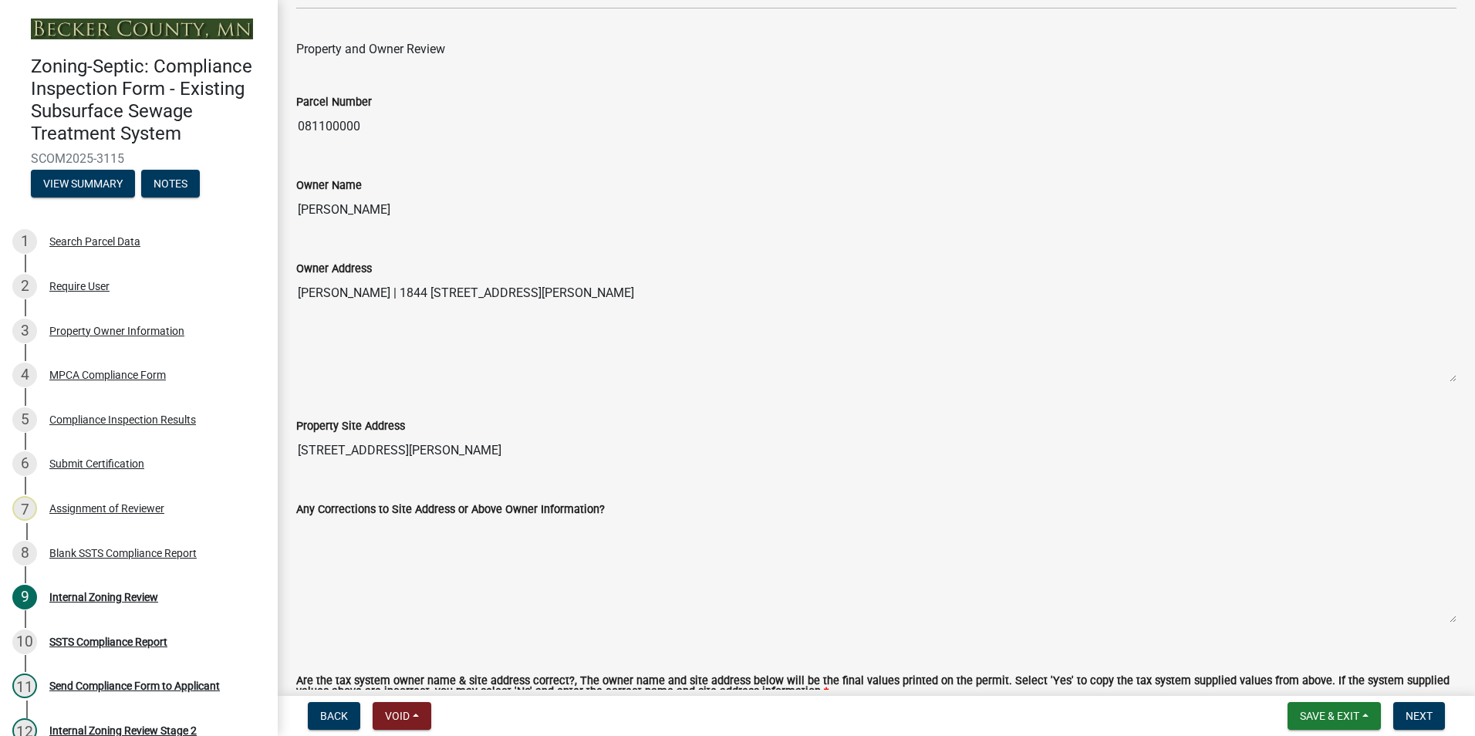
drag, startPoint x: 473, startPoint y: 442, endPoint x: 293, endPoint y: 450, distance: 179.9
click at [293, 450] on div "Property Site Address [STREET_ADDRESS][PERSON_NAME]" at bounding box center [877, 430] width 1184 height 71
drag, startPoint x: 293, startPoint y: 450, endPoint x: 348, endPoint y: 451, distance: 54.8
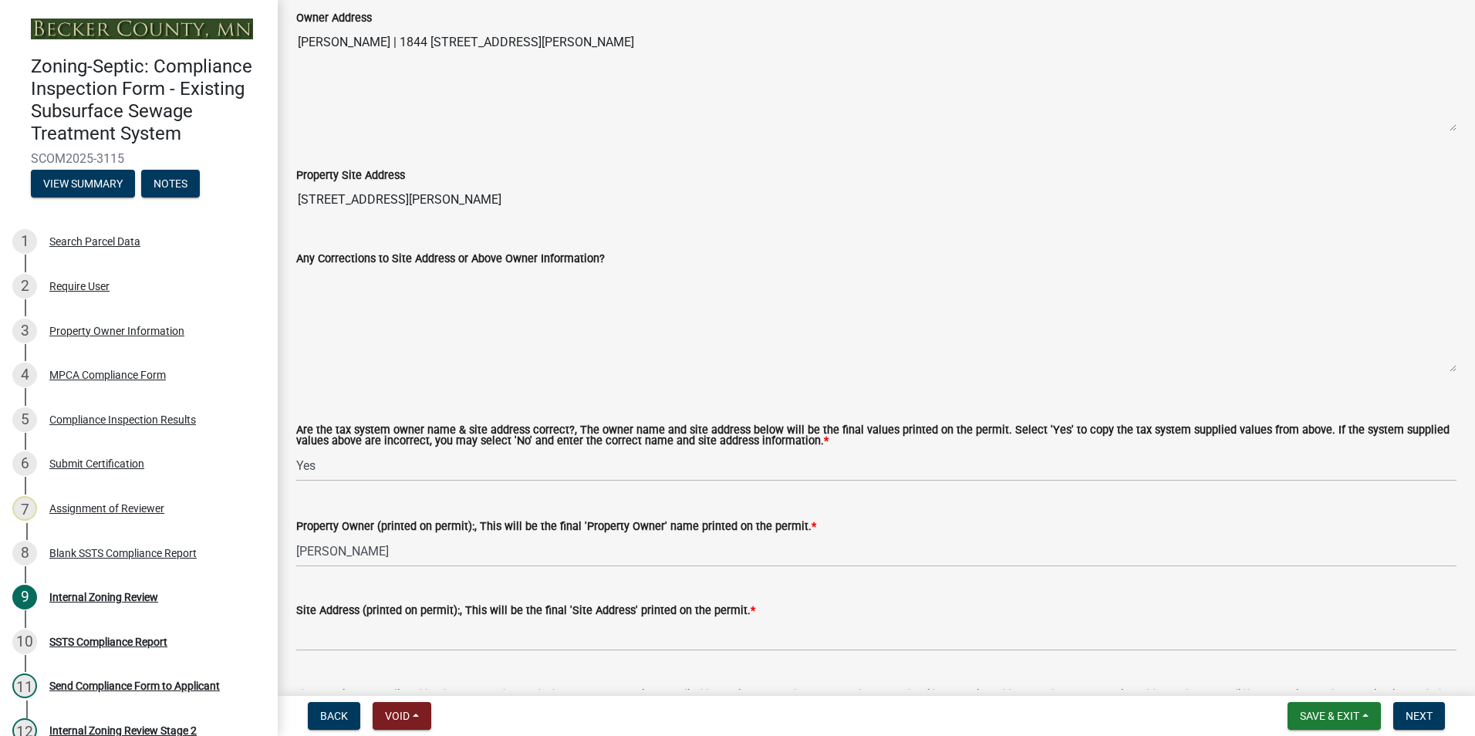
scroll to position [772, 0]
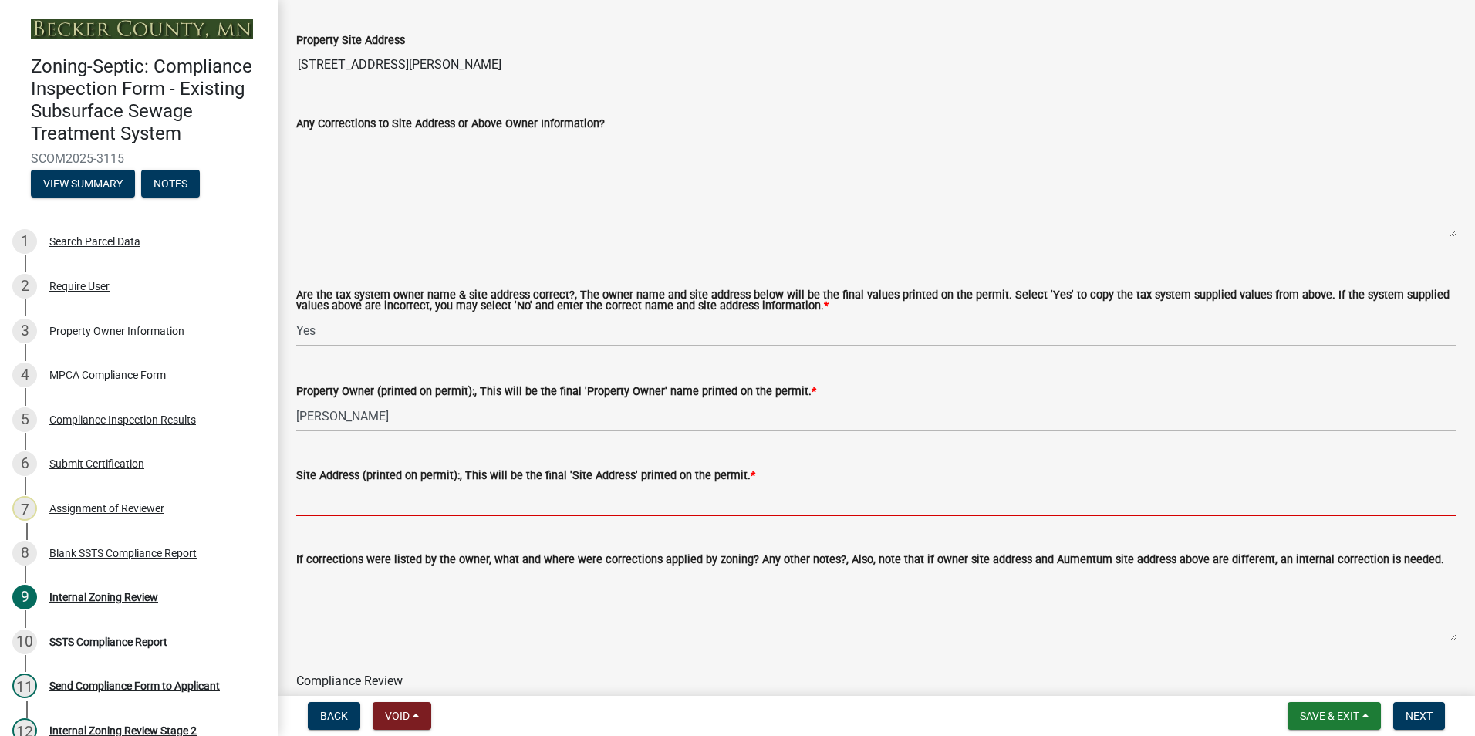
paste input "[STREET_ADDRESS][PERSON_NAME]"
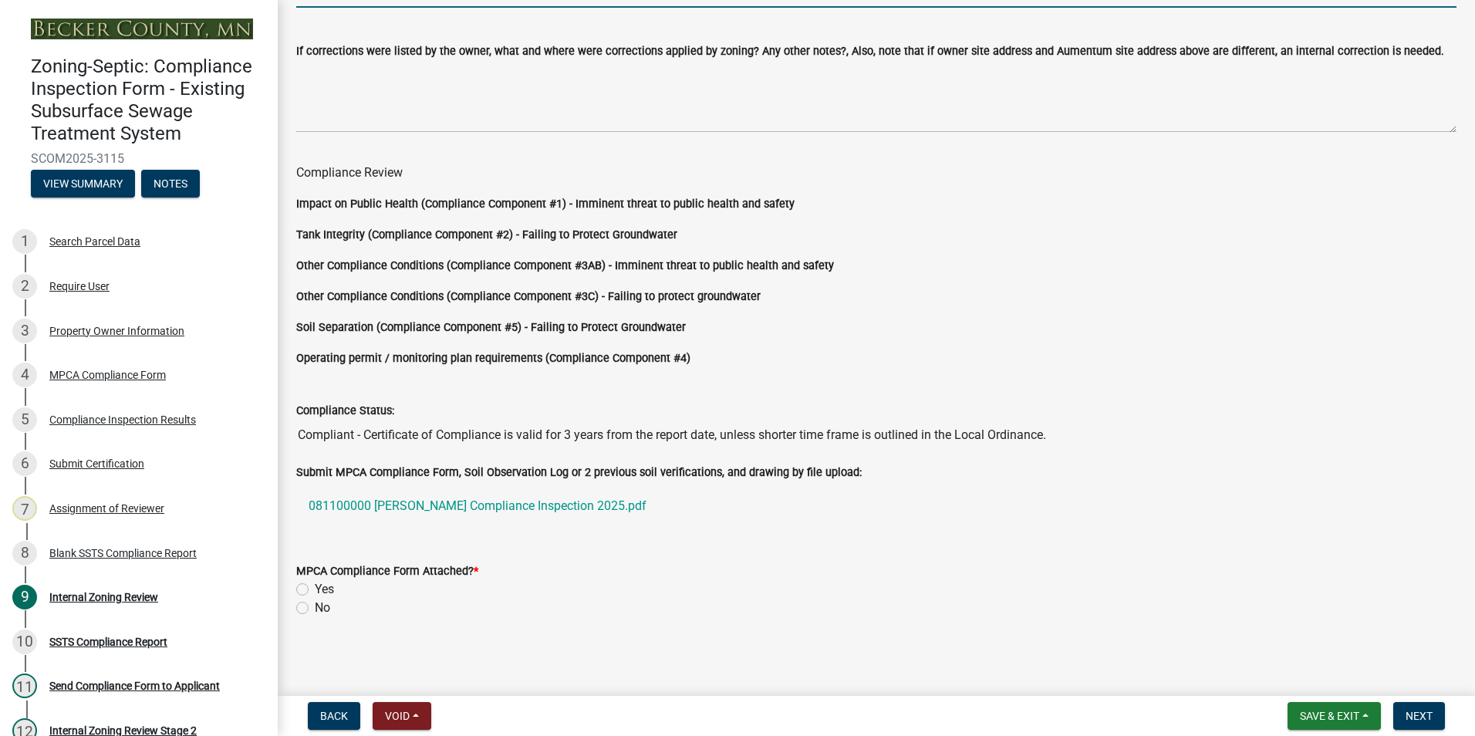
scroll to position [1282, 0]
type input "[STREET_ADDRESS][PERSON_NAME]"
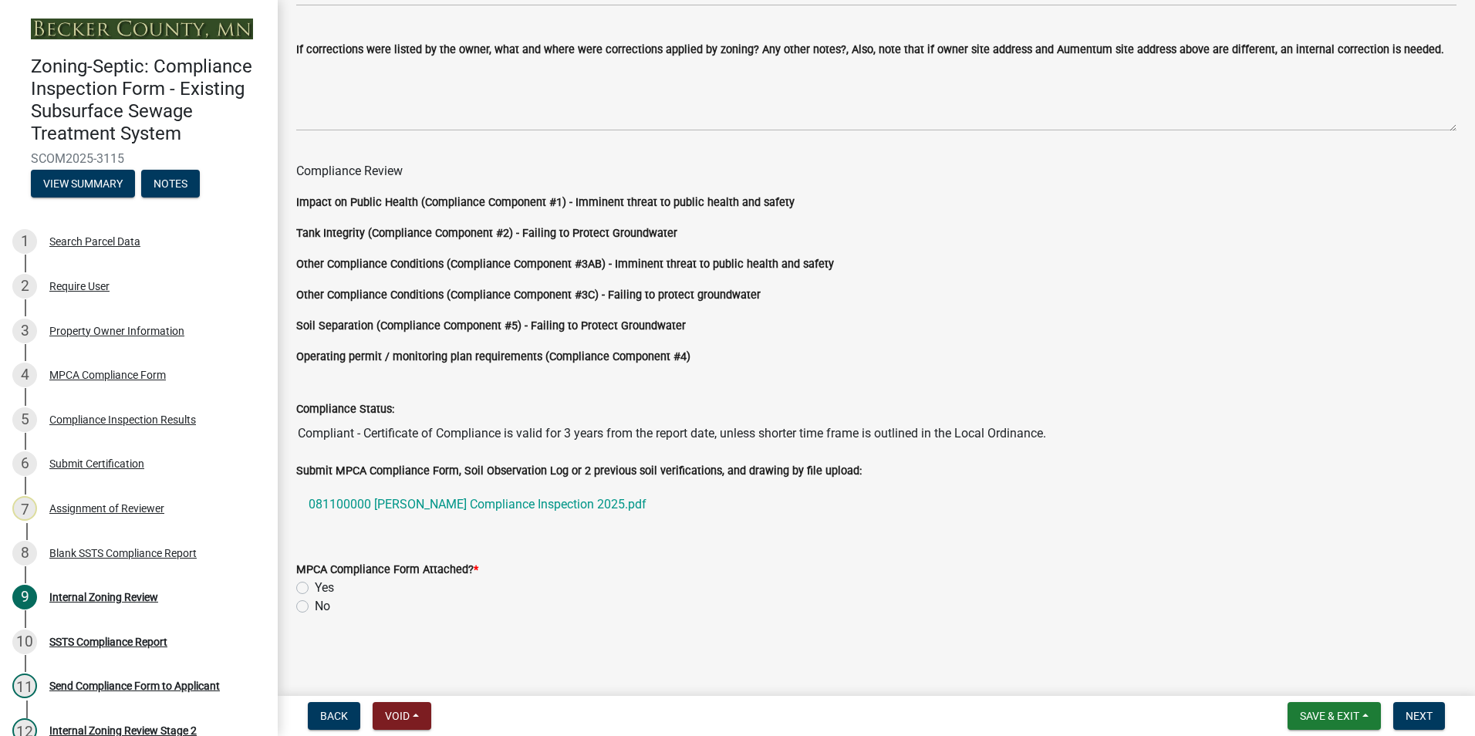
click at [315, 589] on label "Yes" at bounding box center [324, 588] width 19 height 19
click at [315, 589] on input "Yes" at bounding box center [320, 584] width 10 height 10
radio input "true"
click at [1417, 719] on span "Next" at bounding box center [1419, 716] width 27 height 12
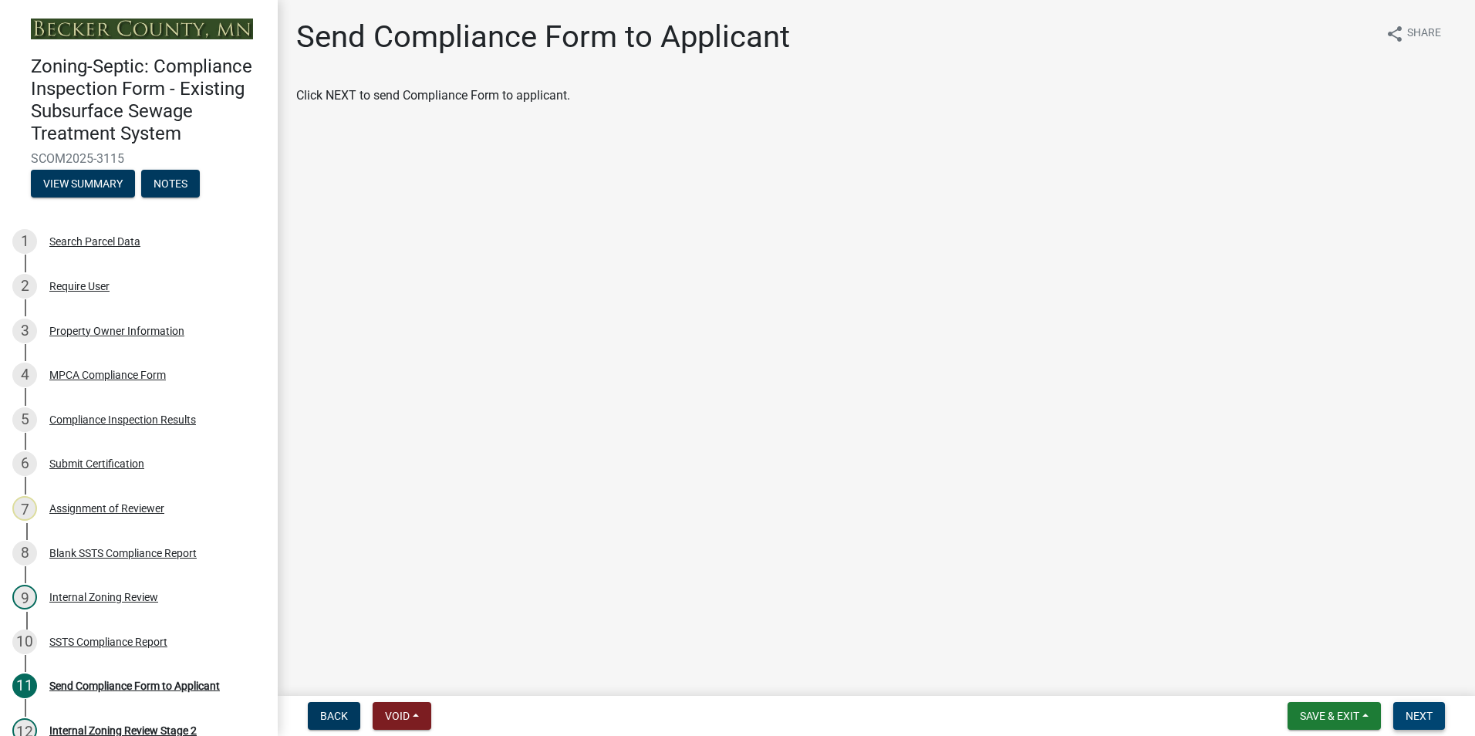
click at [1415, 708] on button "Next" at bounding box center [1419, 716] width 52 height 28
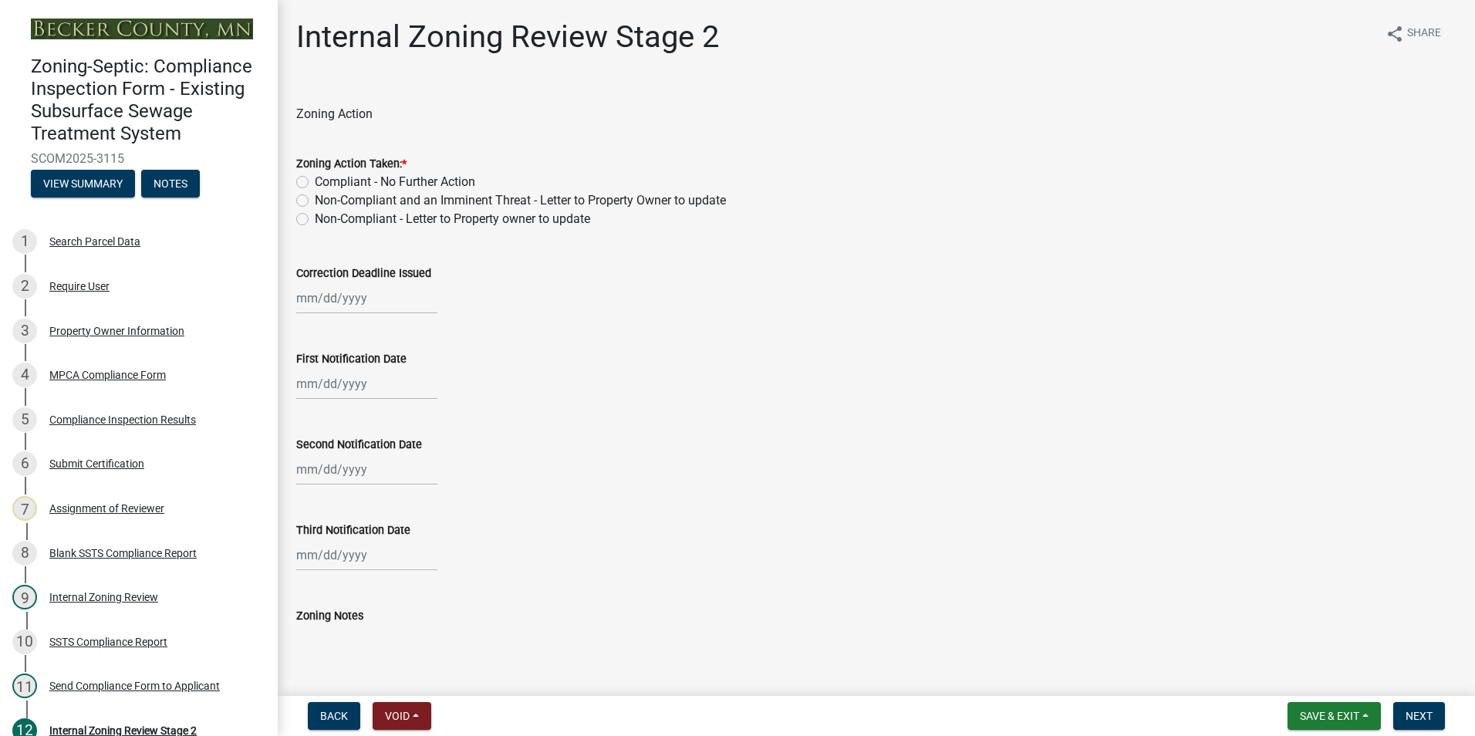
click at [315, 178] on label "Compliant - No Further Action" at bounding box center [395, 182] width 160 height 19
click at [315, 178] on input "Compliant - No Further Action" at bounding box center [320, 178] width 10 height 10
radio input "true"
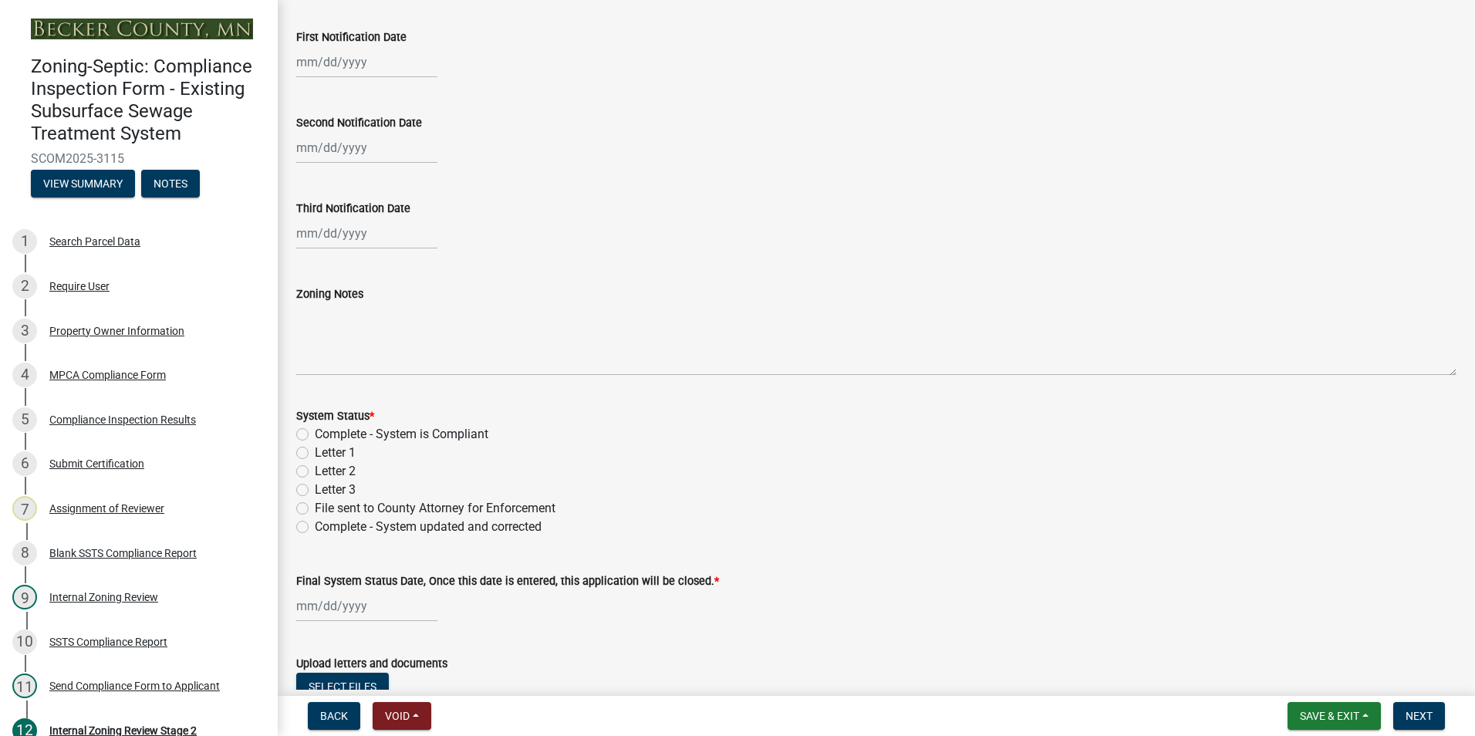
scroll to position [386, 0]
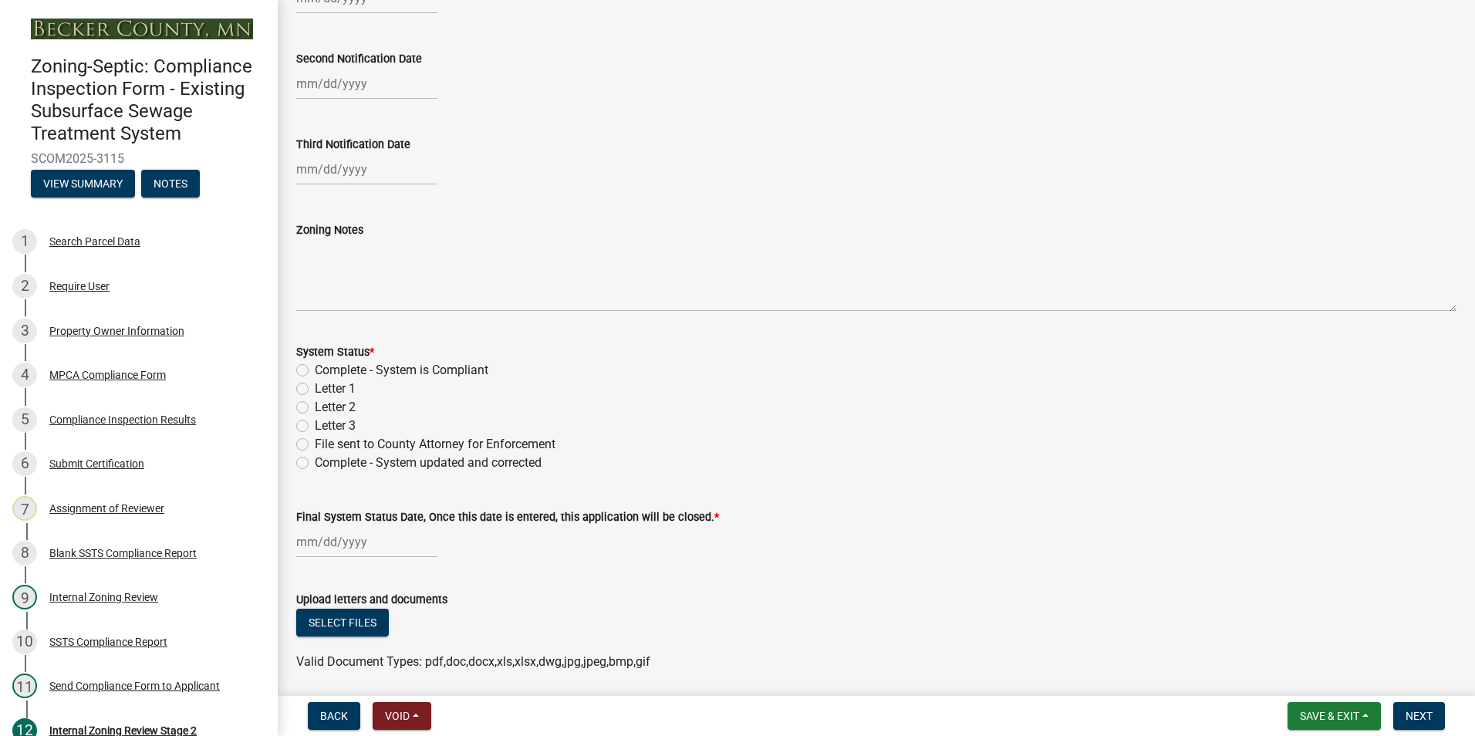
click at [315, 370] on label "Complete - System is Compliant" at bounding box center [402, 370] width 174 height 19
click at [315, 370] on input "Complete - System is Compliant" at bounding box center [320, 366] width 10 height 10
radio input "true"
click at [332, 546] on div at bounding box center [366, 542] width 141 height 32
select select "10"
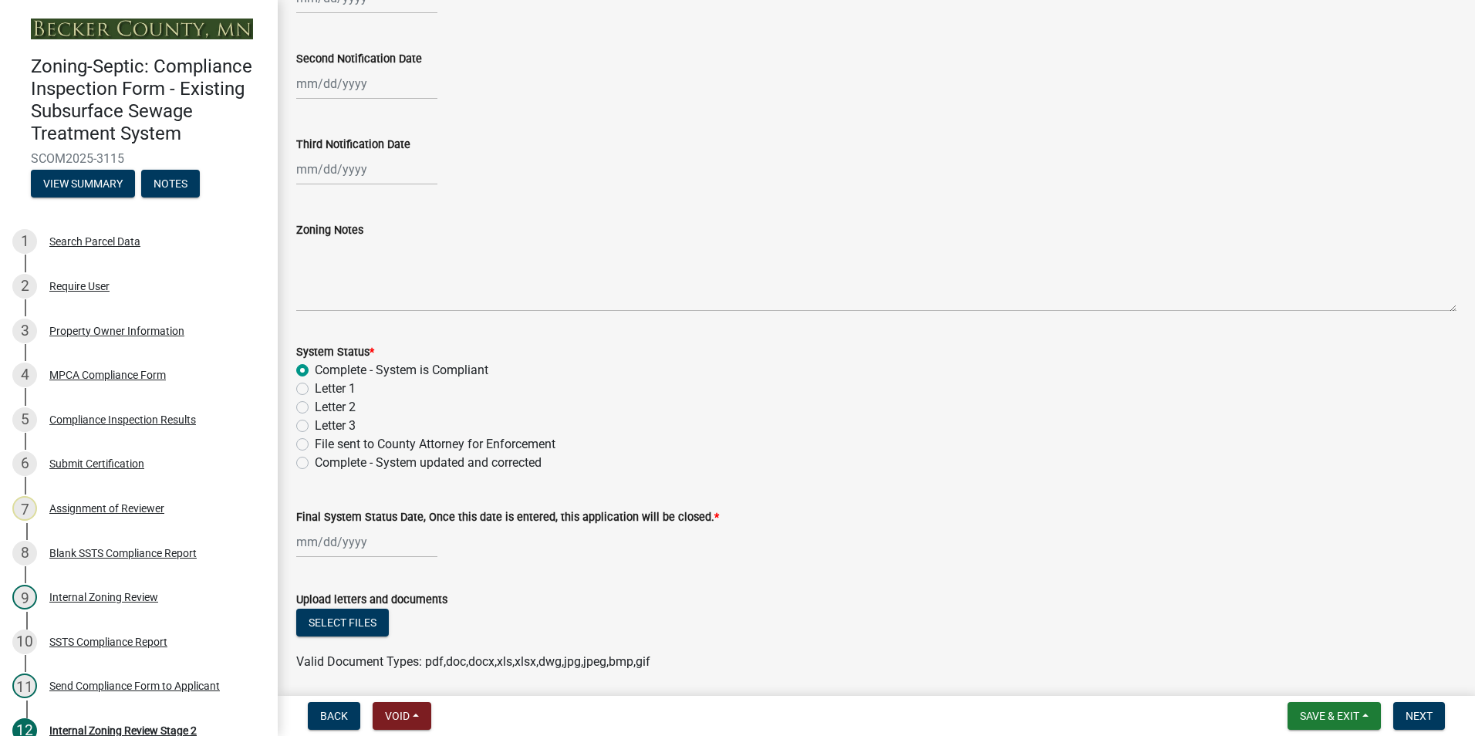
select select "2025"
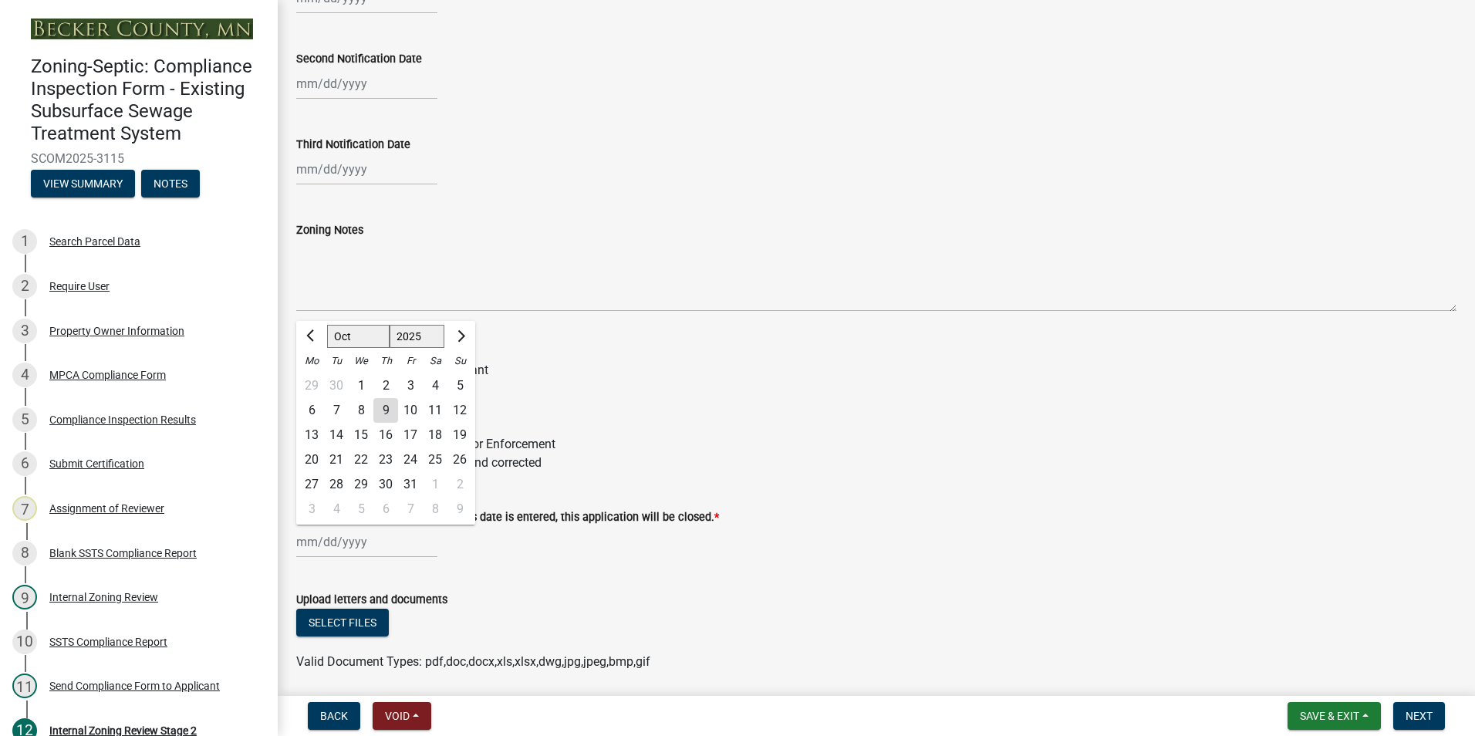
click at [381, 404] on div "9" at bounding box center [385, 410] width 25 height 25
type input "[DATE]"
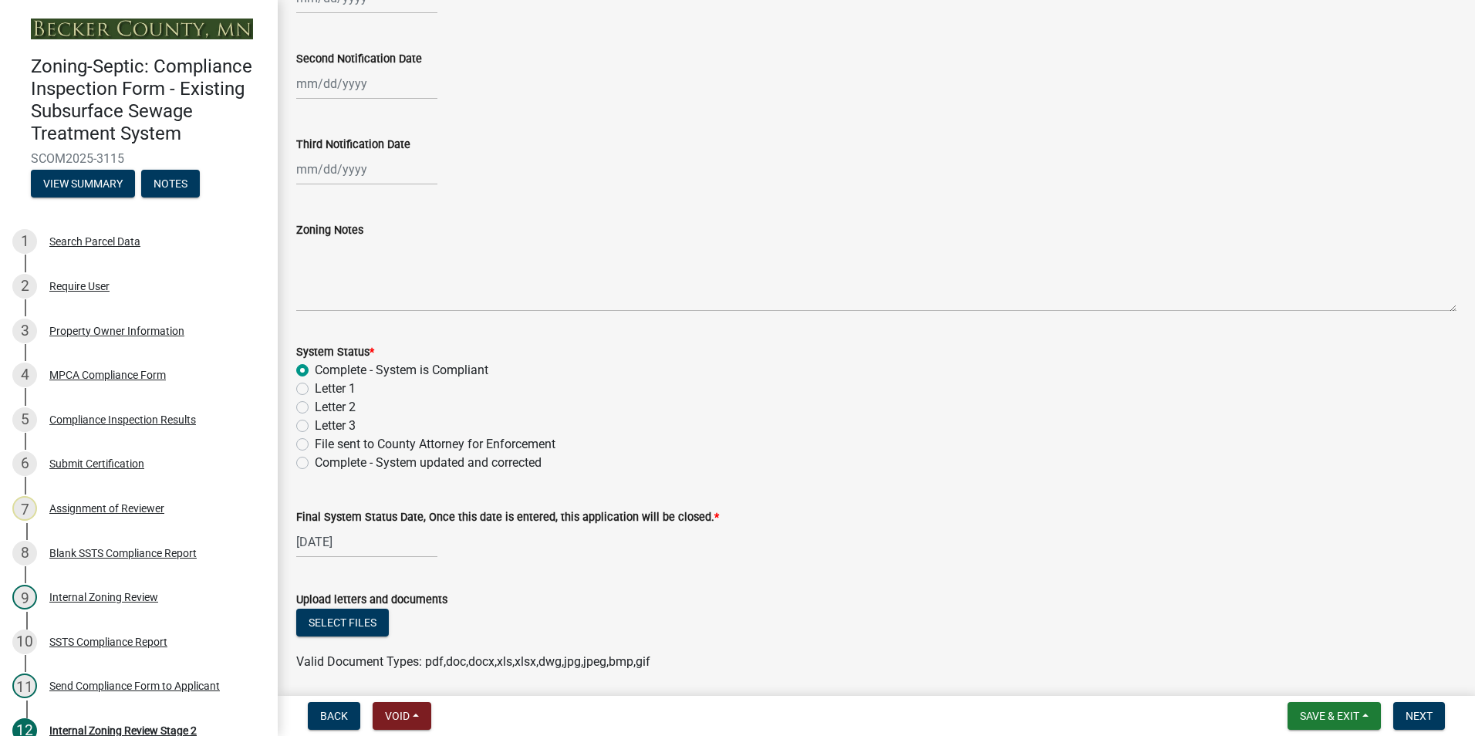
scroll to position [441, 0]
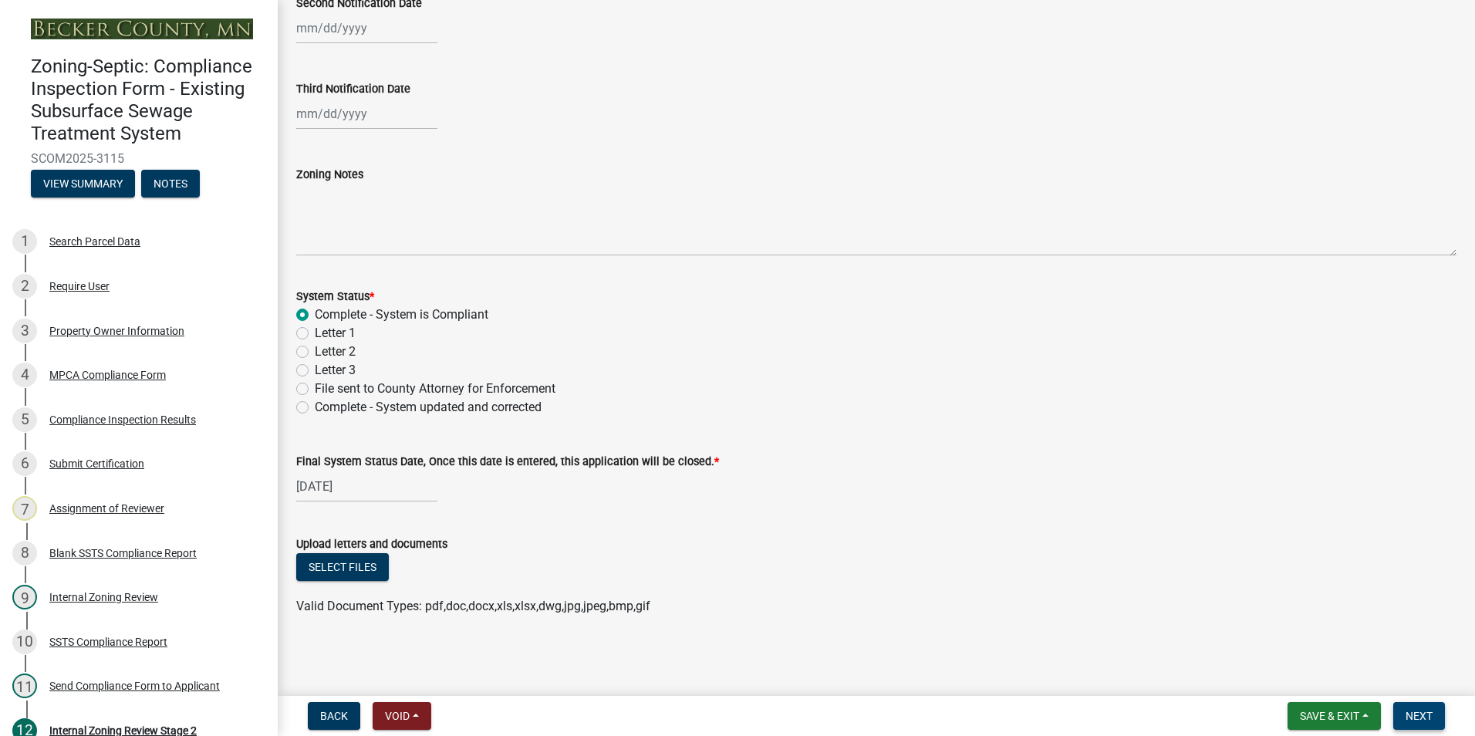
click at [1421, 711] on span "Next" at bounding box center [1419, 716] width 27 height 12
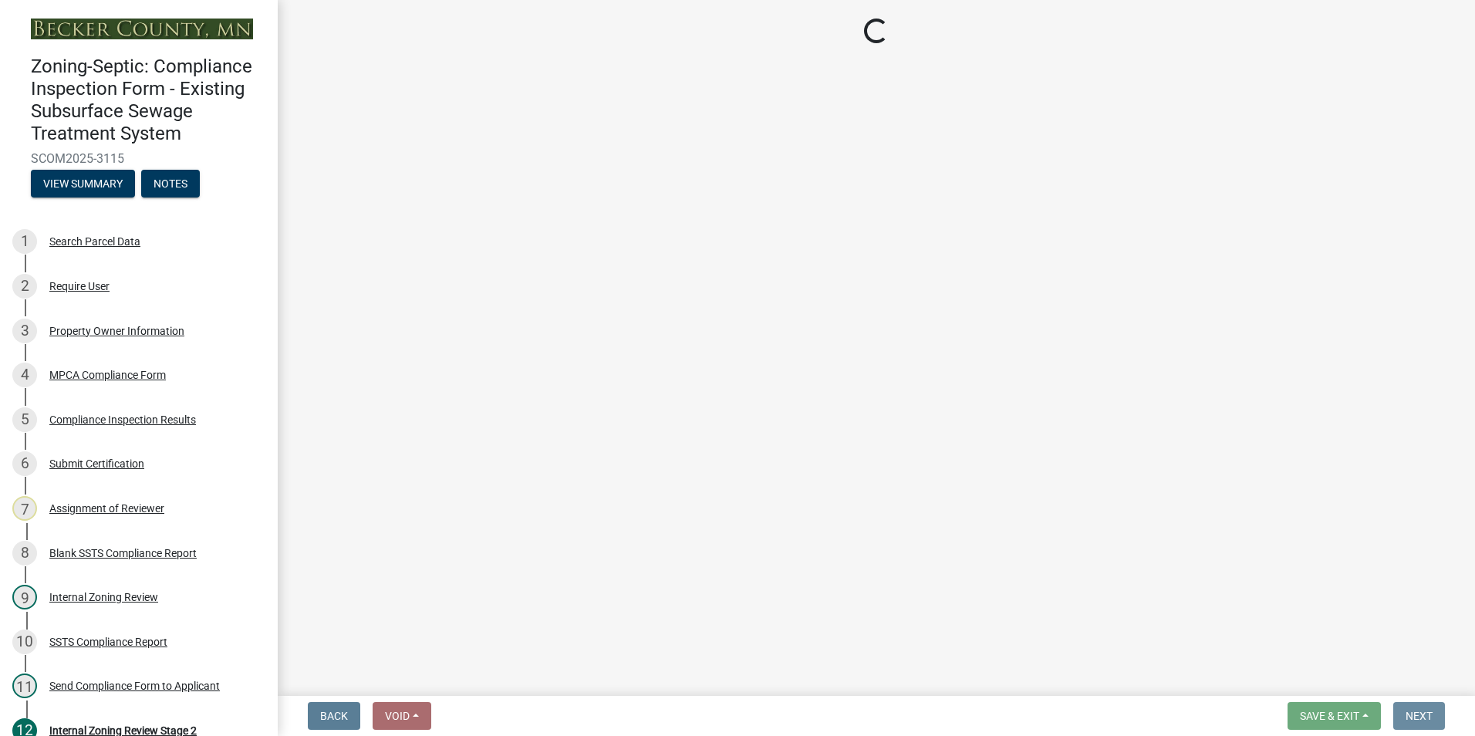
scroll to position [0, 0]
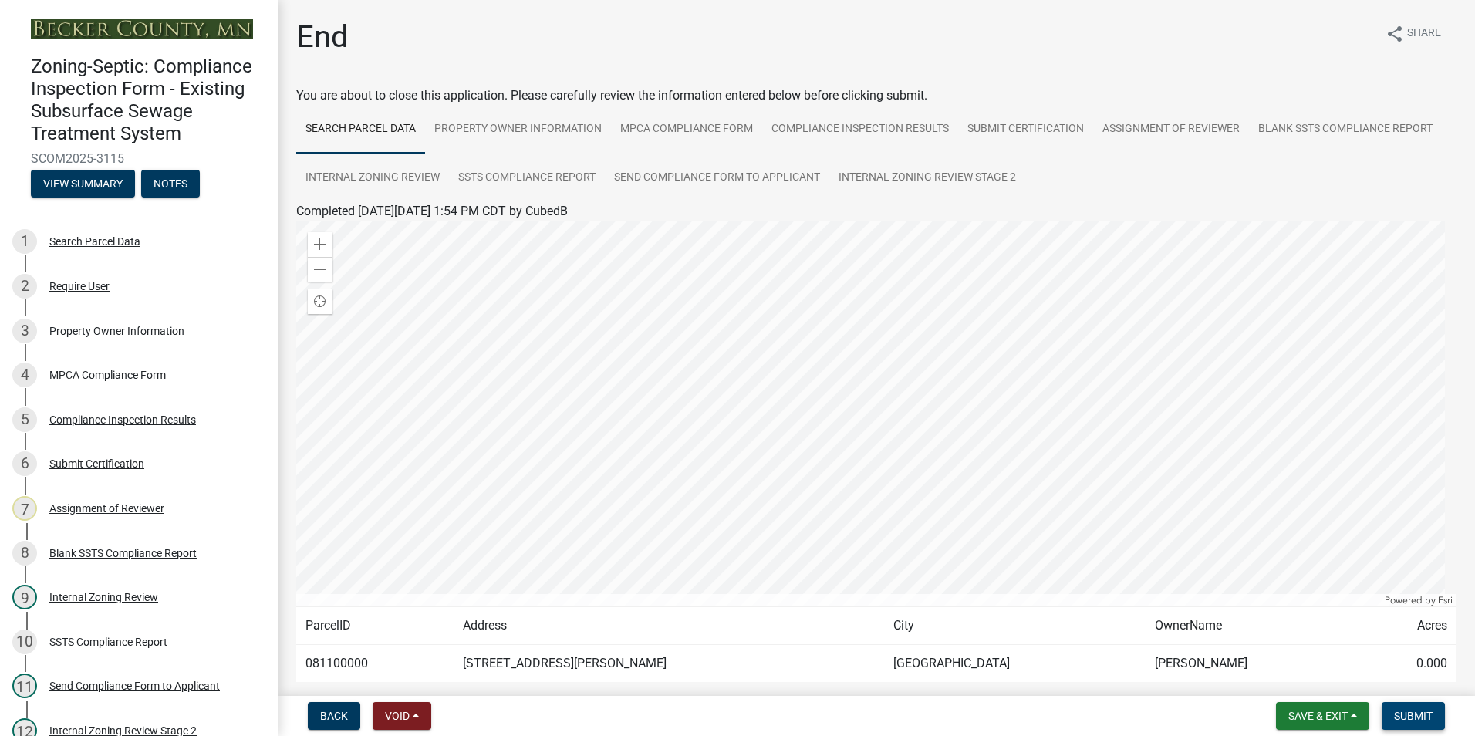
click at [1407, 713] on span "Submit" at bounding box center [1413, 716] width 39 height 12
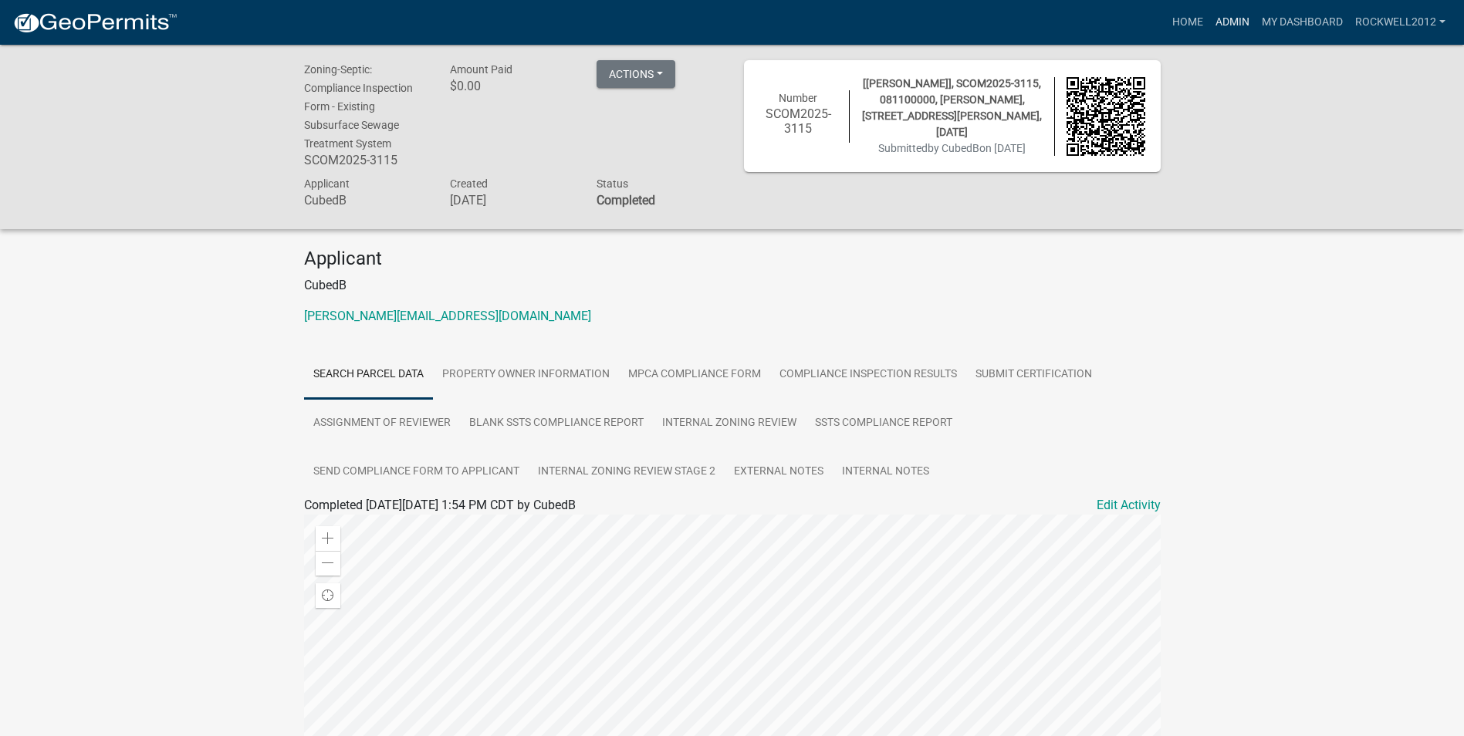
click at [1233, 19] on link "Admin" at bounding box center [1232, 22] width 46 height 29
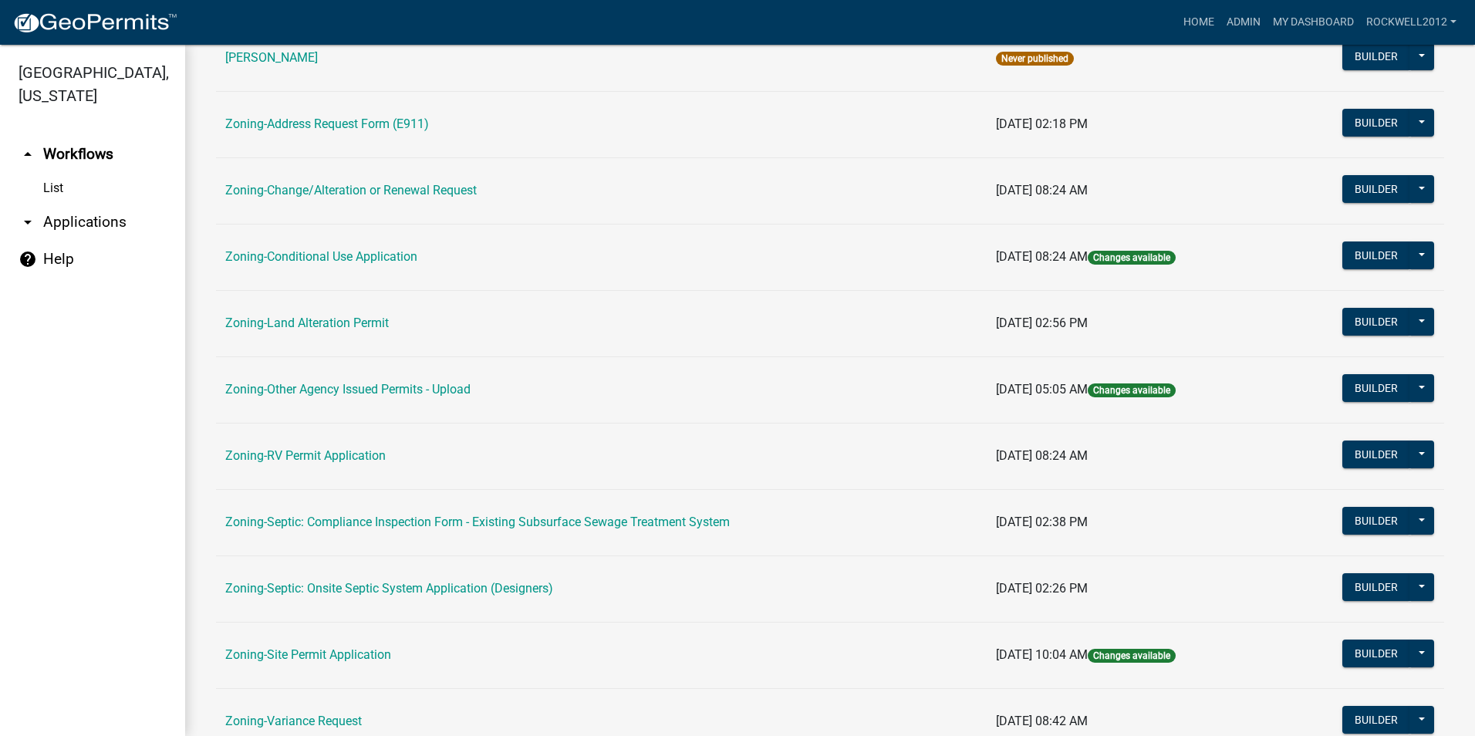
scroll to position [437, 0]
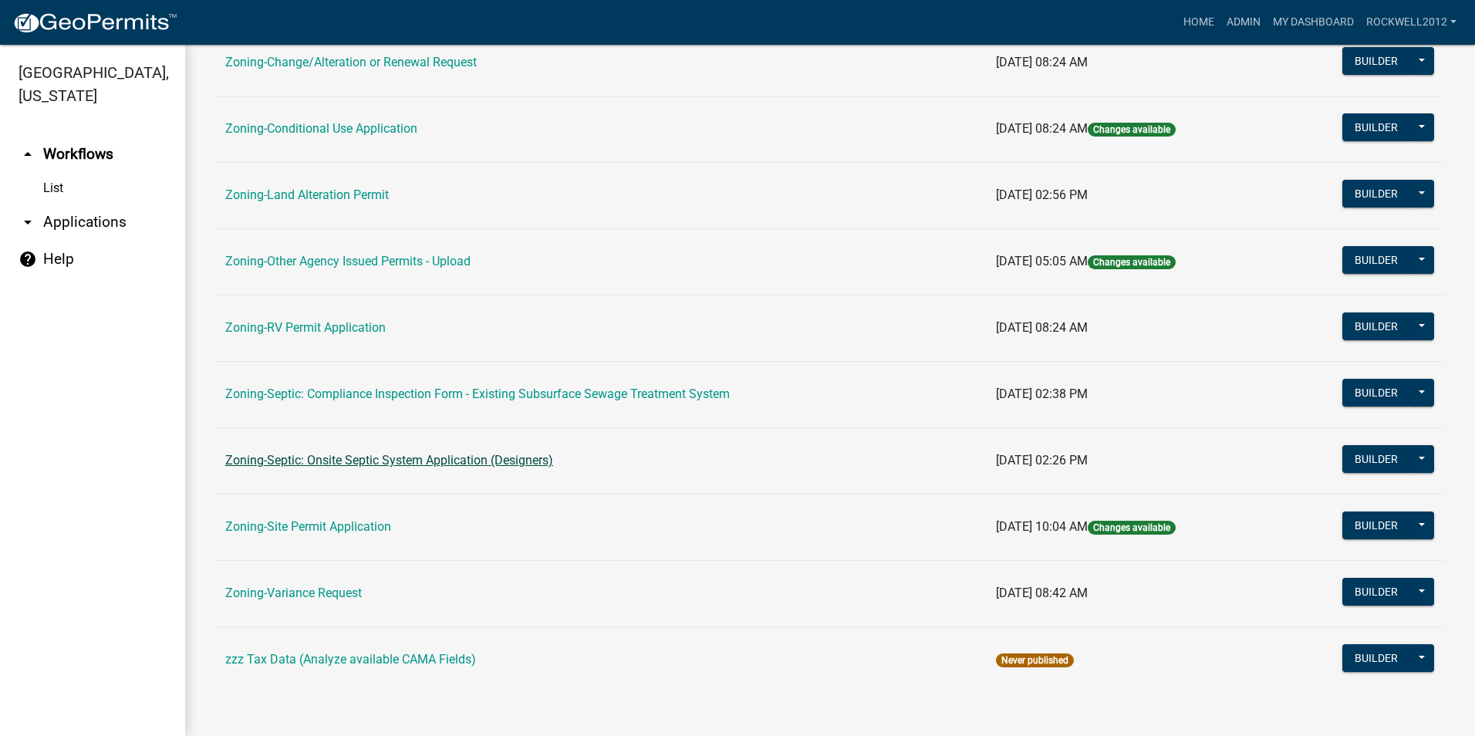
click at [448, 454] on link "Zoning-Septic: Onsite Septic System Application (Designers)" at bounding box center [389, 460] width 328 height 15
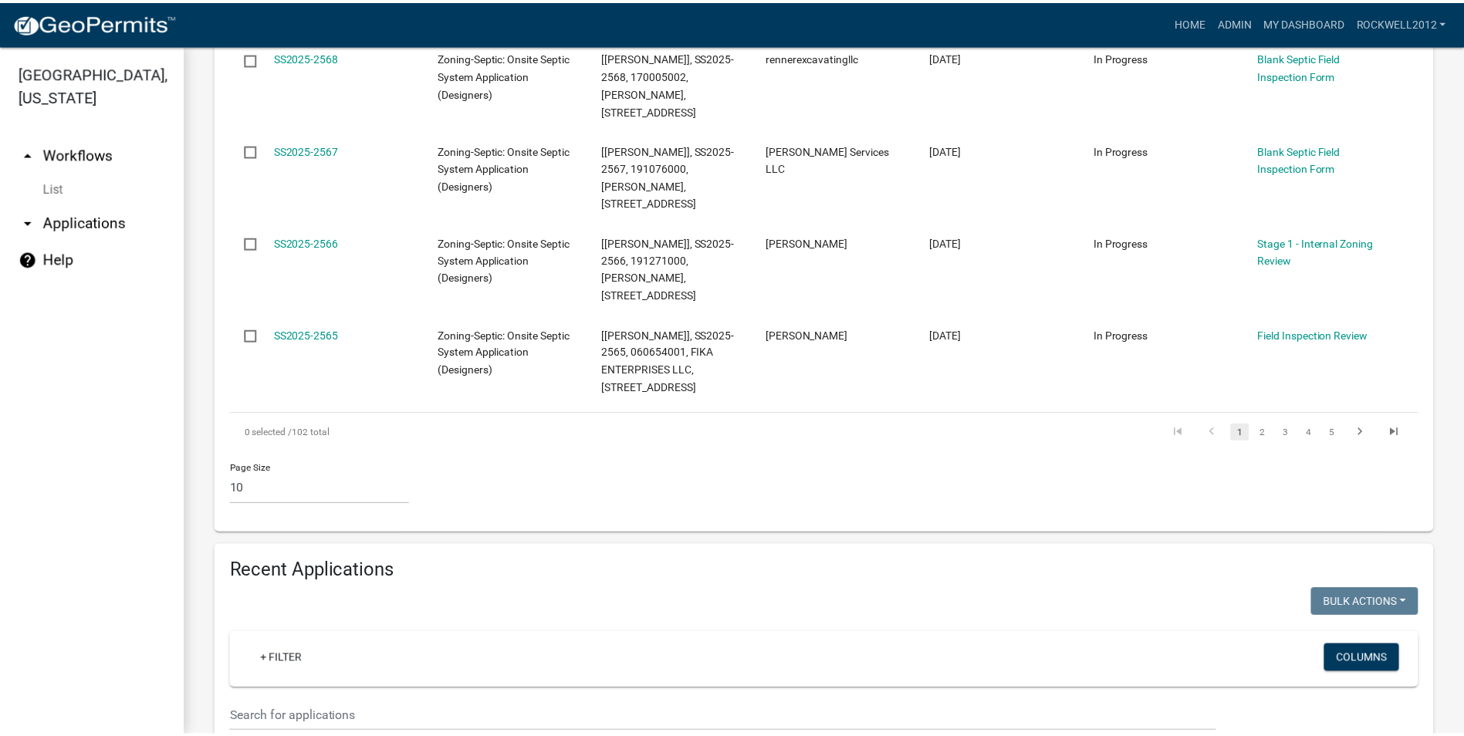
scroll to position [1157, 0]
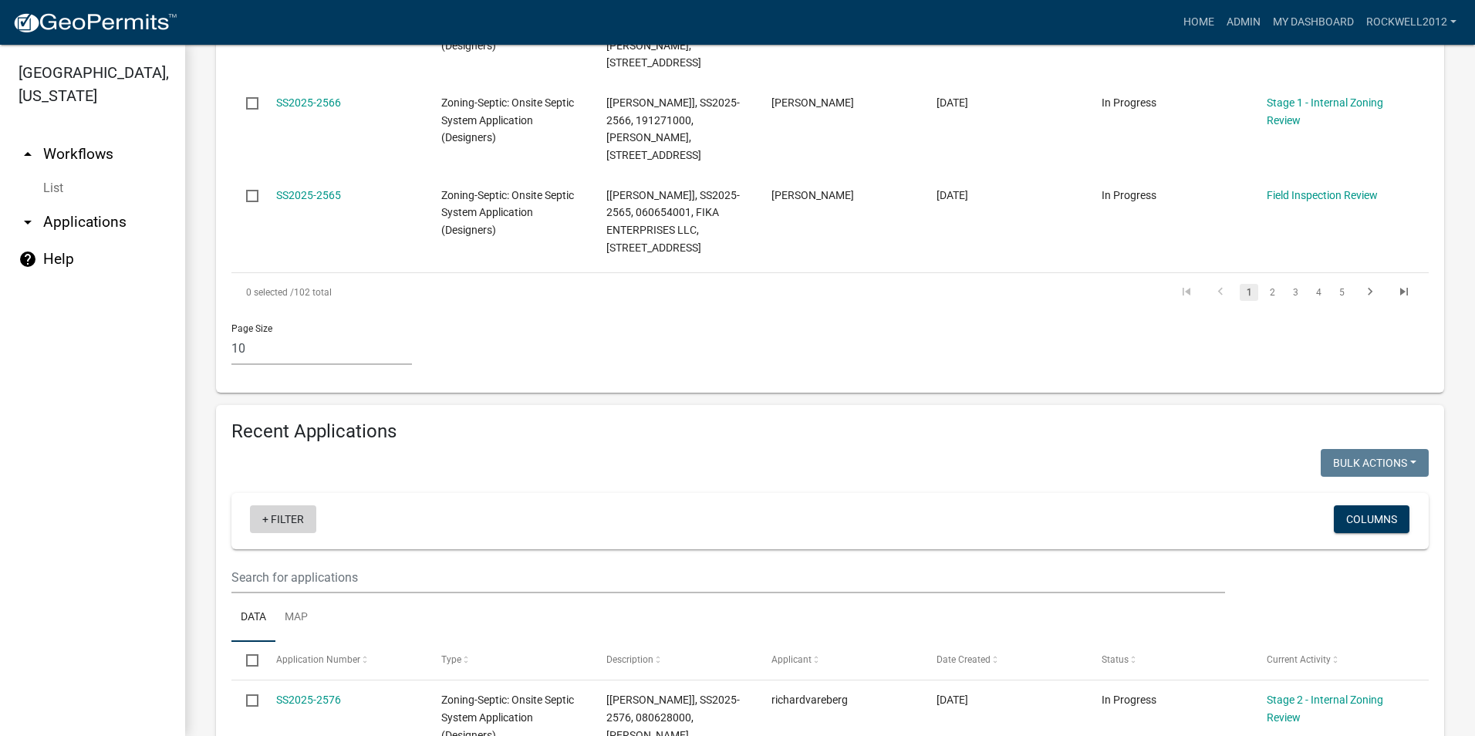
click at [277, 505] on link "+ Filter" at bounding box center [283, 519] width 66 height 28
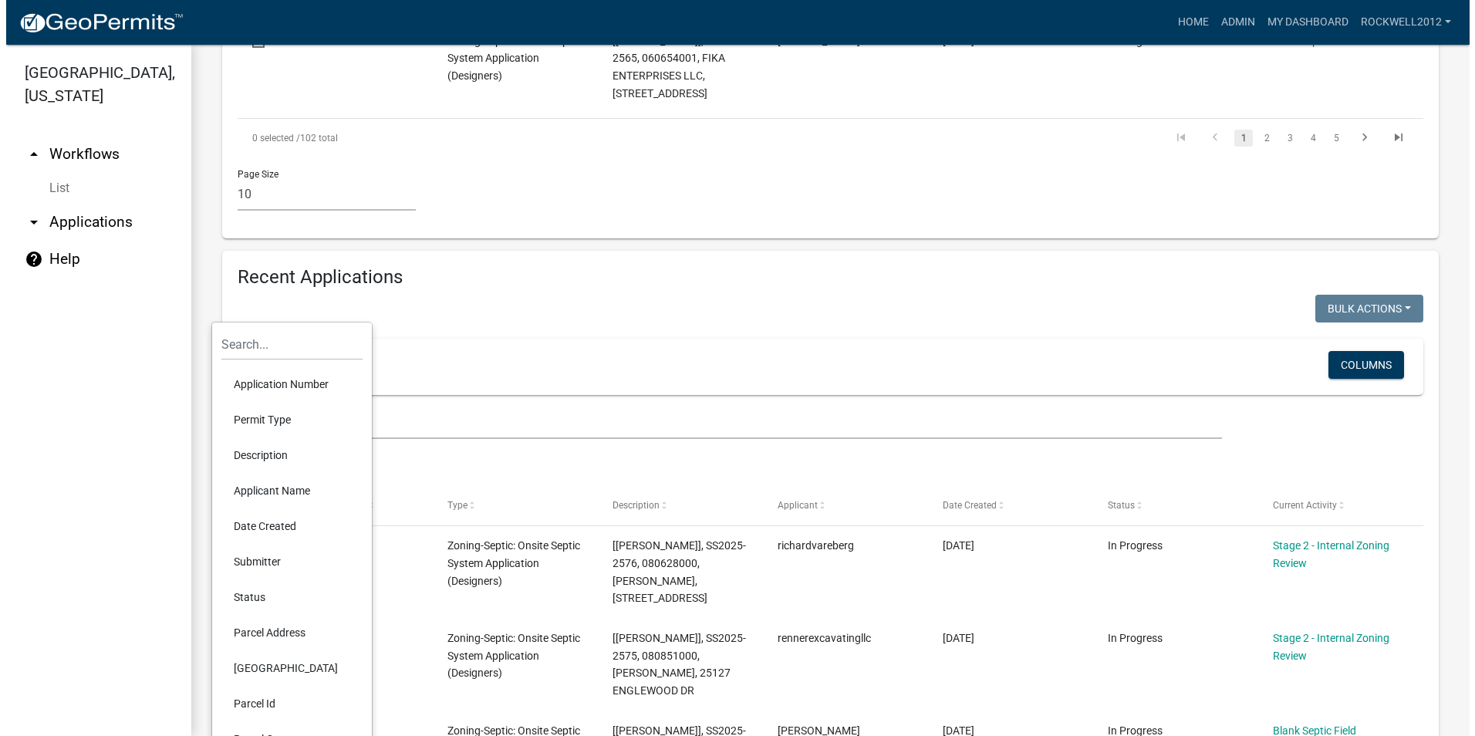
scroll to position [1389, 0]
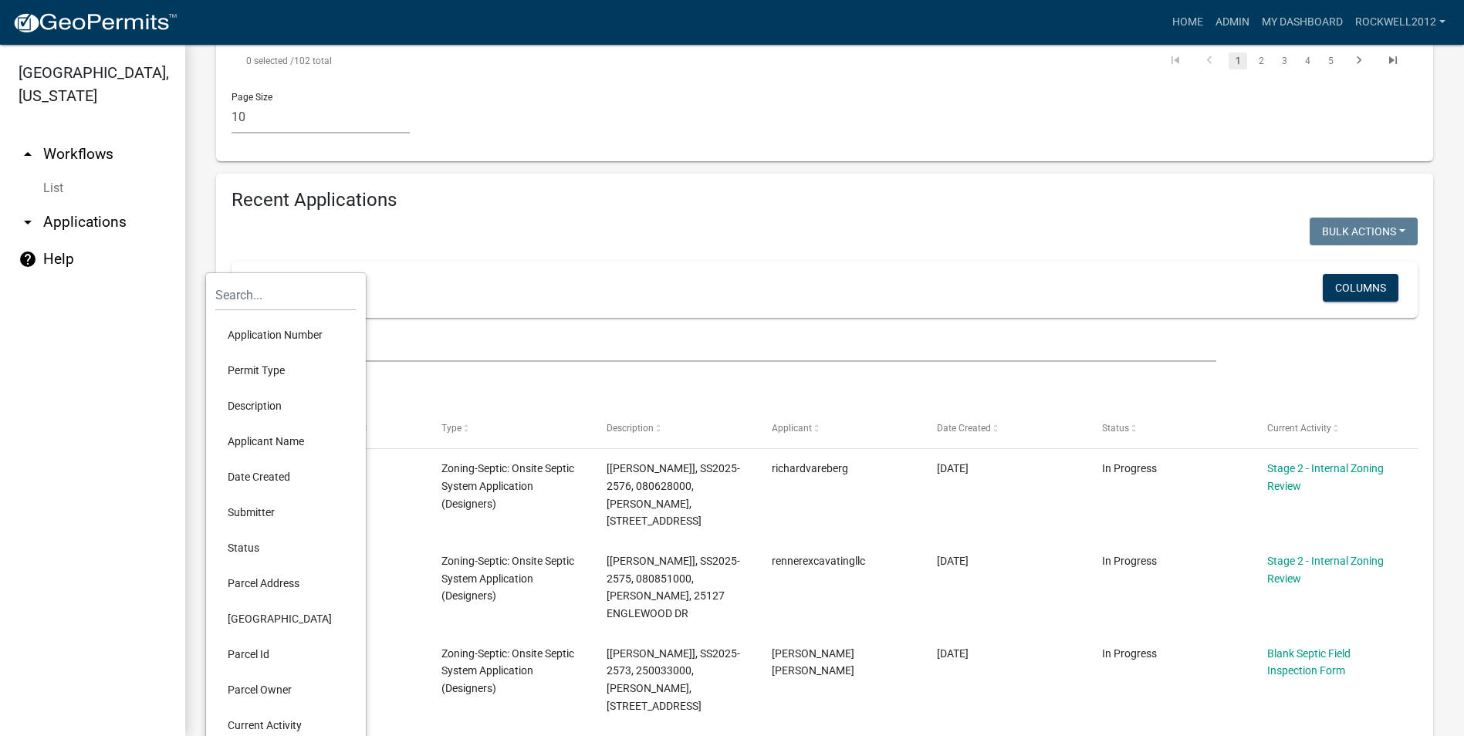
click at [252, 648] on li "Parcel Id" at bounding box center [285, 654] width 141 height 35
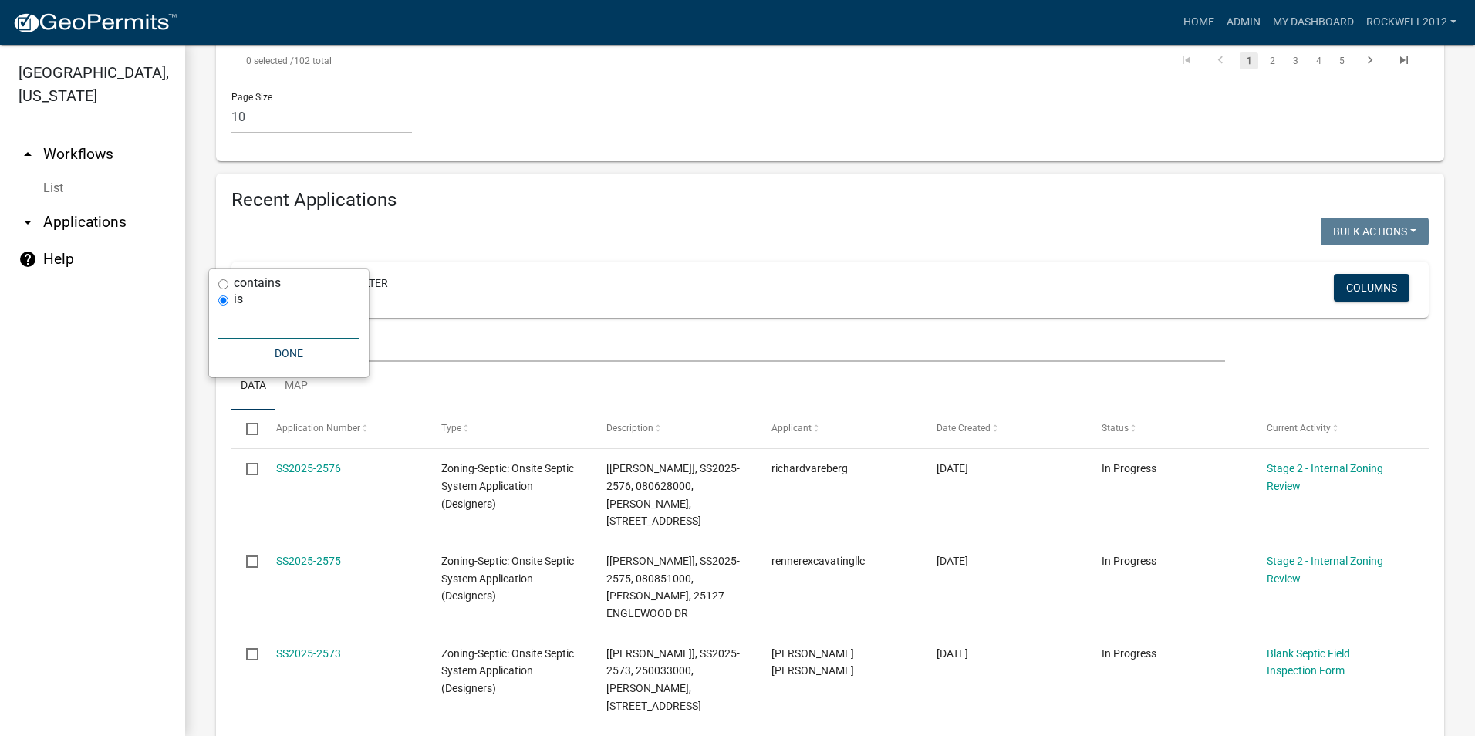
click at [239, 323] on input "text" at bounding box center [288, 324] width 141 height 32
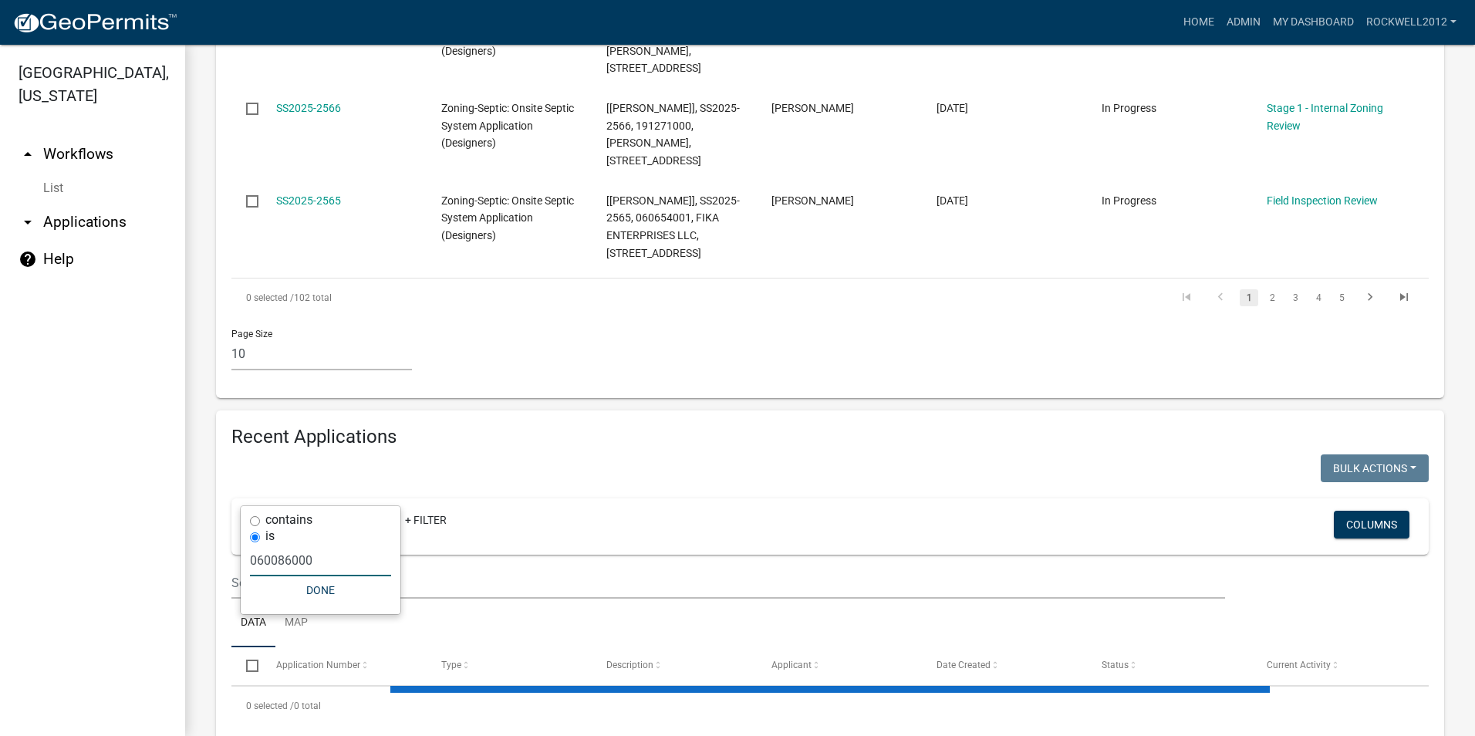
type input "060086000"
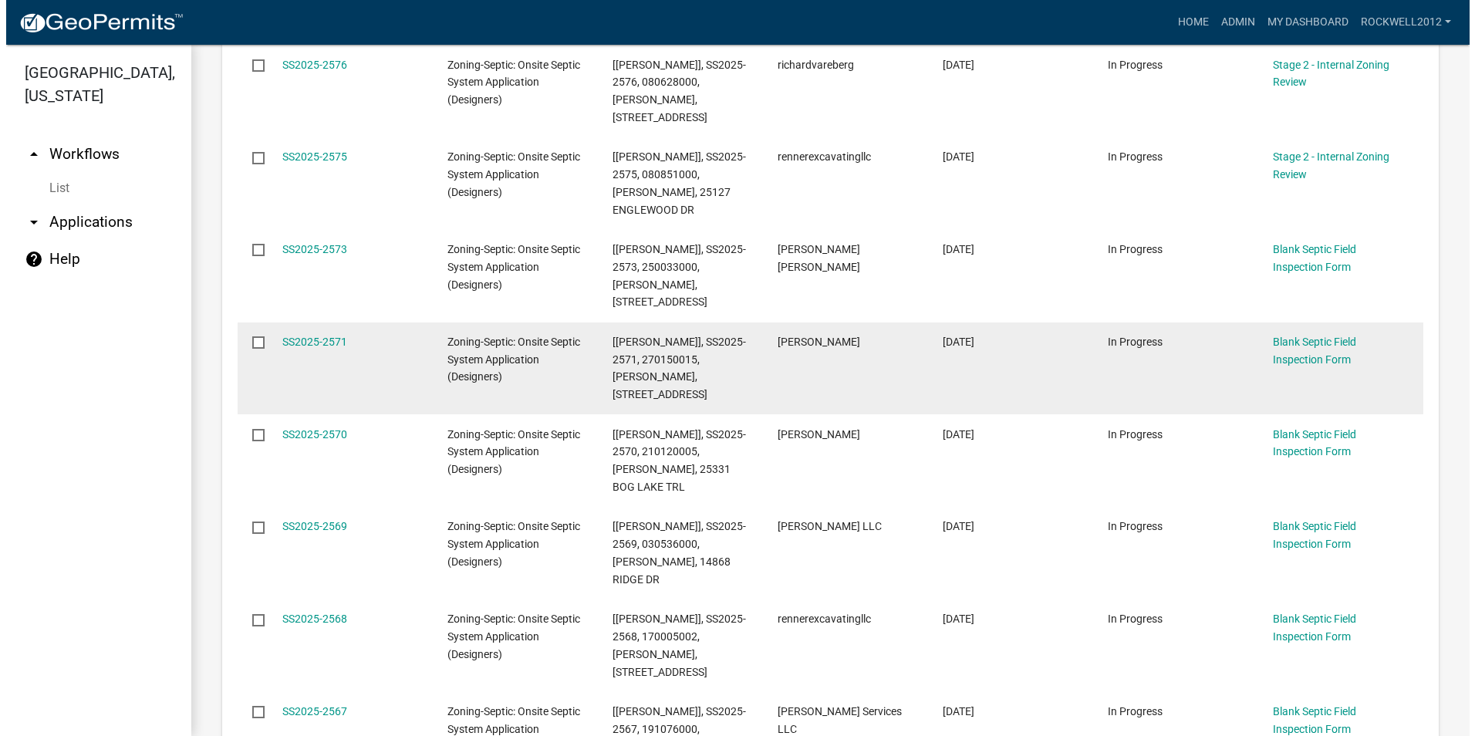
scroll to position [0, 0]
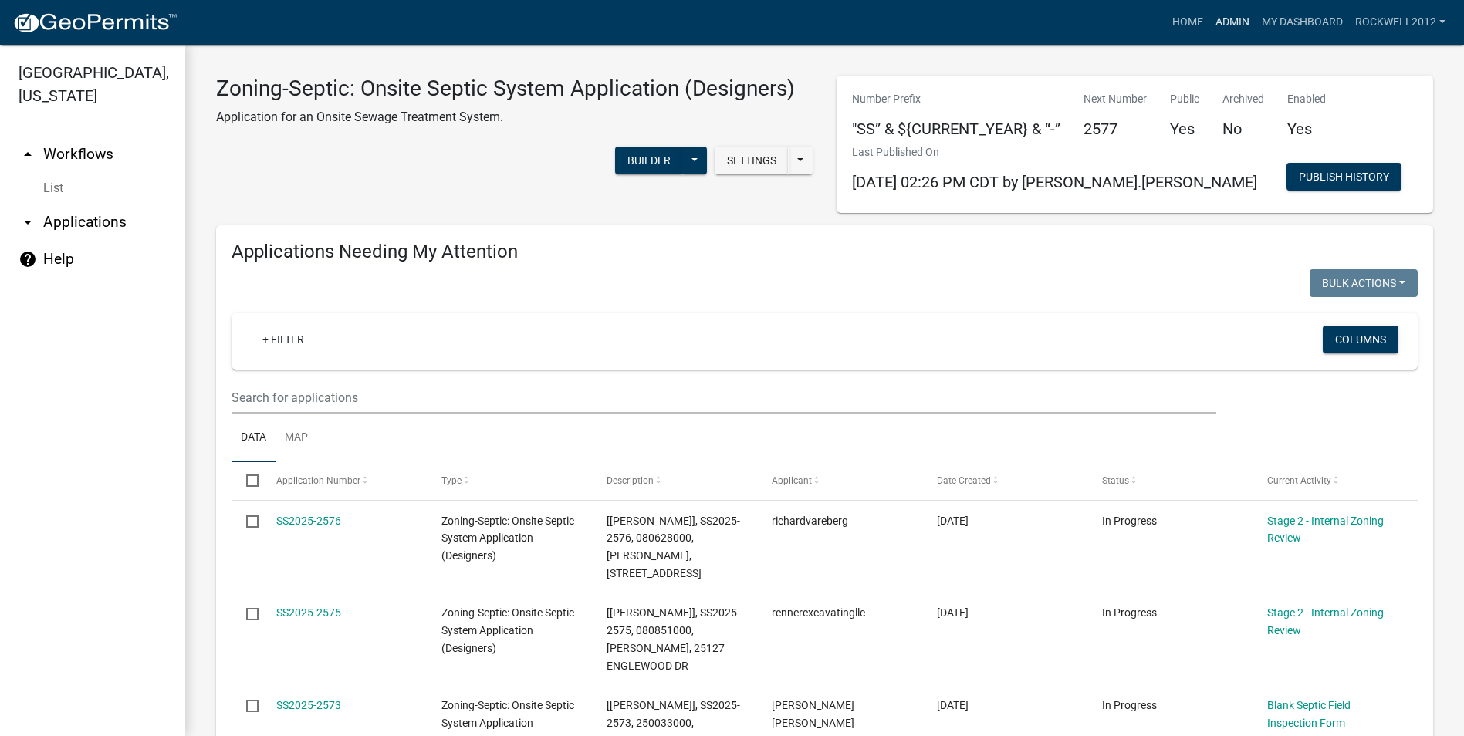
click at [1237, 12] on link "Admin" at bounding box center [1232, 22] width 46 height 29
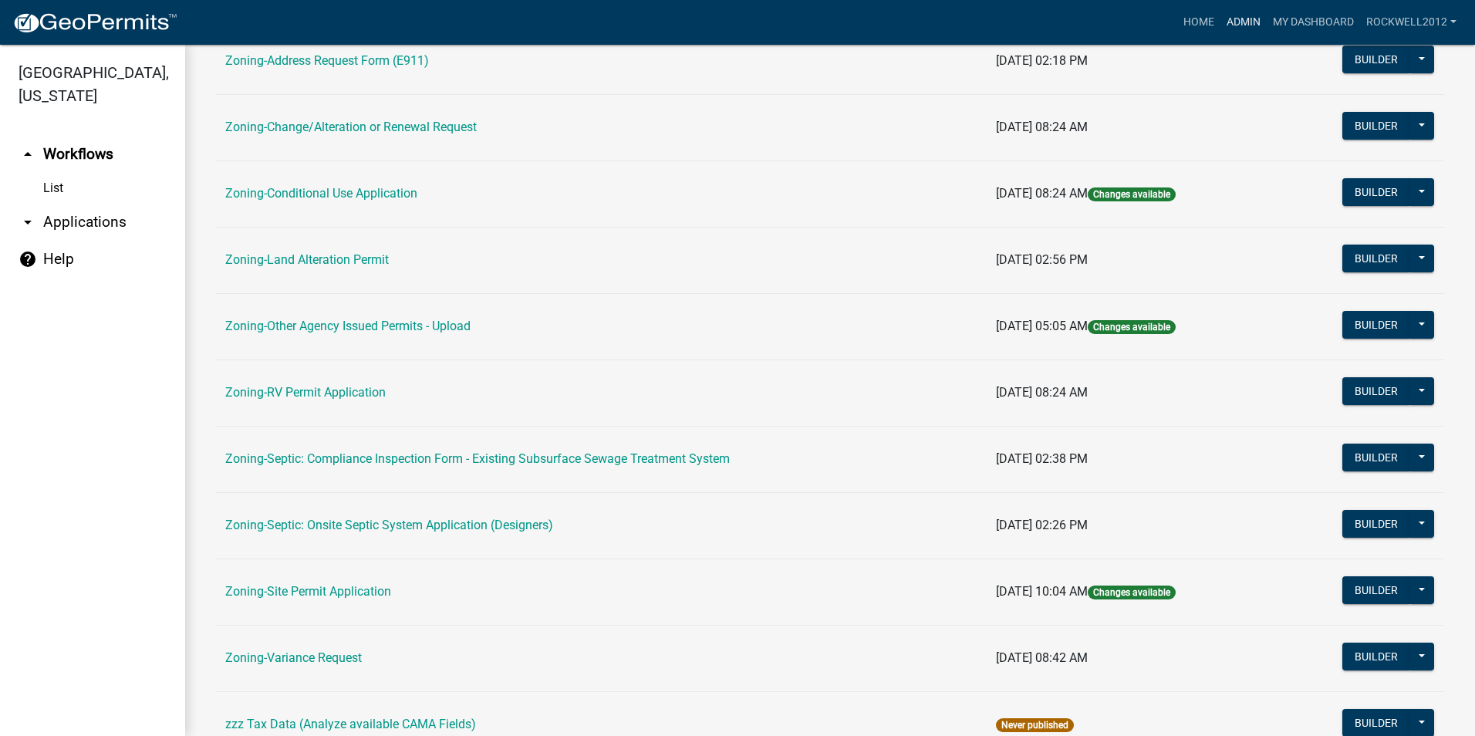
scroll to position [437, 0]
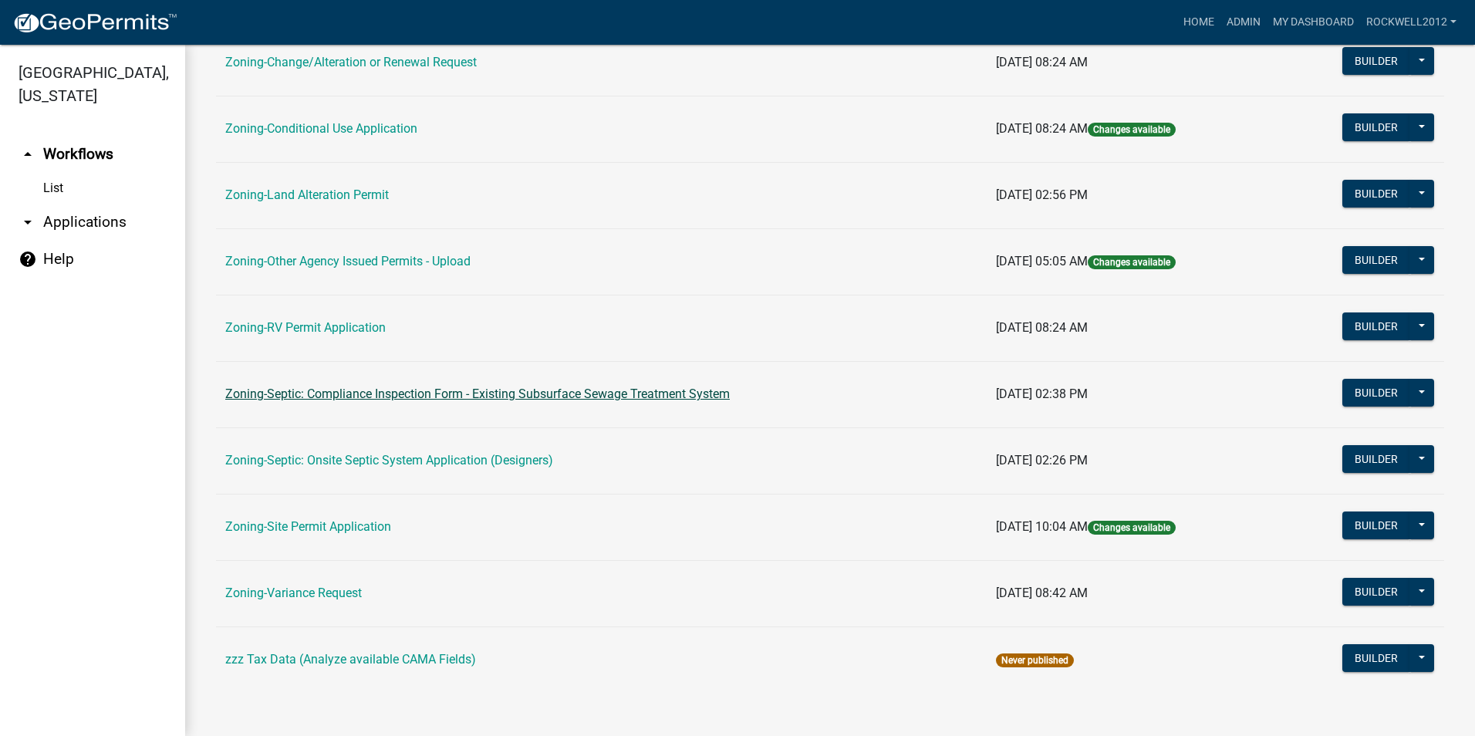
click at [635, 397] on link "Zoning-Septic: Compliance Inspection Form - Existing Subsurface Sewage Treatmen…" at bounding box center [477, 394] width 505 height 15
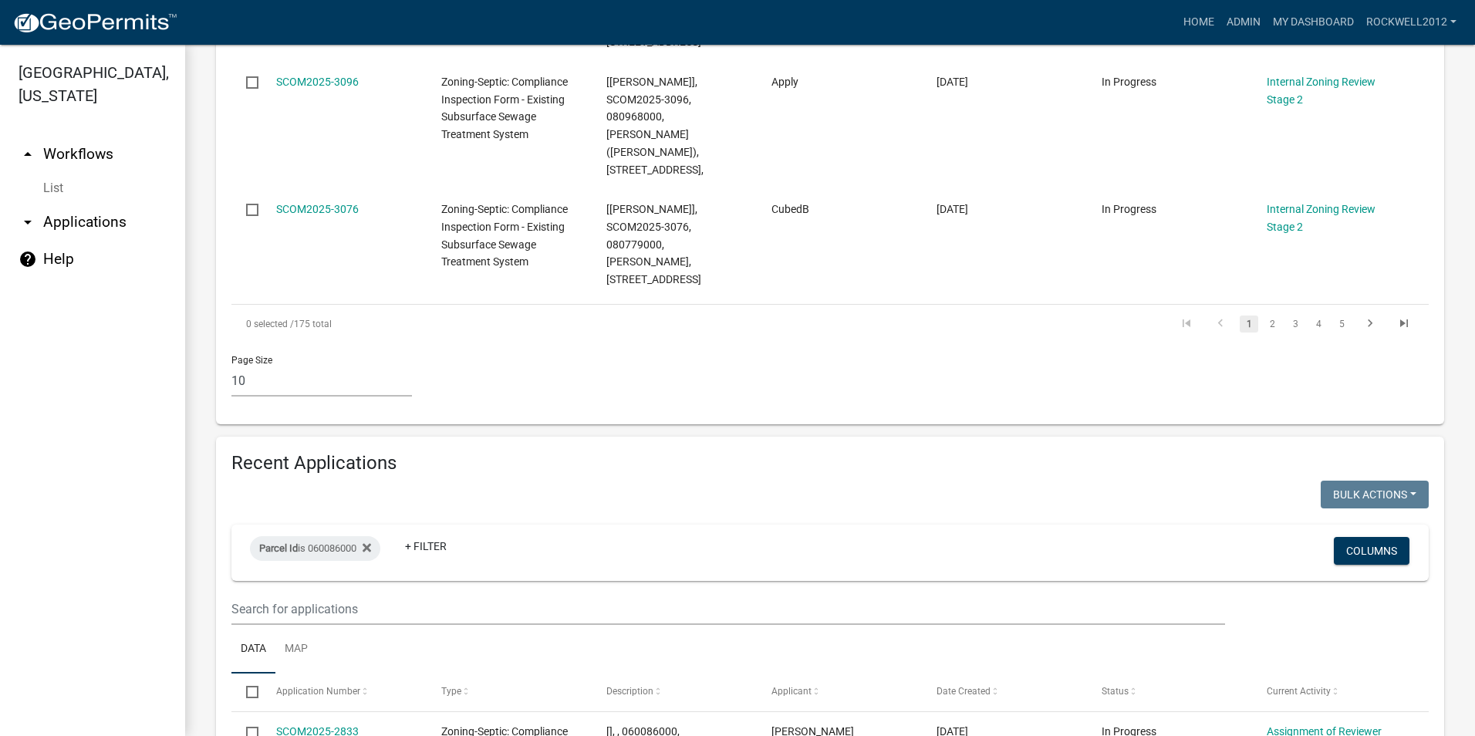
scroll to position [1442, 0]
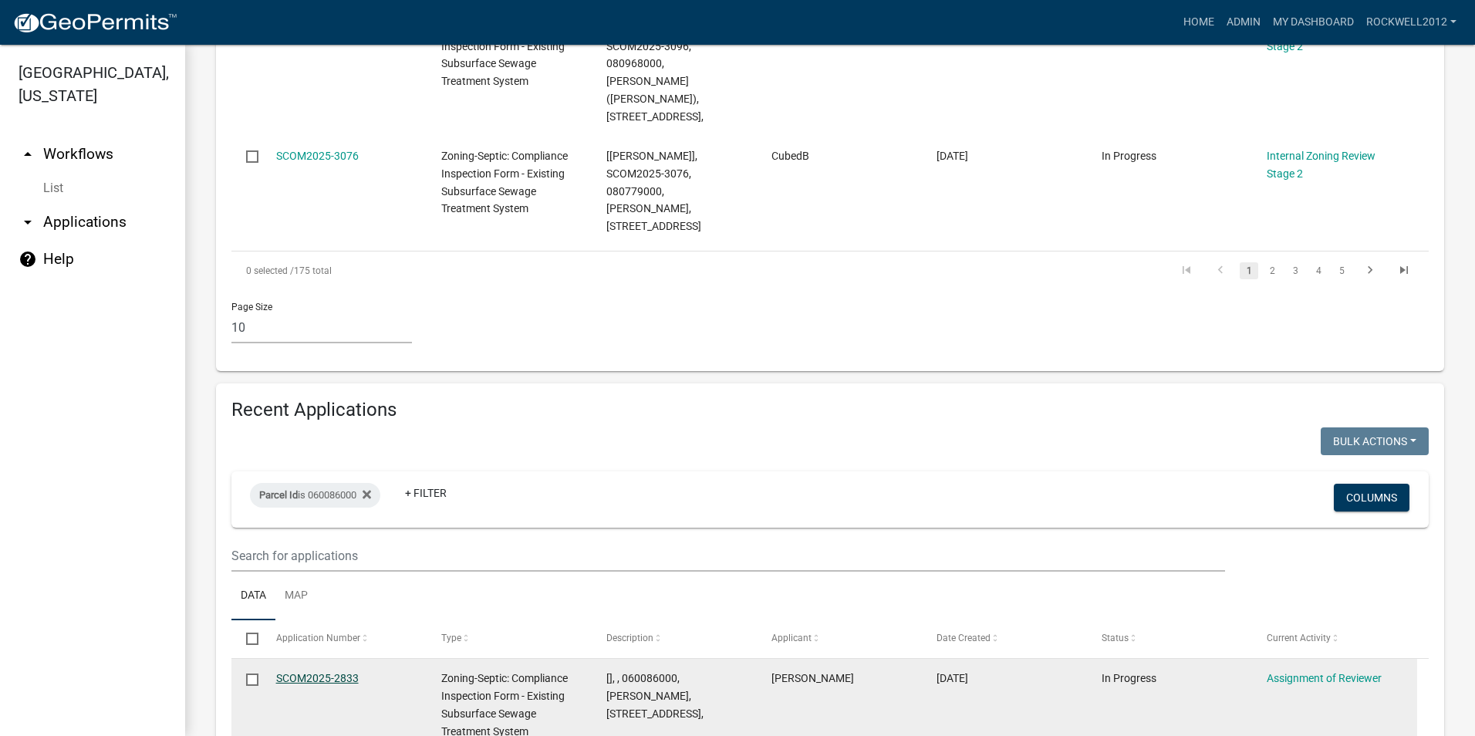
click at [312, 672] on link "SCOM2025-2833" at bounding box center [317, 678] width 83 height 12
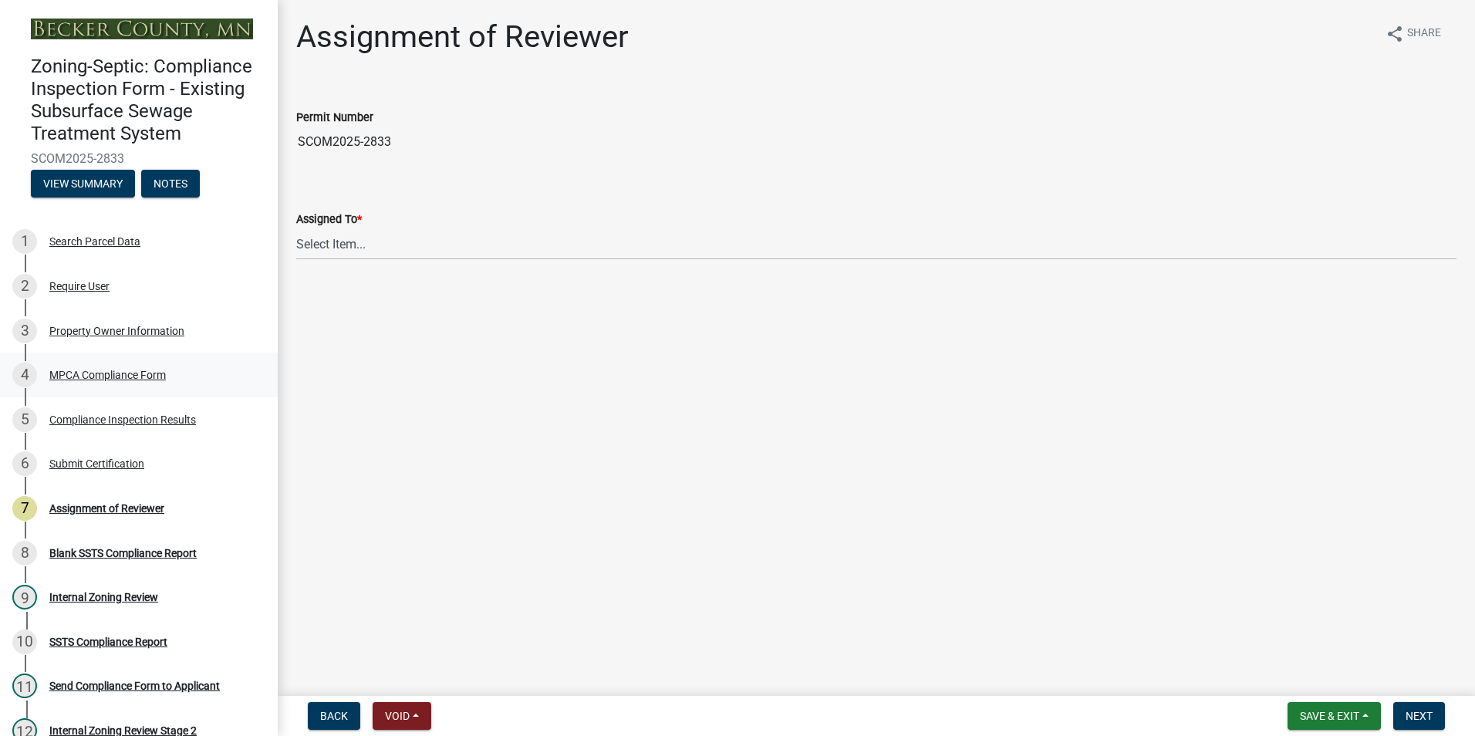
click at [103, 366] on div "4 MPCA Compliance Form" at bounding box center [132, 375] width 241 height 25
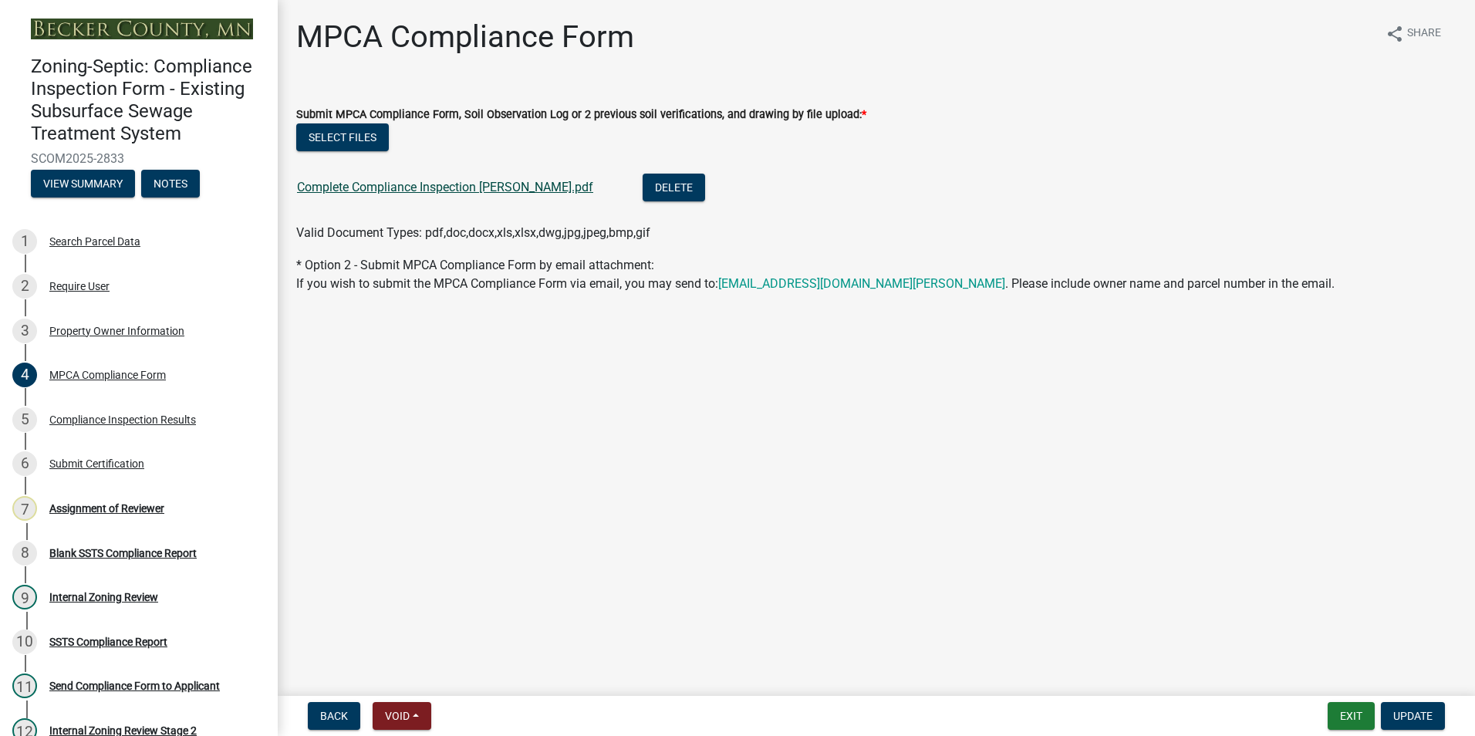
click at [399, 186] on link "Complete Compliance Inspection [PERSON_NAME].pdf" at bounding box center [445, 187] width 296 height 15
click at [124, 513] on div "Assignment of Reviewer" at bounding box center [106, 508] width 115 height 11
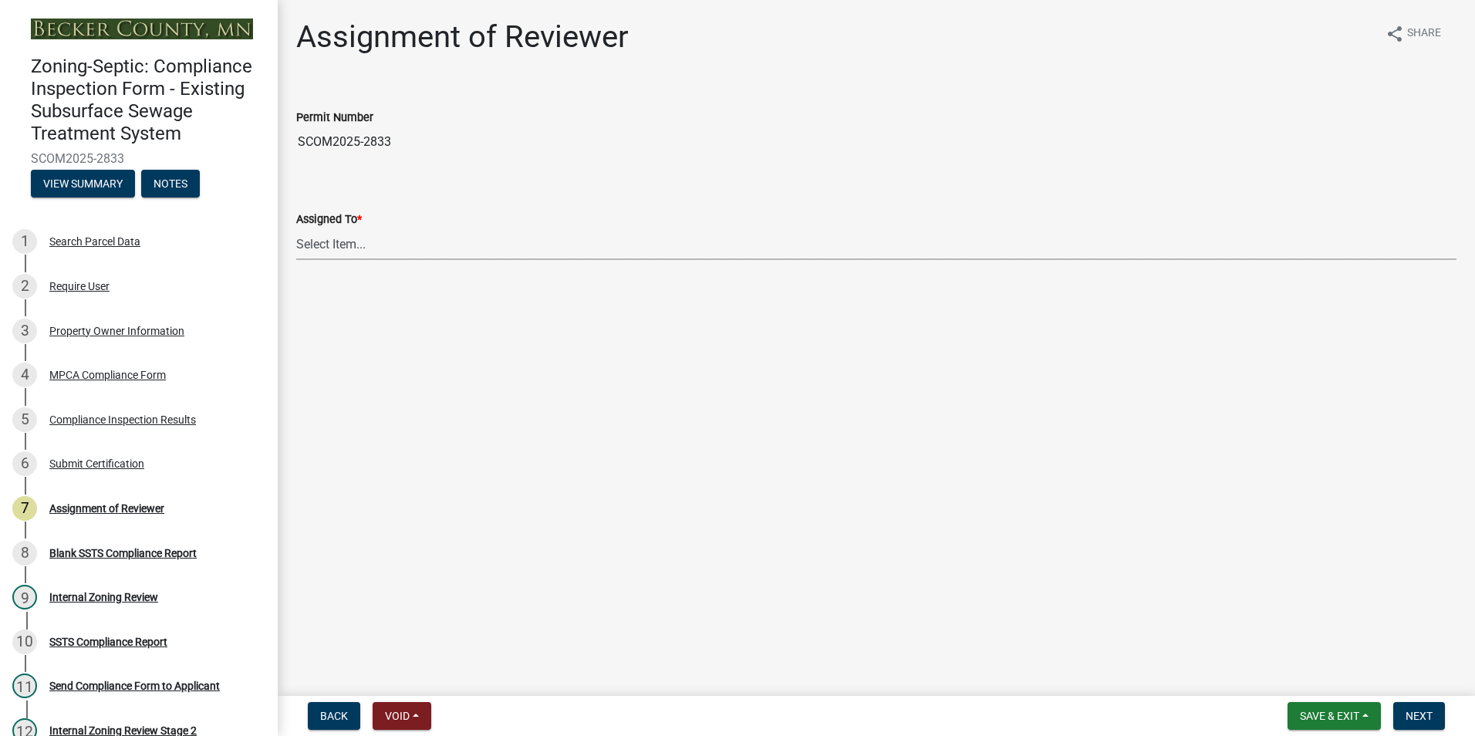
click at [344, 244] on select "Select Item... [PERSON_NAME] [PERSON_NAME] [PERSON_NAME] [PERSON_NAME] [PERSON_…" at bounding box center [876, 244] width 1160 height 32
click at [296, 228] on select "Select Item... [PERSON_NAME] [PERSON_NAME] [PERSON_NAME] [PERSON_NAME] [PERSON_…" at bounding box center [876, 244] width 1160 height 32
select select "0016247d-12af-40d0-8103-934796a3d230"
click at [1415, 714] on span "Next" at bounding box center [1419, 716] width 27 height 12
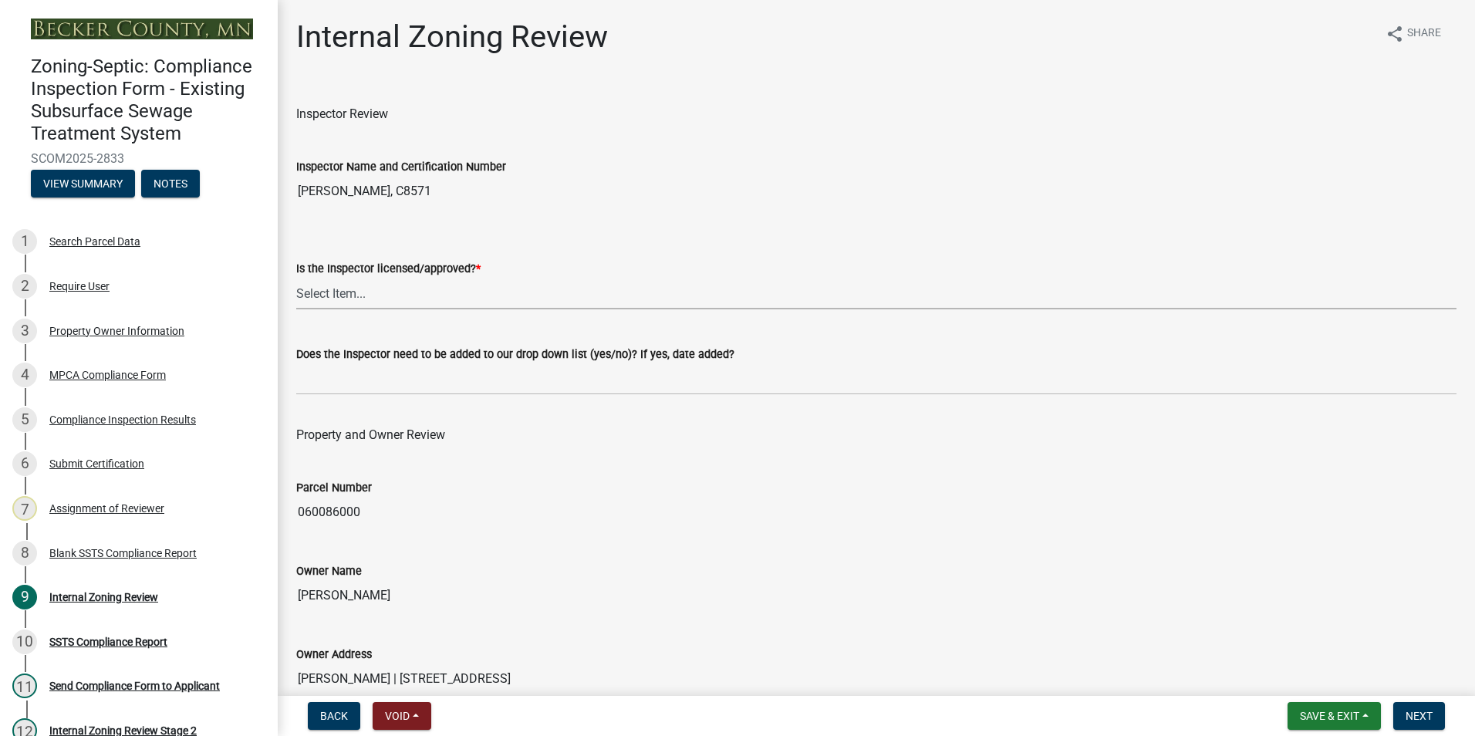
click at [311, 299] on select "Select Item... Yes No" at bounding box center [876, 294] width 1160 height 32
click at [296, 278] on select "Select Item... Yes No" at bounding box center [876, 294] width 1160 height 32
select select "7beb9ca5-c3cb-47d4-a805-1554d3173259"
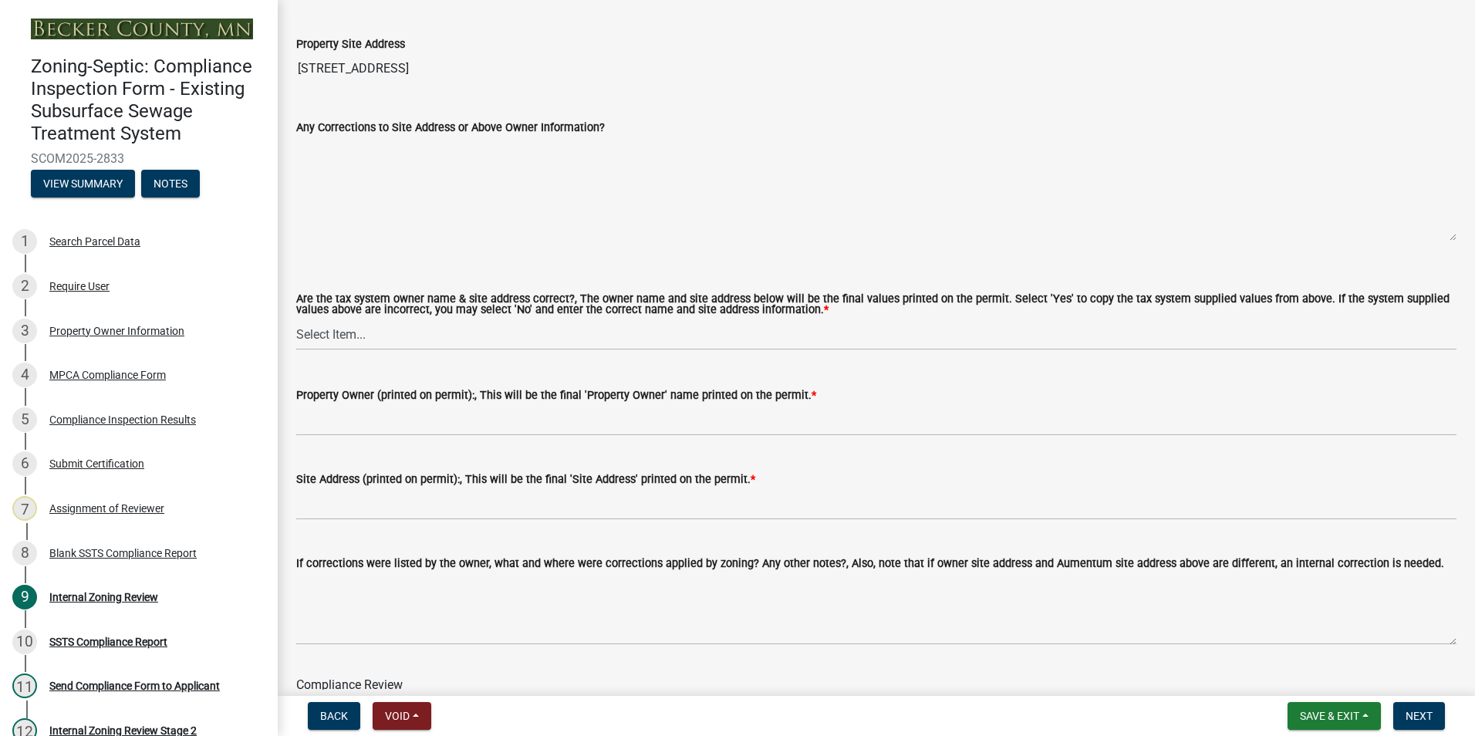
scroll to position [772, 0]
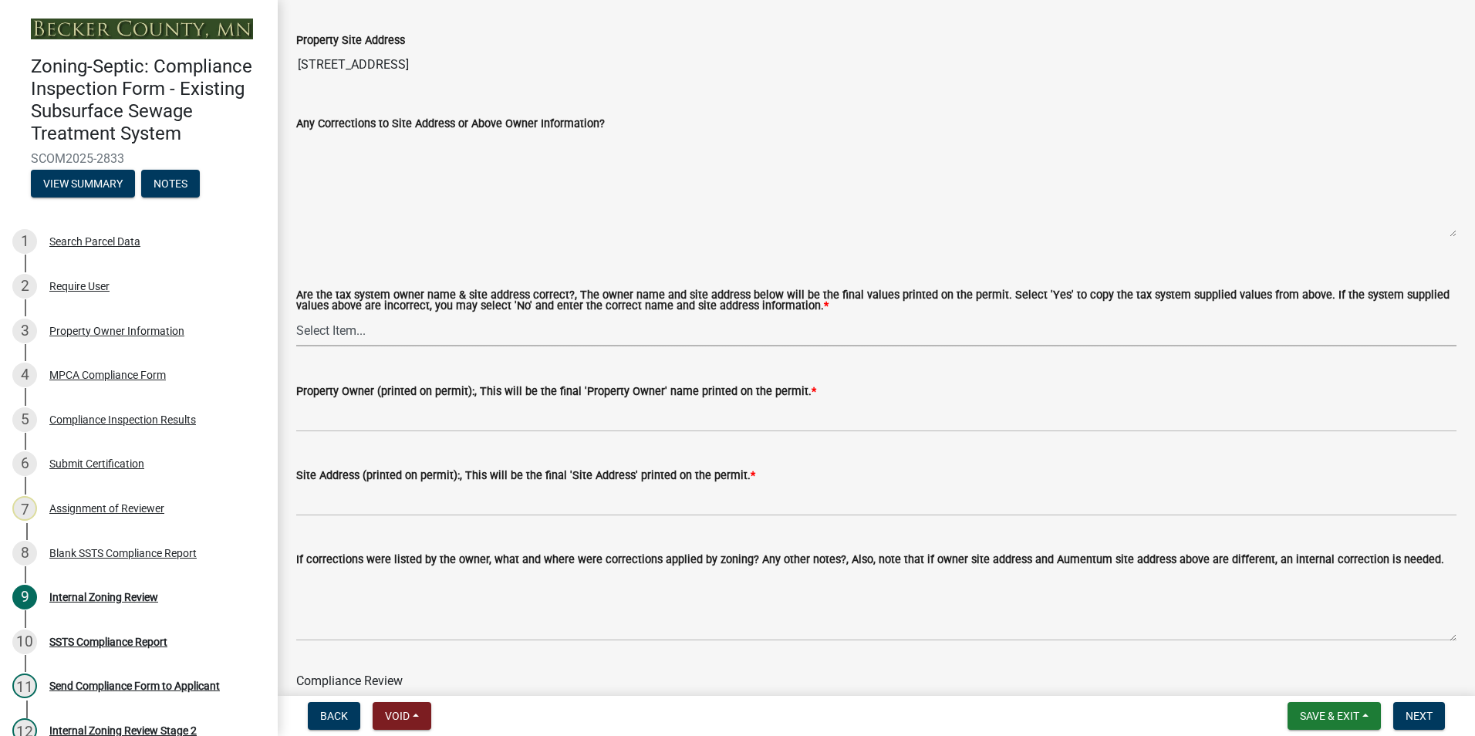
click at [318, 330] on select "Select Item... Yes No" at bounding box center [876, 331] width 1160 height 32
click at [296, 316] on select "Select Item... Yes No" at bounding box center [876, 331] width 1160 height 32
select select "f9f37200-9fc8-4e5e-9e7f-111cc9077d94"
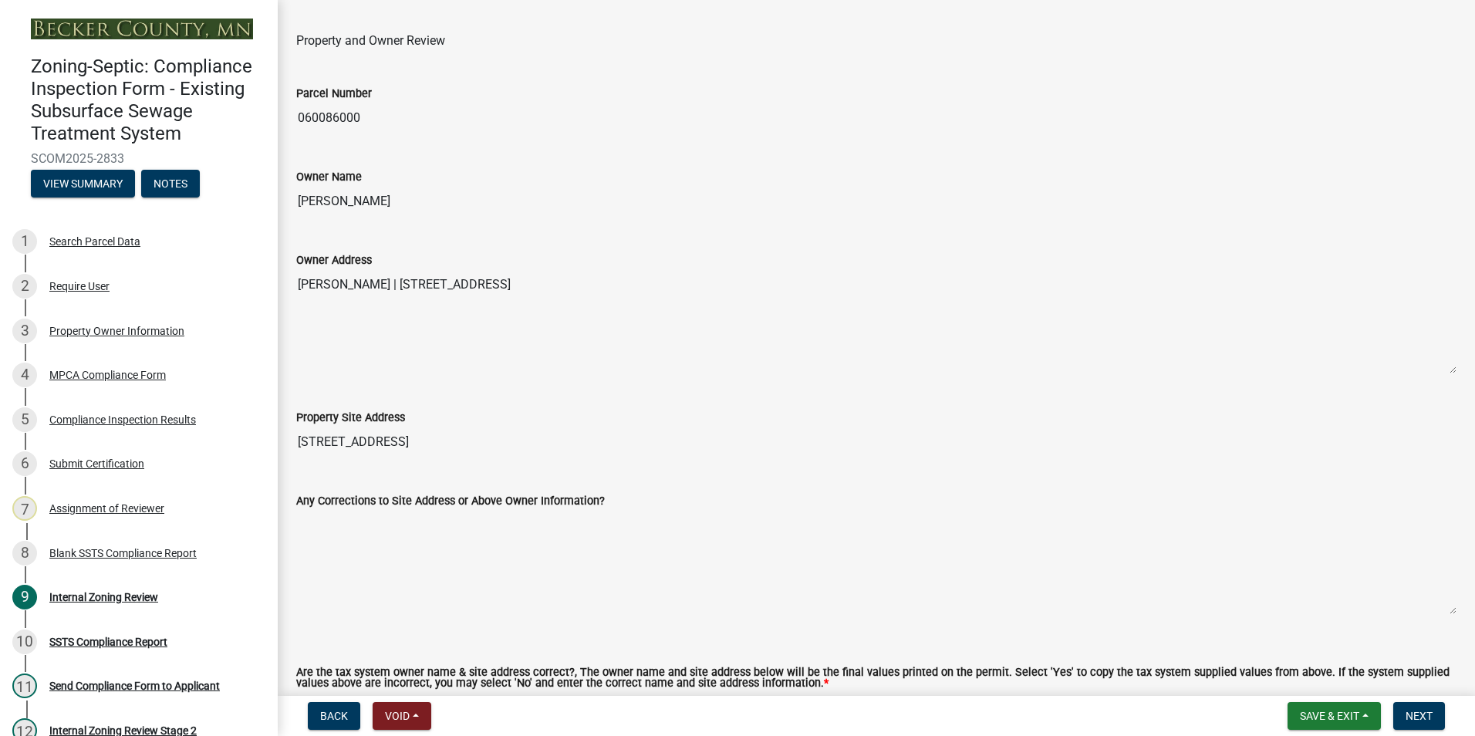
scroll to position [386, 0]
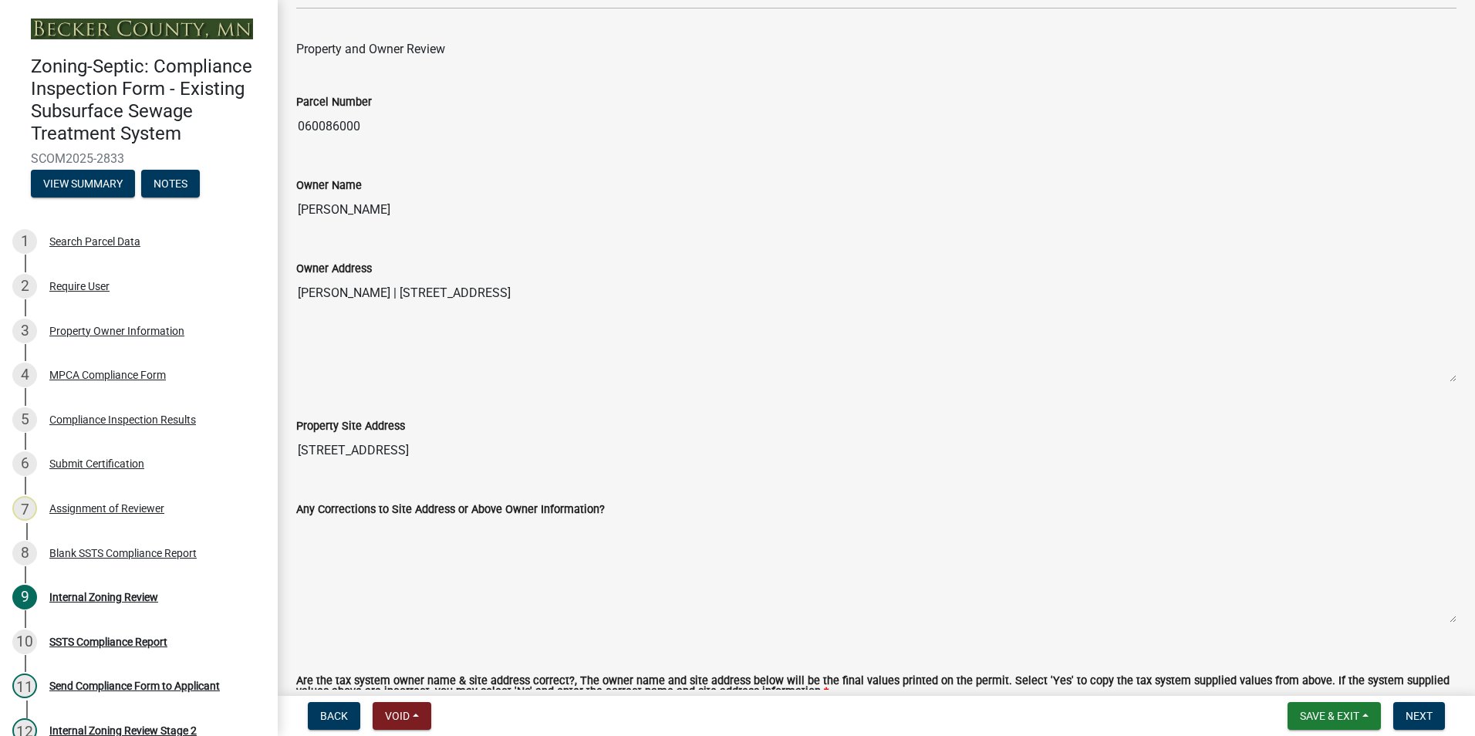
drag, startPoint x: 454, startPoint y: 209, endPoint x: 298, endPoint y: 209, distance: 155.9
click at [298, 209] on input "[PERSON_NAME]" at bounding box center [876, 209] width 1160 height 31
drag, startPoint x: 298, startPoint y: 209, endPoint x: 336, endPoint y: 210, distance: 38.6
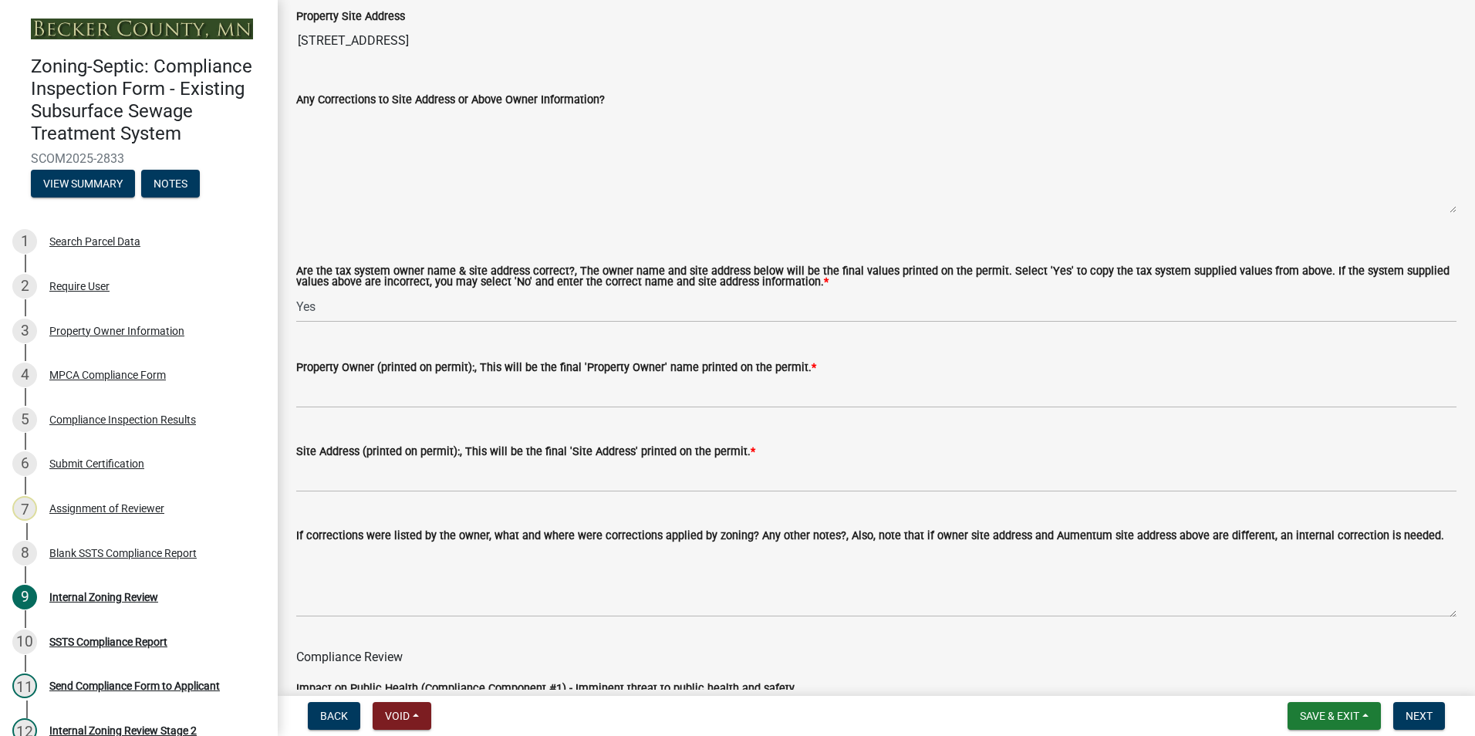
scroll to position [849, 0]
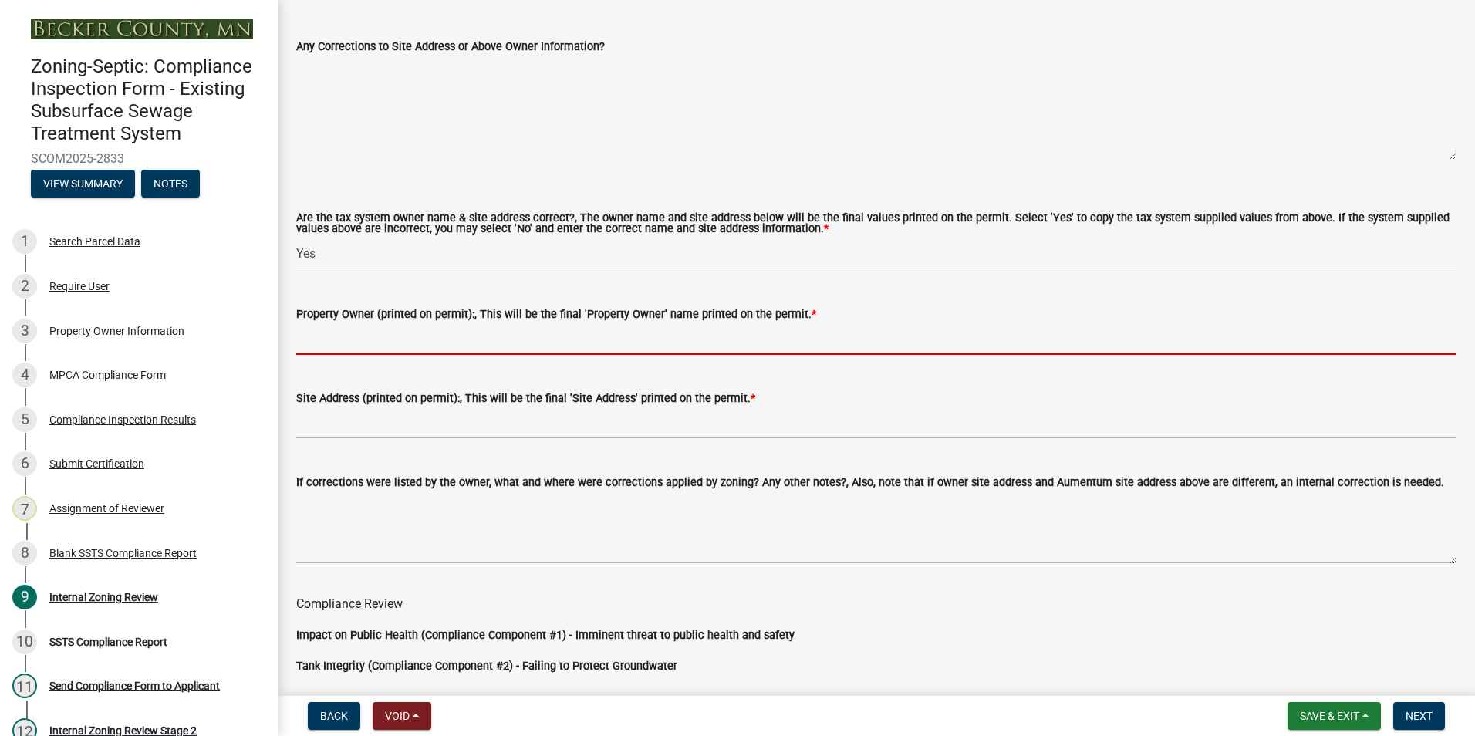
paste input "[PERSON_NAME]"
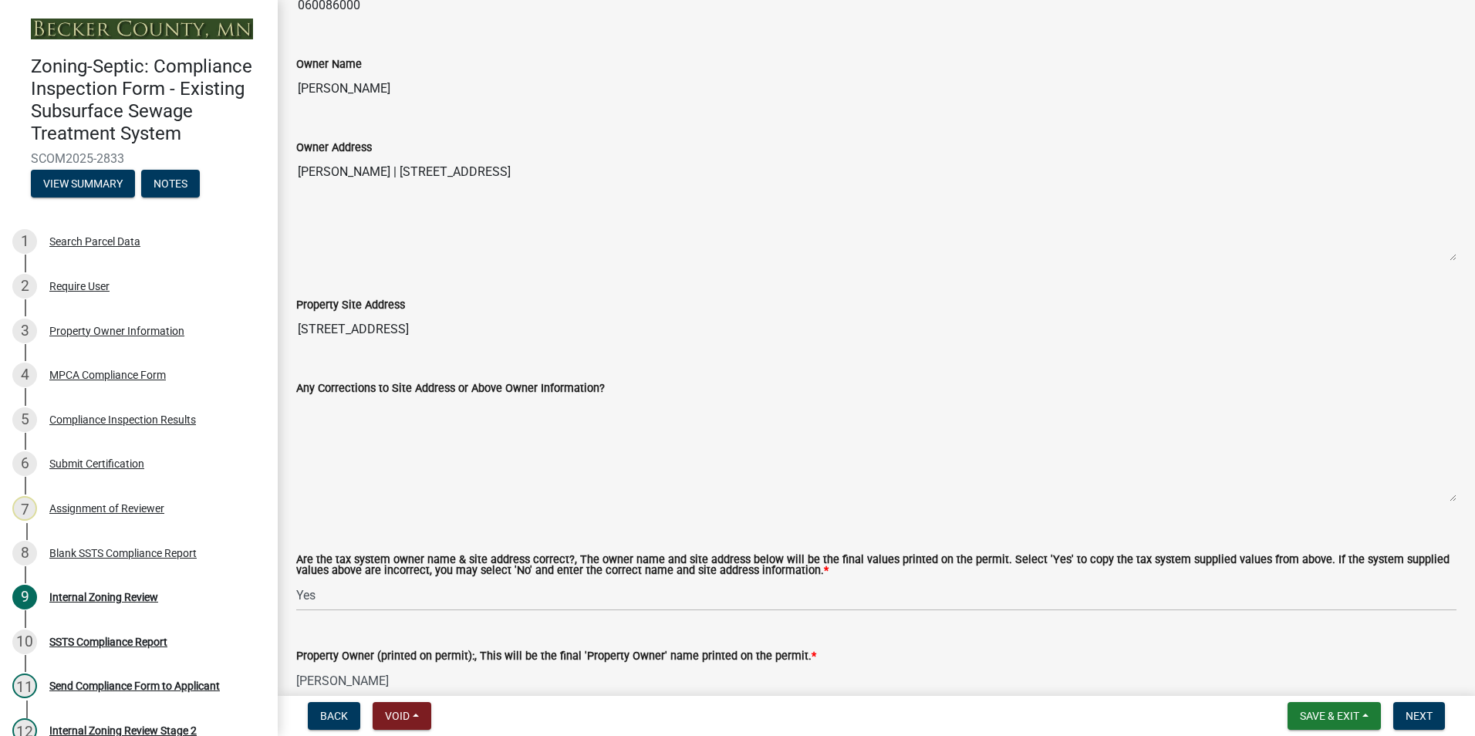
scroll to position [463, 0]
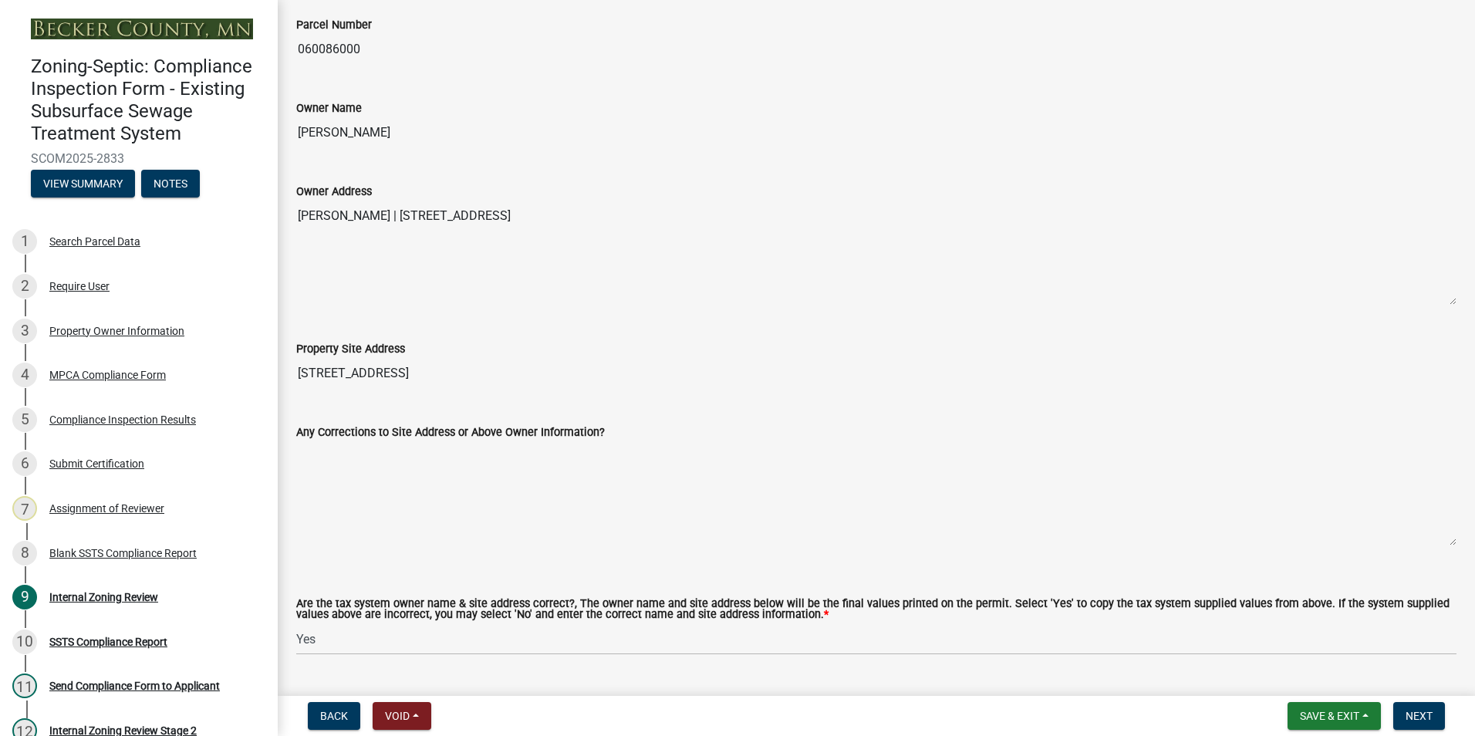
type input "[PERSON_NAME]"
drag, startPoint x: 695, startPoint y: 215, endPoint x: 458, endPoint y: 214, distance: 237.6
click at [458, 214] on textarea "[PERSON_NAME] | [STREET_ADDRESS]" at bounding box center [876, 253] width 1160 height 105
drag, startPoint x: 458, startPoint y: 214, endPoint x: 494, endPoint y: 213, distance: 36.3
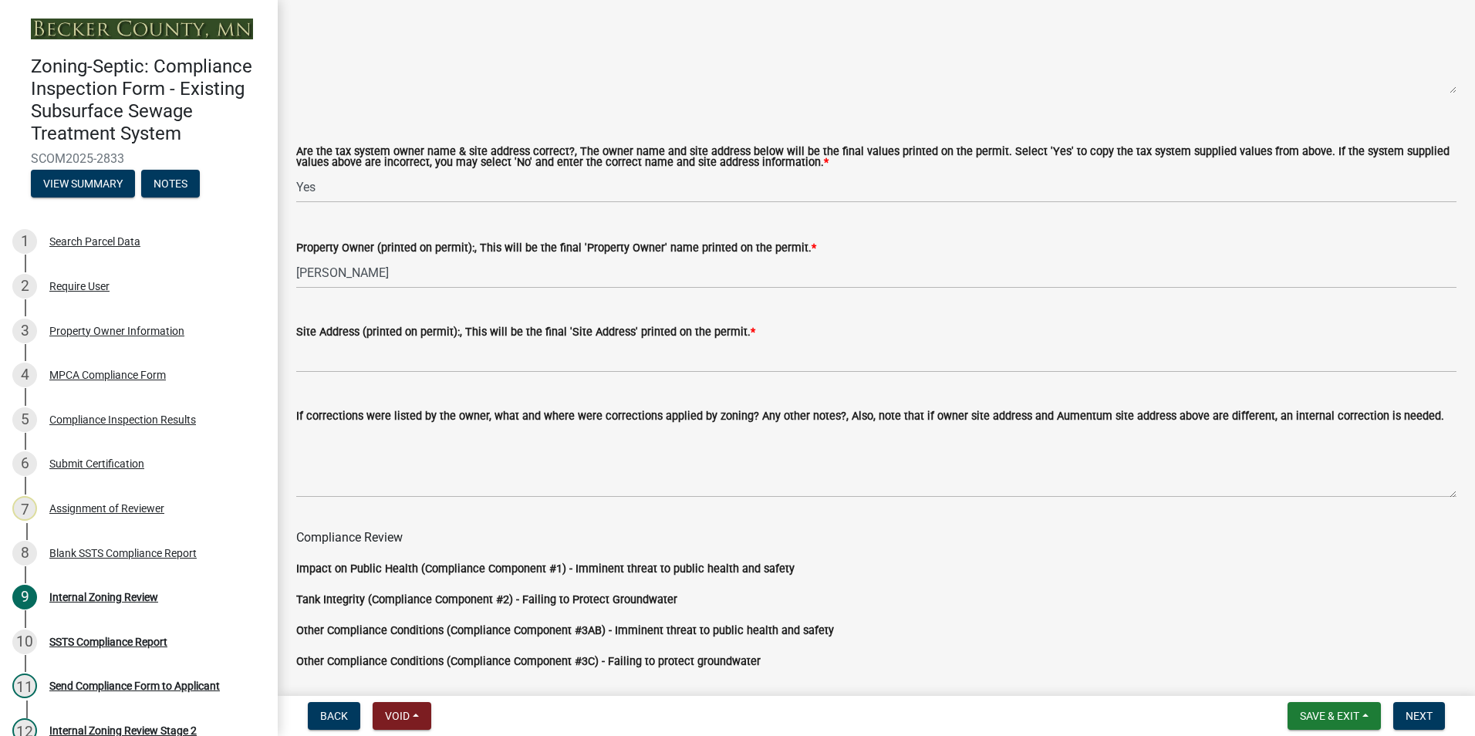
scroll to position [926, 0]
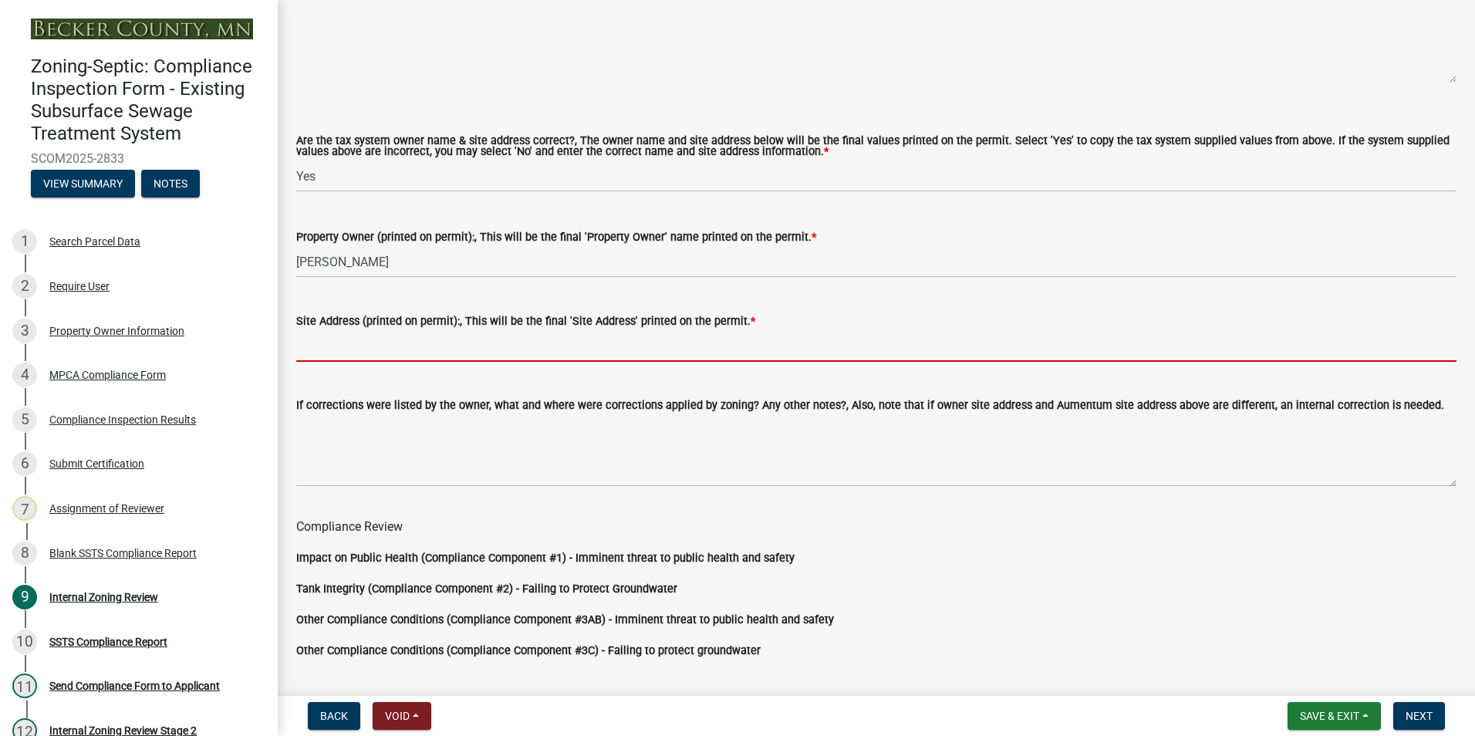
paste input "[STREET_ADDRESS]"
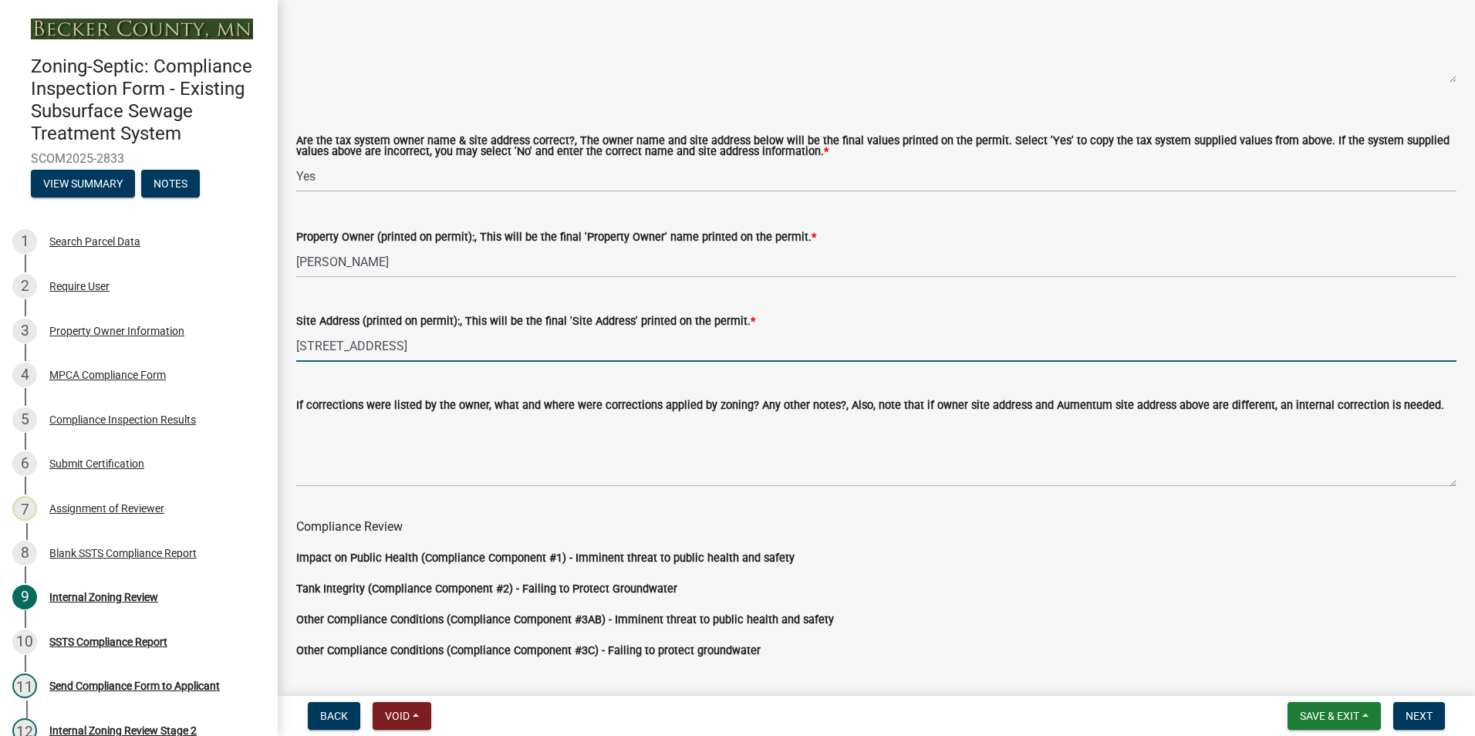
click at [398, 348] on input "[STREET_ADDRESS]" at bounding box center [876, 346] width 1160 height 32
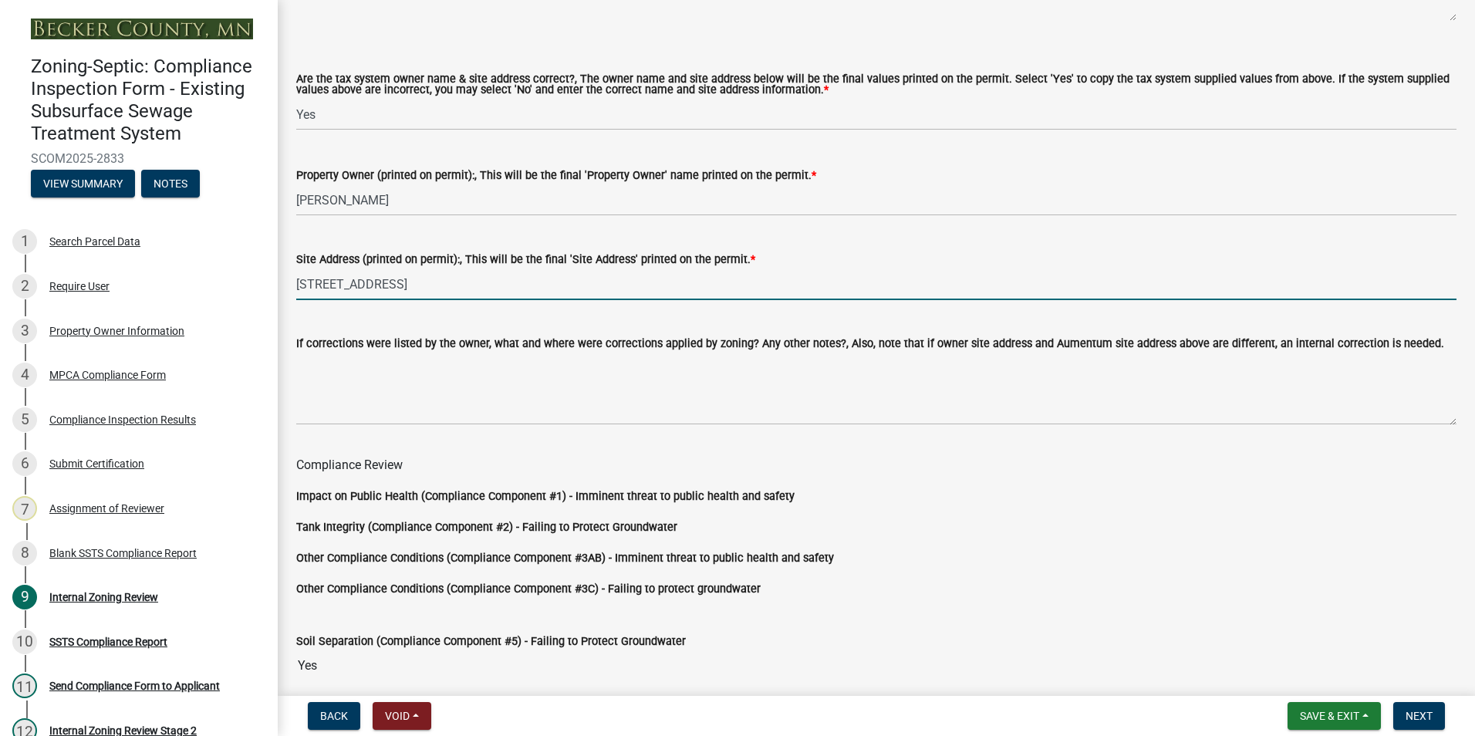
scroll to position [1335, 0]
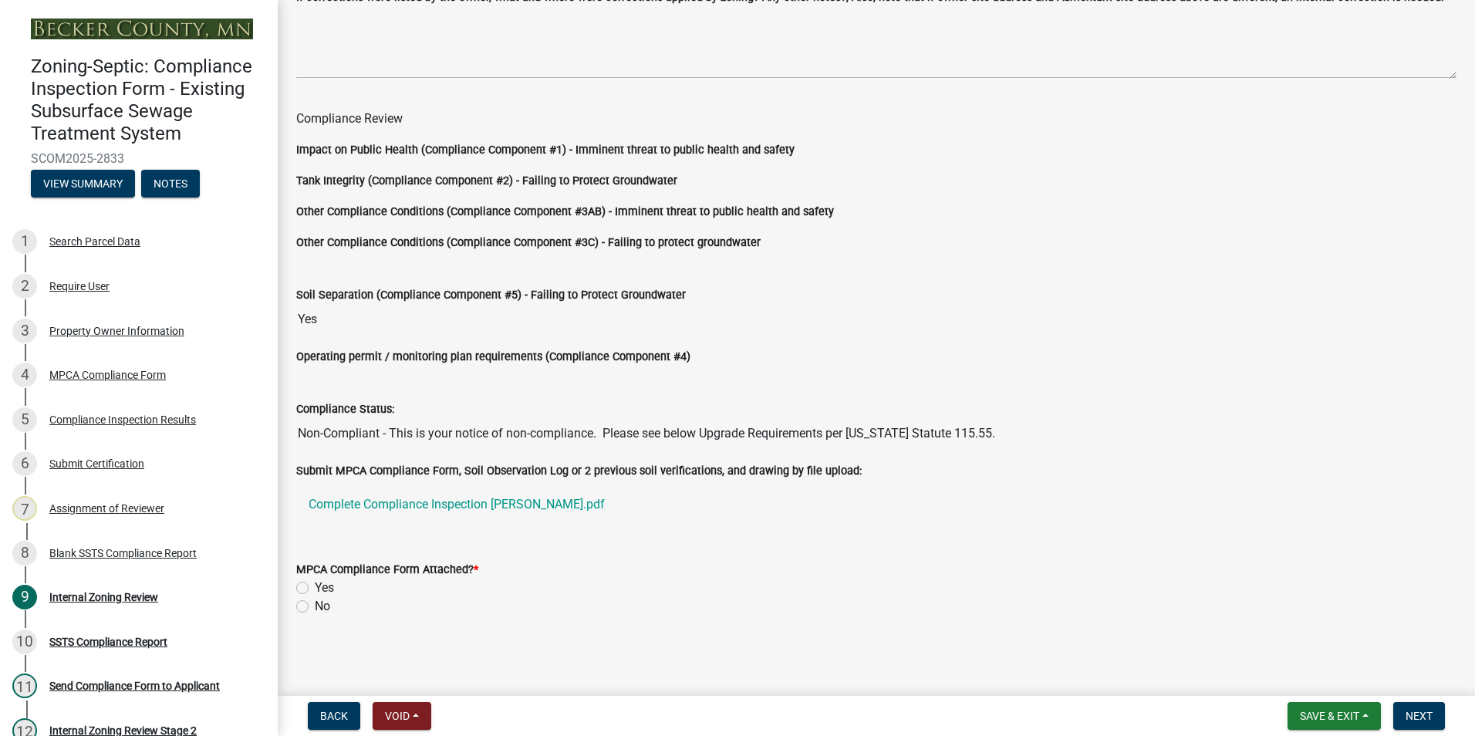
type input "[STREET_ADDRESS]"
drag, startPoint x: 302, startPoint y: 586, endPoint x: 310, endPoint y: 586, distance: 8.5
click at [310, 586] on div "Yes" at bounding box center [876, 588] width 1160 height 19
click at [315, 582] on label "Yes" at bounding box center [324, 588] width 19 height 19
click at [315, 582] on input "Yes" at bounding box center [320, 584] width 10 height 10
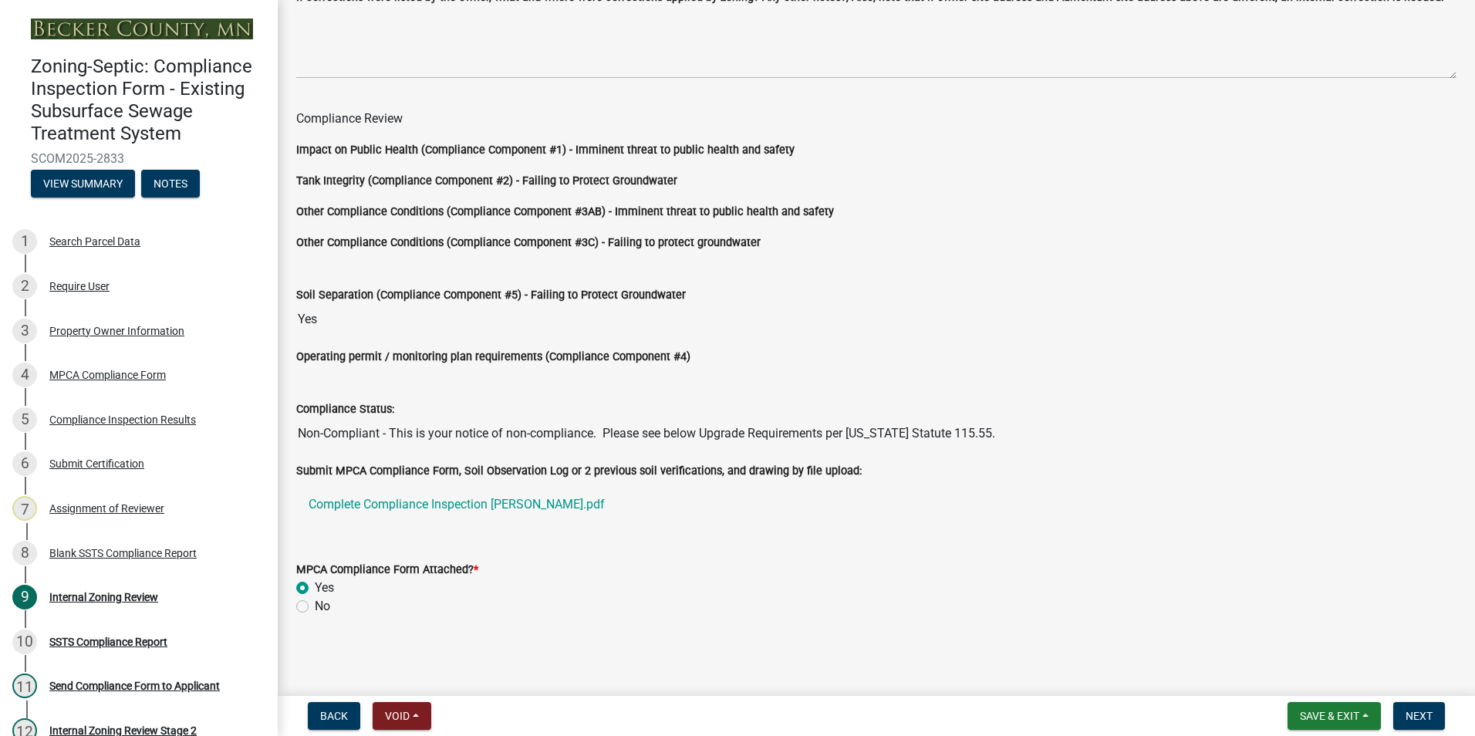
radio input "true"
click at [1418, 723] on button "Next" at bounding box center [1419, 716] width 52 height 28
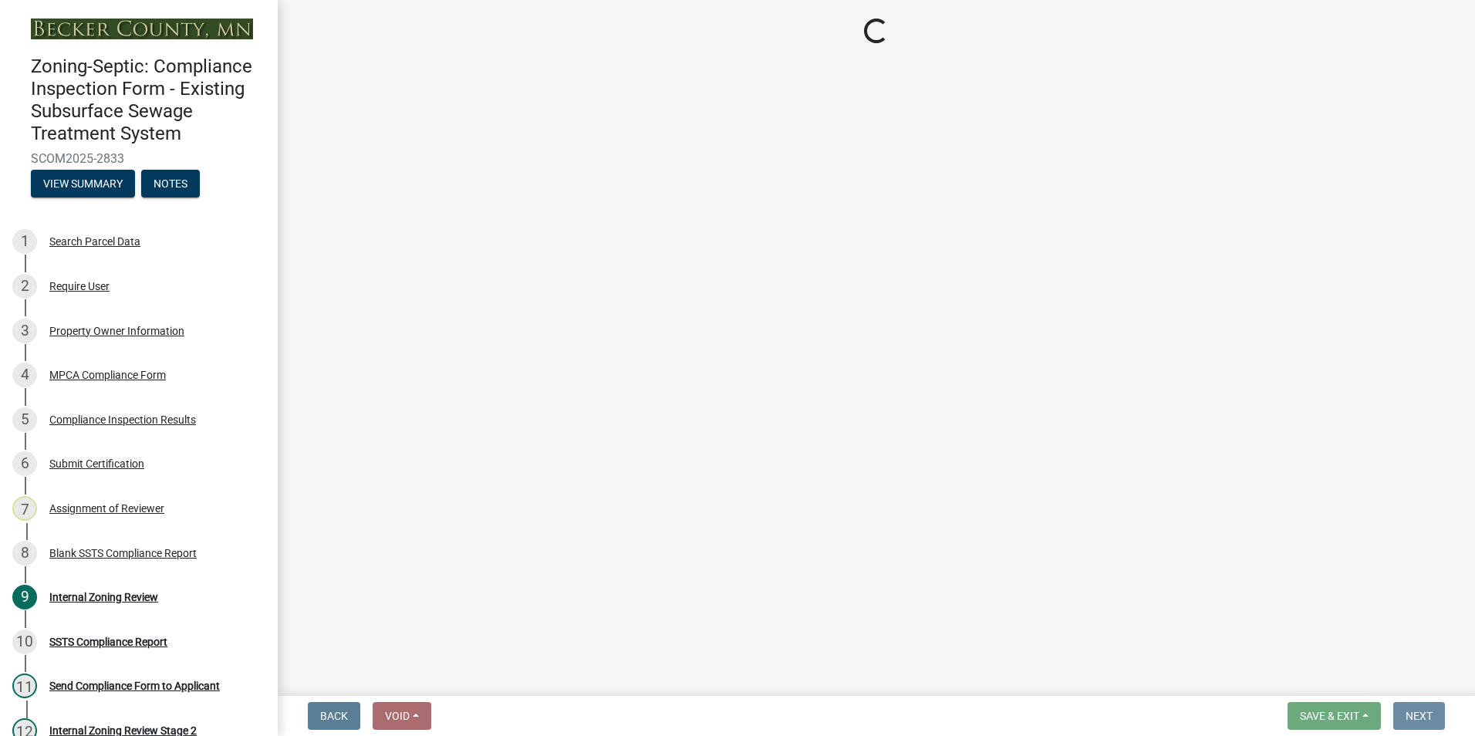
scroll to position [0, 0]
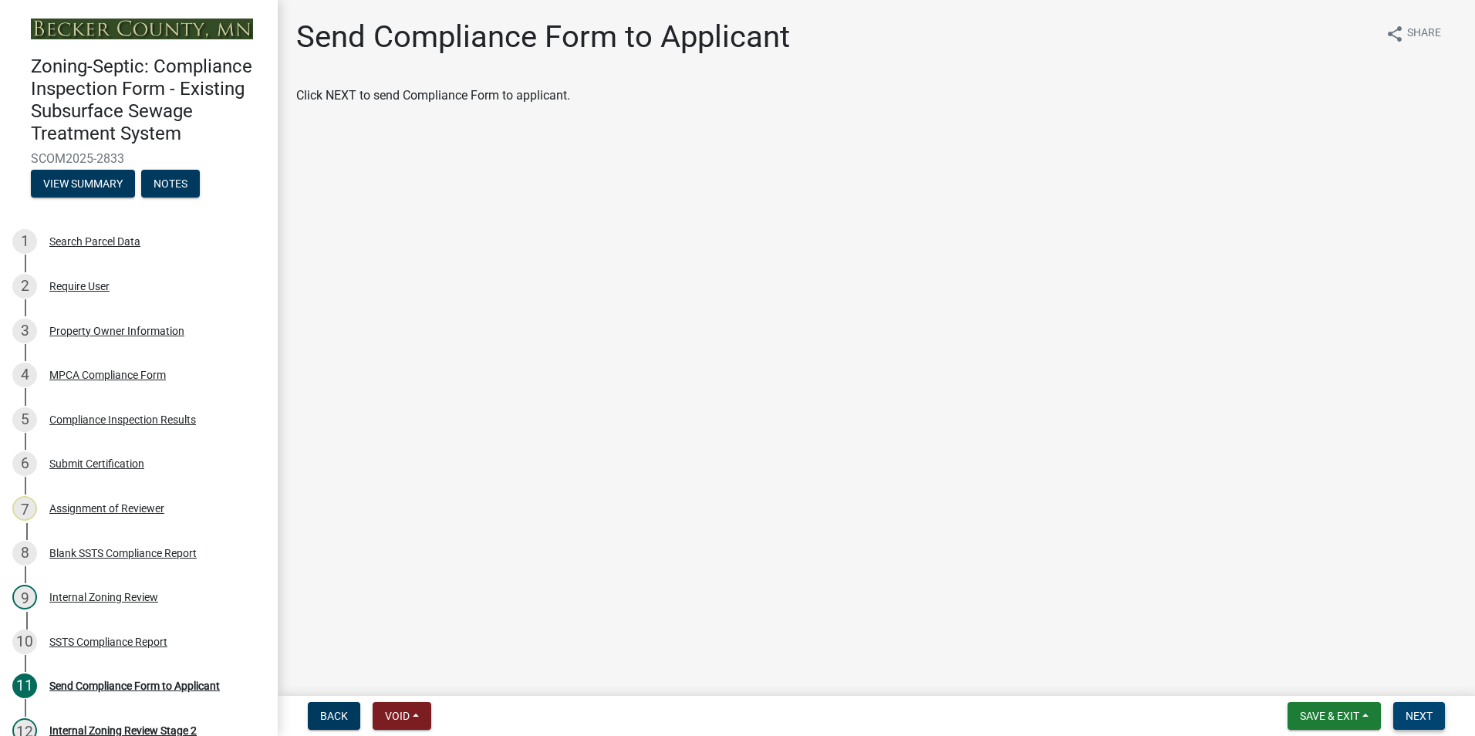
click at [1425, 708] on button "Next" at bounding box center [1419, 716] width 52 height 28
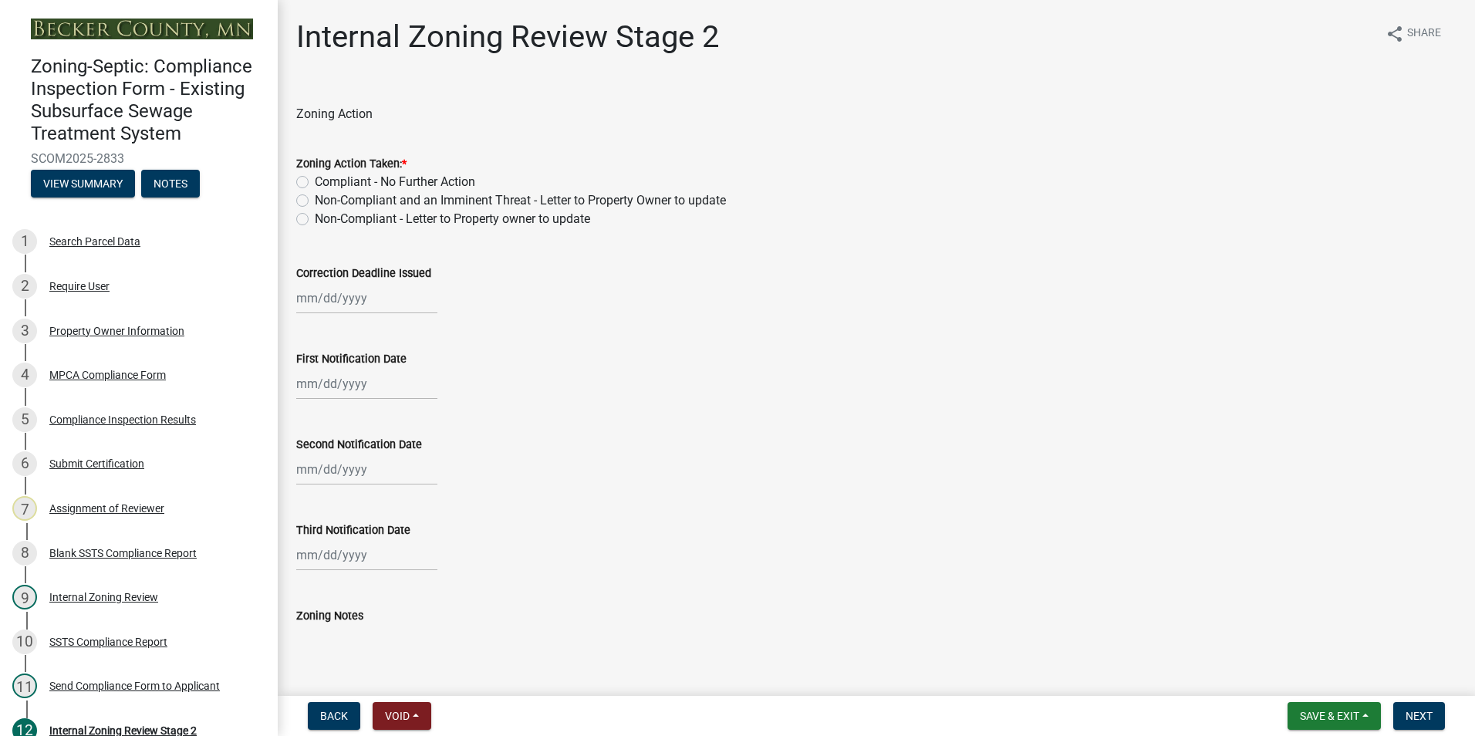
click at [315, 178] on label "Compliant - No Further Action" at bounding box center [395, 182] width 160 height 19
click at [315, 178] on input "Compliant - No Further Action" at bounding box center [320, 178] width 10 height 10
radio input "true"
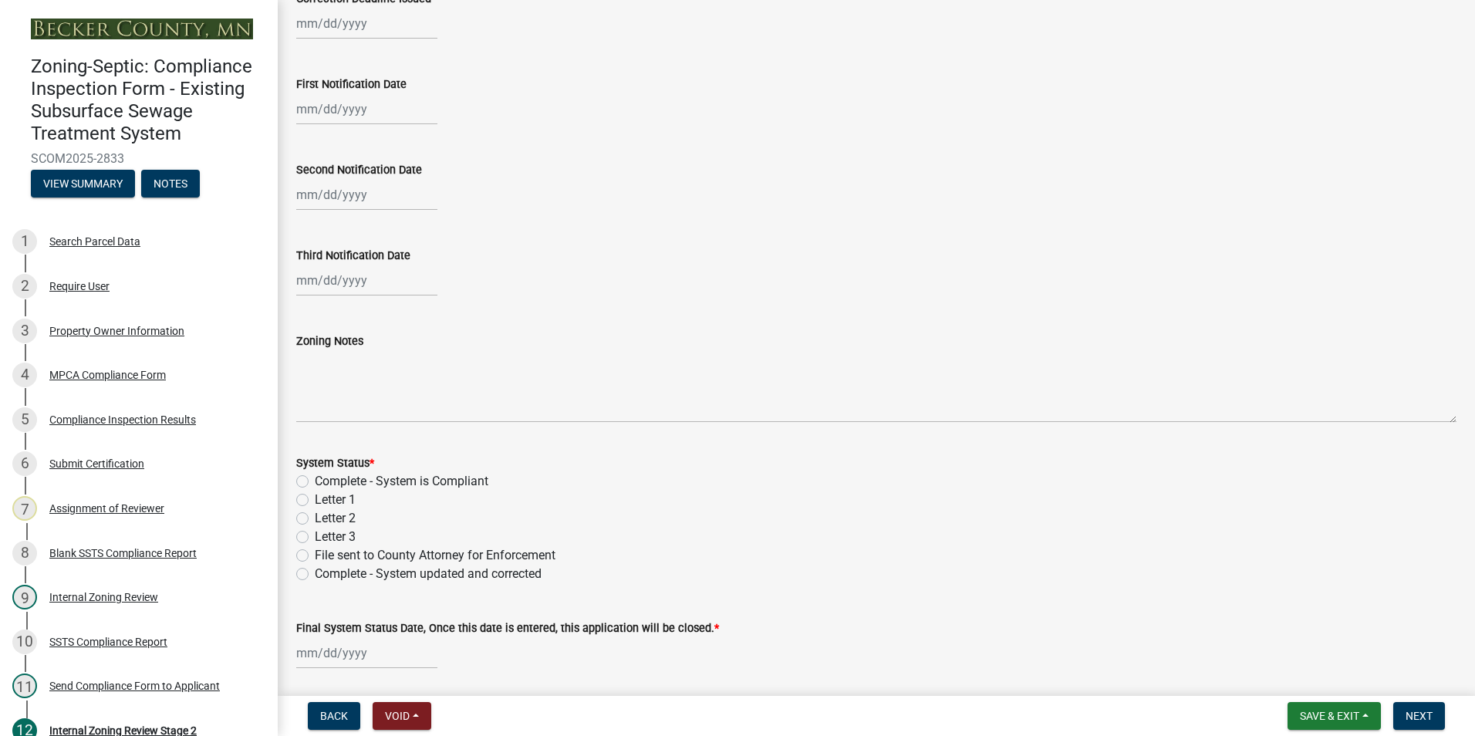
scroll to position [309, 0]
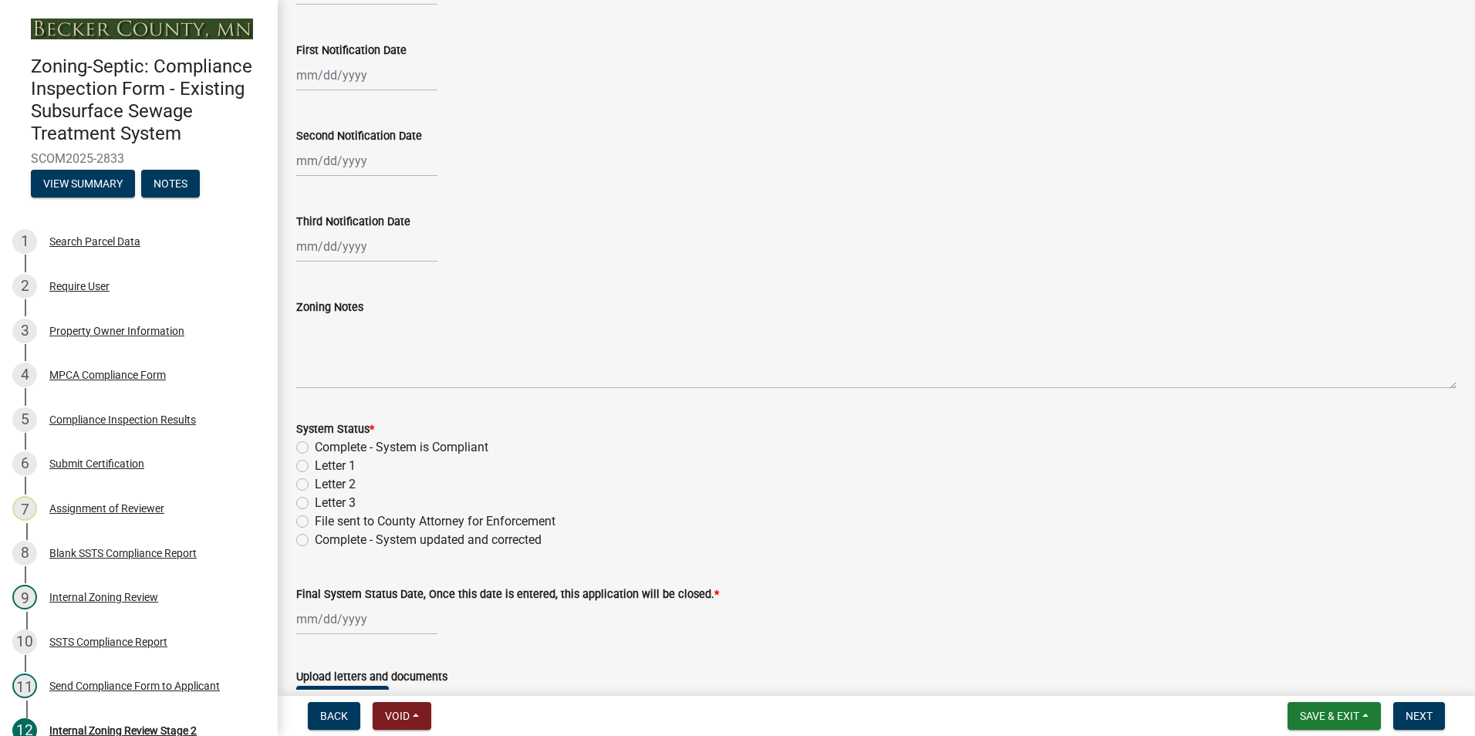
click at [315, 443] on label "Complete - System is Compliant" at bounding box center [402, 447] width 174 height 19
click at [315, 443] on input "Complete - System is Compliant" at bounding box center [320, 443] width 10 height 10
radio input "true"
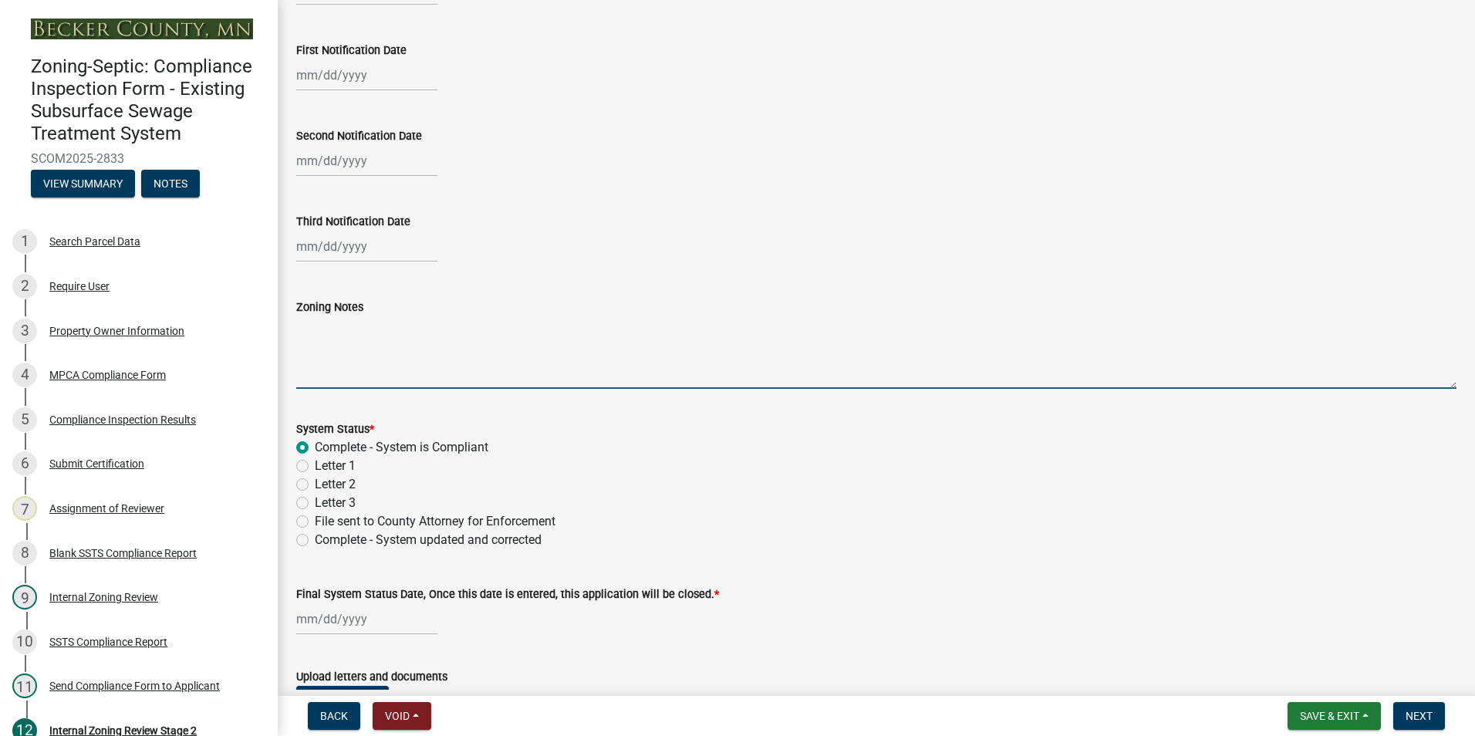
click at [316, 335] on textarea "Zoning Notes" at bounding box center [876, 352] width 1160 height 73
type textarea "New system installed [DATE]"
select select "10"
select select "2025"
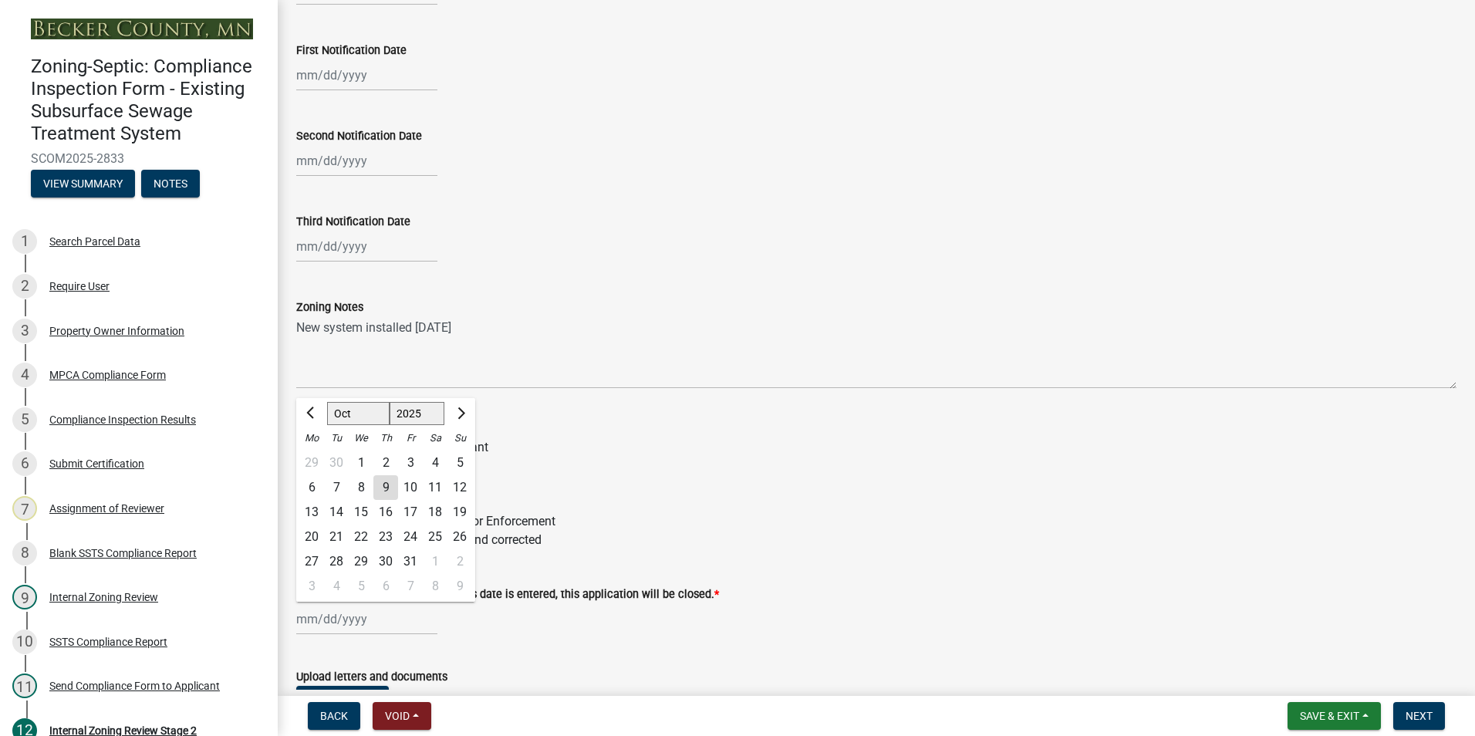
click at [356, 618] on div "[PERSON_NAME] Feb Mar Apr [PERSON_NAME][DATE] Oct Nov [DATE] 1526 1527 1528 152…" at bounding box center [366, 619] width 141 height 32
click at [386, 481] on div "9" at bounding box center [385, 487] width 25 height 25
type input "[DATE]"
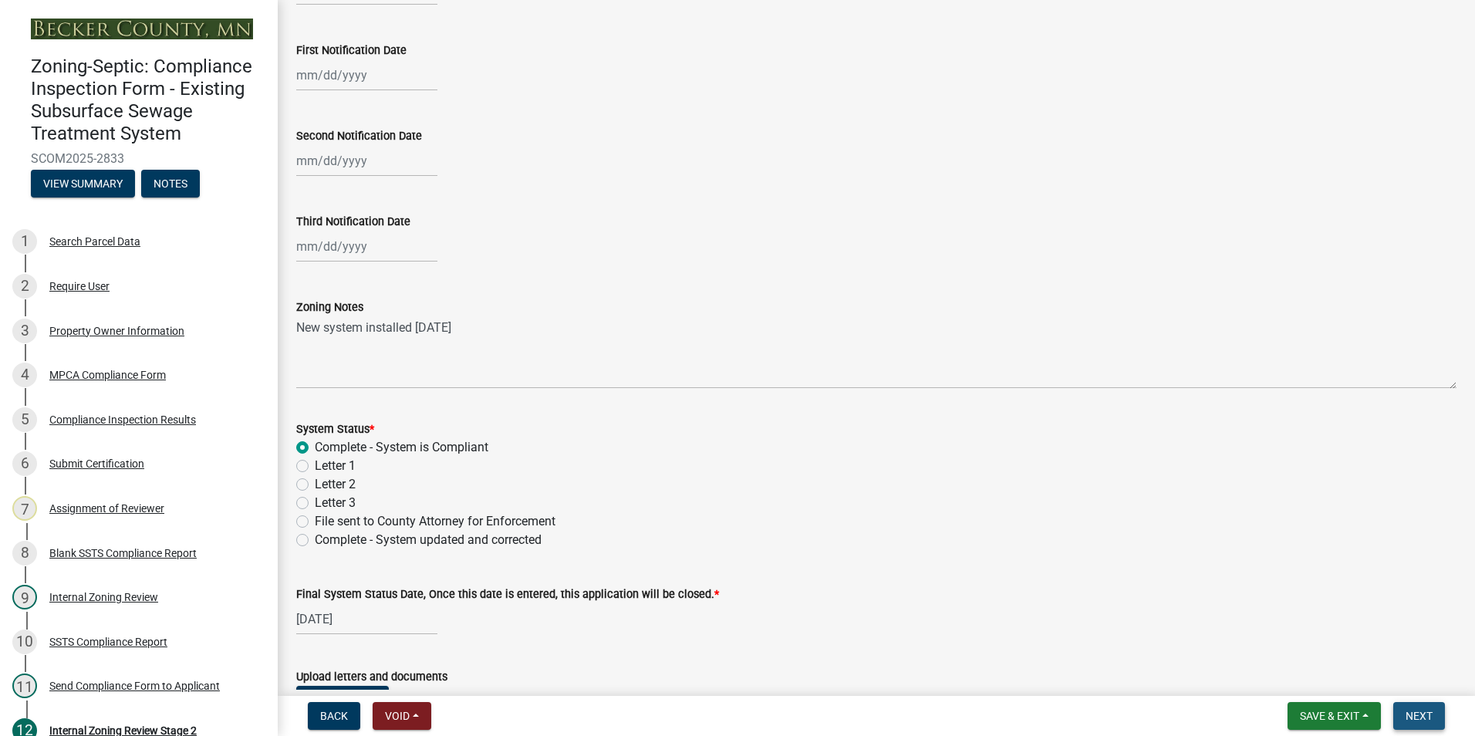
click at [1420, 713] on span "Next" at bounding box center [1419, 716] width 27 height 12
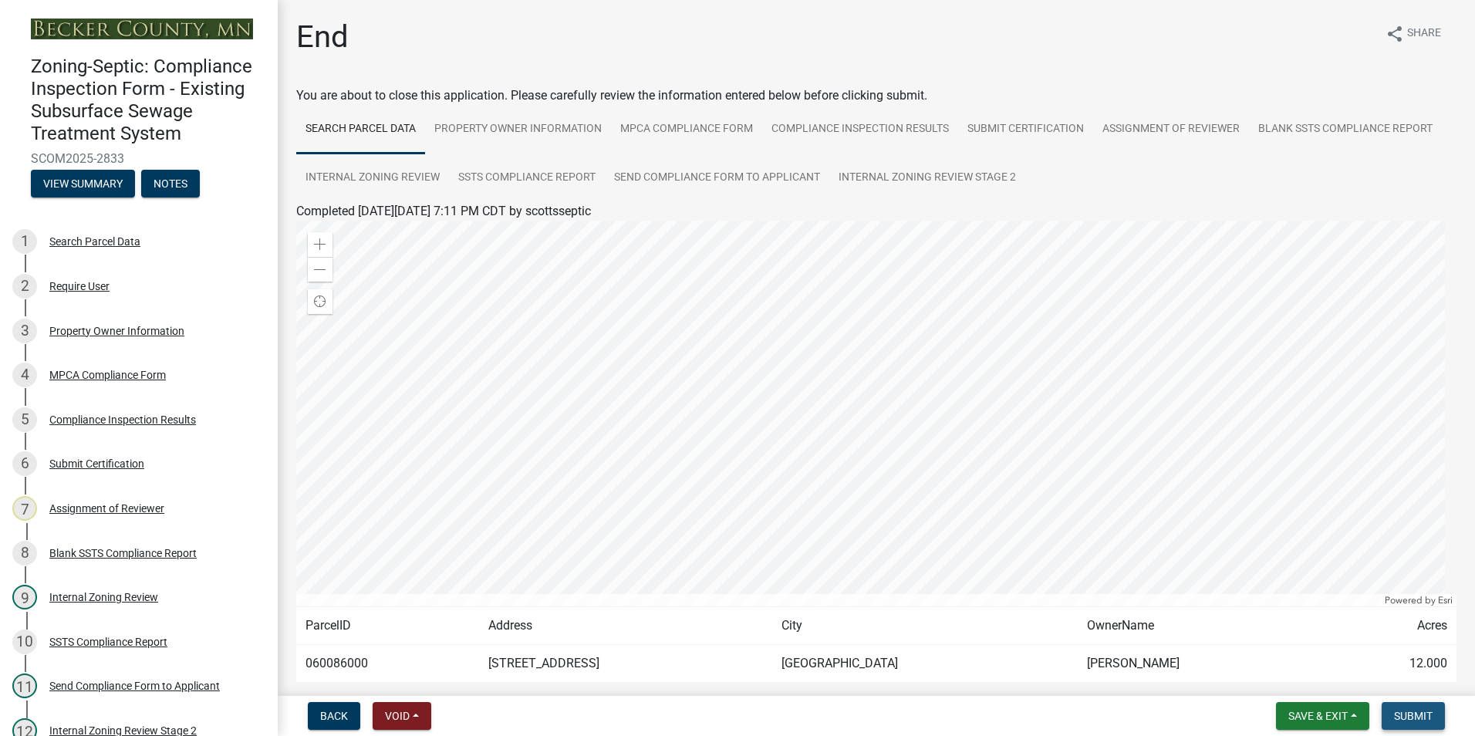
click at [1420, 711] on span "Submit" at bounding box center [1413, 716] width 39 height 12
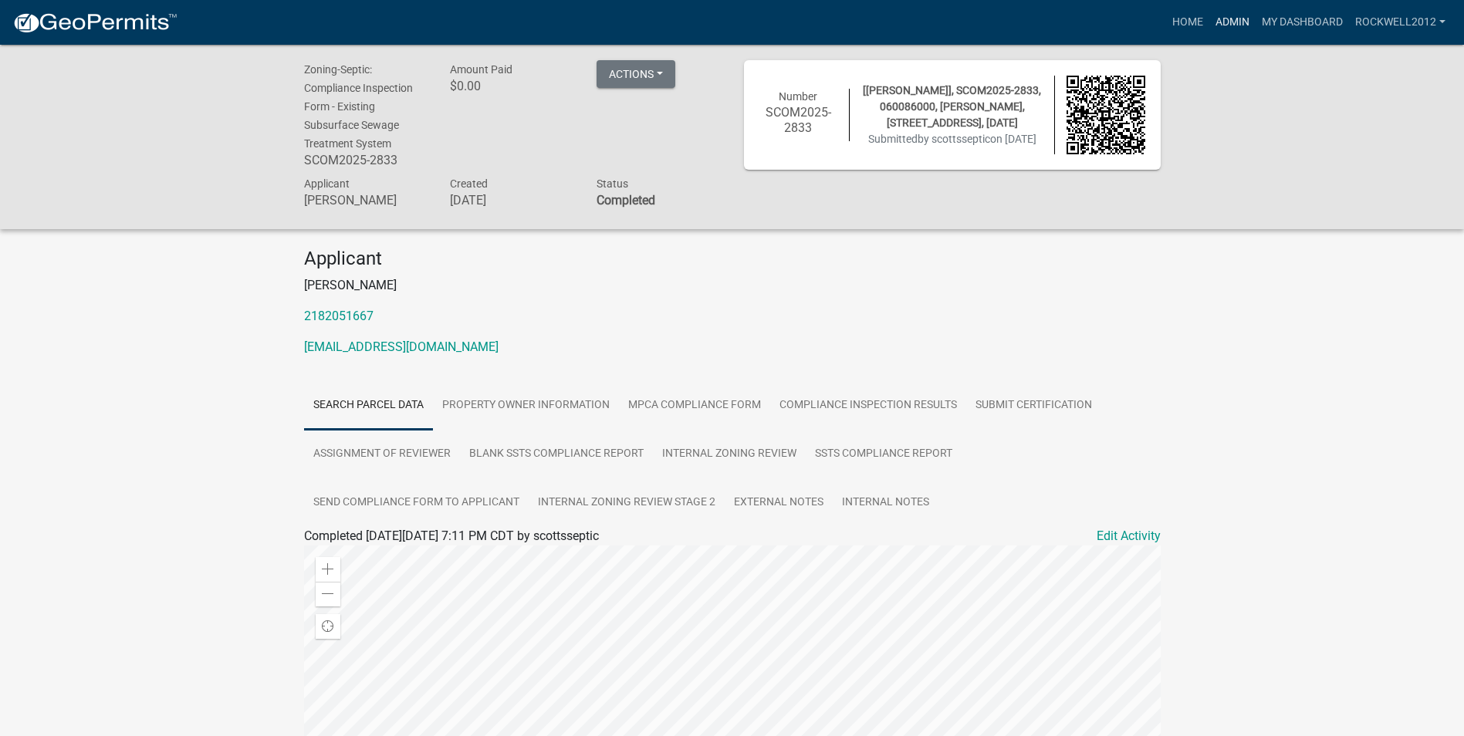
click at [1230, 19] on link "Admin" at bounding box center [1232, 22] width 46 height 29
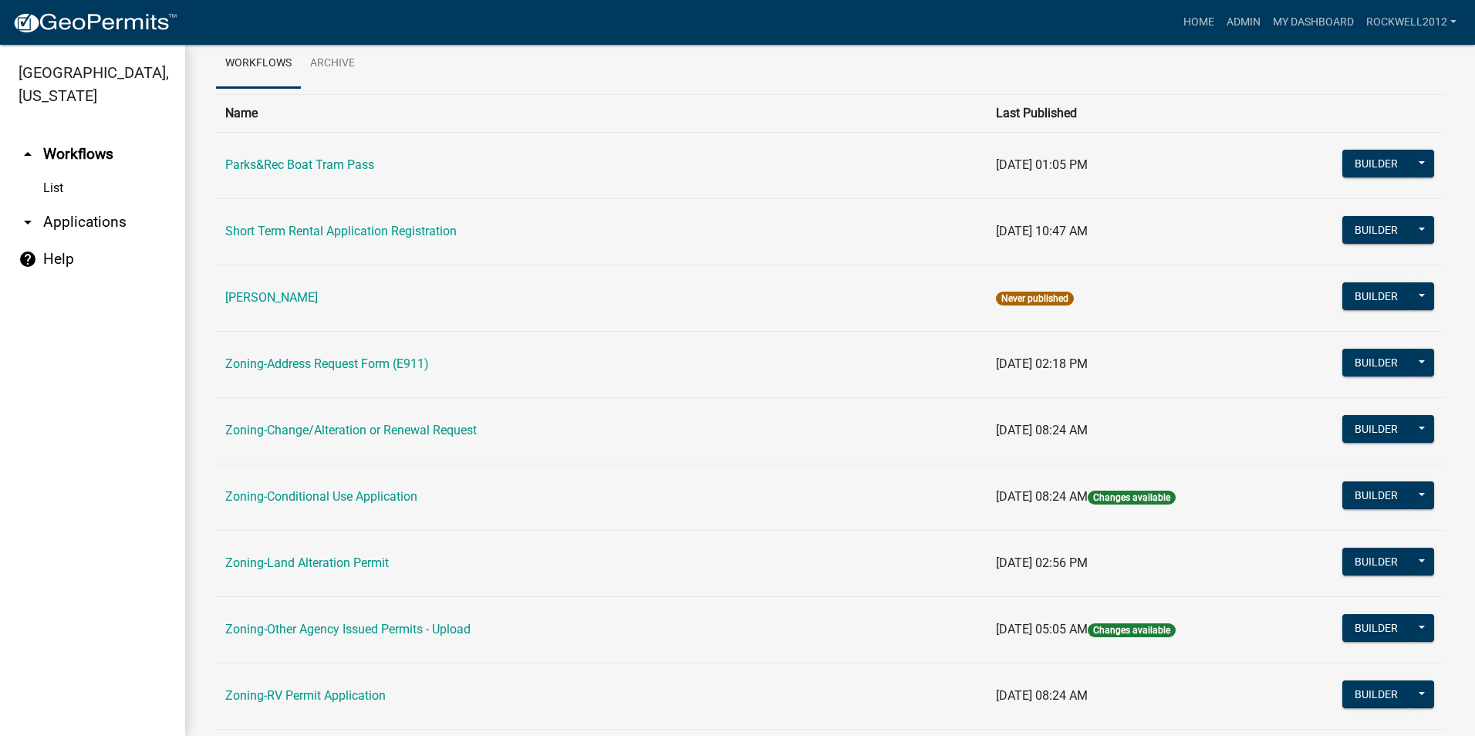
scroll to position [437, 0]
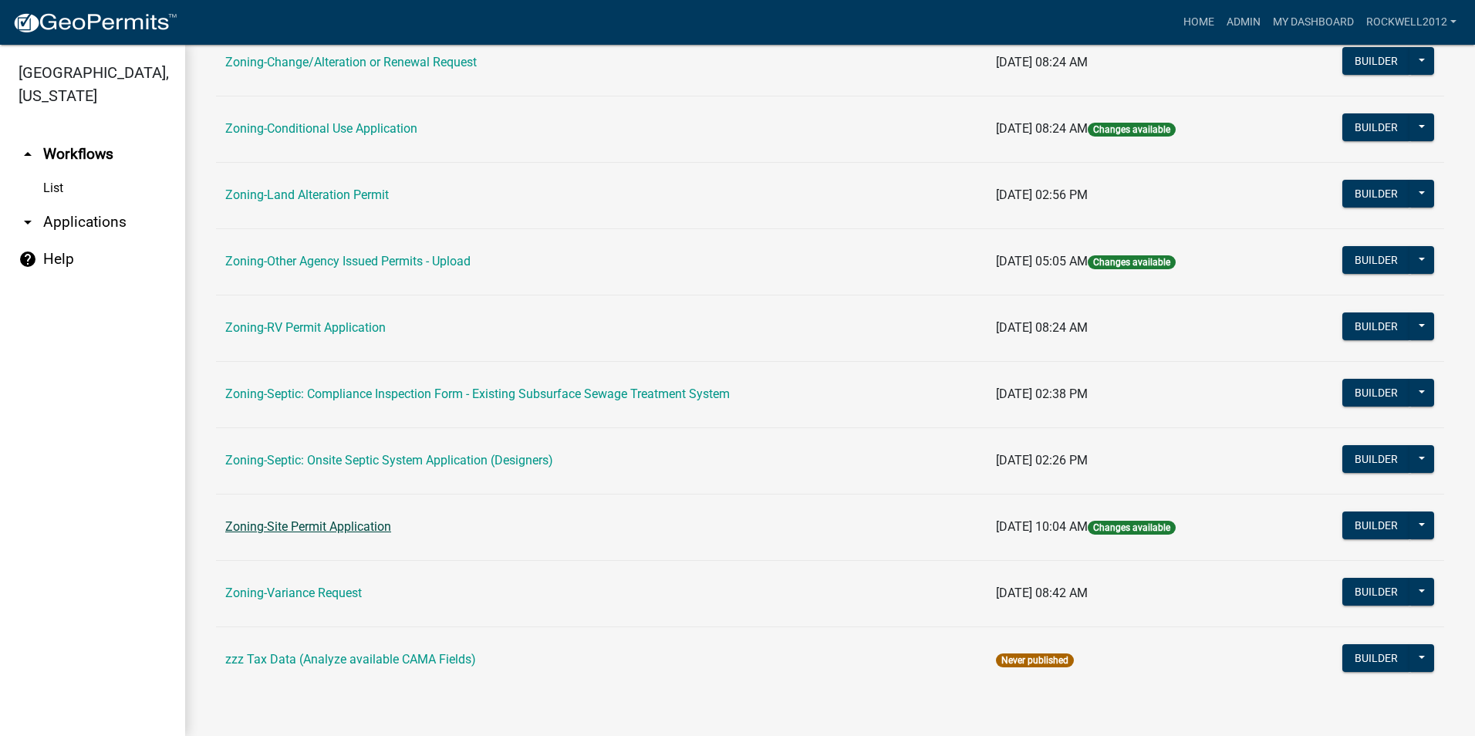
click at [292, 528] on link "Zoning-Site Permit Application" at bounding box center [308, 526] width 166 height 15
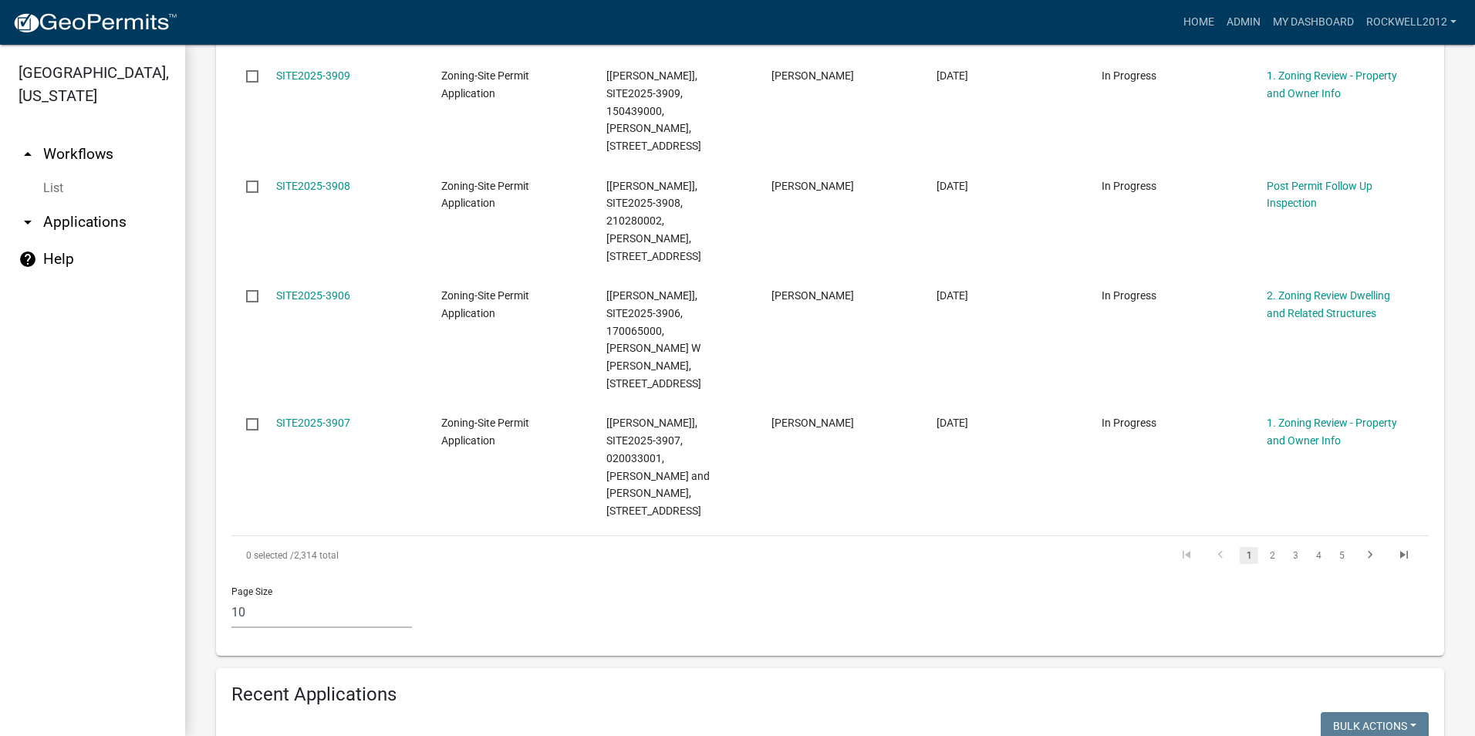
scroll to position [1219, 0]
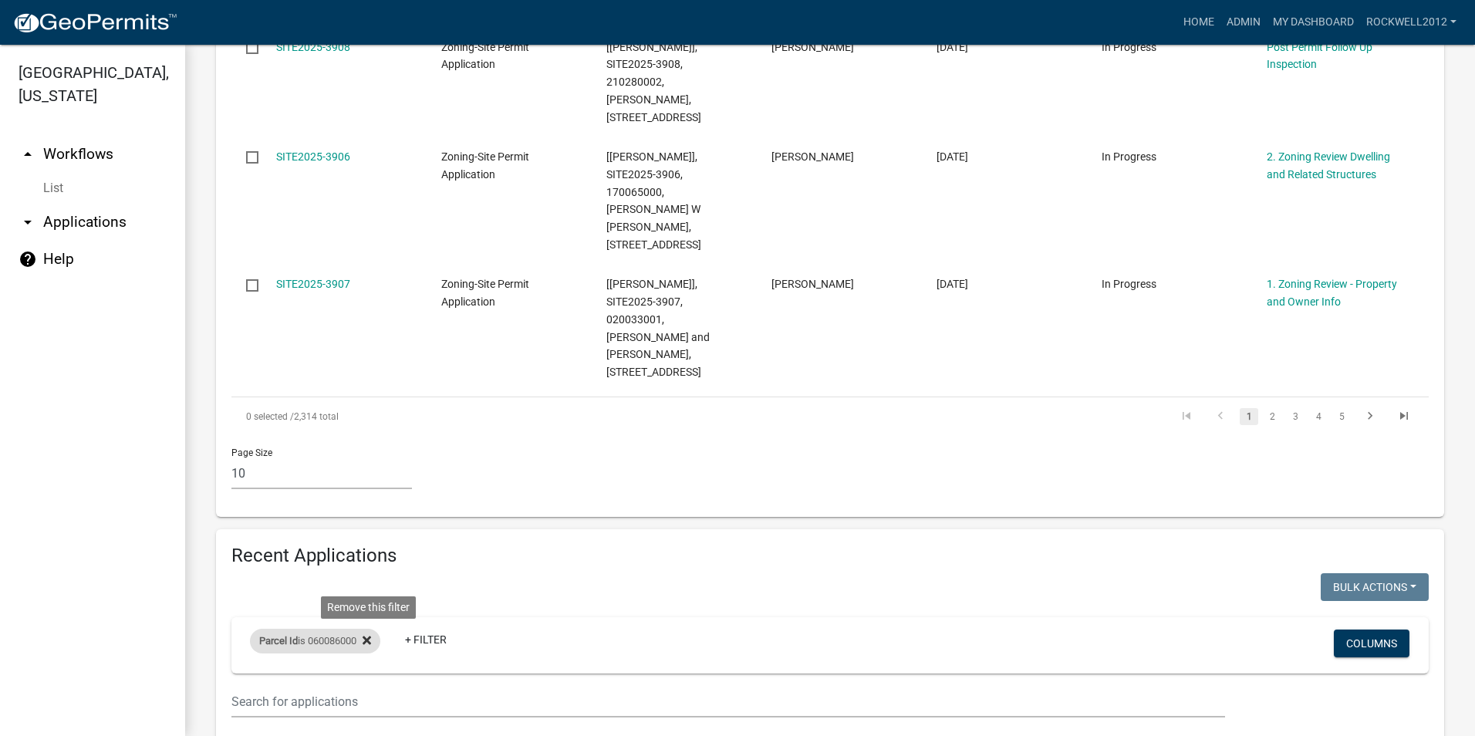
click at [371, 636] on icon at bounding box center [367, 640] width 8 height 8
click at [285, 617] on wm-filter-builder "+ Filter Columns" at bounding box center [829, 667] width 1197 height 100
click at [286, 630] on link "+ Filter" at bounding box center [283, 644] width 66 height 28
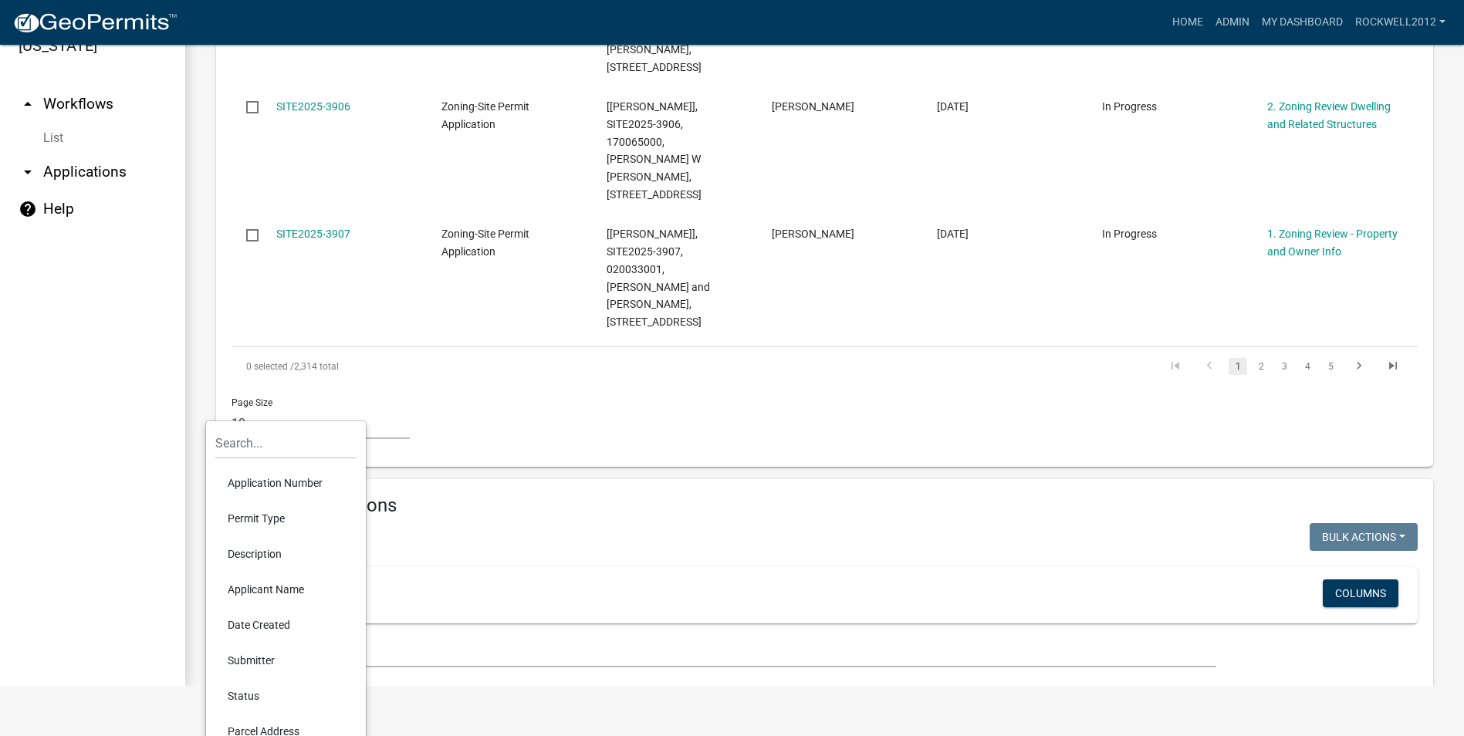
scroll to position [77, 0]
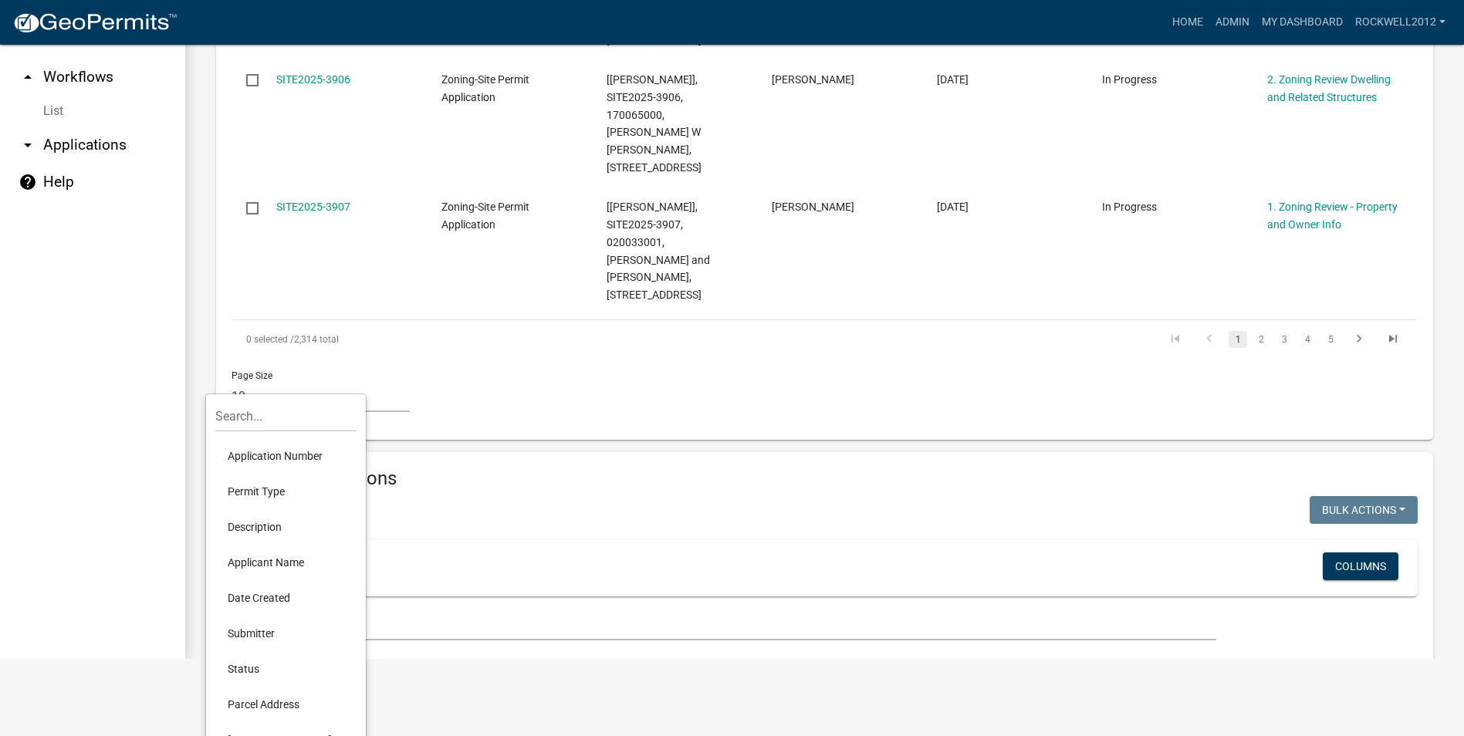
click at [270, 566] on li "Applicant Name" at bounding box center [285, 562] width 141 height 35
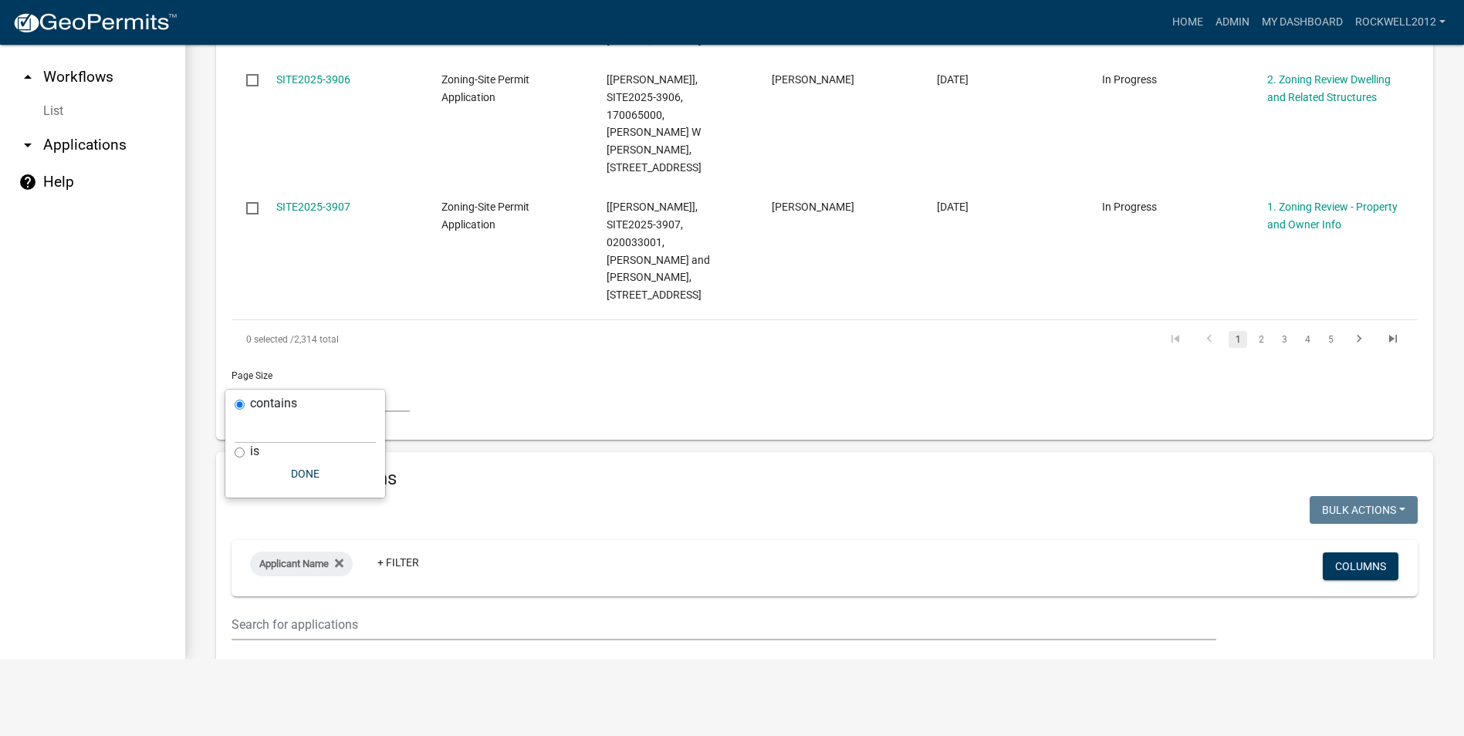
scroll to position [0, 0]
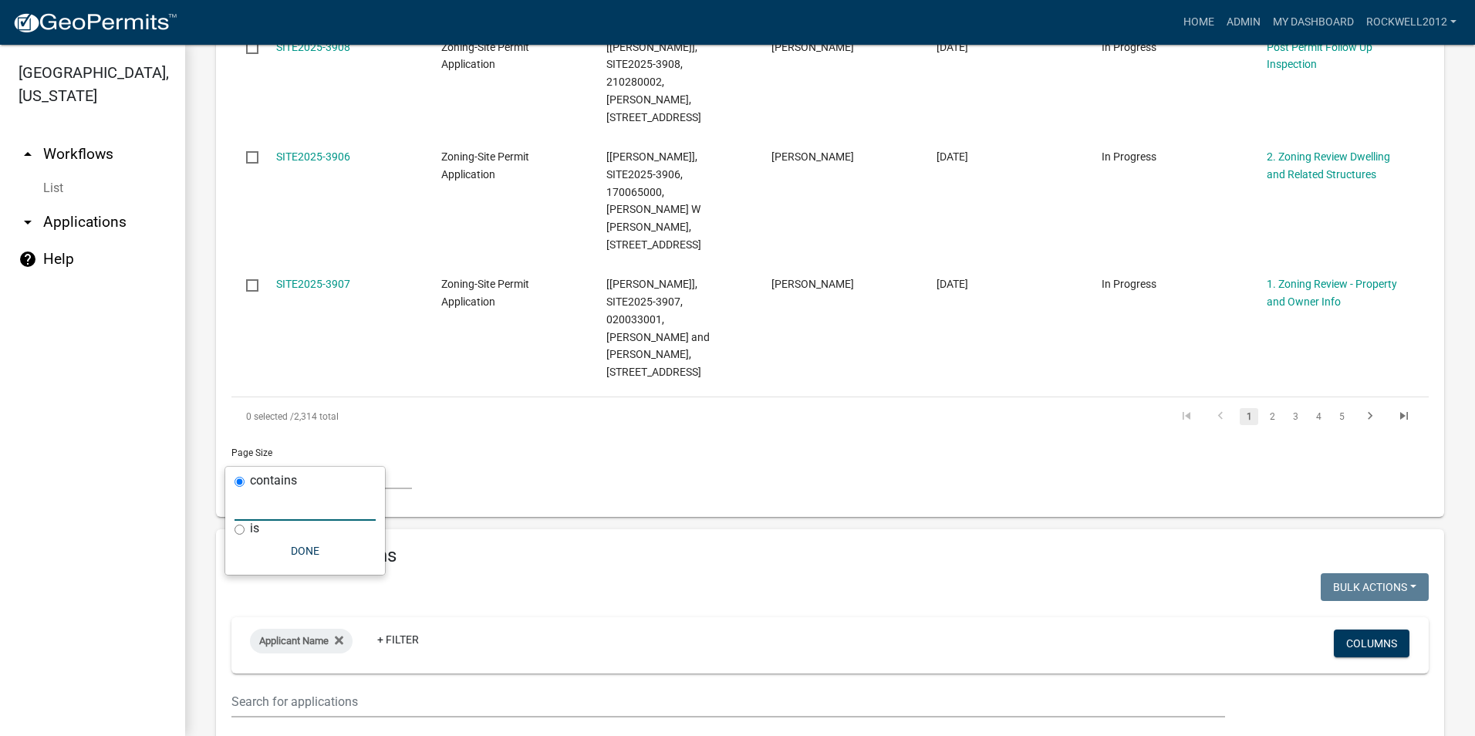
click at [294, 505] on input "text" at bounding box center [305, 505] width 141 height 32
type input "C"
click at [339, 636] on icon at bounding box center [339, 640] width 8 height 8
click at [285, 630] on link "+ Filter" at bounding box center [283, 644] width 66 height 28
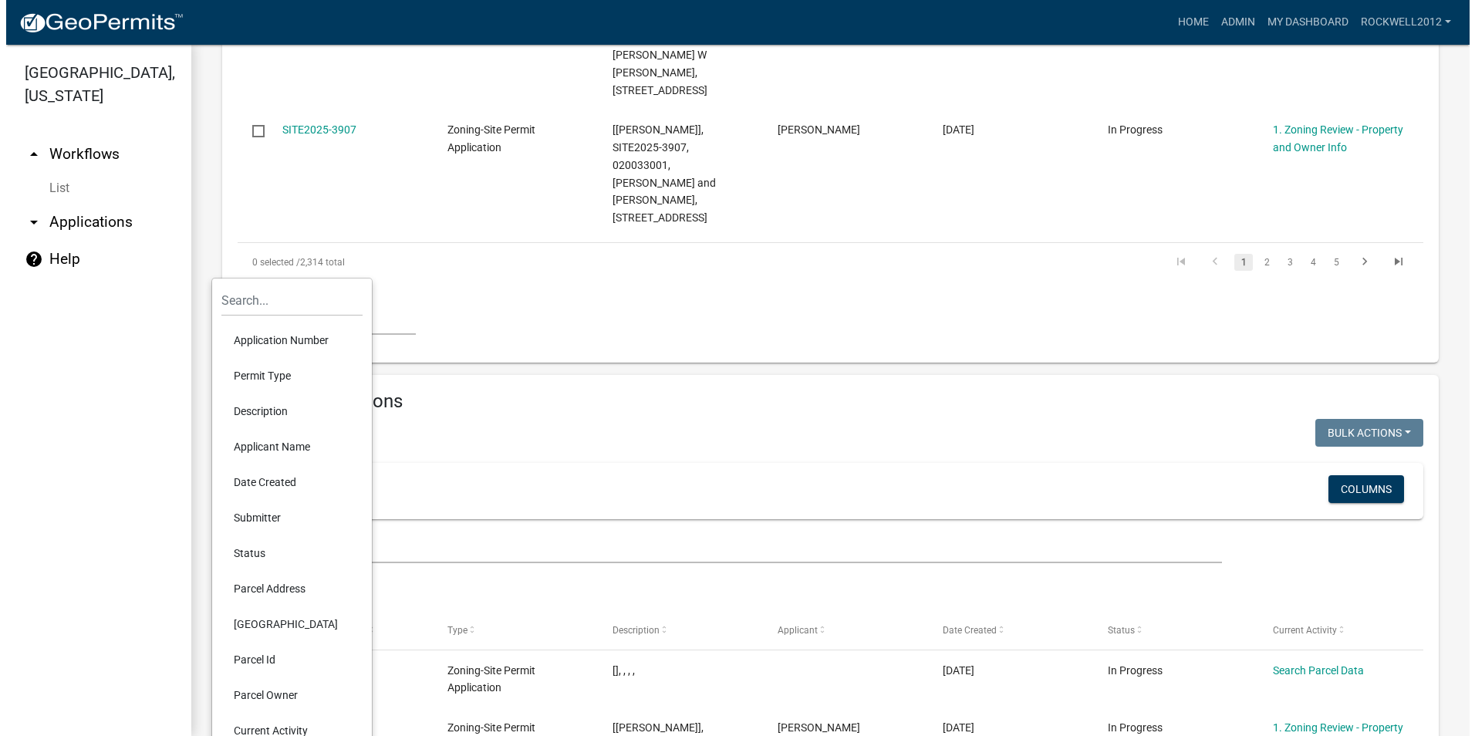
scroll to position [1451, 0]
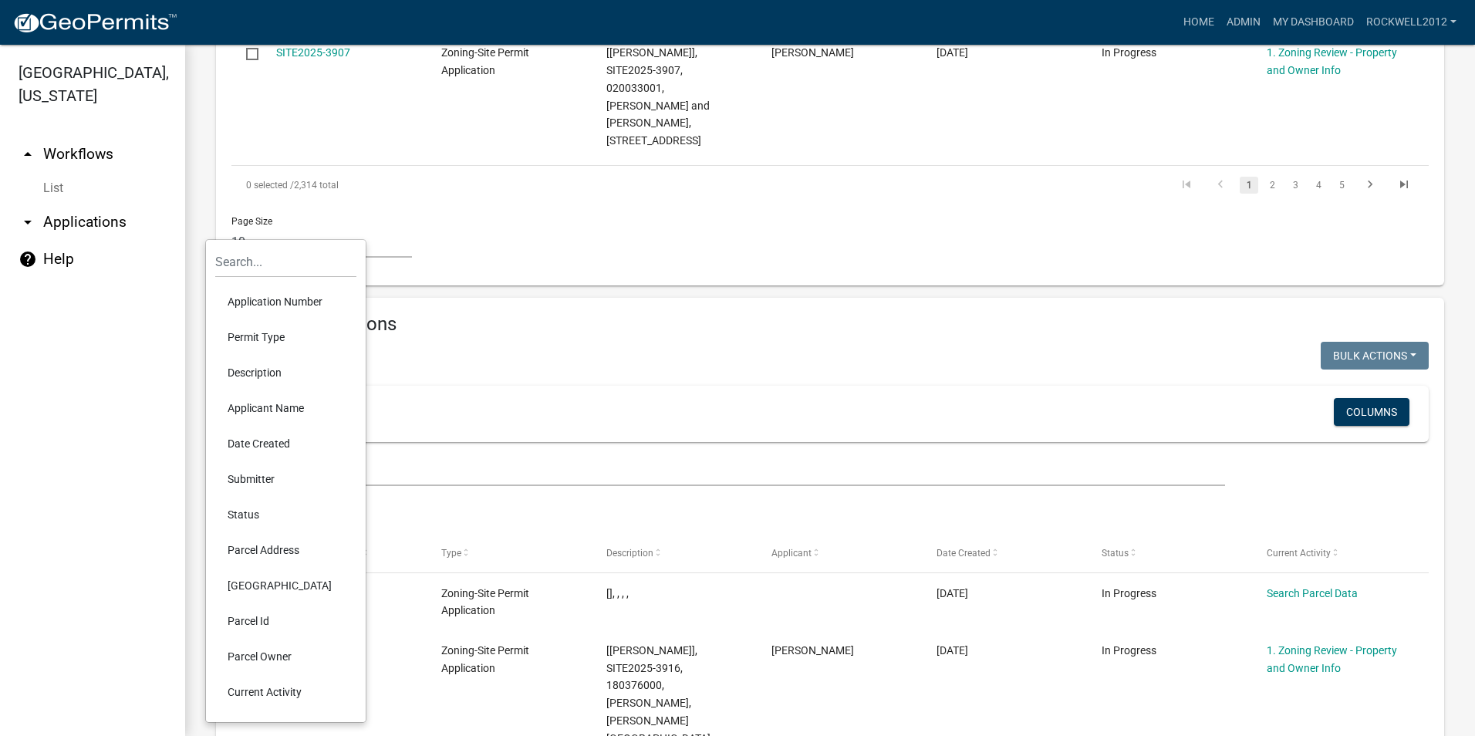
click at [262, 654] on li "Parcel Owner" at bounding box center [285, 656] width 141 height 35
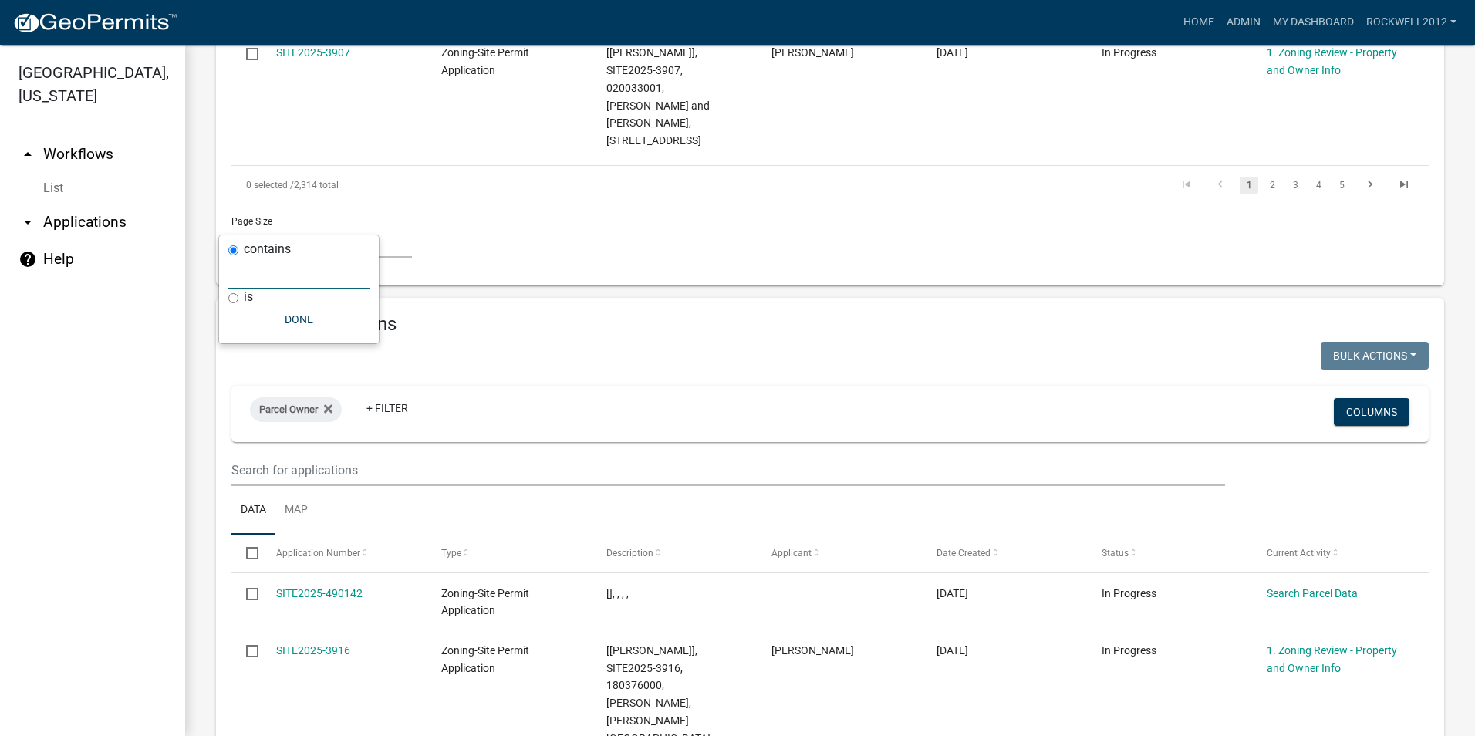
click at [241, 284] on input "text" at bounding box center [298, 274] width 141 height 32
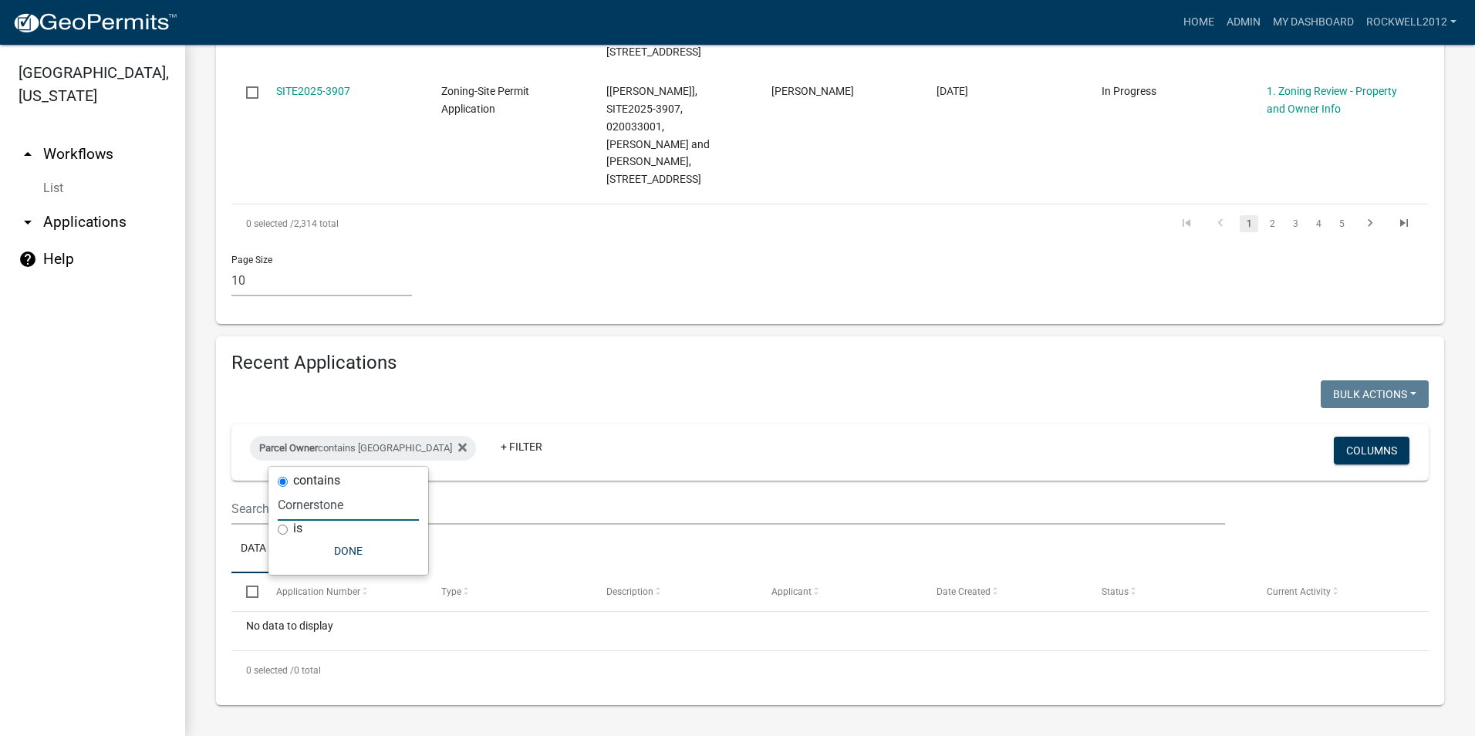
scroll to position [1219, 0]
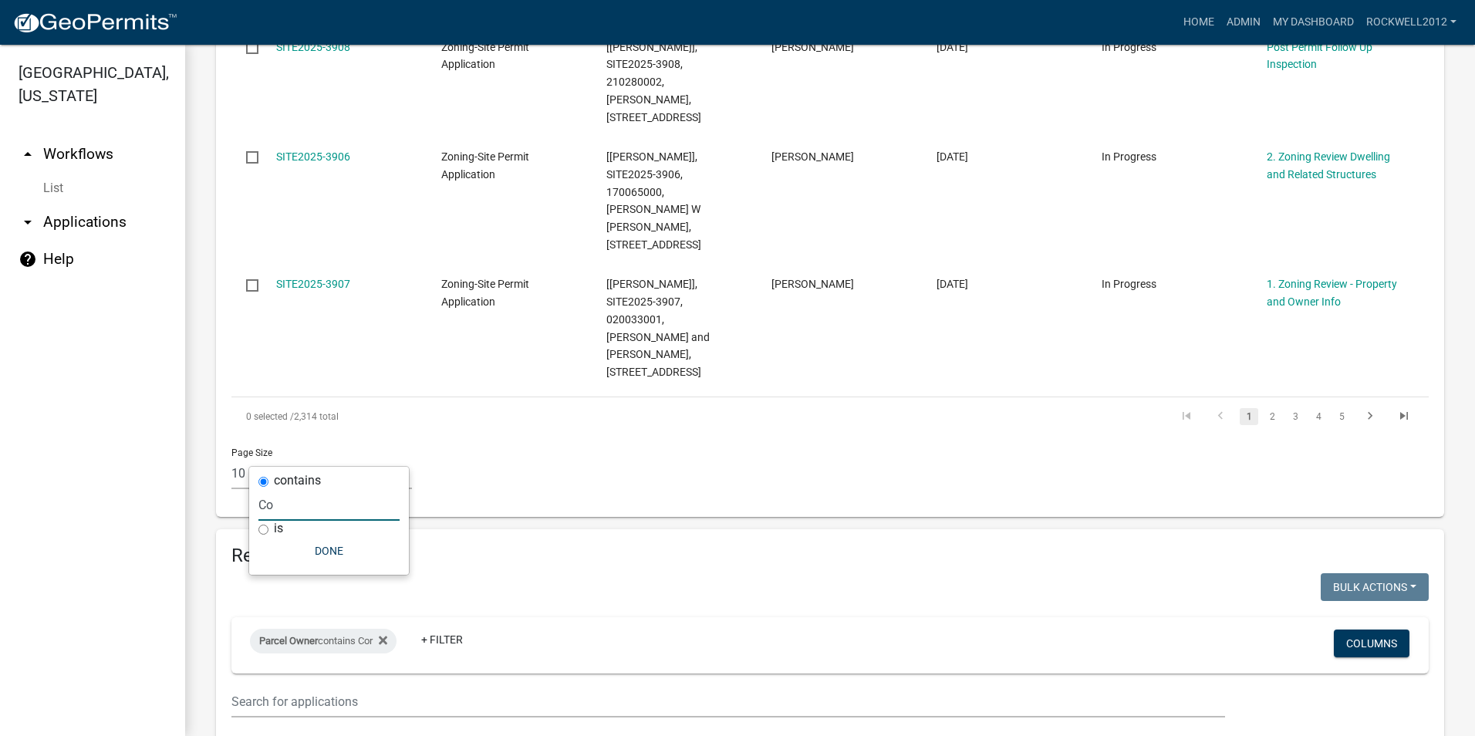
type input "C"
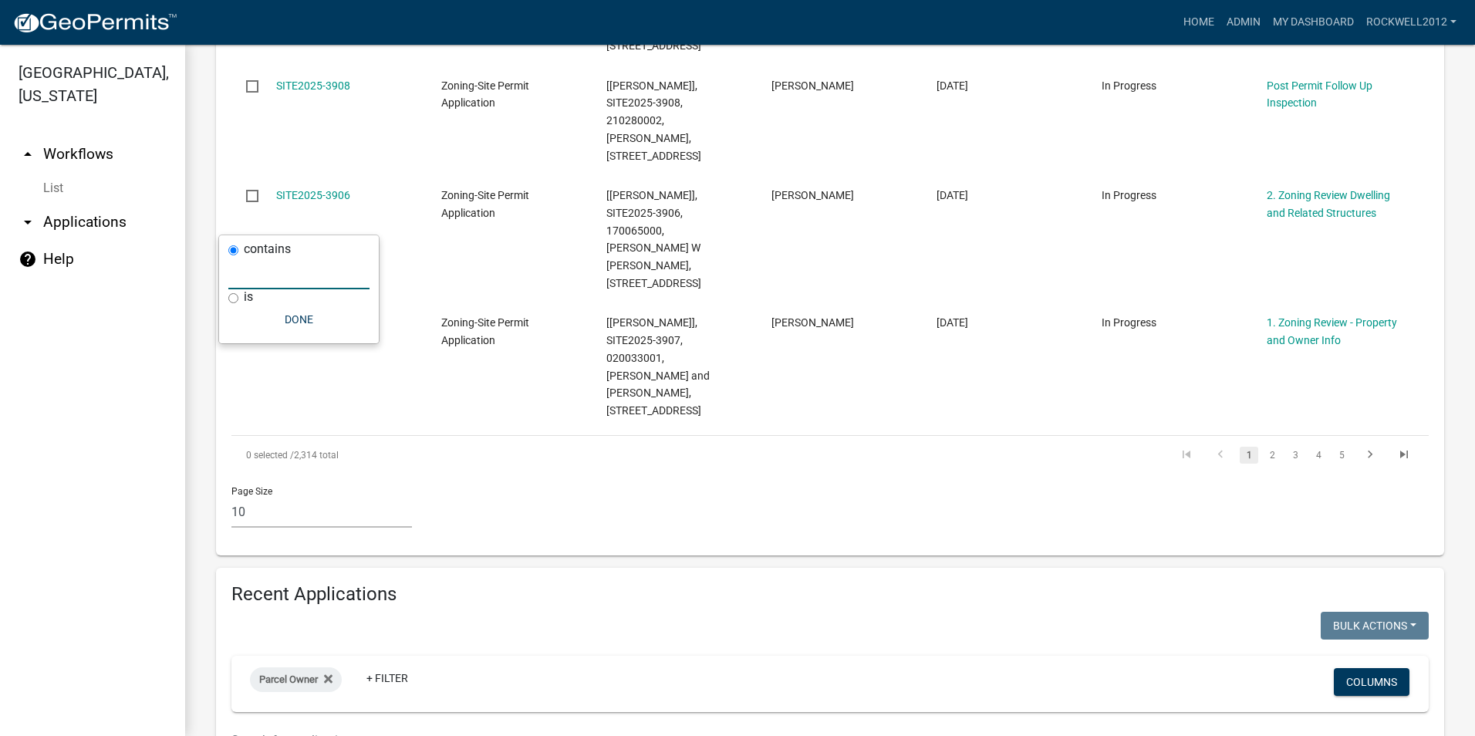
scroll to position [1451, 0]
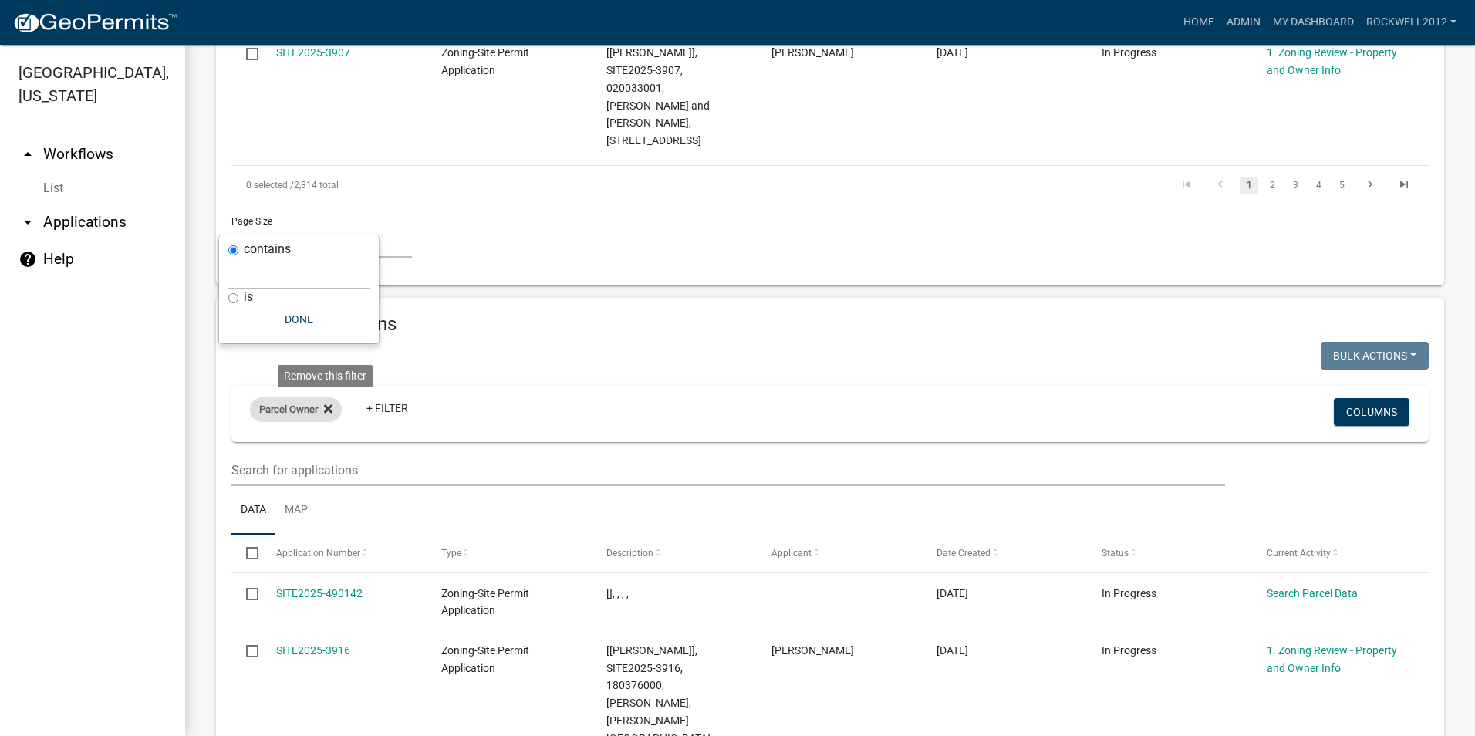
click at [332, 397] on fa-icon at bounding box center [325, 409] width 15 height 25
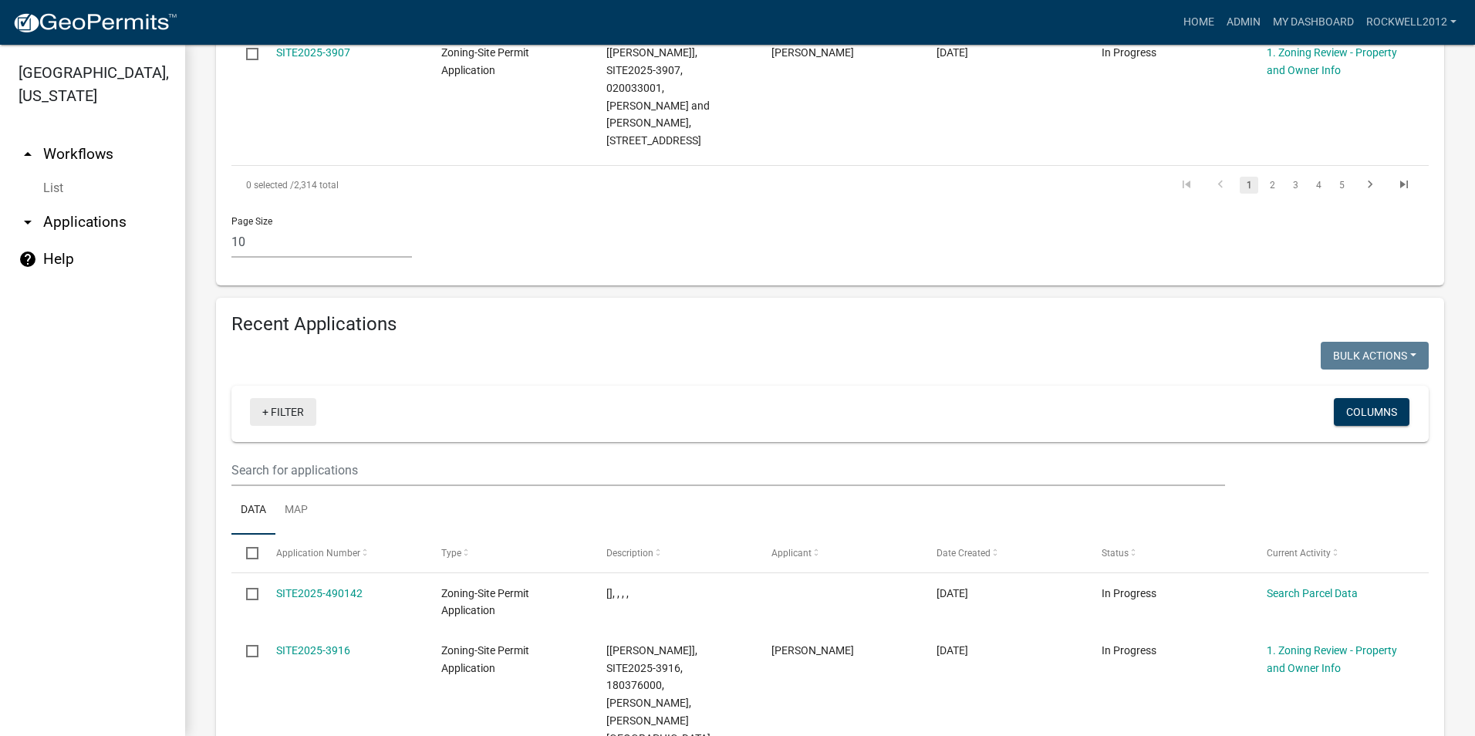
click at [296, 398] on link "+ Filter" at bounding box center [283, 412] width 66 height 28
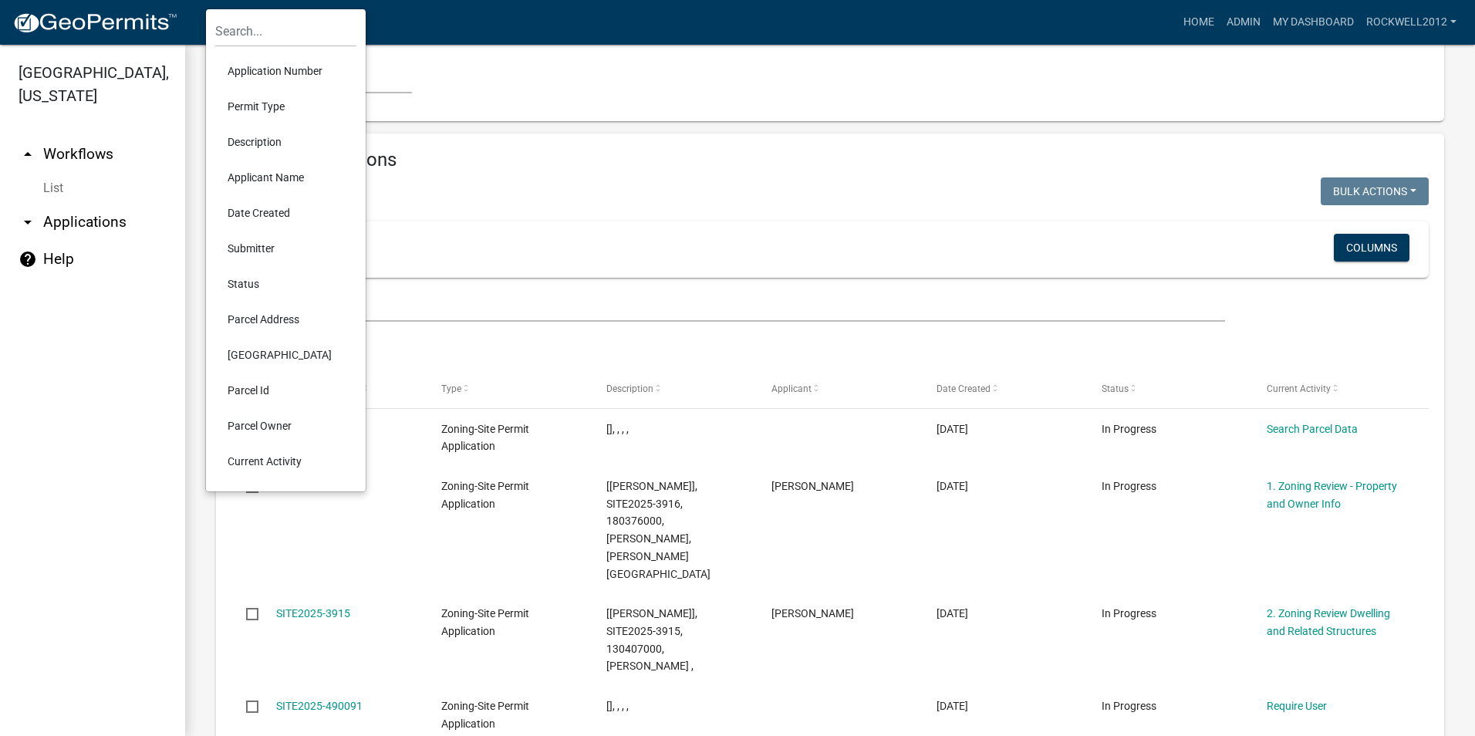
scroll to position [1682, 0]
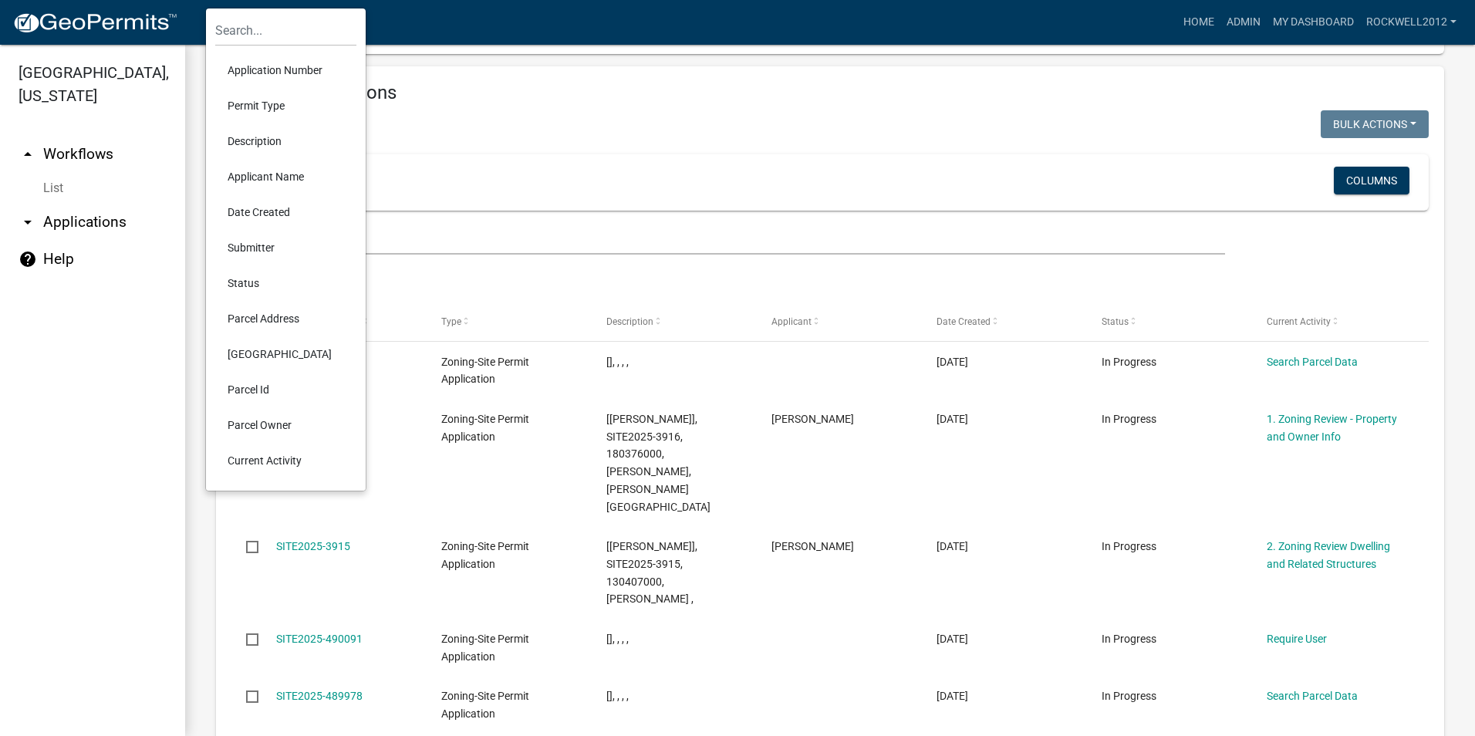
click at [147, 183] on link "List" at bounding box center [92, 188] width 185 height 31
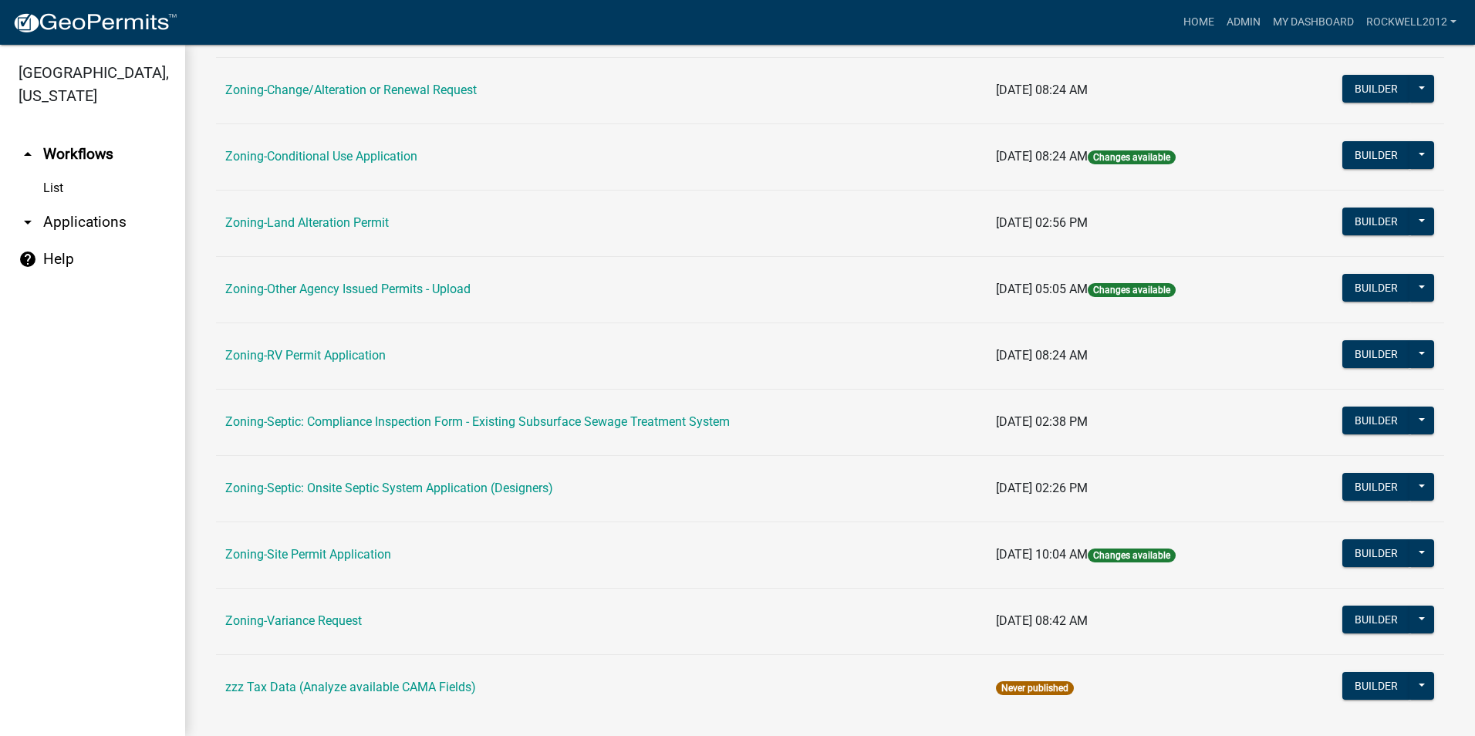
scroll to position [437, 0]
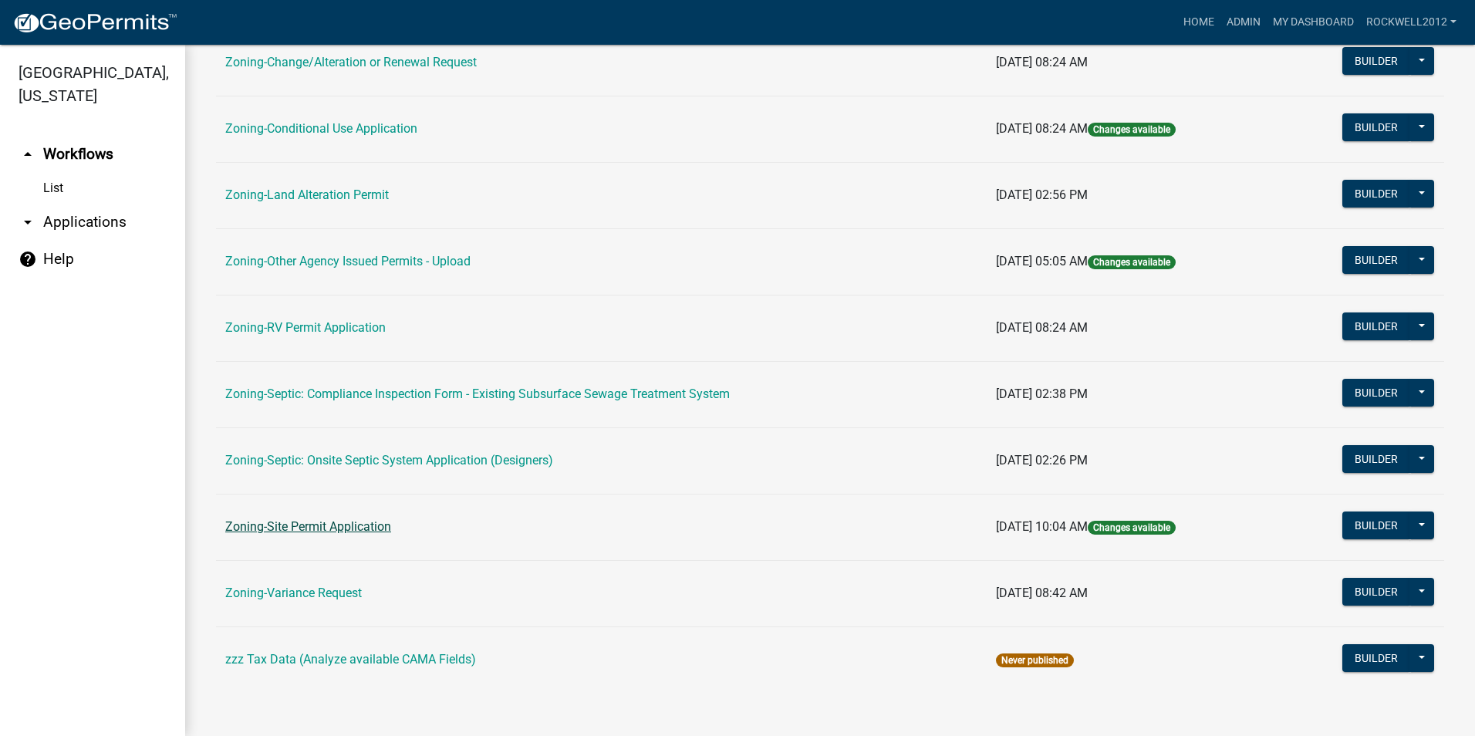
click at [293, 528] on link "Zoning-Site Permit Application" at bounding box center [308, 526] width 166 height 15
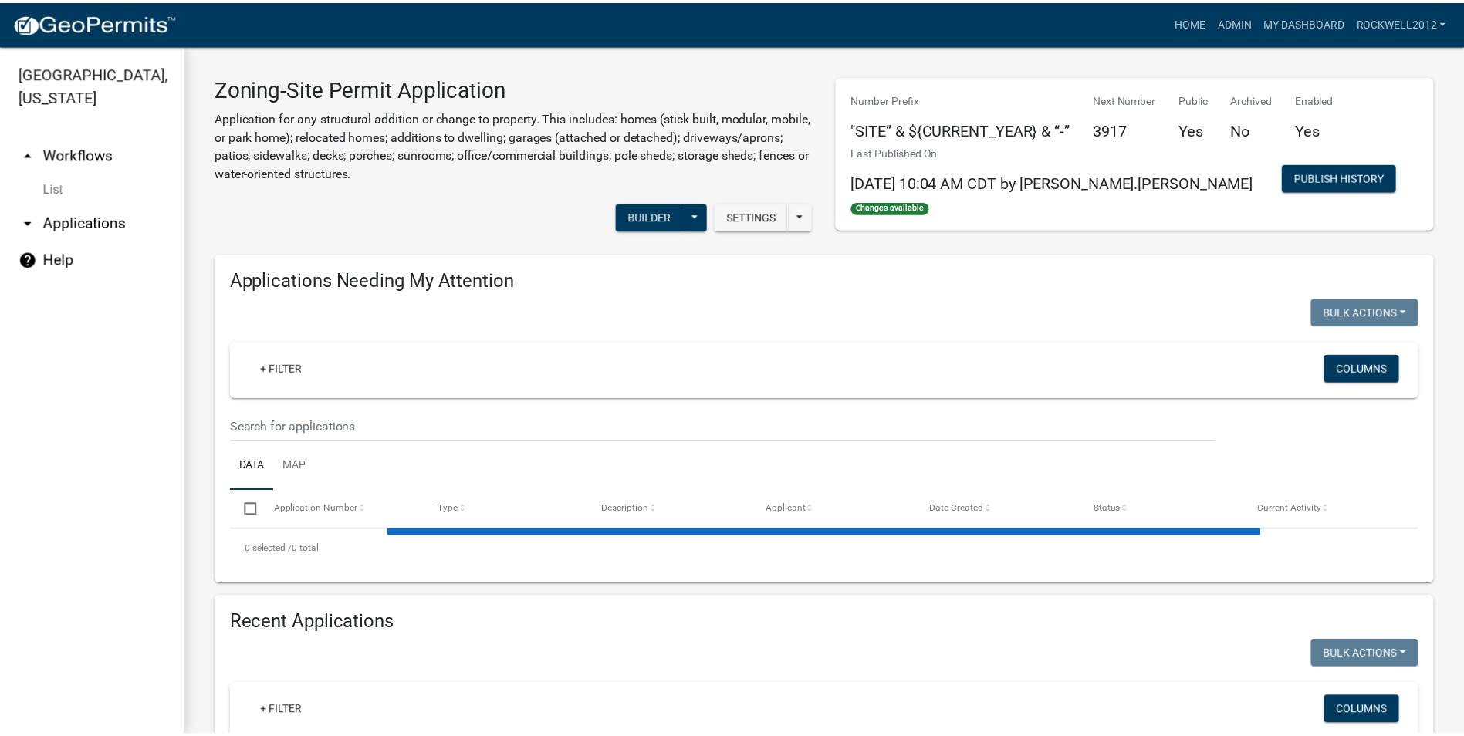
scroll to position [221, 0]
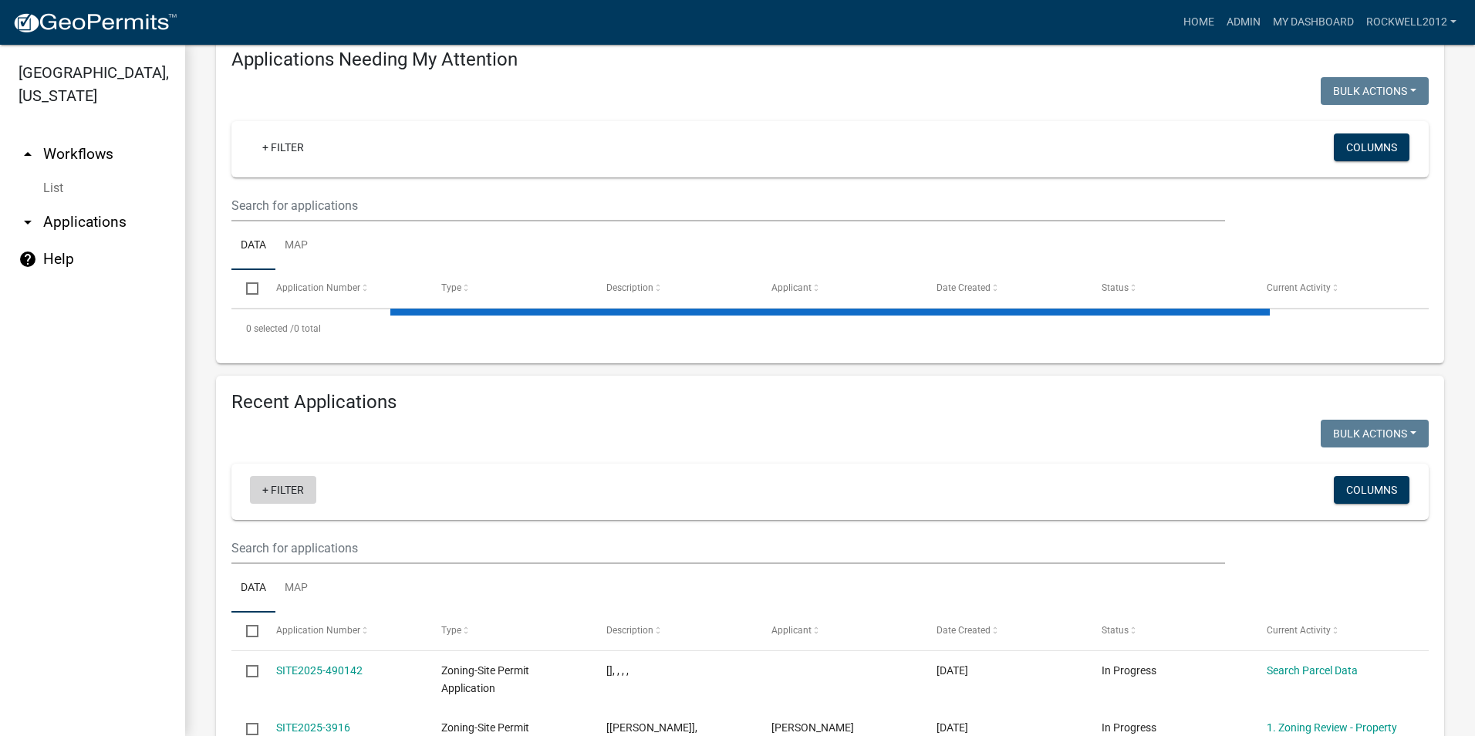
click at [280, 495] on link "+ Filter" at bounding box center [283, 490] width 66 height 28
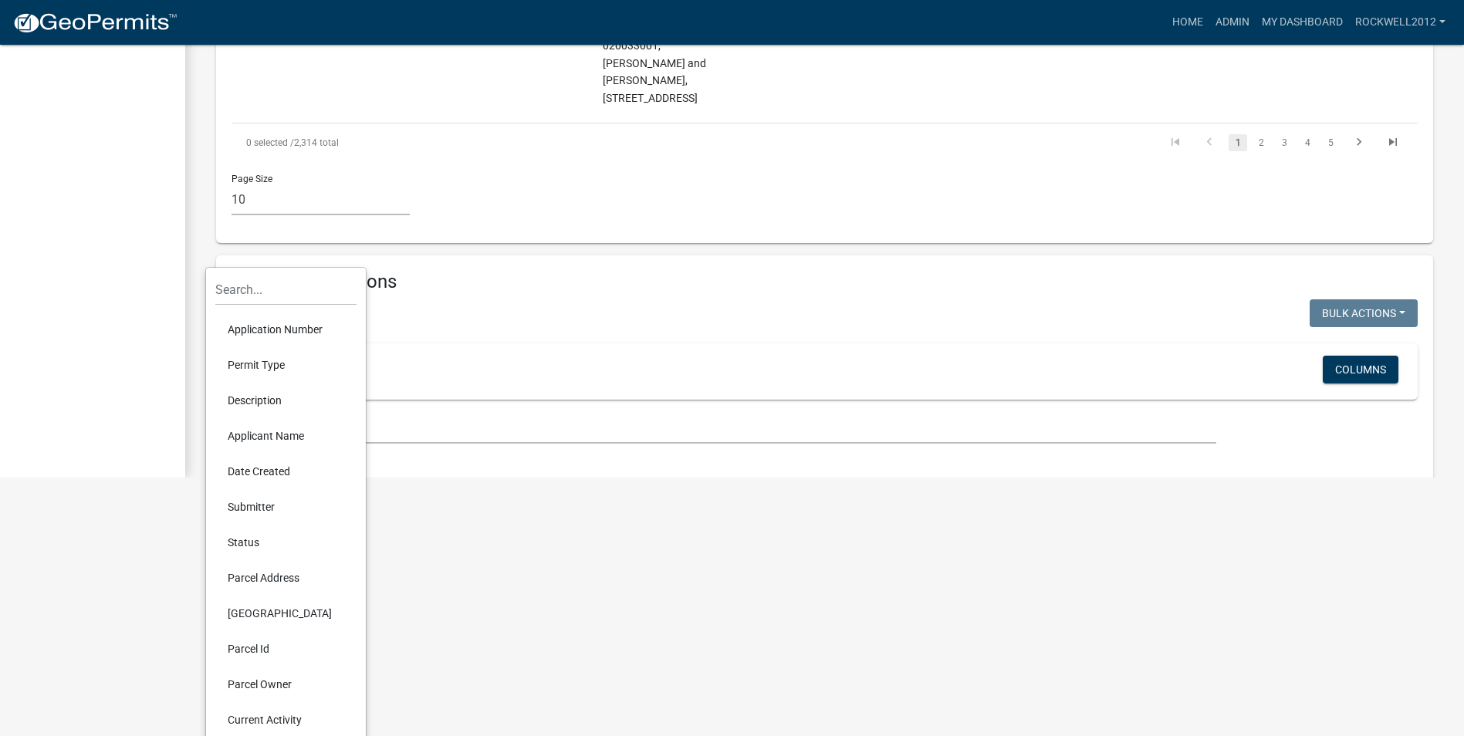
scroll to position [273, 0]
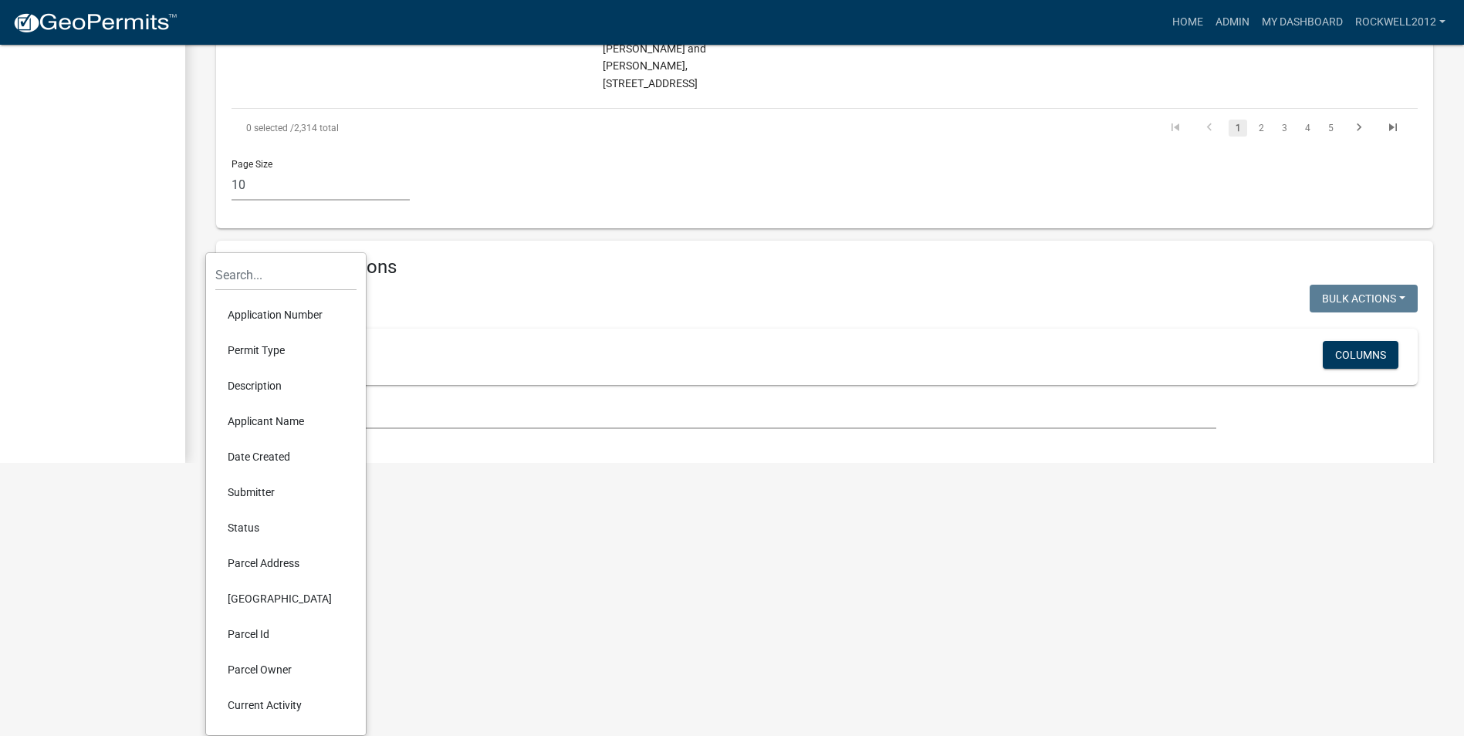
click at [566, 463] on html "Internet Explorer does NOT work with GeoPermits. Get a new browser for more sec…" at bounding box center [732, 95] width 1464 height 736
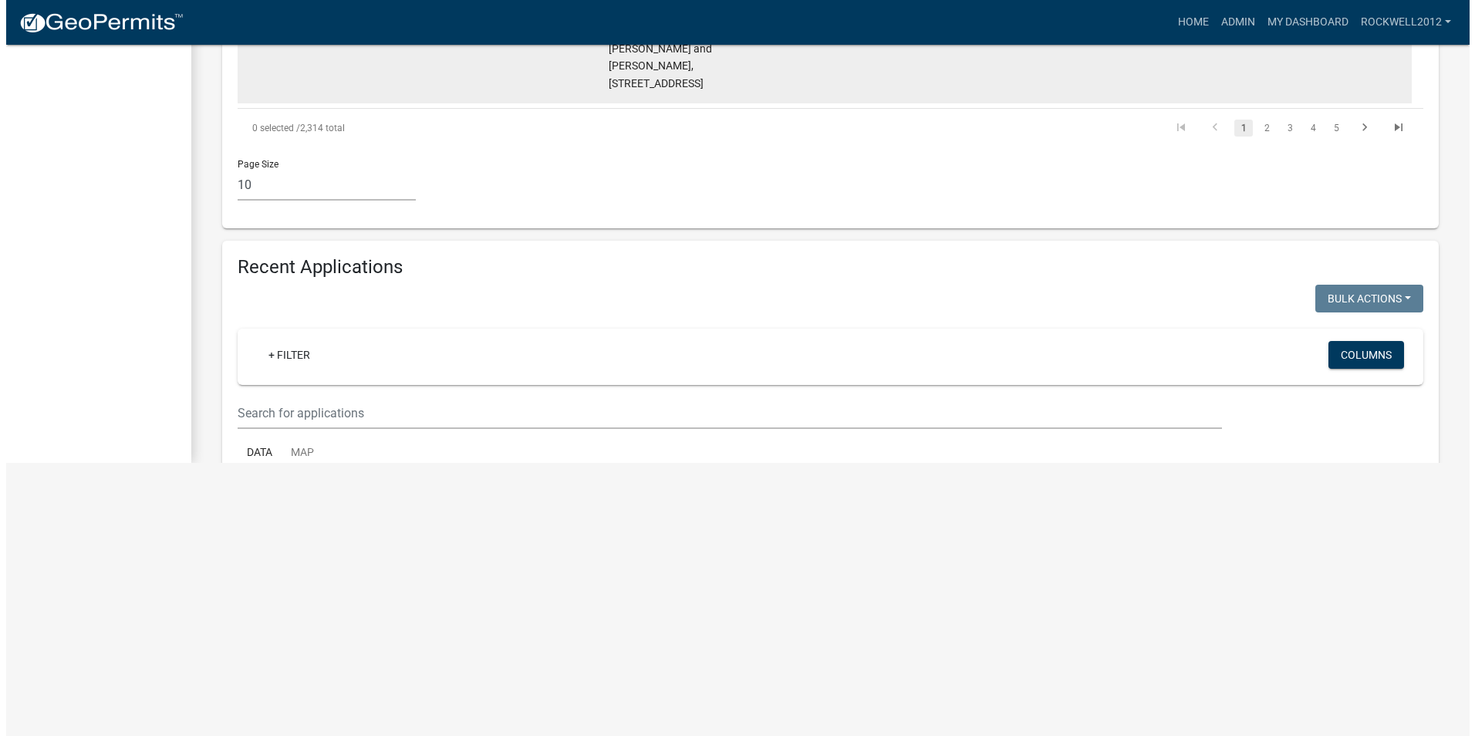
scroll to position [0, 0]
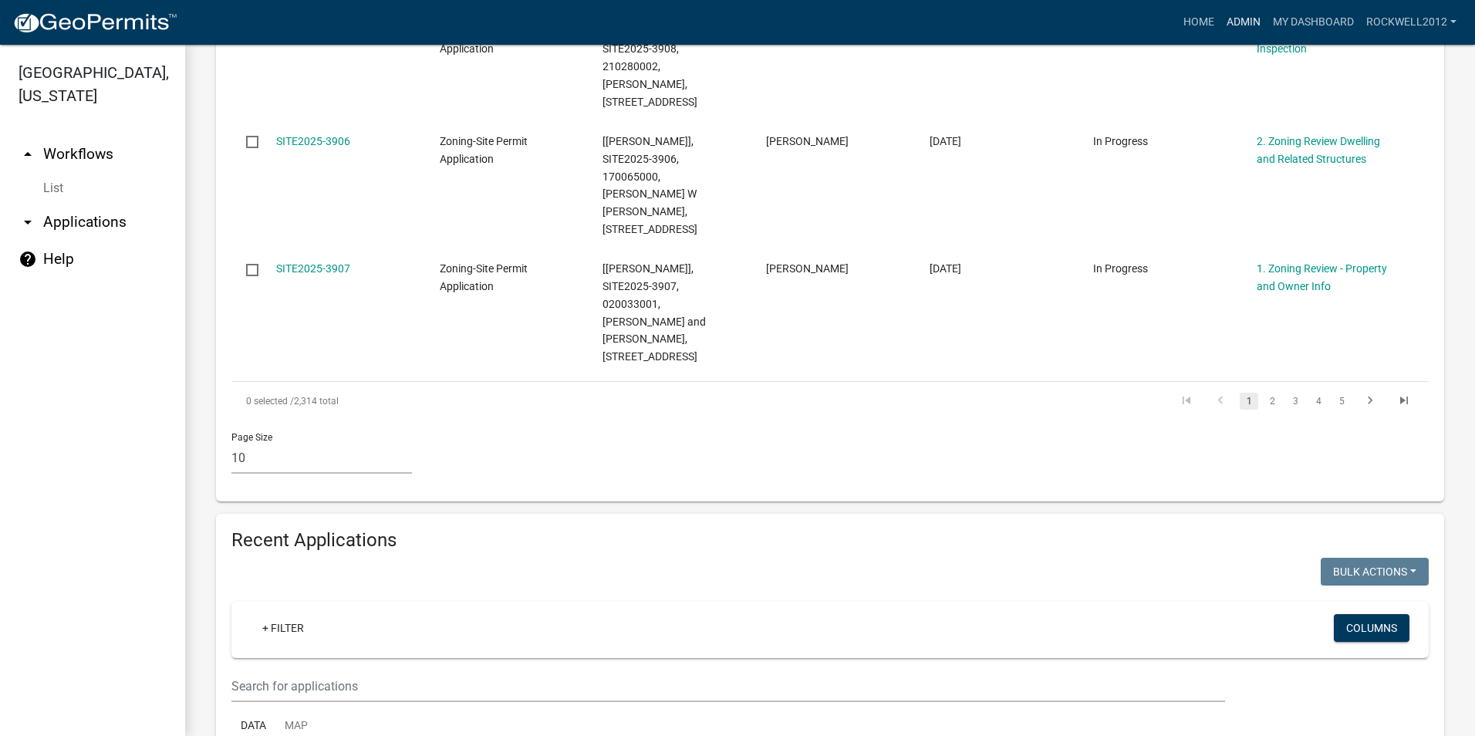
click at [1238, 25] on link "Admin" at bounding box center [1244, 22] width 46 height 29
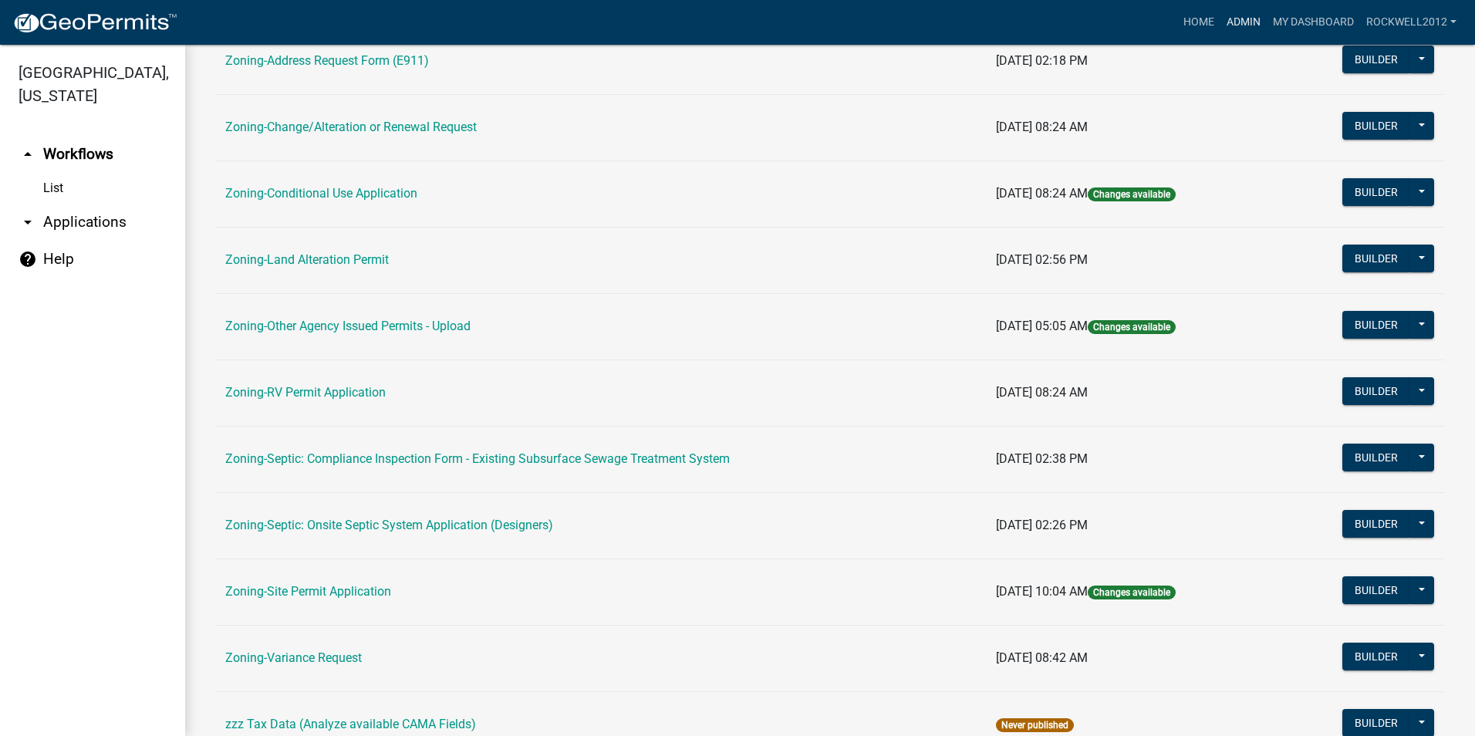
scroll to position [437, 0]
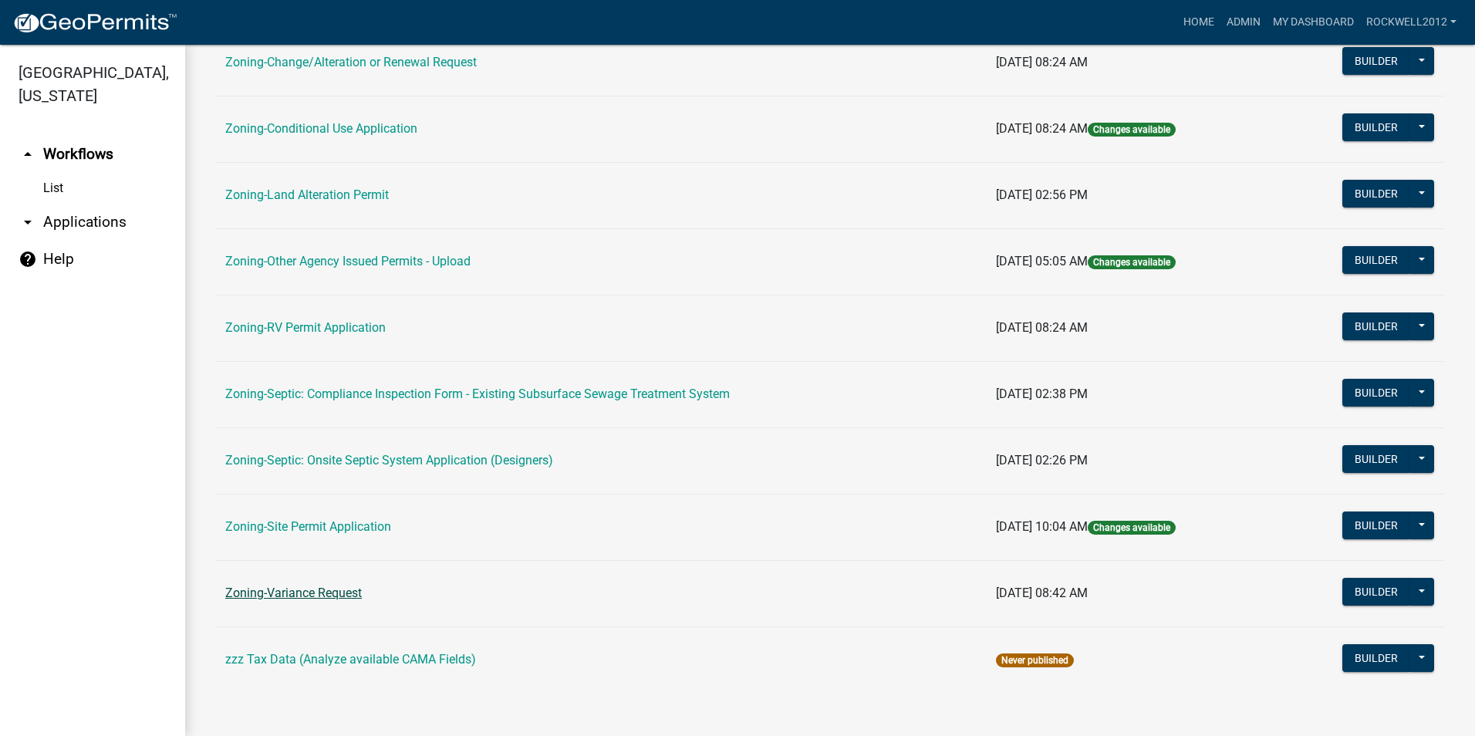
click at [297, 591] on link "Zoning-Variance Request" at bounding box center [293, 593] width 137 height 15
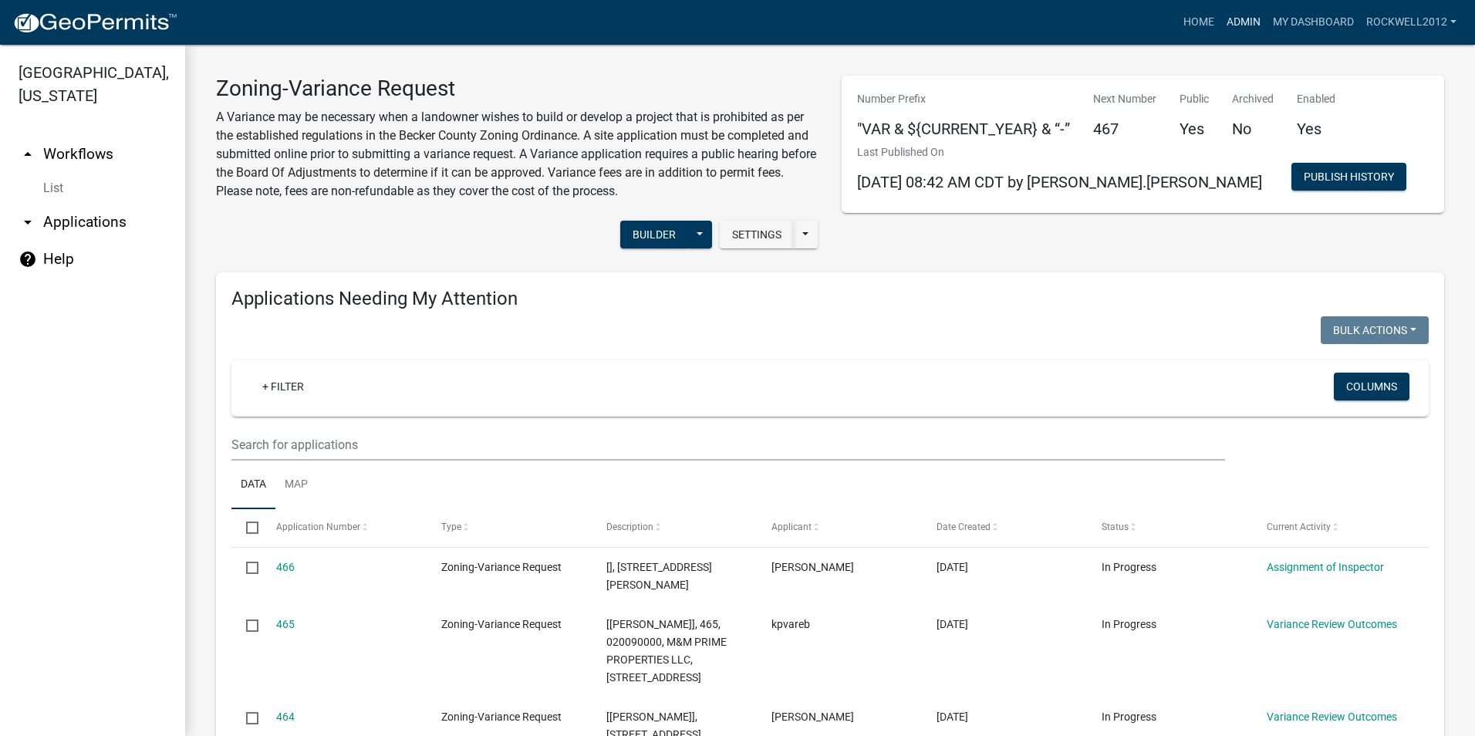
click at [1244, 19] on link "Admin" at bounding box center [1244, 22] width 46 height 29
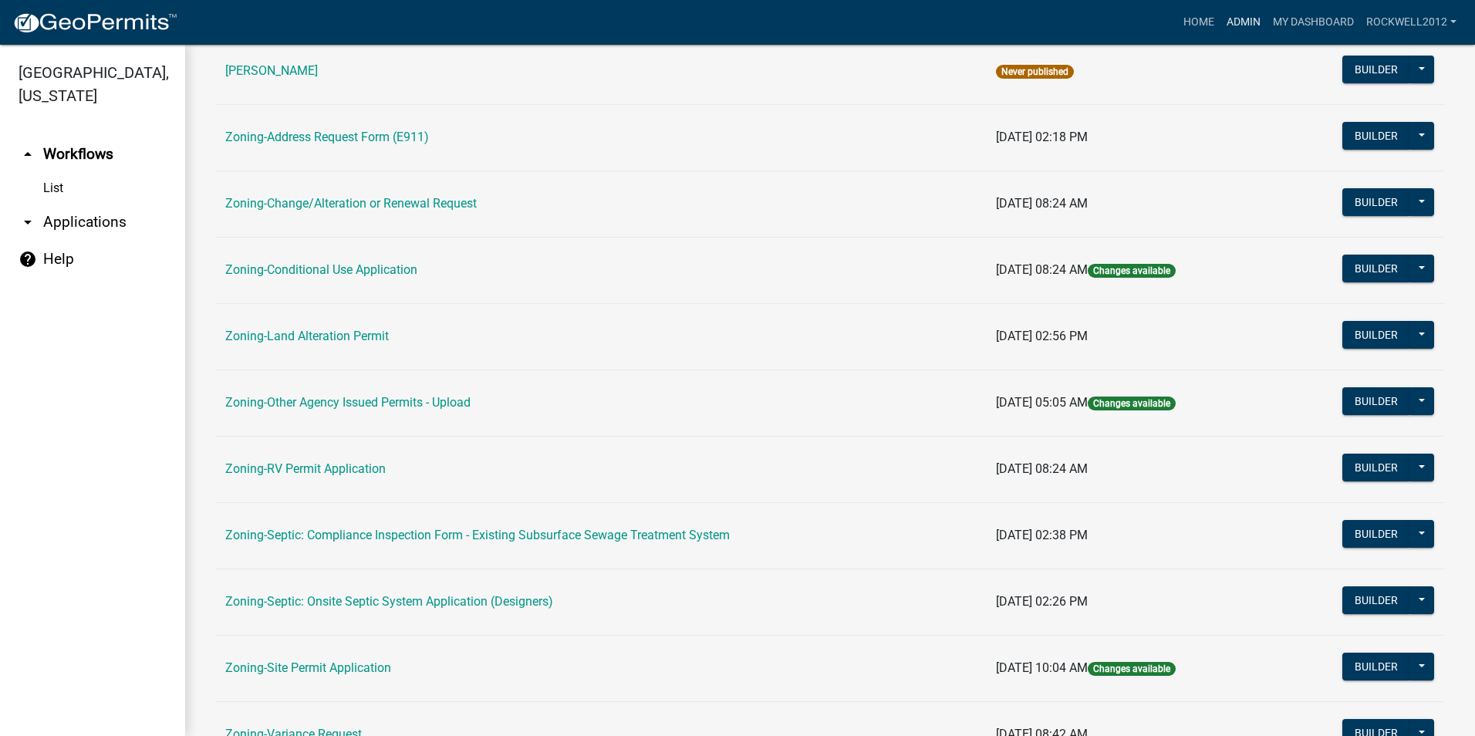
scroll to position [309, 0]
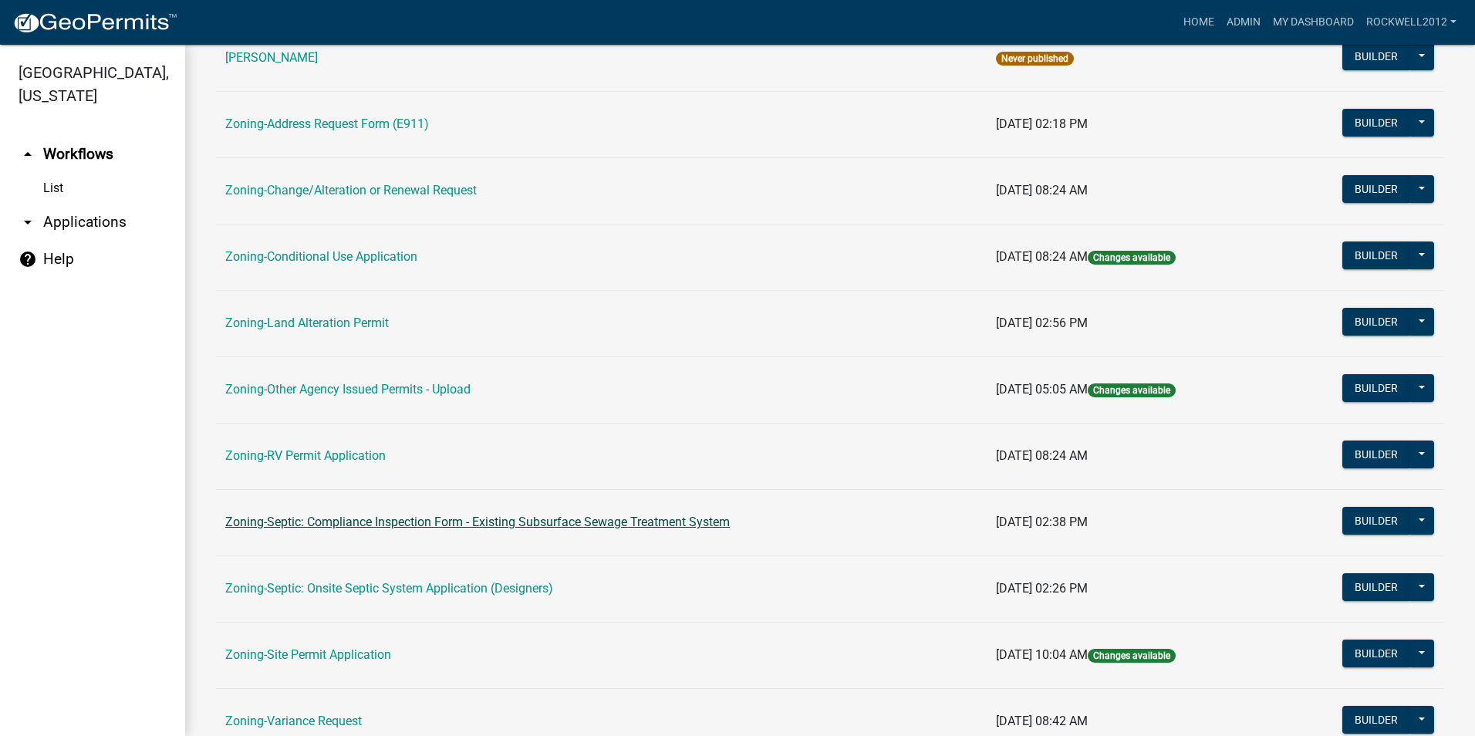
click at [623, 524] on link "Zoning-Septic: Compliance Inspection Form - Existing Subsurface Sewage Treatmen…" at bounding box center [477, 522] width 505 height 15
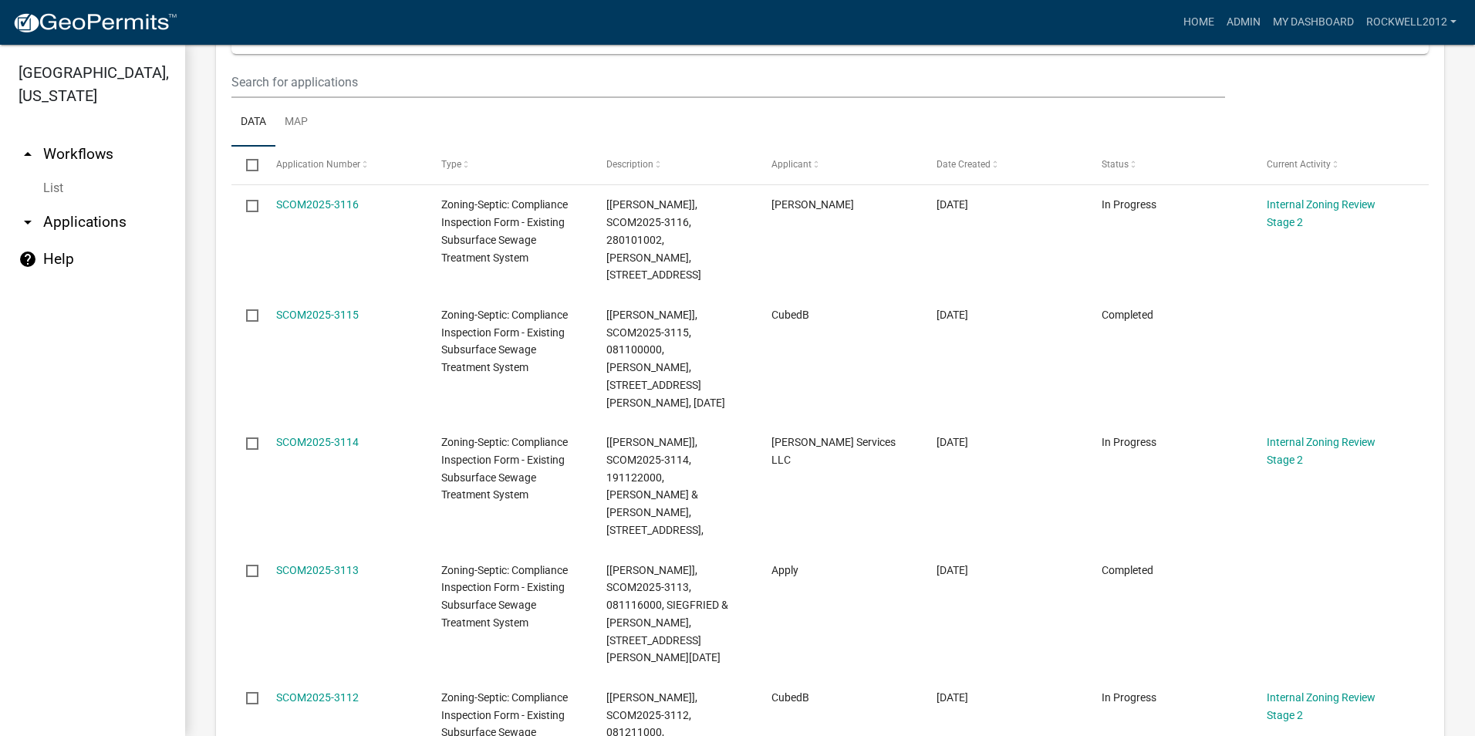
scroll to position [1067, 0]
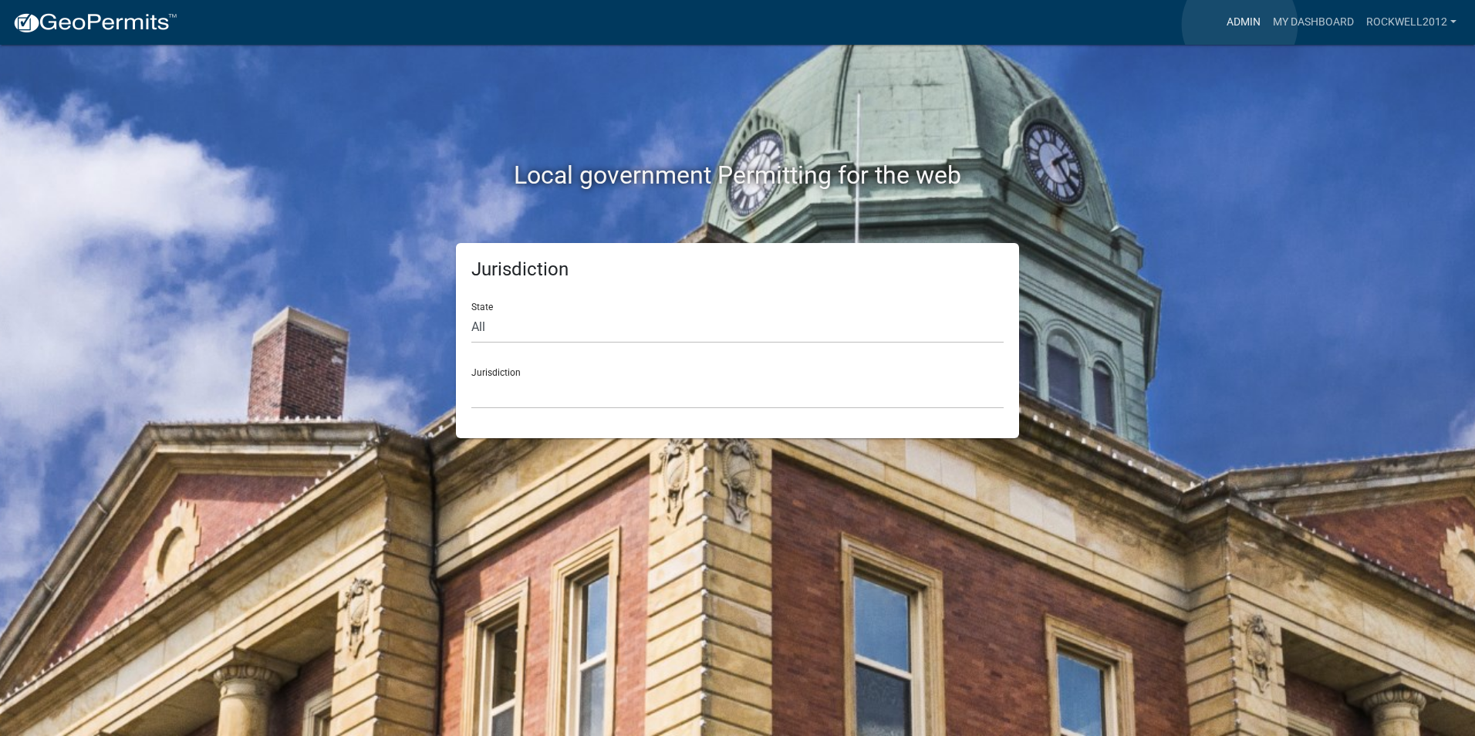
click at [1240, 25] on link "Admin" at bounding box center [1244, 22] width 46 height 29
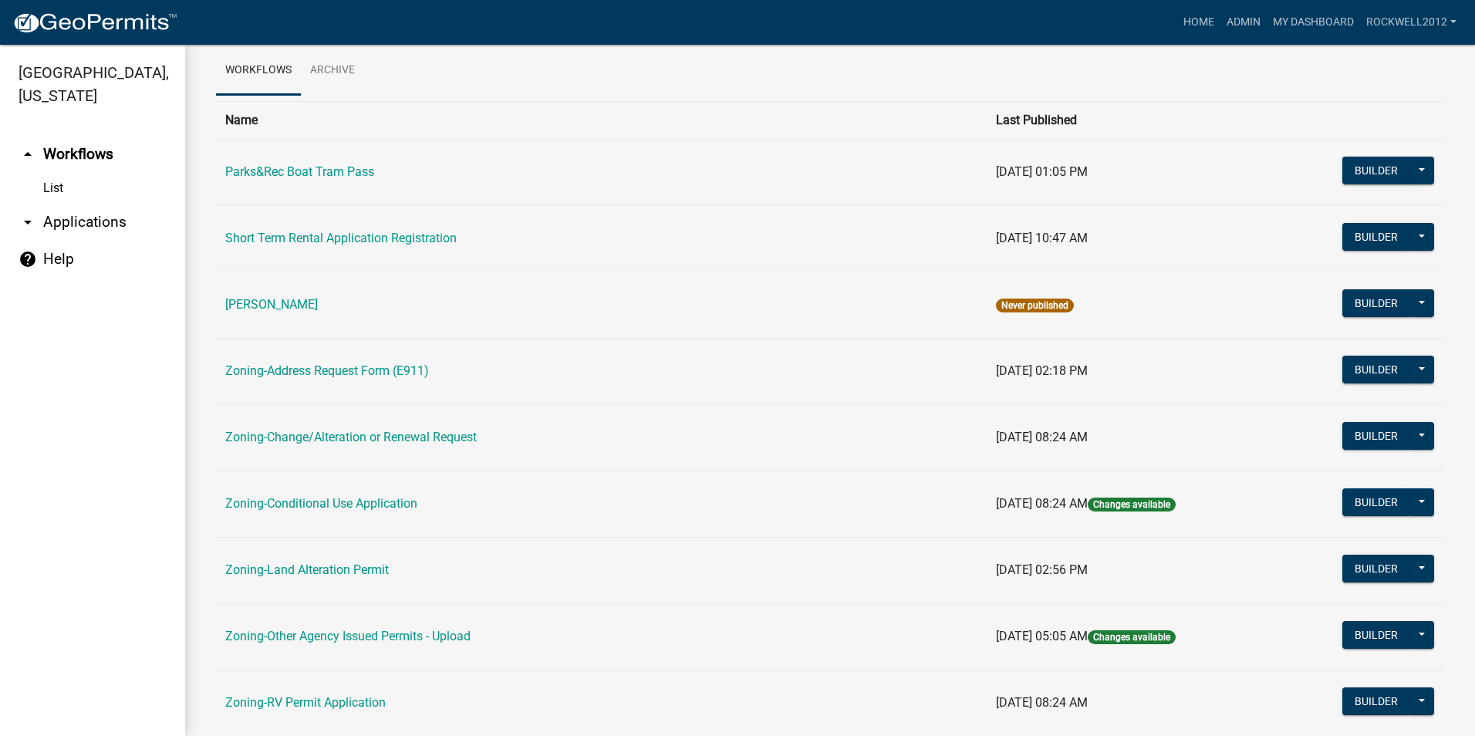
scroll to position [51, 0]
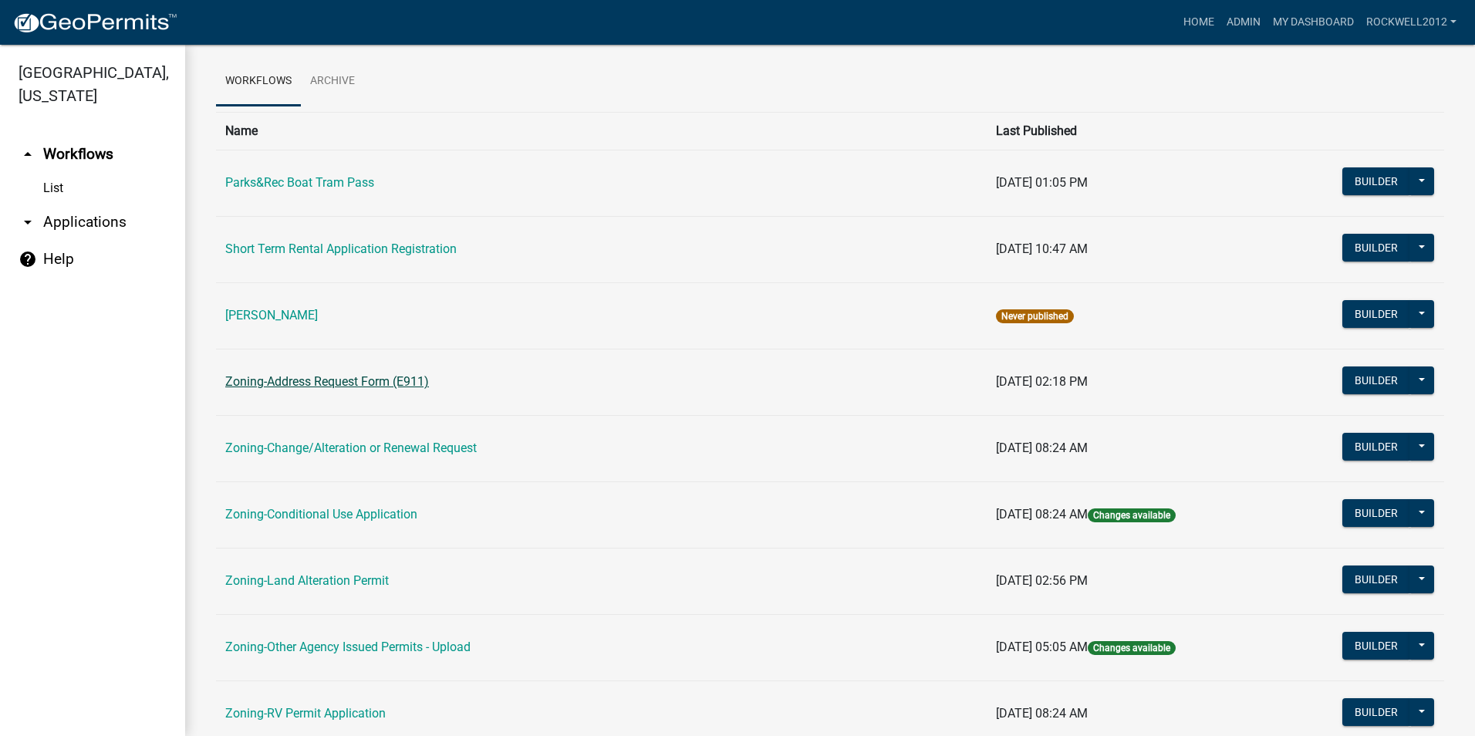
click at [364, 383] on link "Zoning-Address Request Form (E911)" at bounding box center [327, 381] width 204 height 15
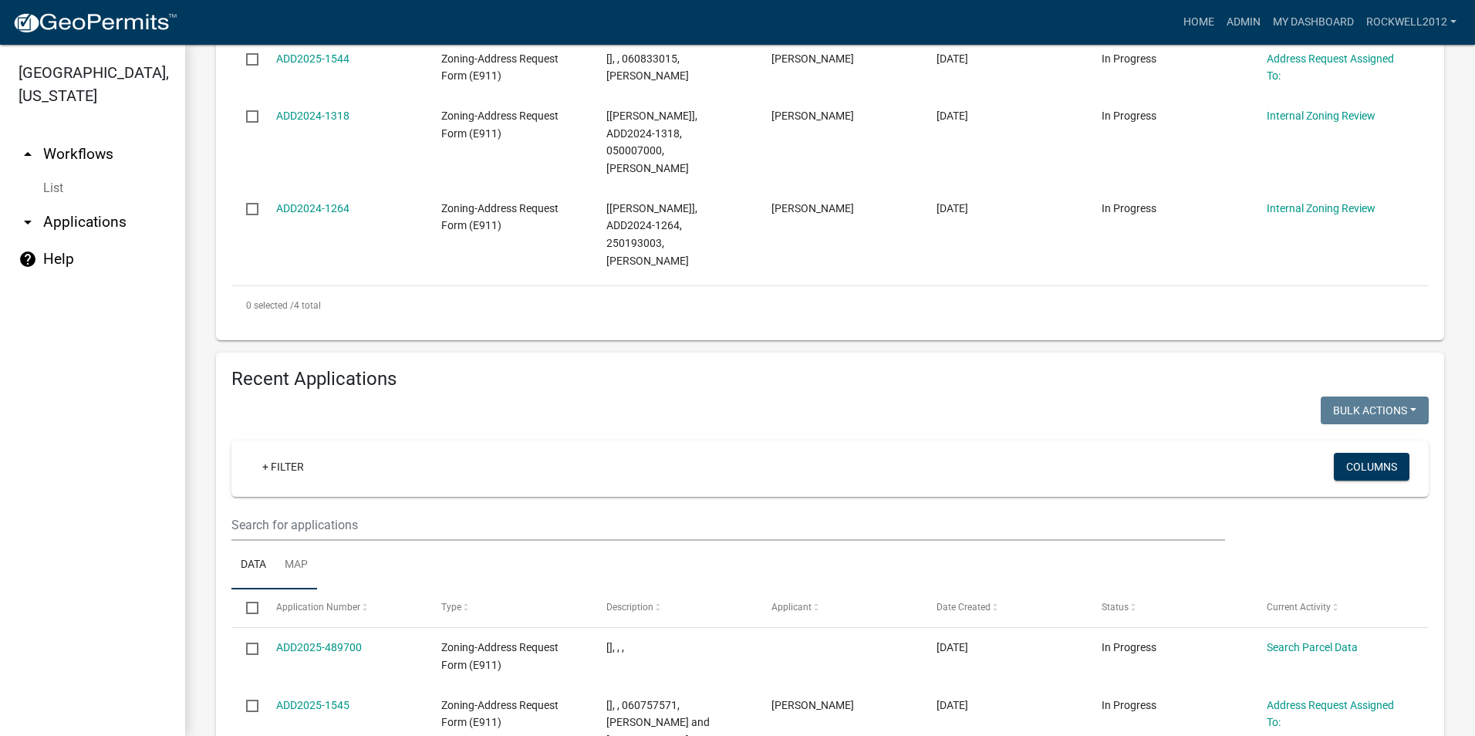
scroll to position [540, 0]
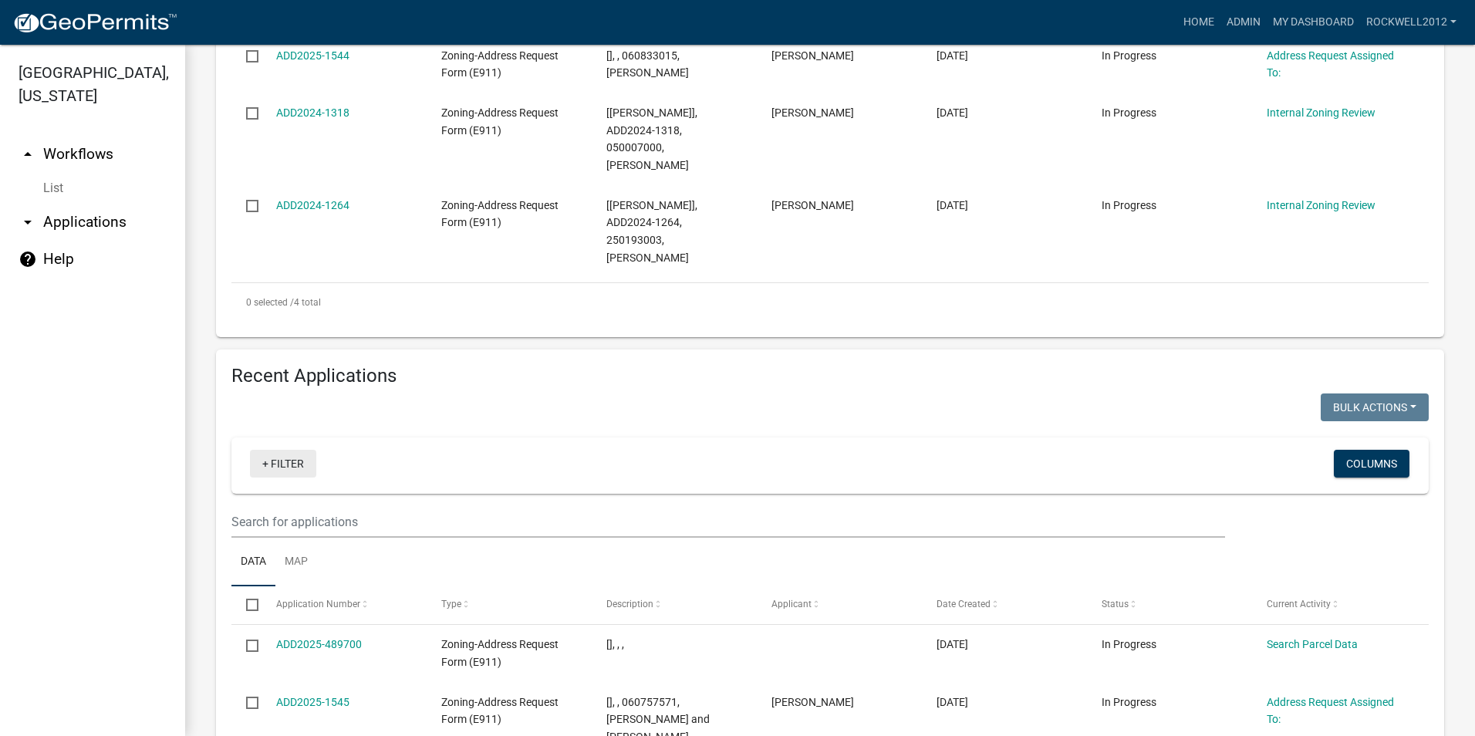
click at [283, 450] on link "+ Filter" at bounding box center [283, 464] width 66 height 28
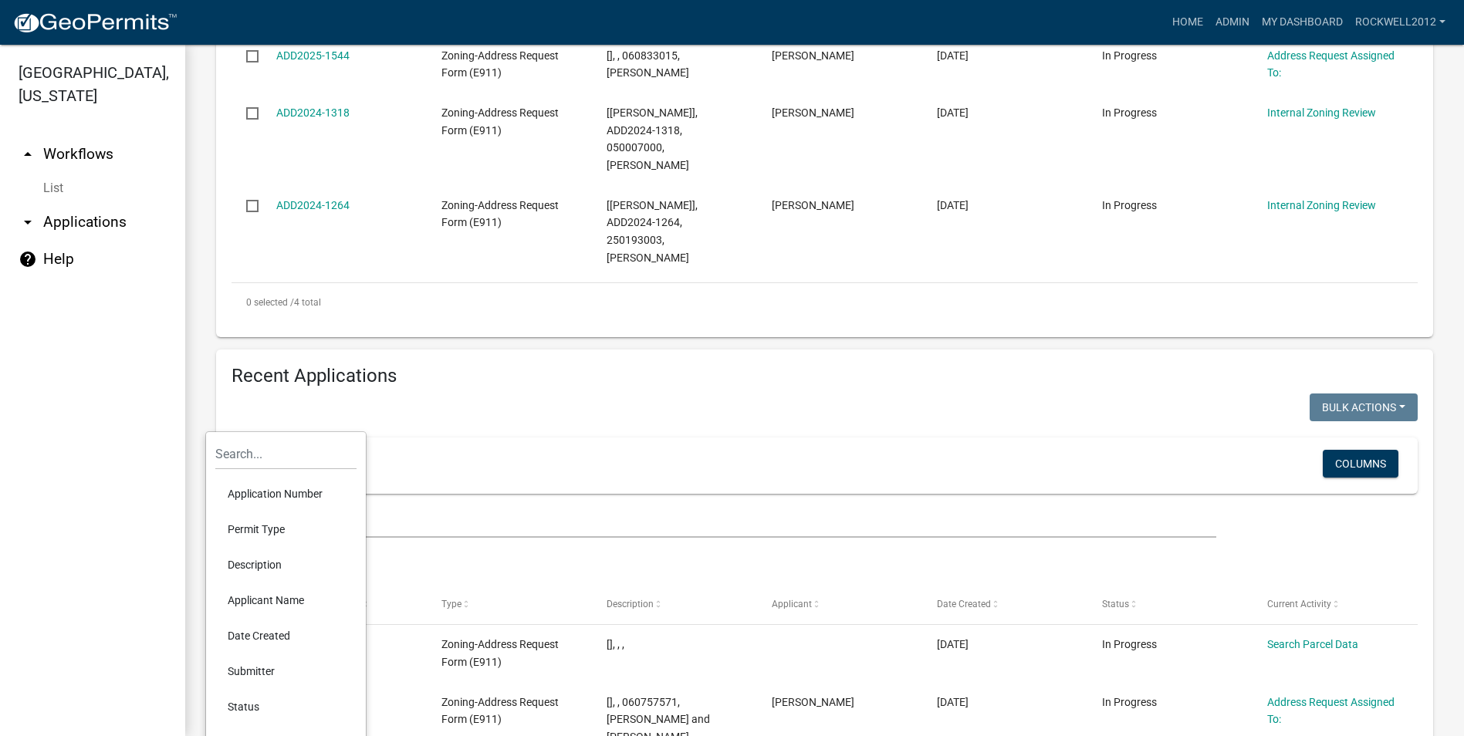
click at [266, 599] on li "Applicant Name" at bounding box center [285, 600] width 141 height 35
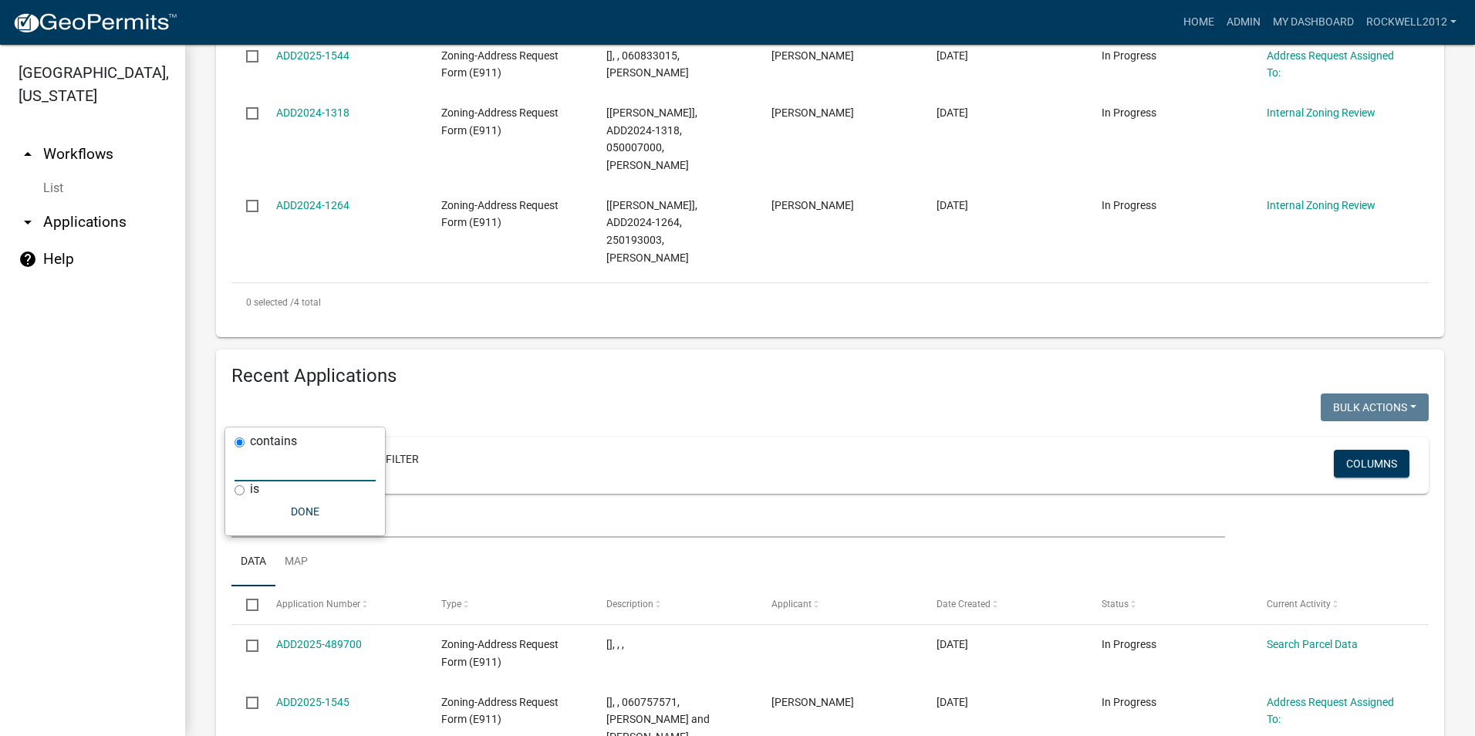
click at [282, 463] on input "text" at bounding box center [305, 466] width 141 height 32
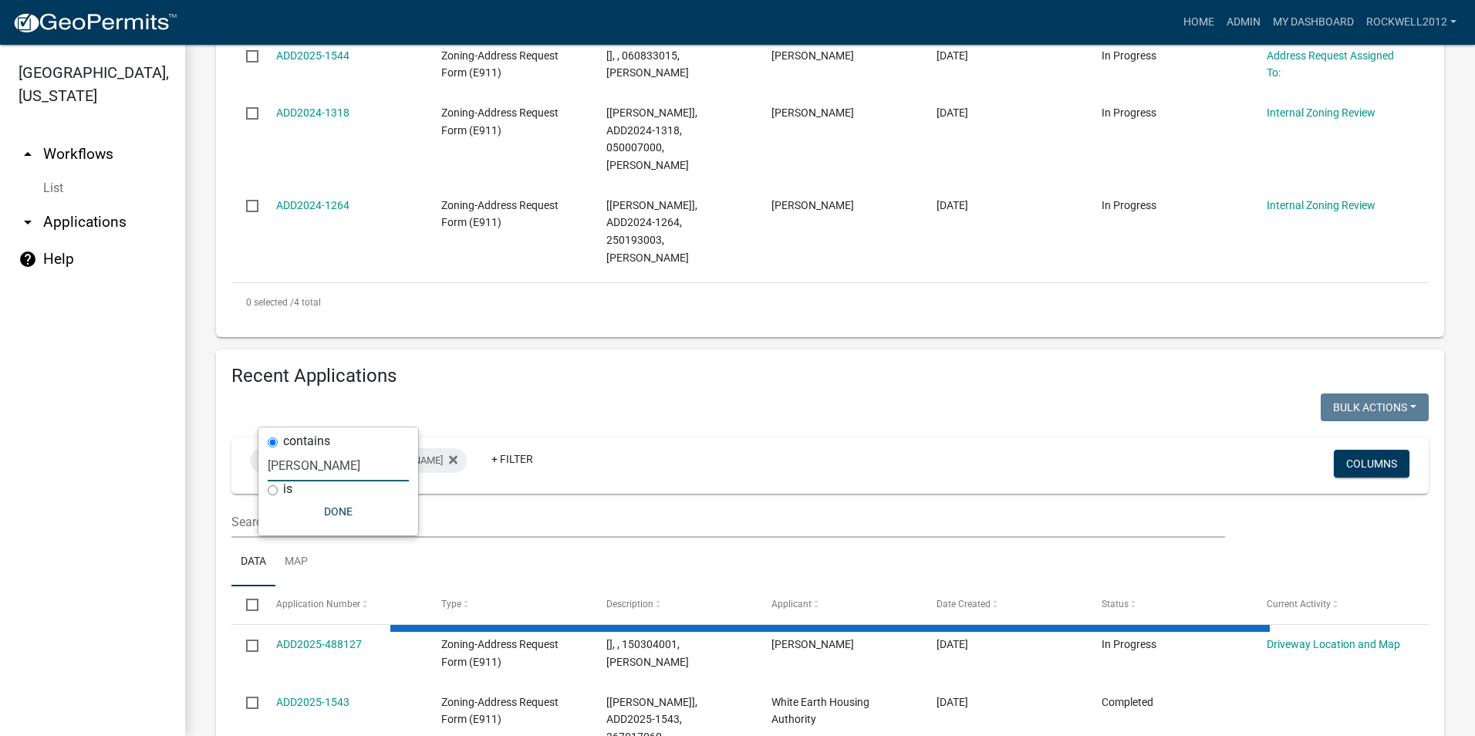
type input "wirtz"
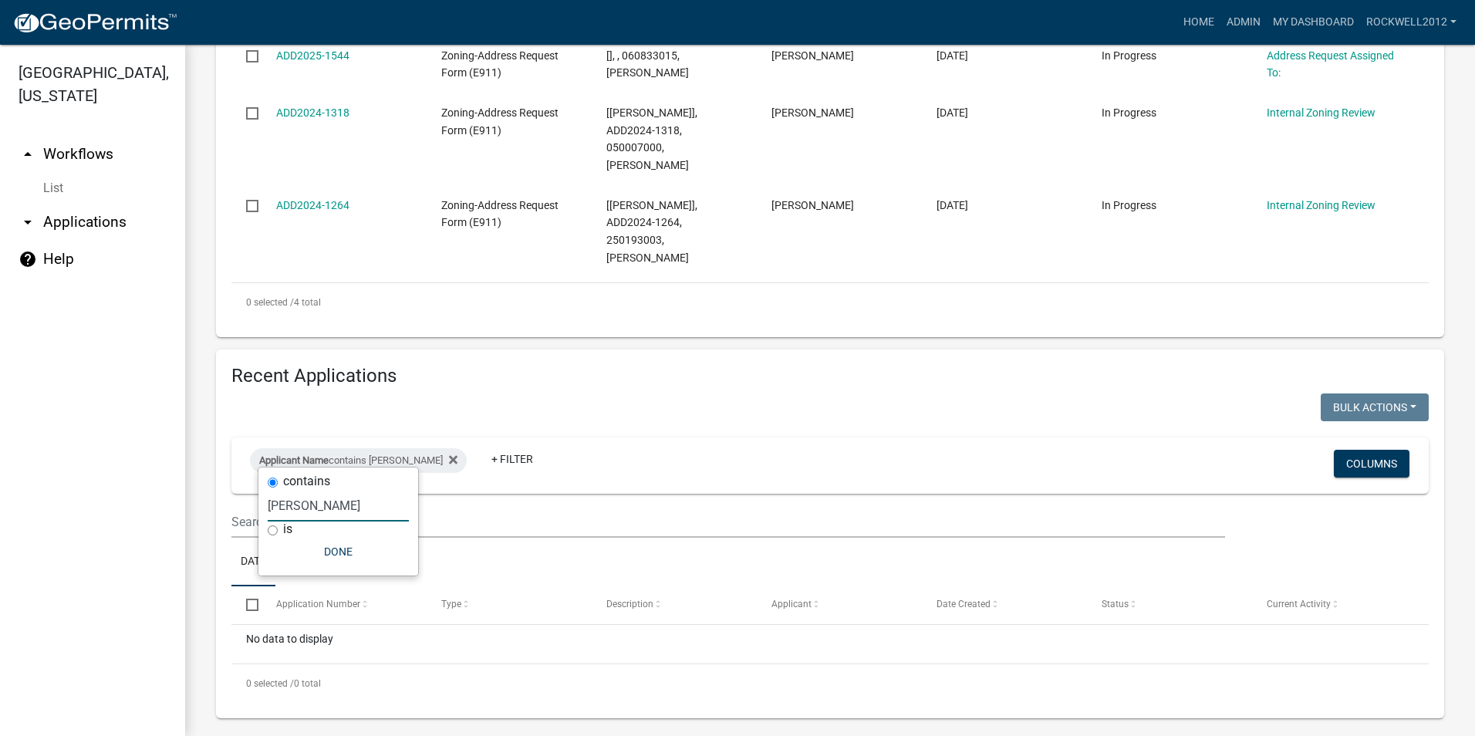
scroll to position [500, 0]
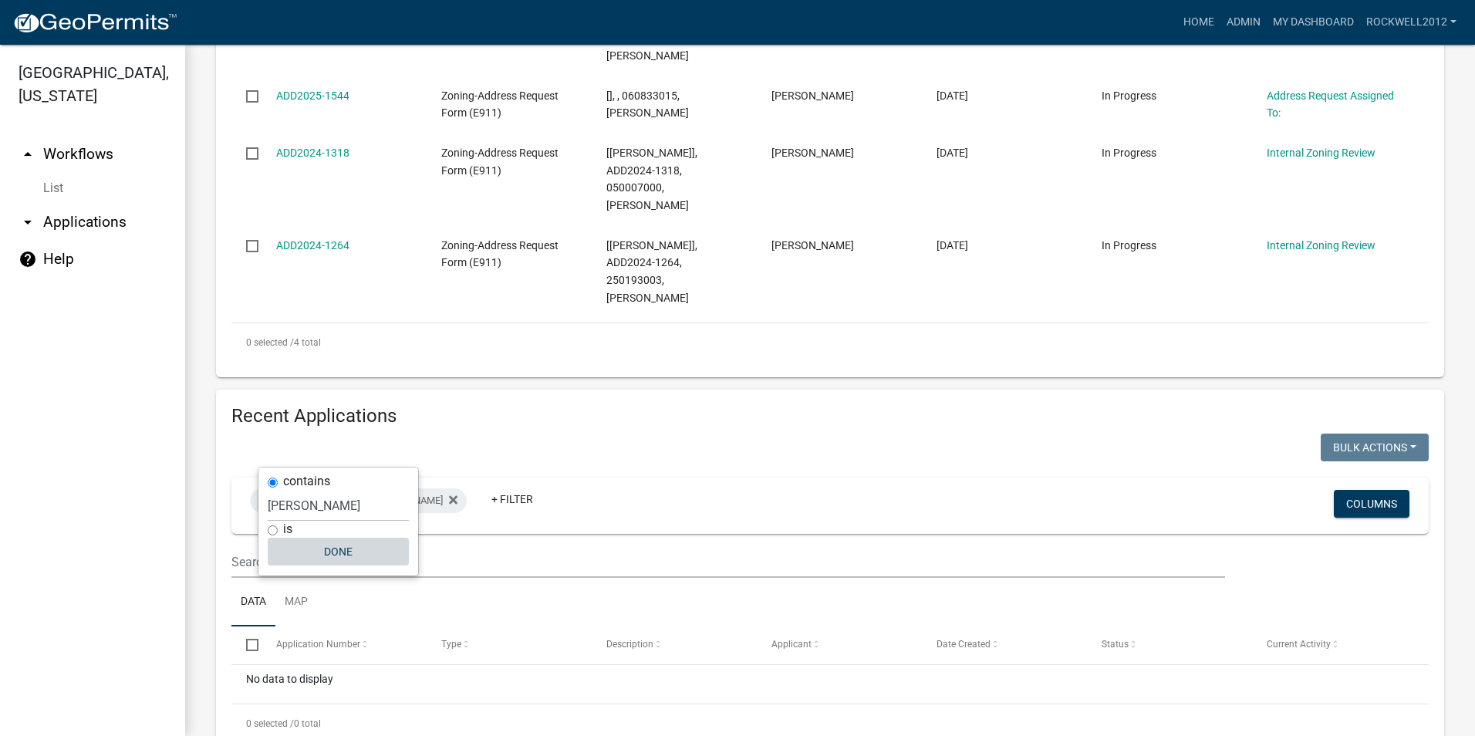
click at [345, 545] on button "Done" at bounding box center [338, 552] width 141 height 28
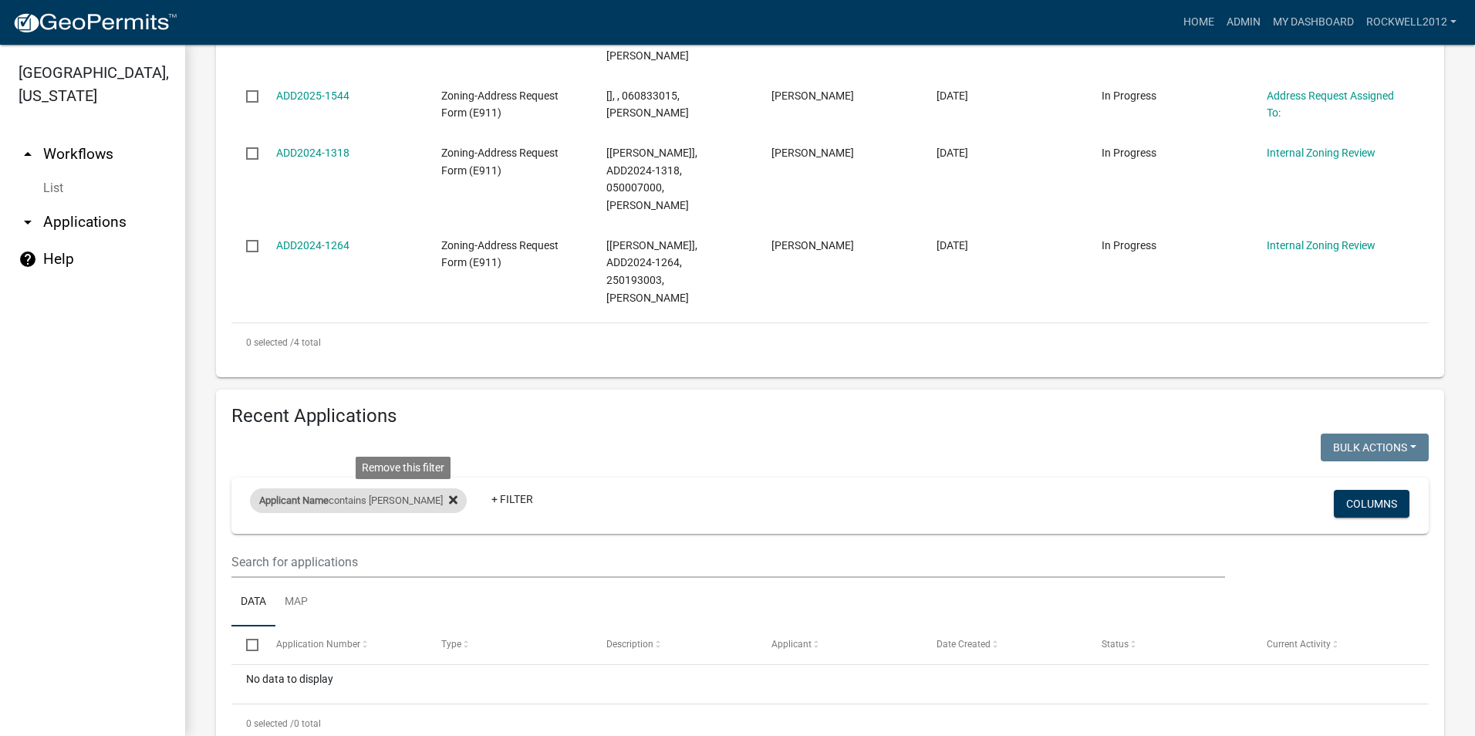
click at [443, 488] on fa-icon at bounding box center [450, 500] width 15 height 25
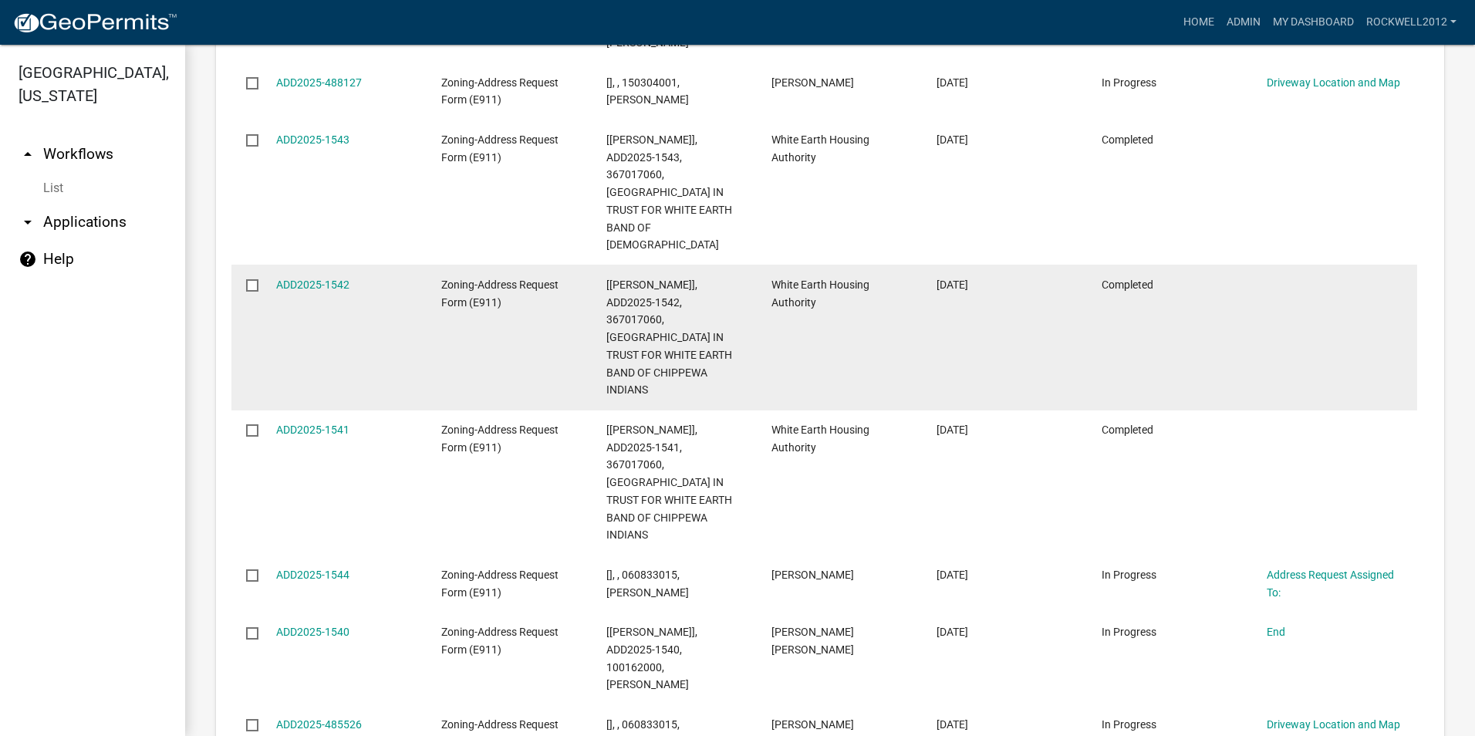
scroll to position [1298, 0]
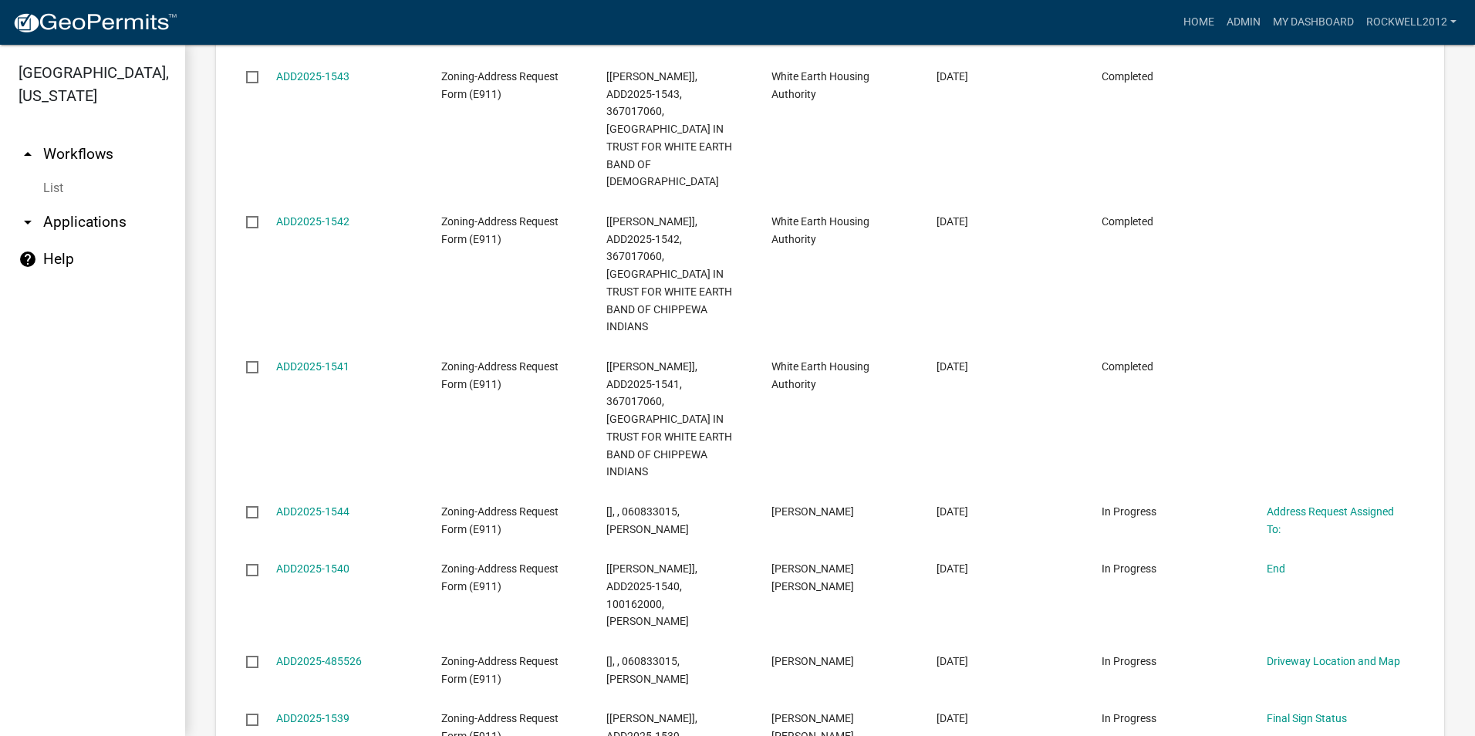
select select "2: 50"
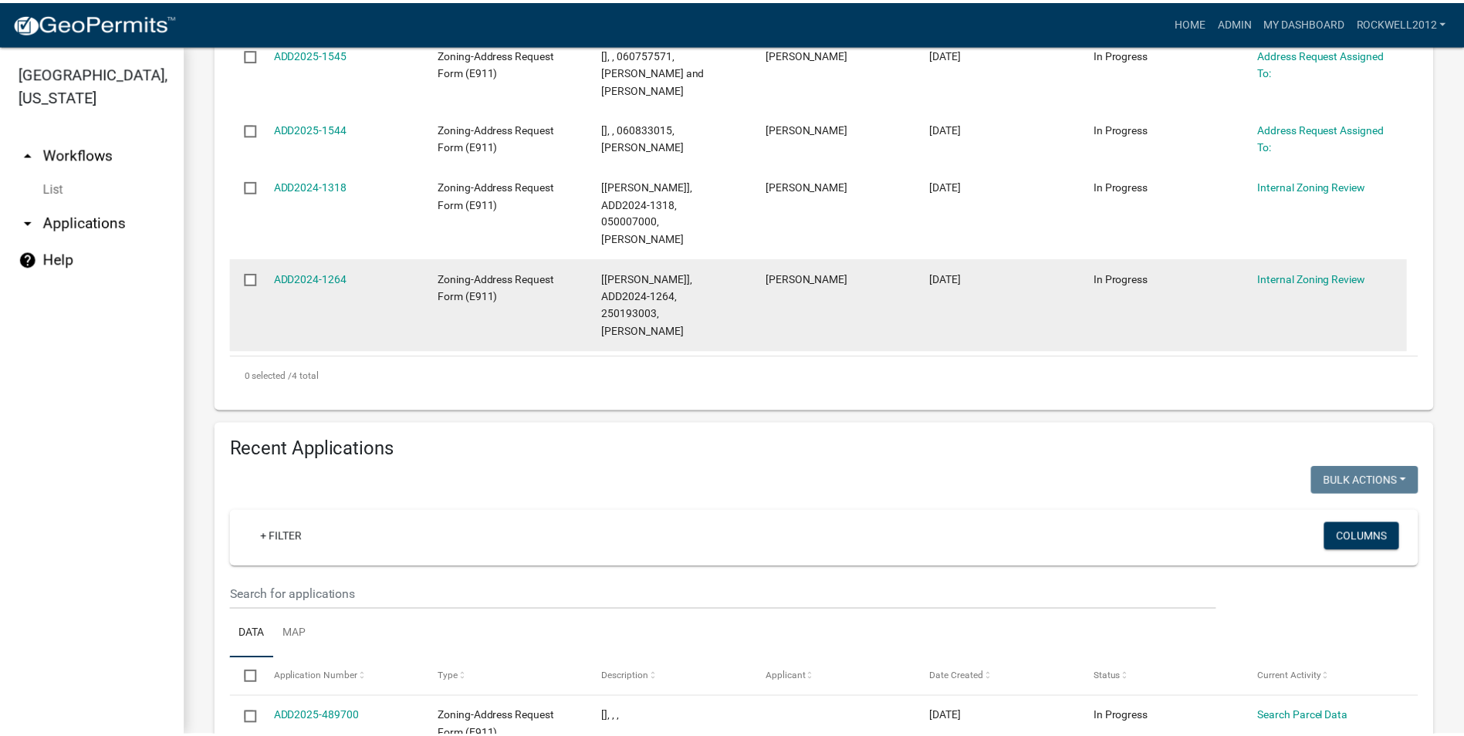
scroll to position [295, 0]
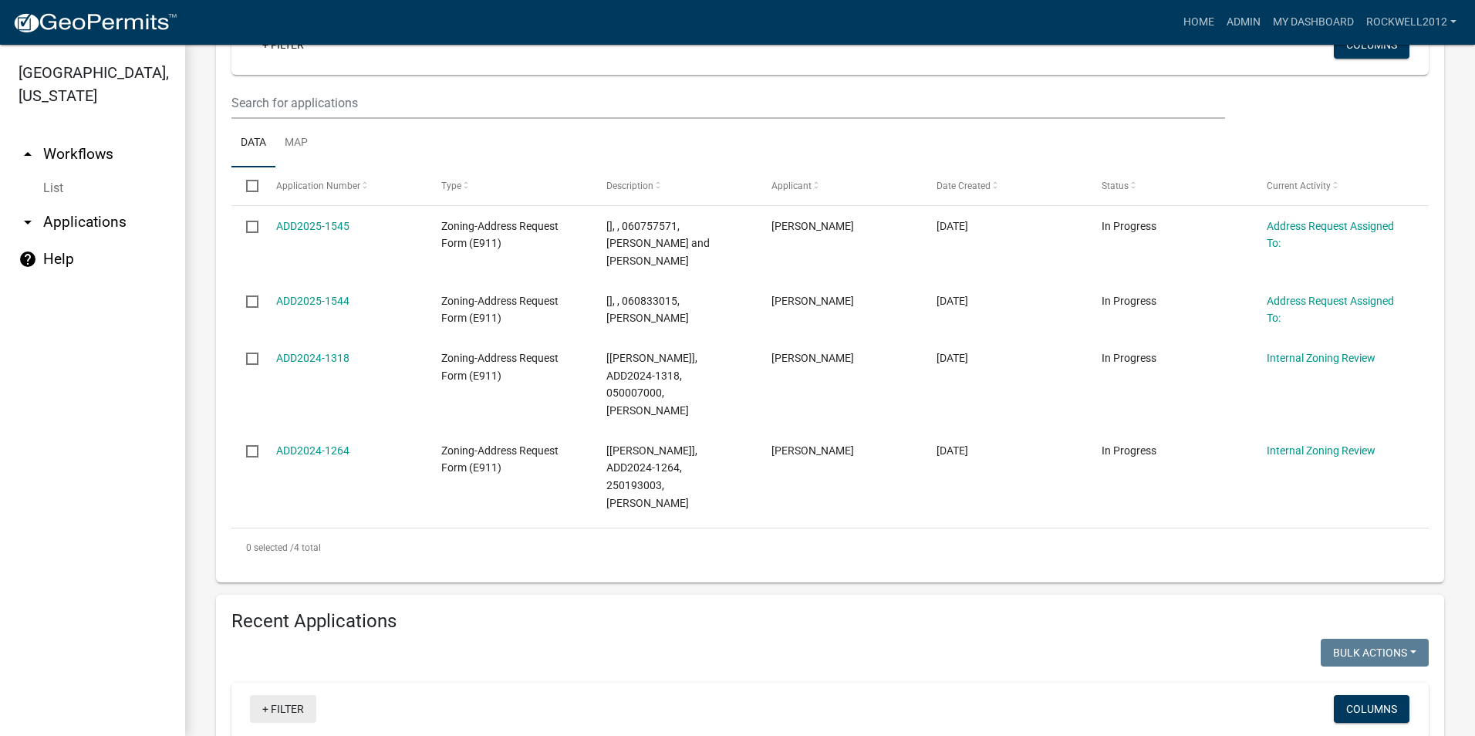
click at [275, 695] on link "+ Filter" at bounding box center [283, 709] width 66 height 28
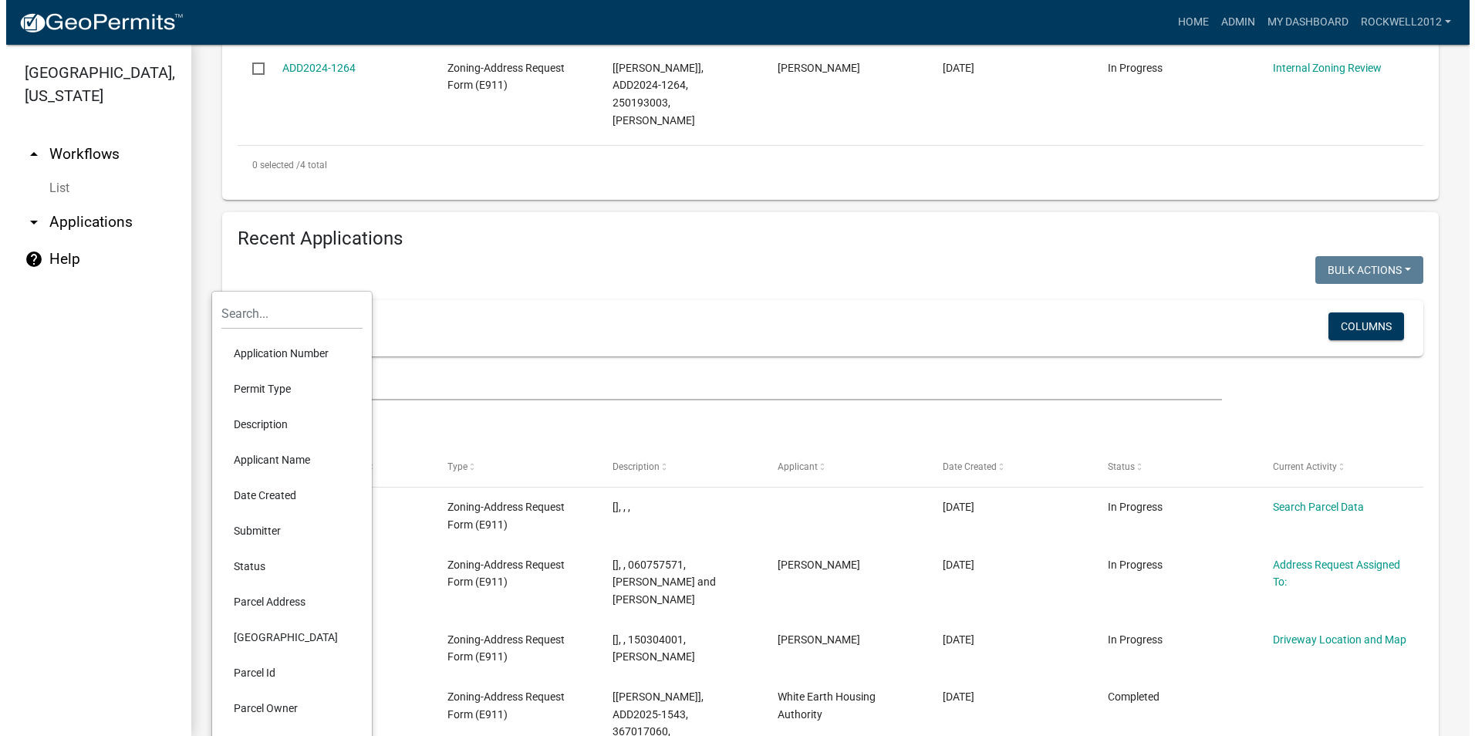
scroll to position [681, 0]
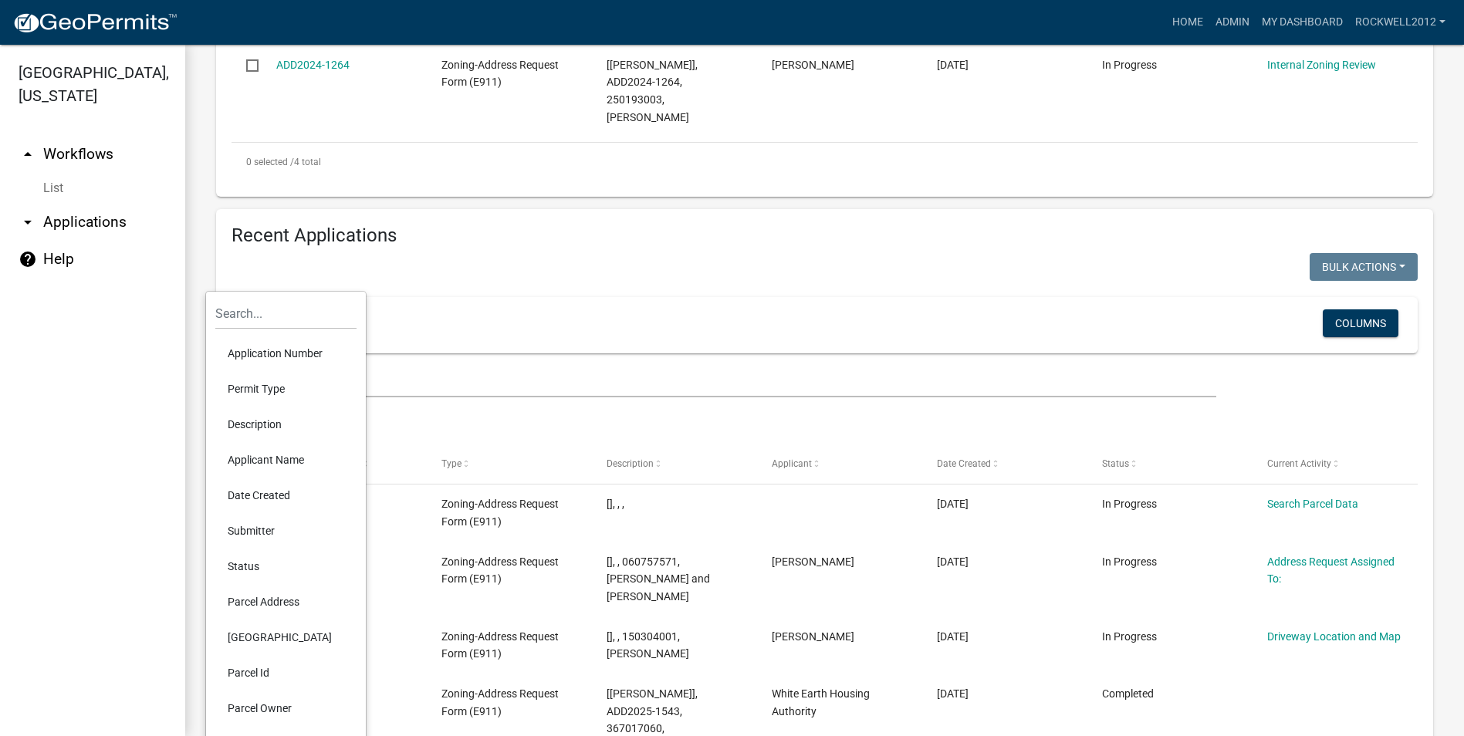
click at [250, 671] on li "Parcel Id" at bounding box center [285, 672] width 141 height 35
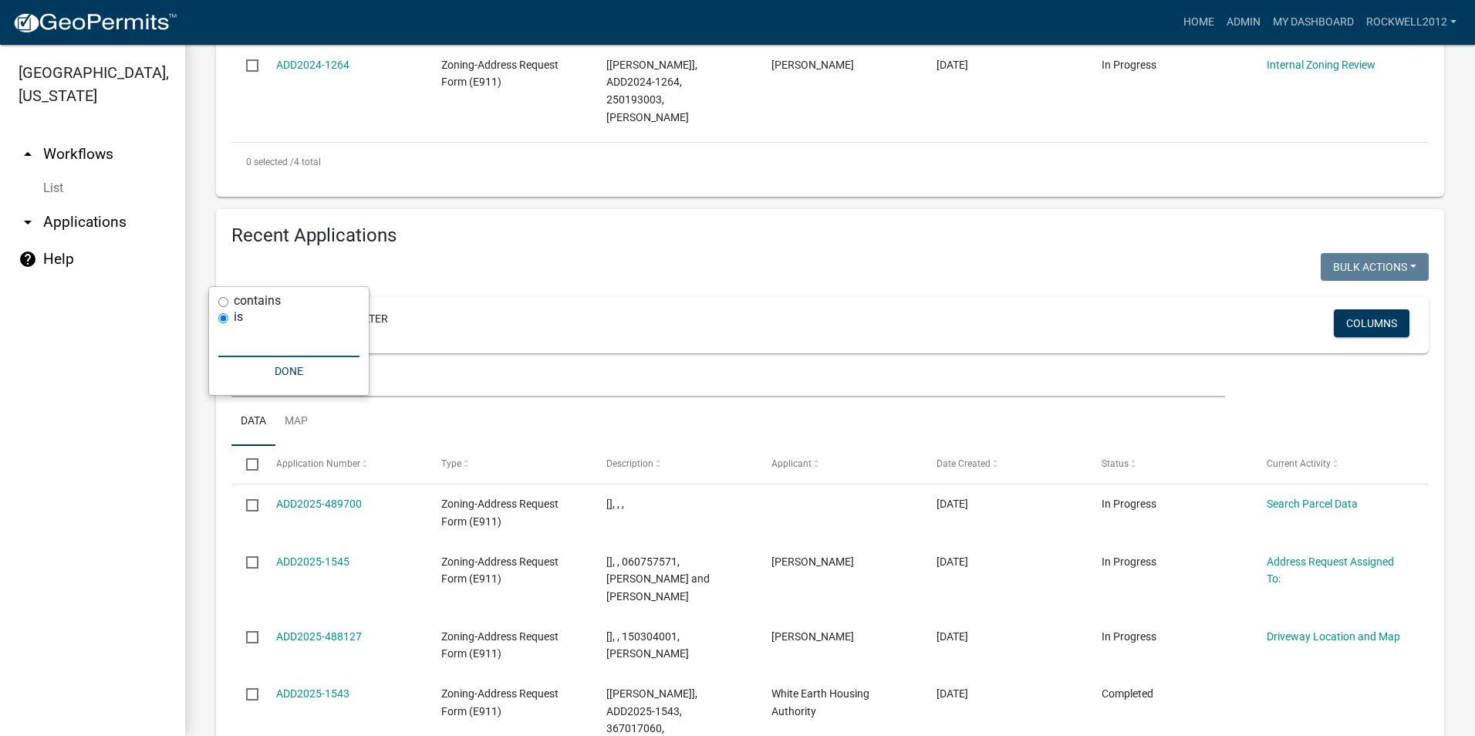
click at [238, 353] on input "text" at bounding box center [288, 342] width 141 height 32
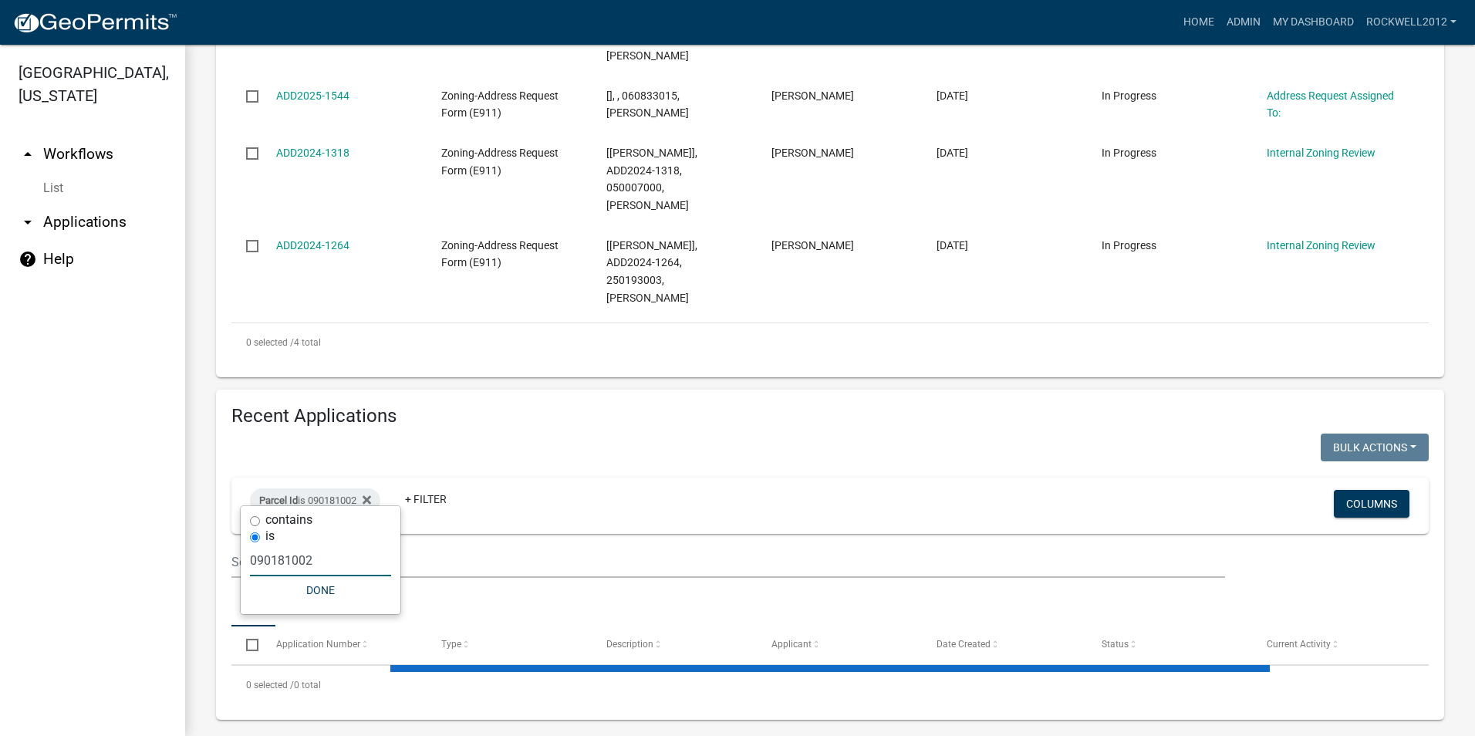
scroll to position [461, 0]
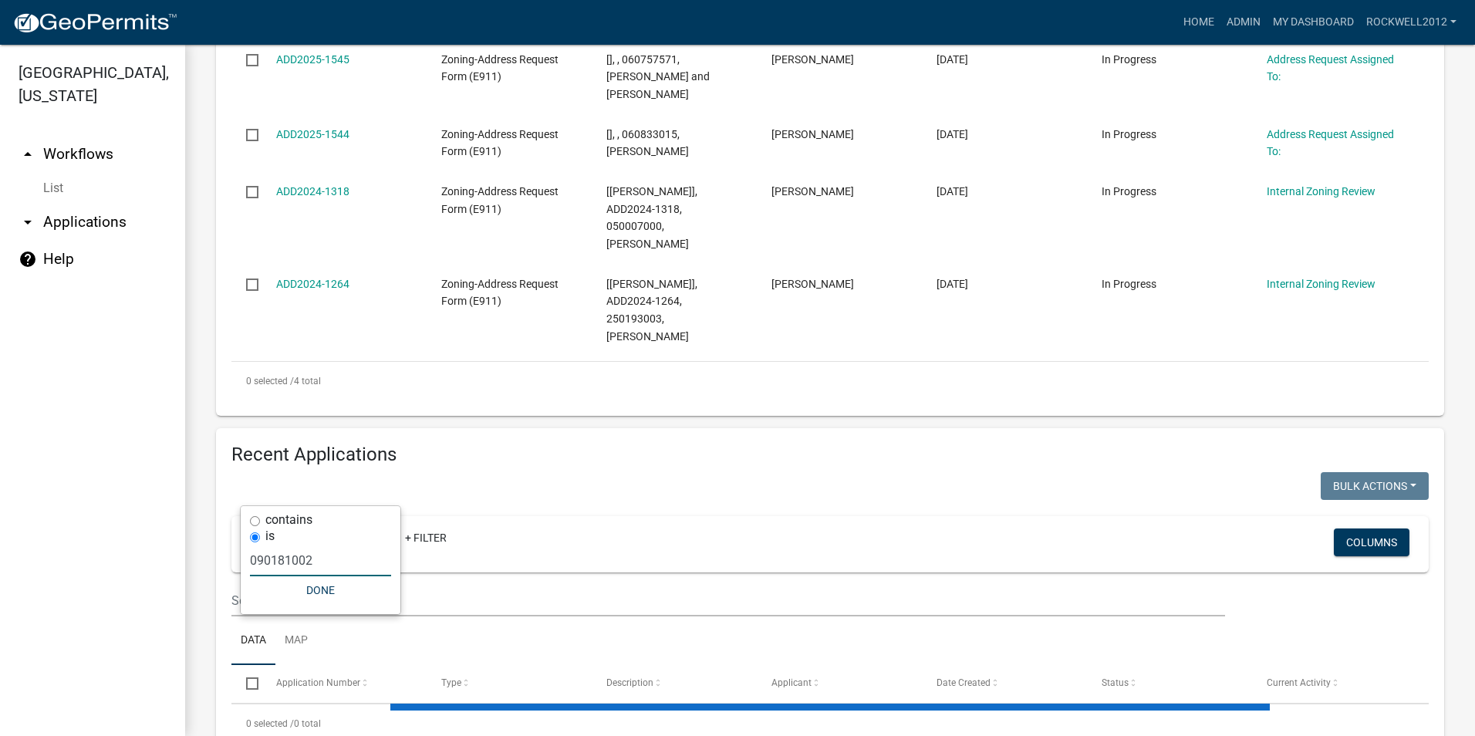
type input "090181002"
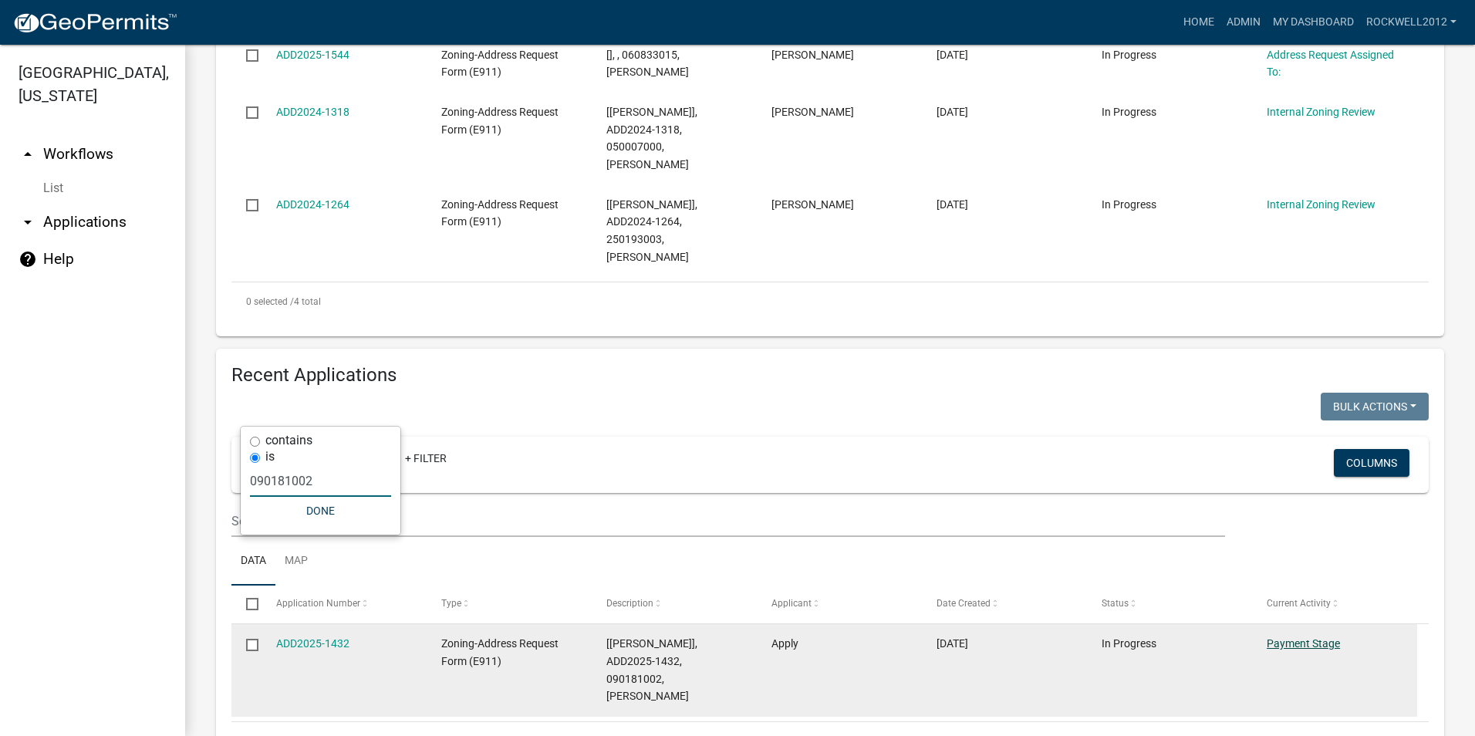
click at [1314, 637] on link "Payment Stage" at bounding box center [1303, 643] width 73 height 12
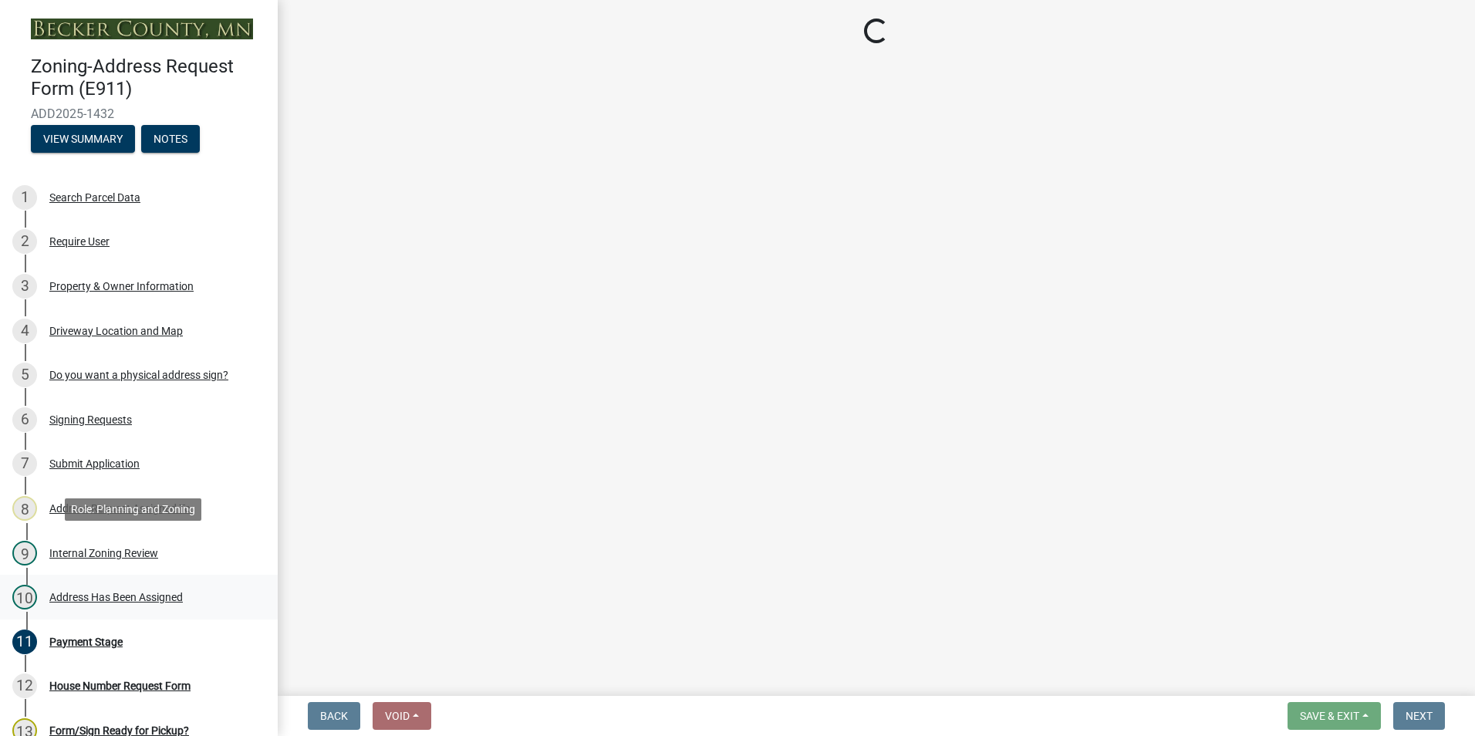
select select "3: 3"
